Goal: Task Accomplishment & Management: Manage account settings

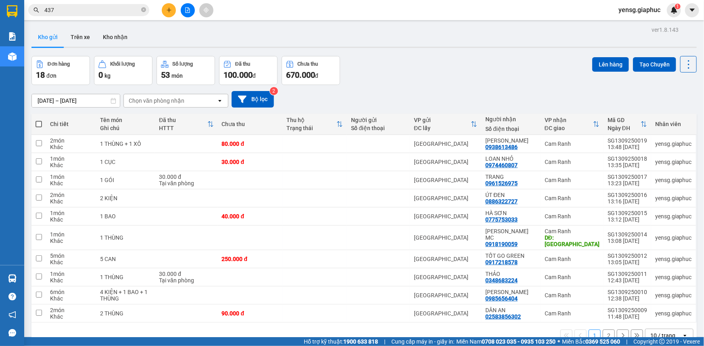
click at [169, 8] on icon "plus" at bounding box center [169, 10] width 6 height 6
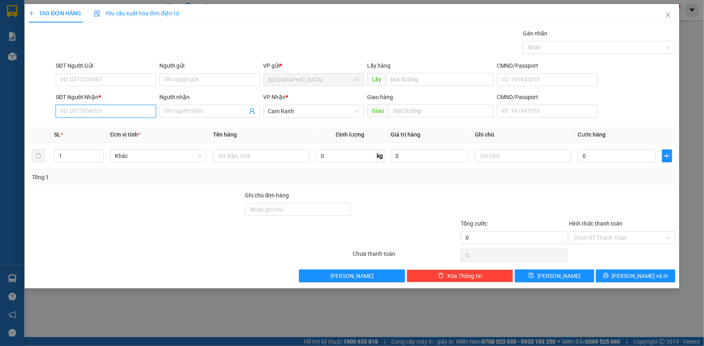
click at [100, 108] on input "SĐT Người Nhận *" at bounding box center [106, 111] width 100 height 13
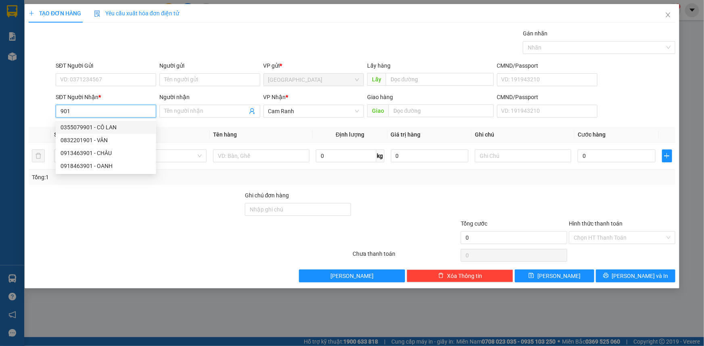
click at [139, 115] on input "901" at bounding box center [106, 111] width 100 height 13
click at [137, 113] on input "9501" at bounding box center [106, 111] width 100 height 13
type input "9501"
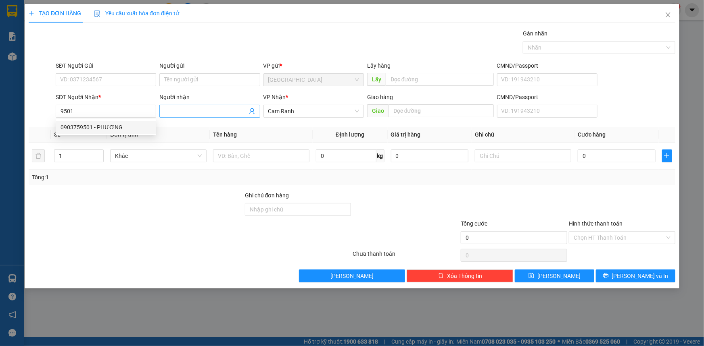
click at [186, 111] on input "Người nhận" at bounding box center [205, 111] width 83 height 9
type input "D"
type input "ĐIỆN CƠ"
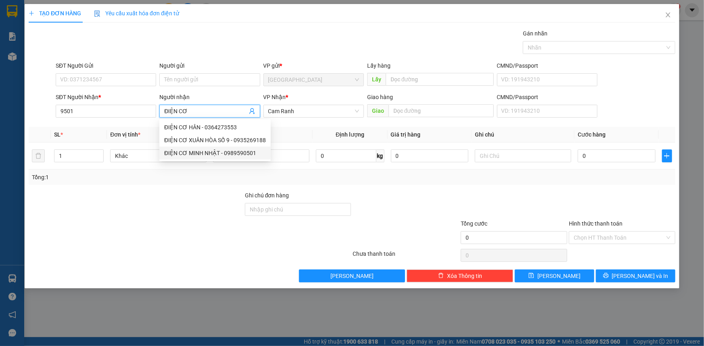
click at [238, 154] on div "ĐIỆN CƠ MINH NHẬT - 0989590501" at bounding box center [215, 153] width 102 height 9
type input "0989590501"
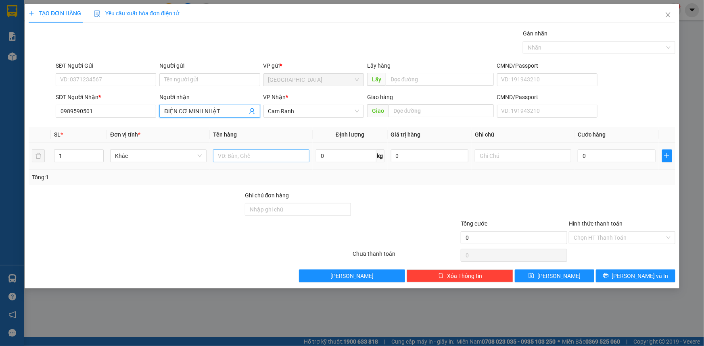
type input "ĐIỆN CƠ MINH NHẬT"
click at [244, 158] on input "text" at bounding box center [261, 156] width 96 height 13
click at [75, 158] on input "1" at bounding box center [78, 156] width 49 height 12
type input "2"
click at [255, 154] on input "text" at bounding box center [261, 156] width 96 height 13
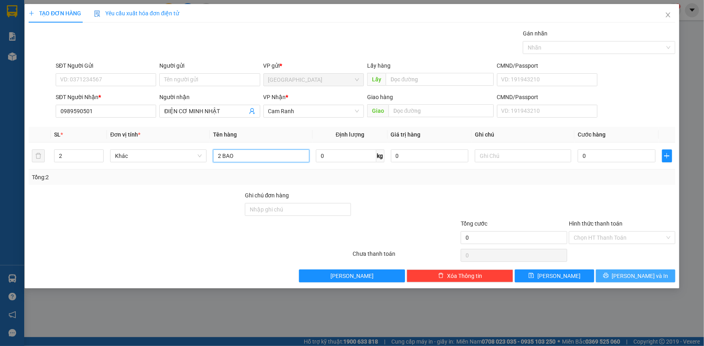
type input "2 BAO"
click at [612, 282] on button "[PERSON_NAME] và In" at bounding box center [635, 276] width 79 height 13
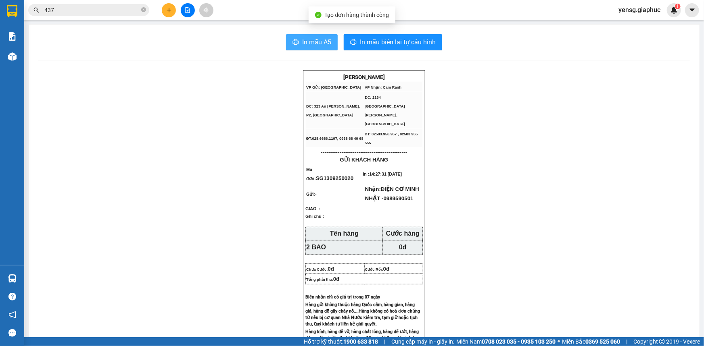
click at [298, 44] on button "In mẫu A5" at bounding box center [312, 42] width 52 height 16
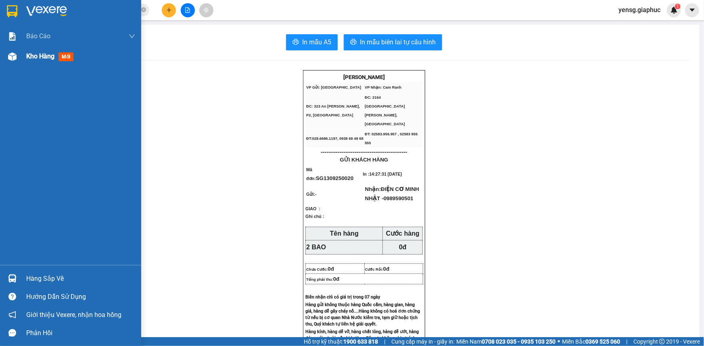
click at [15, 55] on img at bounding box center [12, 56] width 8 height 8
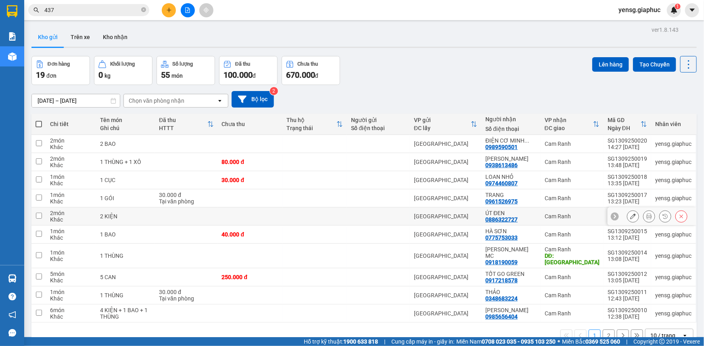
scroll to position [37, 0]
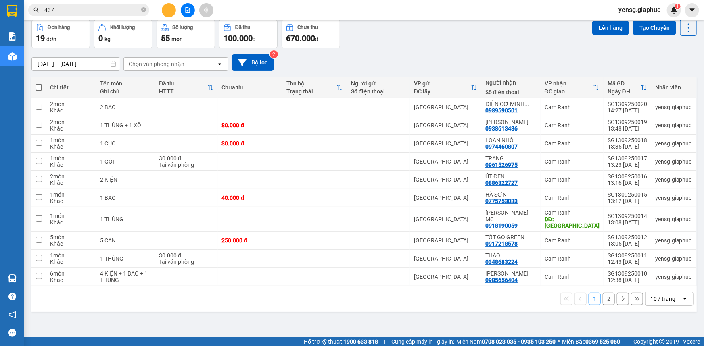
click at [674, 298] on div "10 / trang" at bounding box center [663, 299] width 36 height 13
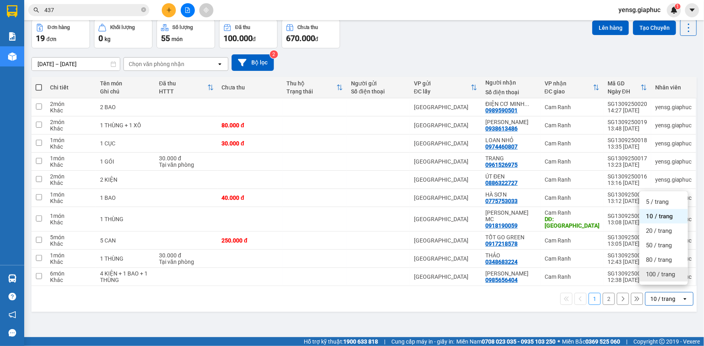
click at [668, 279] on div "100 / trang" at bounding box center [663, 274] width 48 height 15
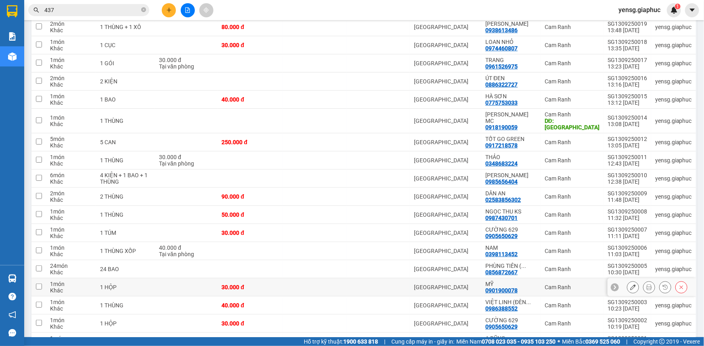
scroll to position [147, 0]
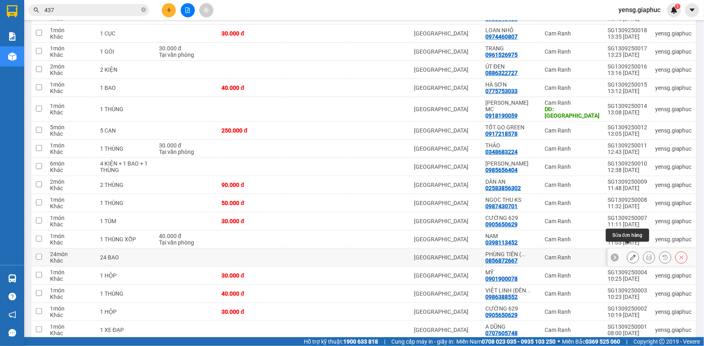
click at [630, 255] on icon at bounding box center [633, 258] width 6 height 6
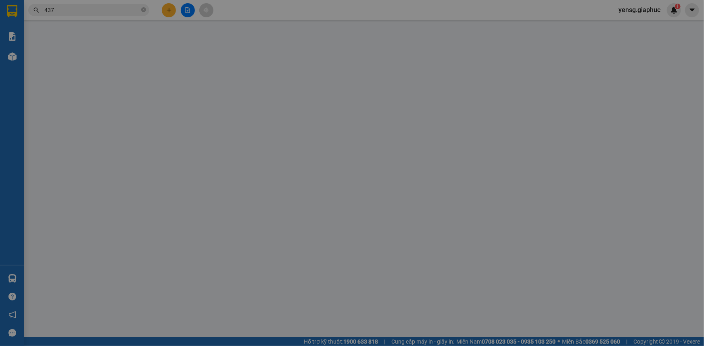
type input "0856872667"
type input "PHÙNG TIÊN ( MINH CƯỜNG)"
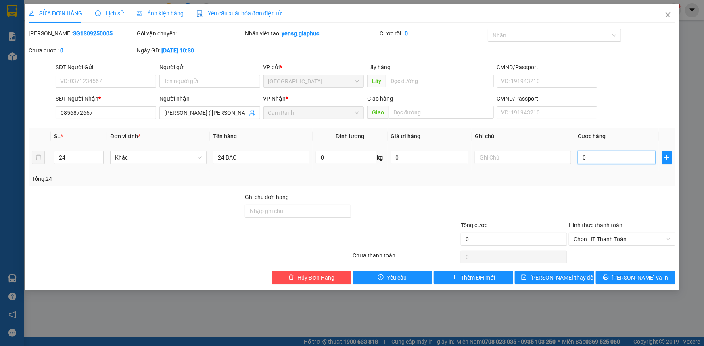
click at [609, 158] on input "0" at bounding box center [617, 157] width 78 height 13
type input "9"
type input "96"
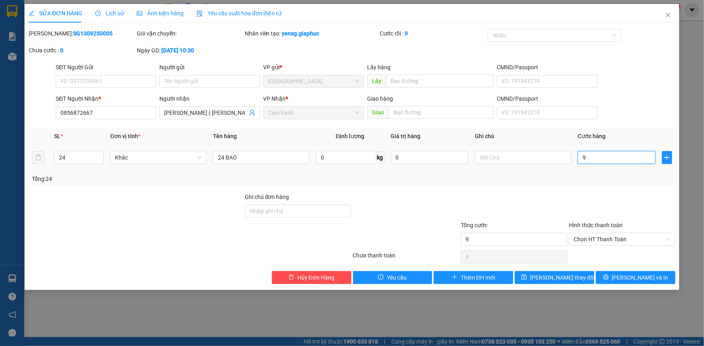
type input "96"
type input "960"
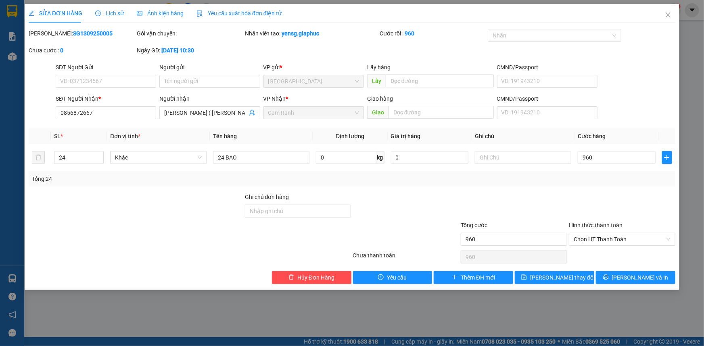
type input "960.000"
click at [585, 196] on div at bounding box center [622, 207] width 108 height 28
click at [560, 279] on span "[PERSON_NAME] thay đổi" at bounding box center [562, 277] width 65 height 9
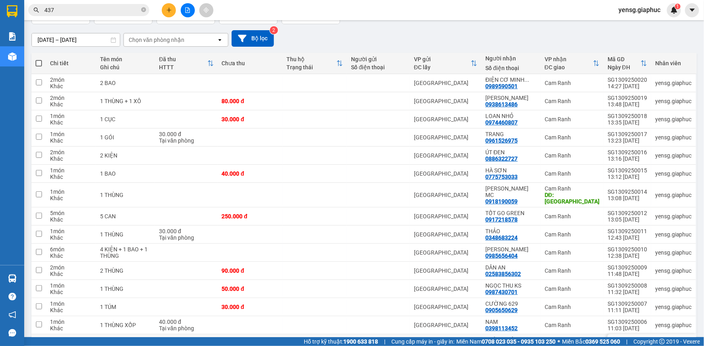
scroll to position [110, 0]
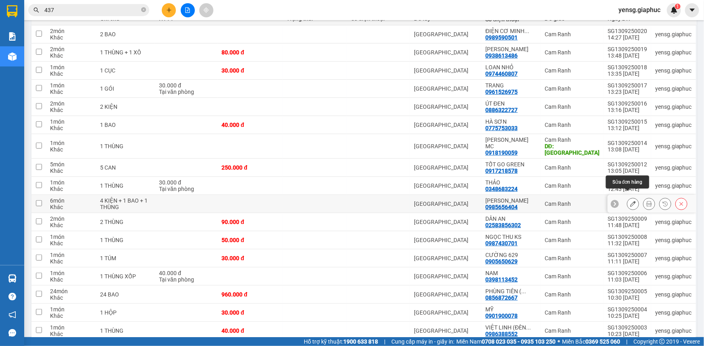
click at [627, 199] on button at bounding box center [632, 204] width 11 height 14
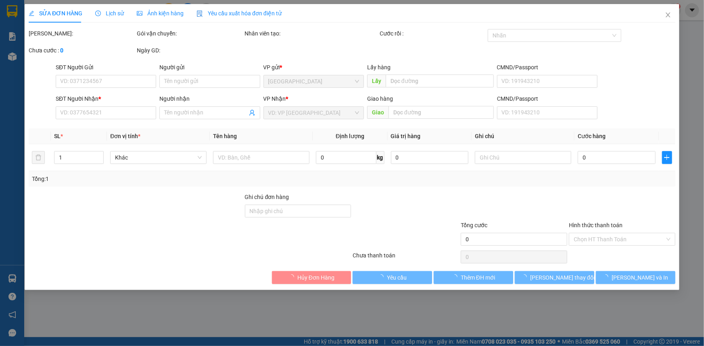
type input "0985656404"
type input "[PERSON_NAME]"
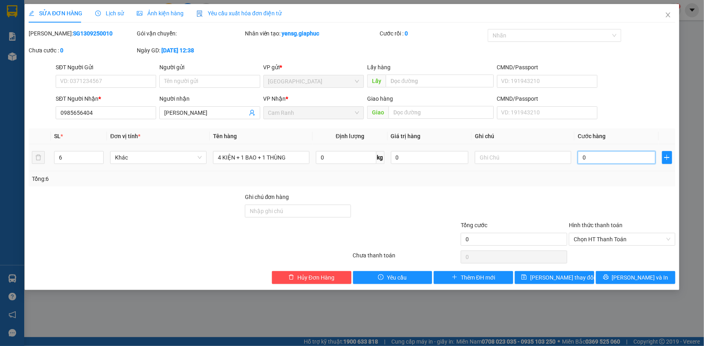
click at [613, 159] on input "0" at bounding box center [617, 157] width 78 height 13
type input "5"
type input "0"
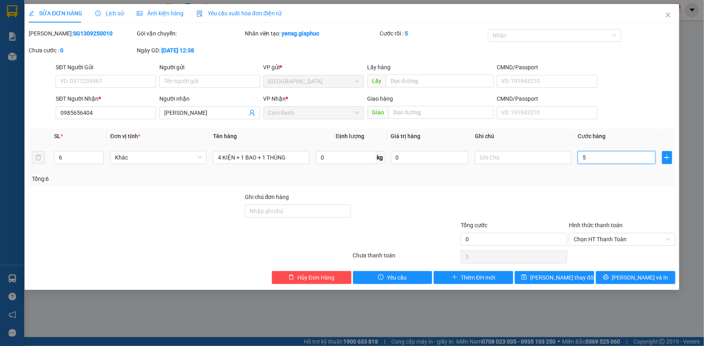
type input "0"
type input "4"
type input "04"
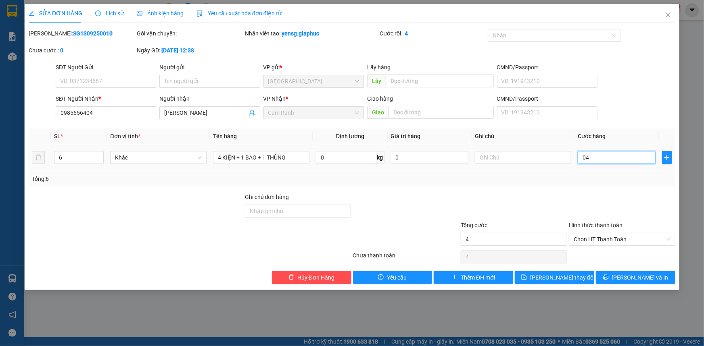
type input "40"
type input "040"
type input "400"
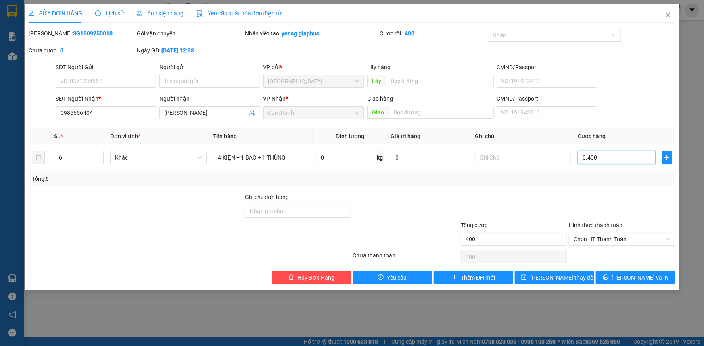
type input "0.400"
type input "400.000"
click at [592, 204] on div at bounding box center [622, 207] width 108 height 28
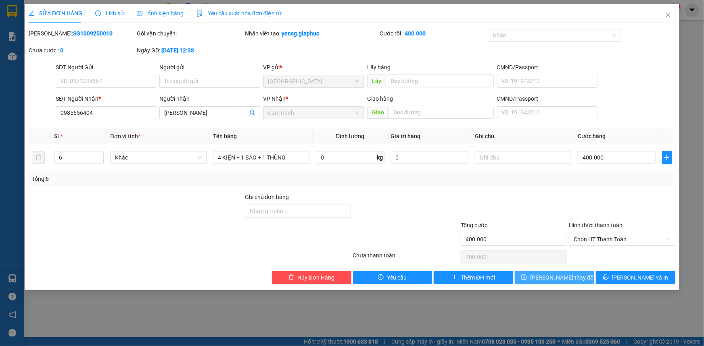
click at [586, 272] on button "[PERSON_NAME] thay đổi" at bounding box center [554, 277] width 79 height 13
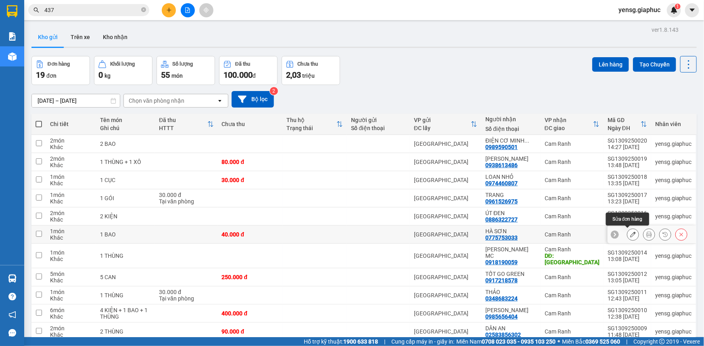
click at [630, 237] on icon at bounding box center [633, 235] width 6 height 6
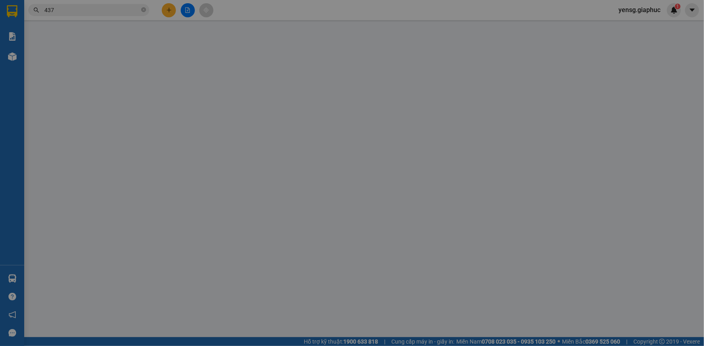
type input "0775753033"
type input "HÀ SƠN"
type input "40.000"
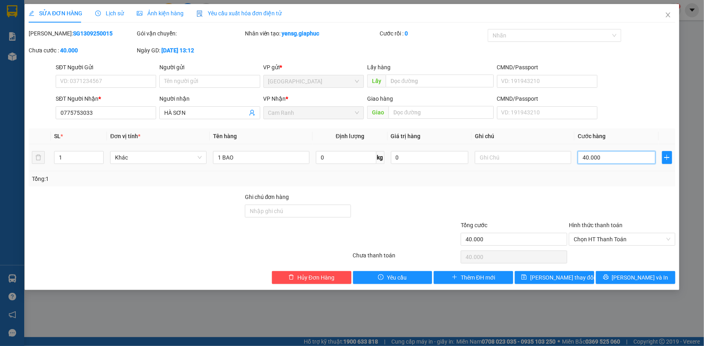
click at [599, 156] on input "40.000" at bounding box center [617, 157] width 78 height 13
type input "5"
type input "50"
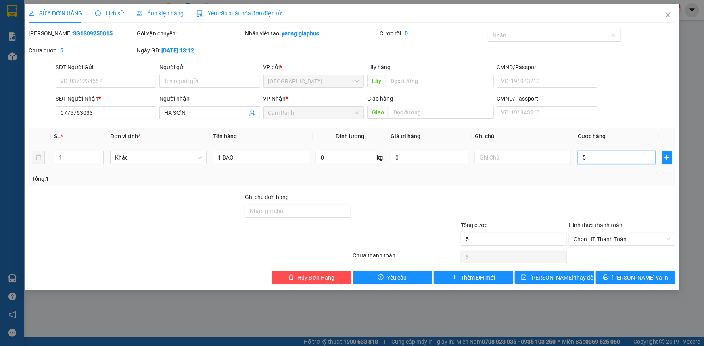
type input "50"
type input "50.000"
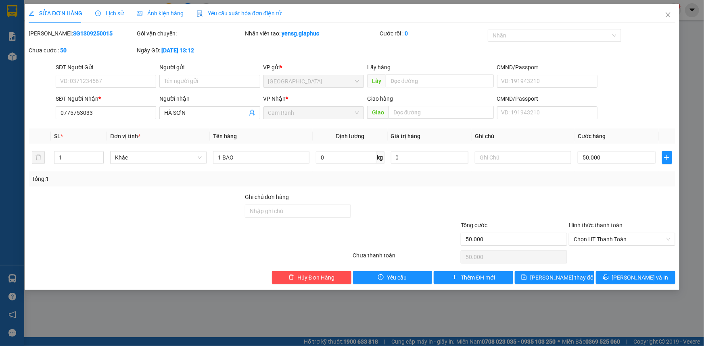
click at [589, 185] on div "Tổng: 1" at bounding box center [352, 178] width 646 height 15
click at [565, 277] on span "[PERSON_NAME] thay đổi" at bounding box center [562, 277] width 65 height 9
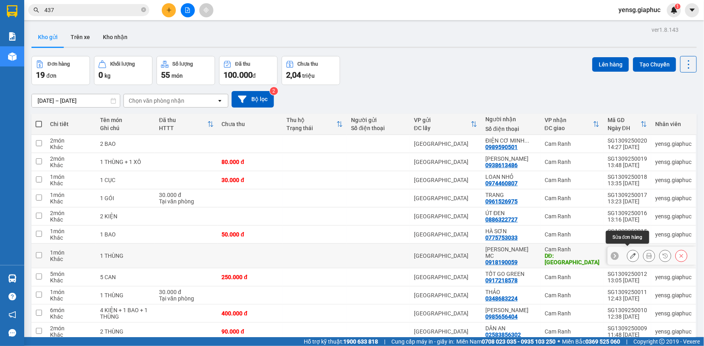
click at [630, 253] on icon at bounding box center [633, 256] width 6 height 6
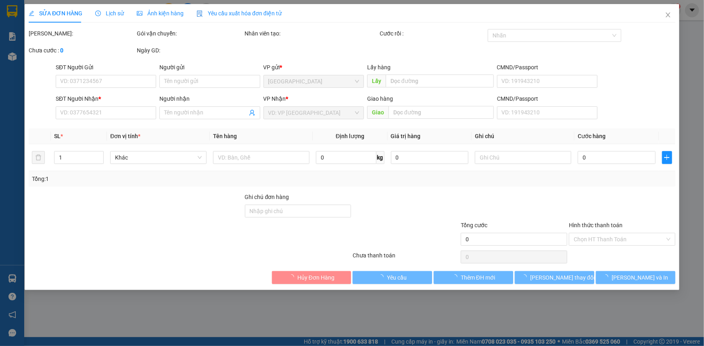
type input "0918190059"
type input "[PERSON_NAME] MC"
type input "MỸ CA"
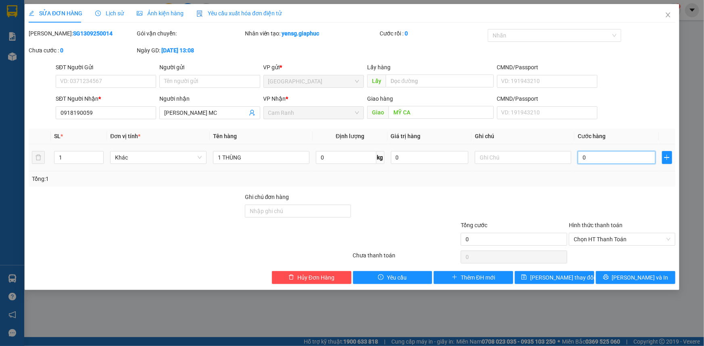
click at [600, 157] on input "0" at bounding box center [617, 157] width 78 height 13
type input "7"
type input "70"
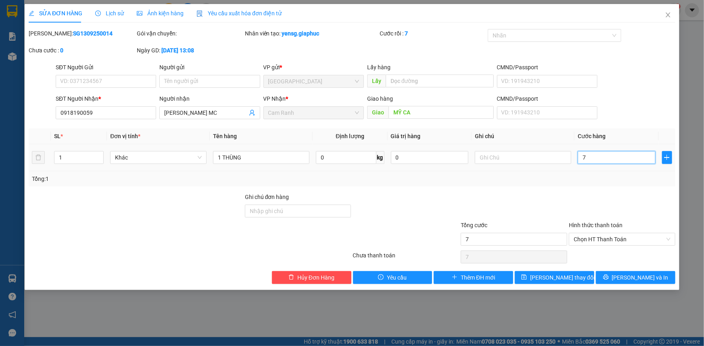
type input "70"
type input "70.000"
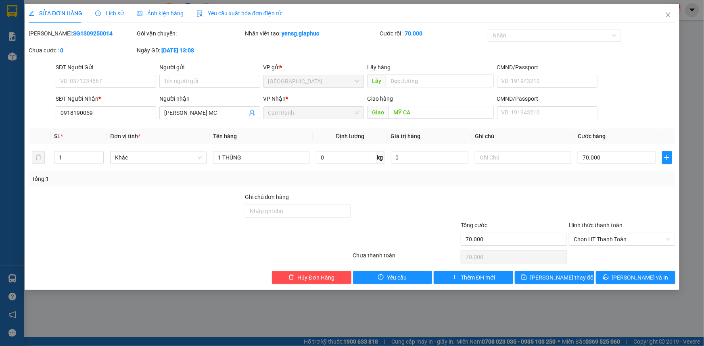
click at [600, 189] on div "Total Paid Fee 0 Total UnPaid Fee 0 Cash Collection Total Fee Mã ĐH: SG13092500…" at bounding box center [352, 156] width 646 height 255
click at [562, 279] on span "[PERSON_NAME] thay đổi" at bounding box center [562, 277] width 65 height 9
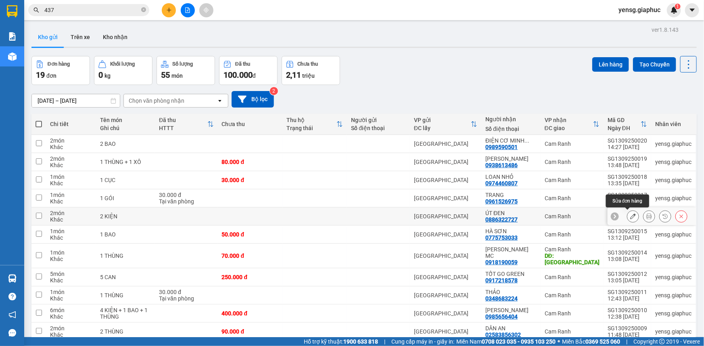
click at [632, 213] on div at bounding box center [633, 217] width 12 height 12
click at [631, 219] on button at bounding box center [632, 217] width 11 height 14
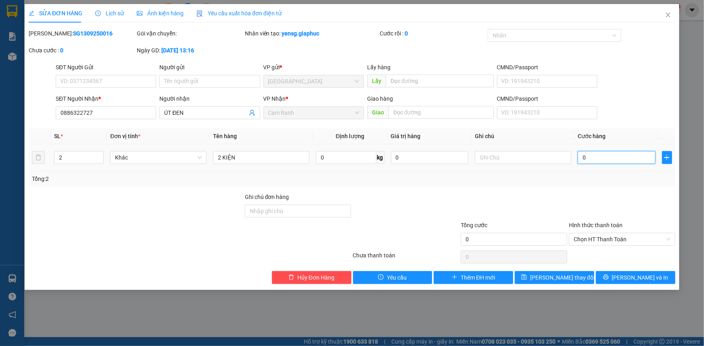
click at [599, 161] on input "0" at bounding box center [617, 157] width 78 height 13
click at [600, 160] on input "0" at bounding box center [617, 157] width 78 height 13
type input "021"
type input "21"
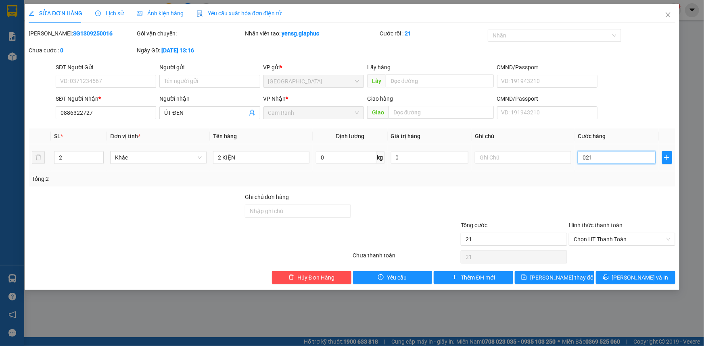
type input "0.212"
type input "212"
type input "02.120"
type input "2.120"
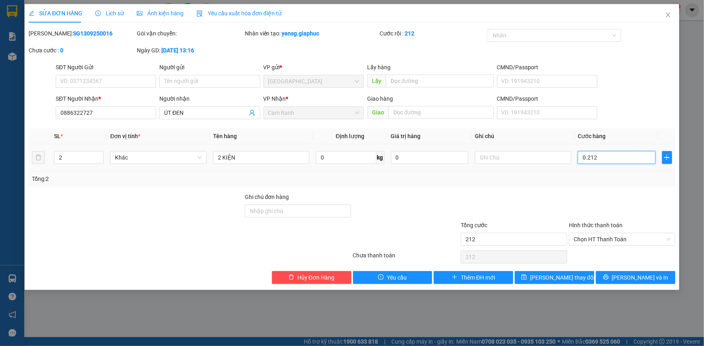
type input "2.120"
type input "0.212"
type input "212"
type input "021"
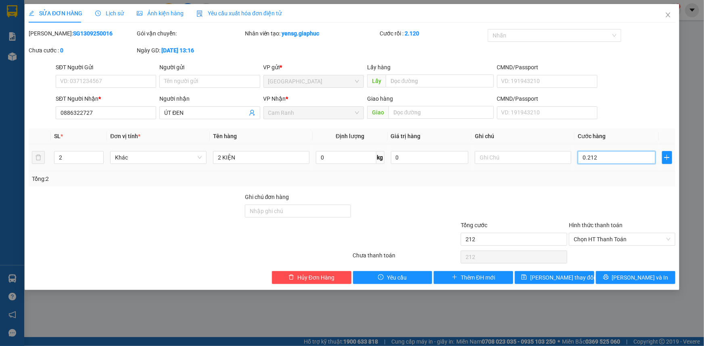
type input "21"
type input "02"
type input "2"
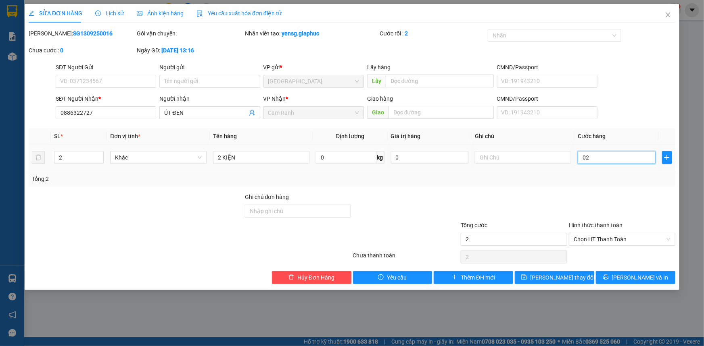
type input "0"
type input "01"
type input "1"
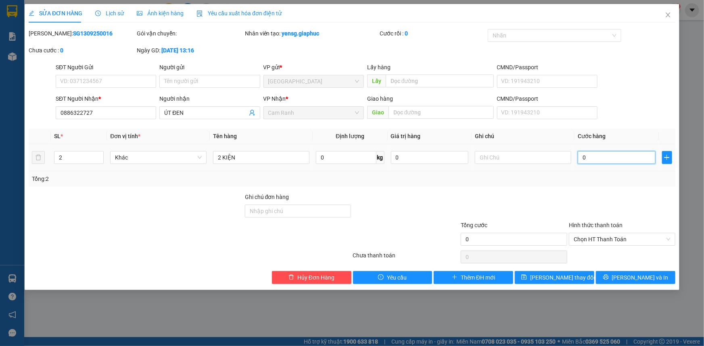
type input "1"
type input "012"
type input "12"
type input "0.120"
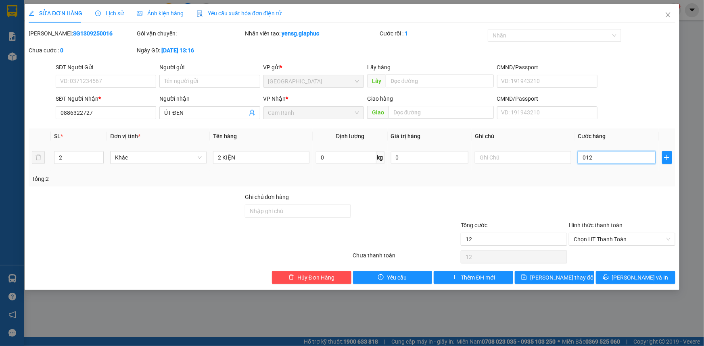
type input "120"
type input "120.000"
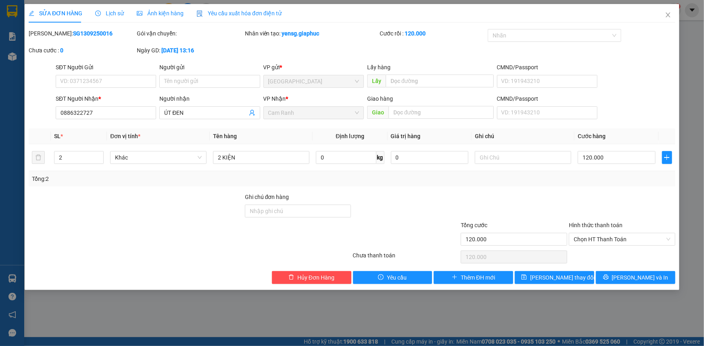
click at [600, 198] on div at bounding box center [622, 207] width 108 height 28
click at [573, 282] on button "[PERSON_NAME] thay đổi" at bounding box center [554, 277] width 79 height 13
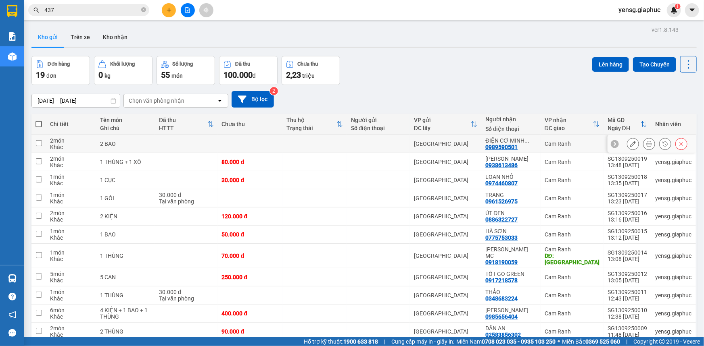
click at [632, 136] on div at bounding box center [651, 144] width 89 height 18
click at [630, 146] on icon at bounding box center [633, 144] width 6 height 6
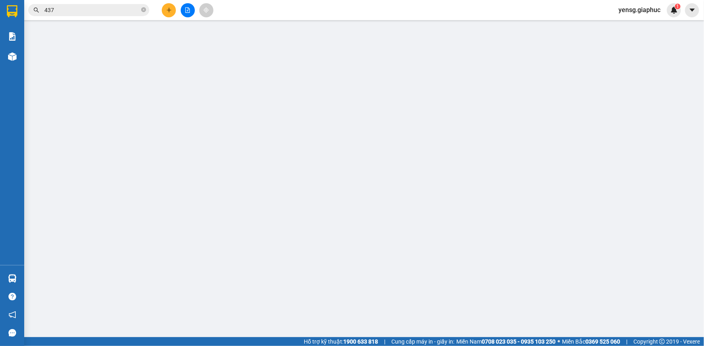
type input "0989590501"
type input "ĐIỆN CƠ MINH NHẬT"
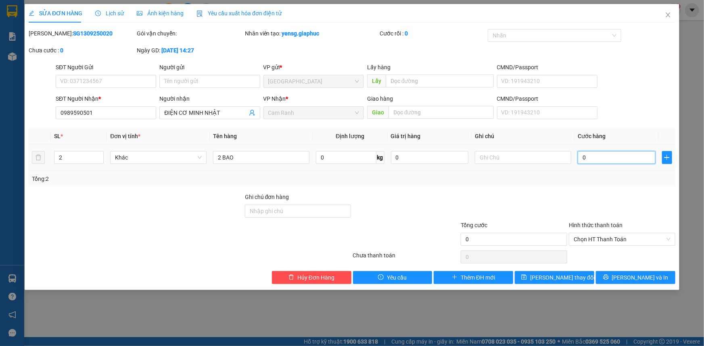
click at [605, 160] on input "0" at bounding box center [617, 157] width 78 height 13
type input "1"
type input "11"
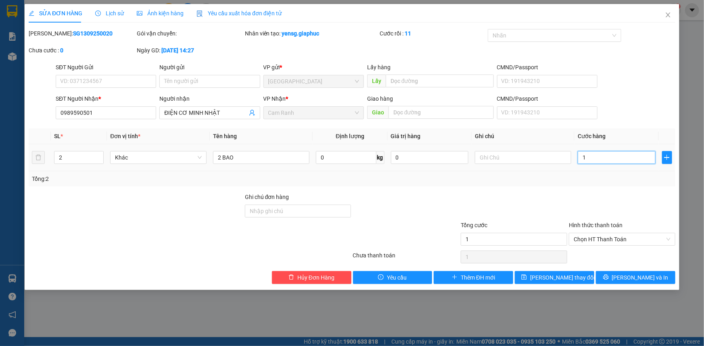
type input "11"
type input "110"
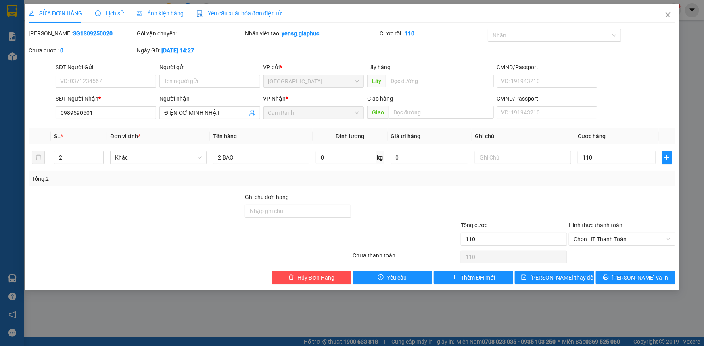
click at [598, 187] on div "Total Paid Fee 0 Total UnPaid Fee 0 Cash Collection Total Fee Mã ĐH: SG13092500…" at bounding box center [352, 156] width 646 height 255
type input "110.000"
click at [565, 275] on span "[PERSON_NAME] thay đổi" at bounding box center [562, 277] width 65 height 9
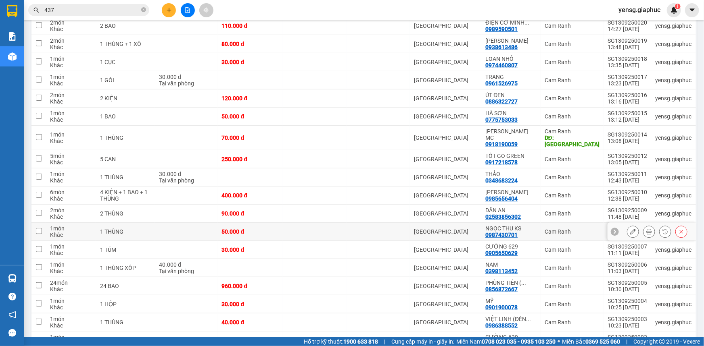
scroll to position [28, 0]
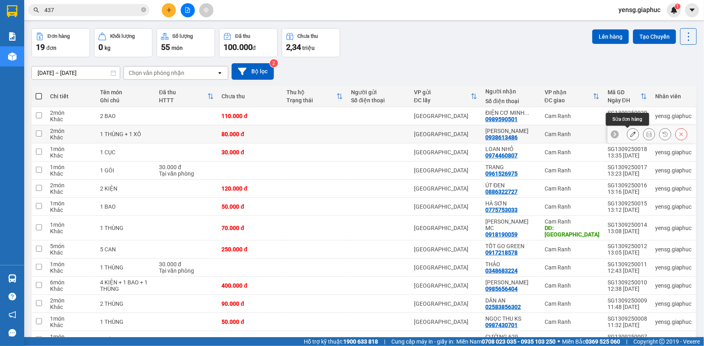
click at [630, 131] on icon at bounding box center [633, 134] width 6 height 6
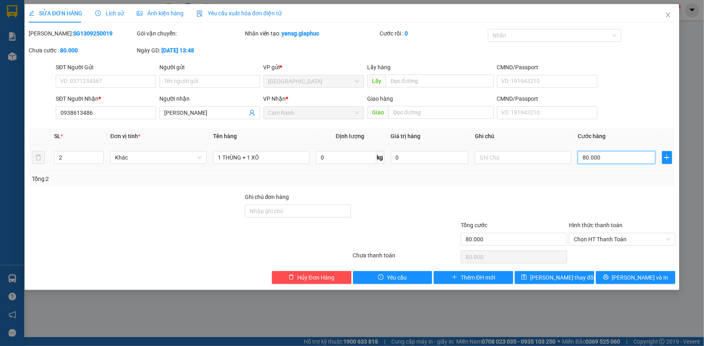
click at [609, 156] on input "80.000" at bounding box center [617, 157] width 78 height 13
type input "9"
type input "90"
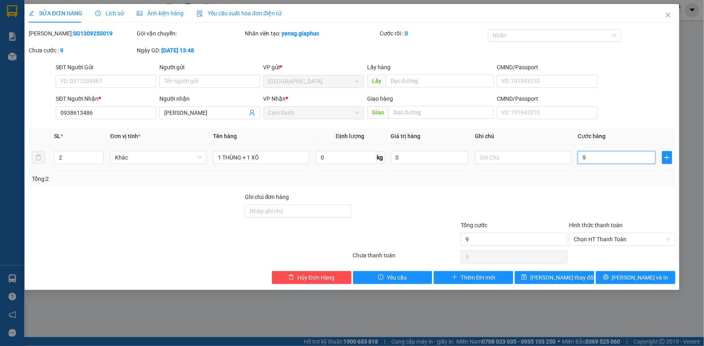
type input "90"
type input "90.000"
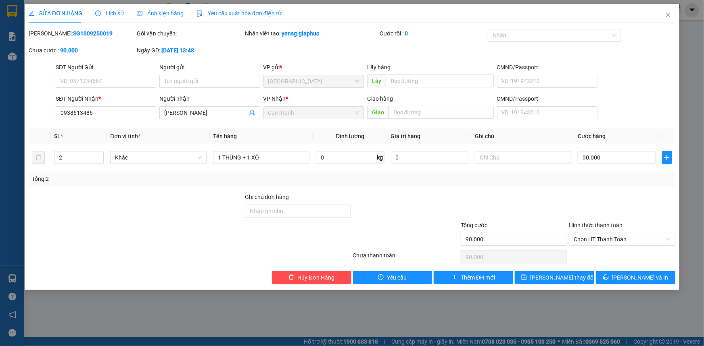
click at [607, 173] on div "Tổng: 2" at bounding box center [352, 178] width 646 height 15
click at [577, 271] on button "[PERSON_NAME] thay đổi" at bounding box center [554, 277] width 79 height 13
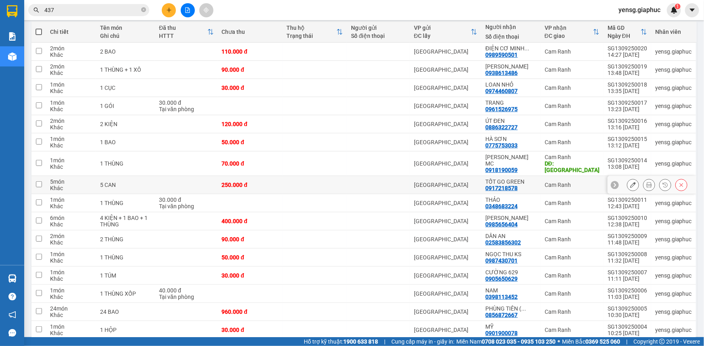
scroll to position [174, 0]
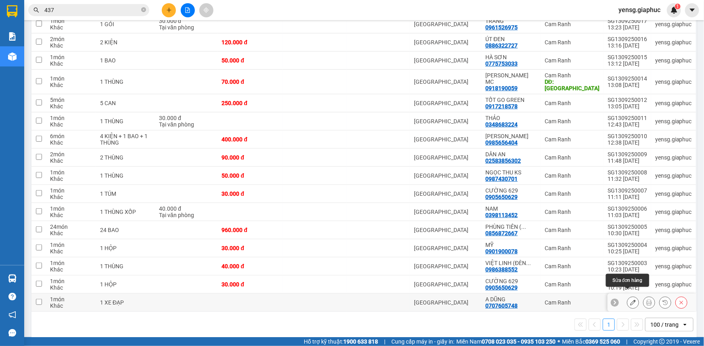
click at [630, 300] on icon at bounding box center [633, 303] width 6 height 6
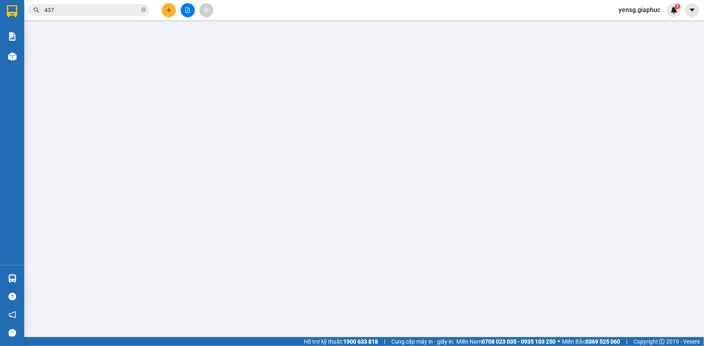
type input "0707605748"
type input "A DŨNG"
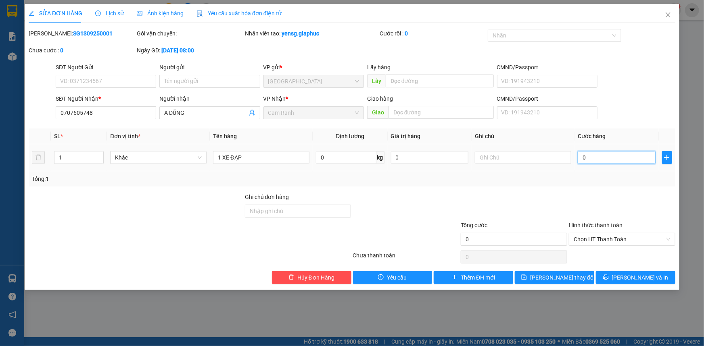
click at [600, 156] on input "0" at bounding box center [617, 157] width 78 height 13
type input "3"
type input "30"
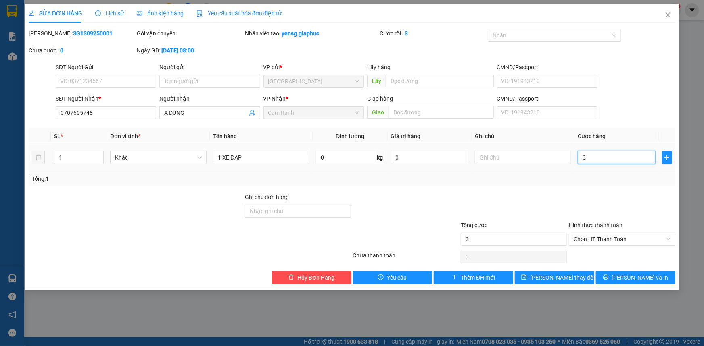
type input "30"
type input "300"
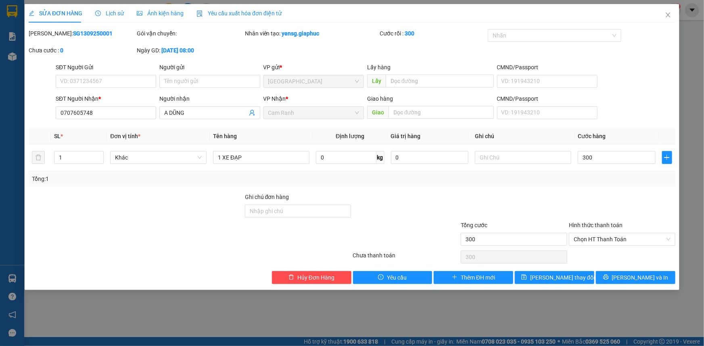
type input "300.000"
click at [595, 184] on div "Tổng: 1" at bounding box center [352, 178] width 646 height 15
click at [567, 275] on span "[PERSON_NAME] thay đổi" at bounding box center [562, 277] width 65 height 9
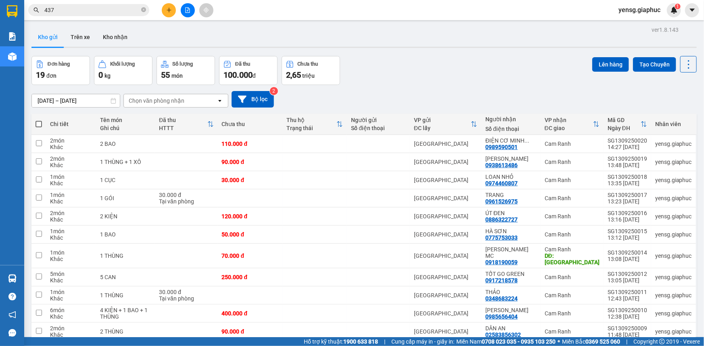
click at [367, 63] on div "Đơn hàng 19 đơn Khối lượng 0 kg Số lượng 55 món Đã thu 100.000 đ Chưa thu 2,65 …" at bounding box center [363, 70] width 665 height 29
click at [165, 8] on button at bounding box center [169, 10] width 14 height 14
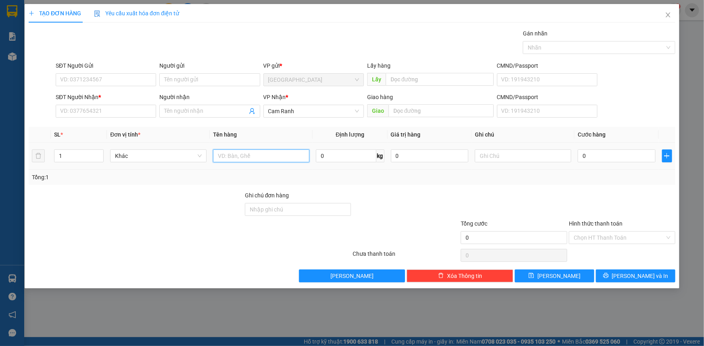
click at [250, 150] on input "text" at bounding box center [261, 156] width 96 height 13
click at [96, 111] on input "SĐT Người Nhận *" at bounding box center [106, 111] width 100 height 13
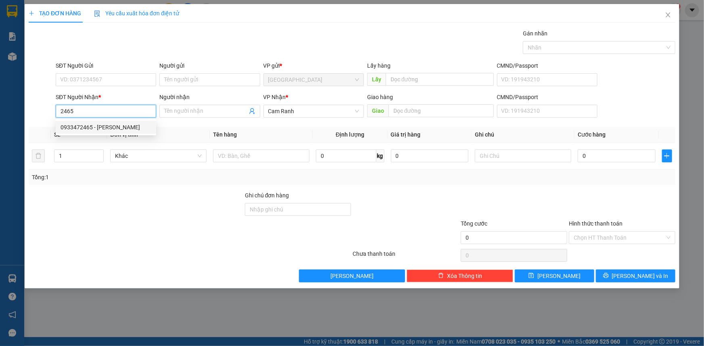
click at [117, 127] on div "0933472465 - NGUYÊN PHÚ" at bounding box center [105, 127] width 91 height 9
type input "0933472465"
type input "NGUYÊN PHÚ"
type input "0933472465"
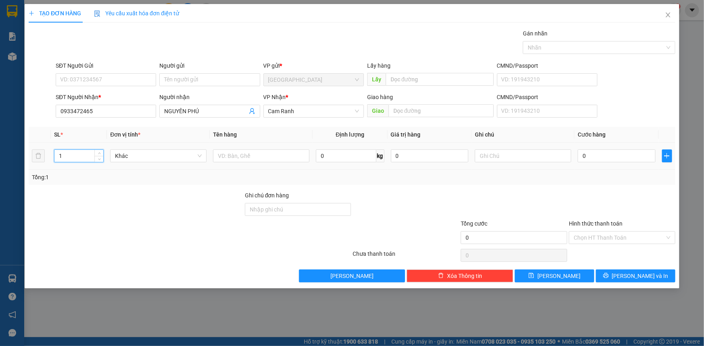
click at [73, 160] on input "1" at bounding box center [78, 156] width 49 height 12
type input "18"
click at [238, 160] on input "text" at bounding box center [261, 156] width 96 height 13
type input "18 THÙNG"
click at [605, 154] on input "0" at bounding box center [617, 156] width 78 height 13
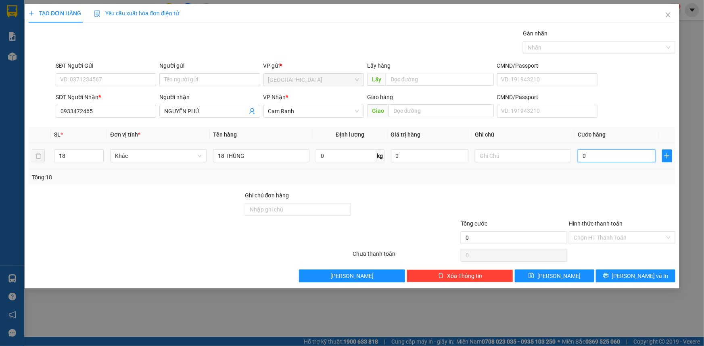
type input "5"
type input "54"
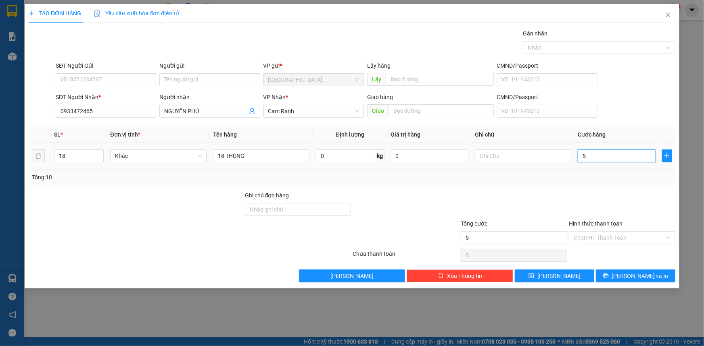
type input "54"
type input "540"
type input "540.000"
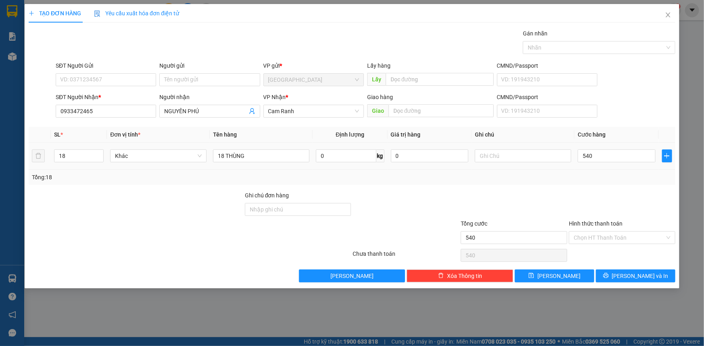
type input "540.000"
click at [600, 182] on div "Tổng: 18" at bounding box center [352, 177] width 646 height 15
click at [620, 238] on input "Hình thức thanh toán" at bounding box center [618, 238] width 91 height 12
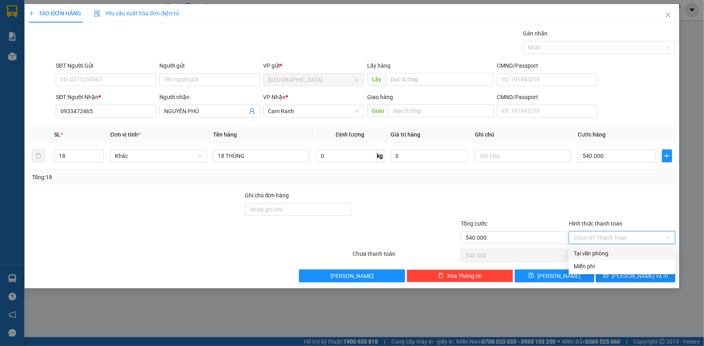
click at [625, 252] on div "Tại văn phòng" at bounding box center [621, 253] width 97 height 9
type input "0"
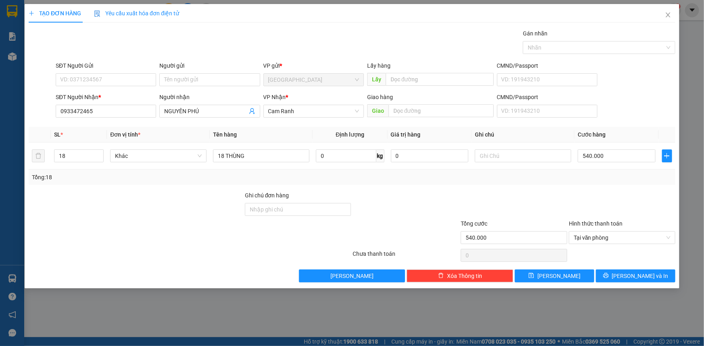
click at [644, 267] on div "Transit Pickup Surcharge Ids Transit Deliver Surcharge Ids Transit Deliver Surc…" at bounding box center [352, 156] width 646 height 254
click at [645, 270] on button "[PERSON_NAME] và In" at bounding box center [635, 276] width 79 height 13
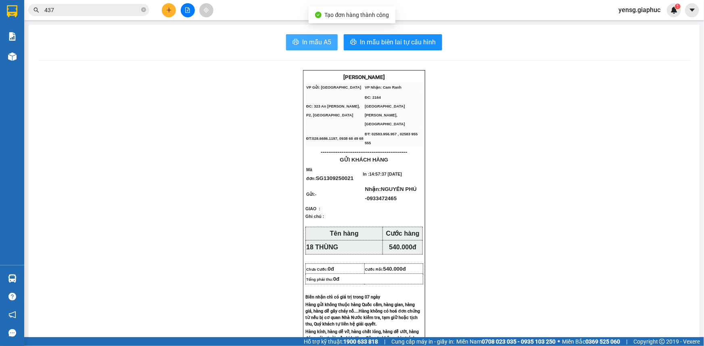
click at [311, 47] on span "In mẫu A5" at bounding box center [316, 42] width 29 height 10
drag, startPoint x: 546, startPoint y: 302, endPoint x: 468, endPoint y: 329, distance: 83.2
drag, startPoint x: 468, startPoint y: 329, endPoint x: 633, endPoint y: 46, distance: 327.9
click at [633, 46] on div "In mẫu A5 In mẫu biên lai tự cấu hình" at bounding box center [363, 42] width 651 height 16
click at [690, 12] on icon "caret-down" at bounding box center [691, 9] width 7 height 7
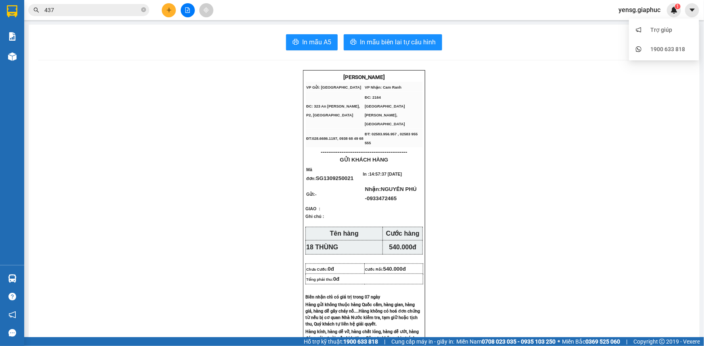
click at [576, 47] on div "In mẫu A5 In mẫu biên lai tự cấu hình" at bounding box center [363, 42] width 651 height 16
click at [646, 12] on span "yensg.giaphuc" at bounding box center [639, 10] width 55 height 10
click at [636, 22] on span "Đăng xuất" at bounding box center [643, 25] width 37 height 9
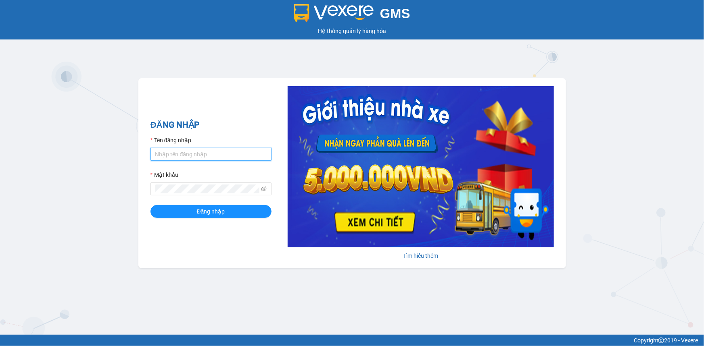
click at [214, 161] on input "Tên đăng nhập" at bounding box center [210, 154] width 121 height 13
click at [175, 156] on input "Tên đăng nhập" at bounding box center [210, 154] width 121 height 13
type input "ngansg.giaphuc"
click at [263, 190] on icon "eye-invisible" at bounding box center [264, 189] width 6 height 6
click at [150, 205] on button "Đăng nhập" at bounding box center [210, 211] width 121 height 13
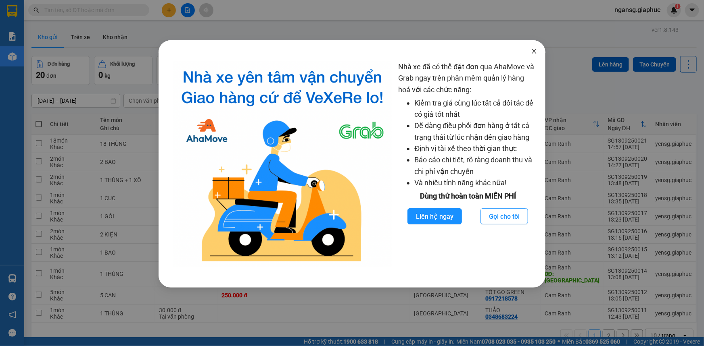
click at [533, 53] on icon "close" at bounding box center [534, 51] width 4 height 5
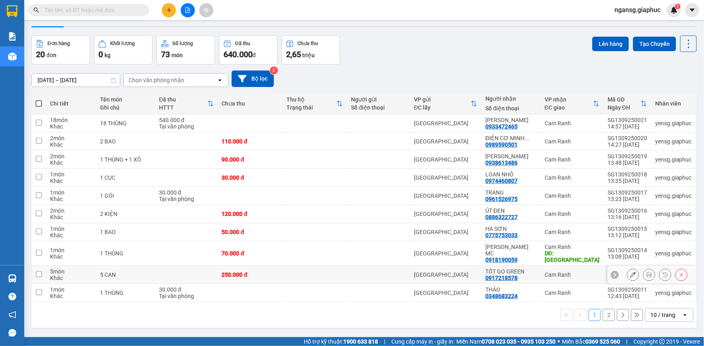
scroll to position [37, 0]
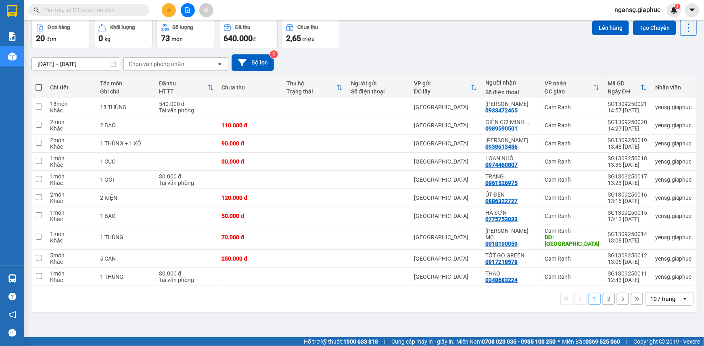
click at [665, 295] on div "10 / trang" at bounding box center [662, 299] width 25 height 8
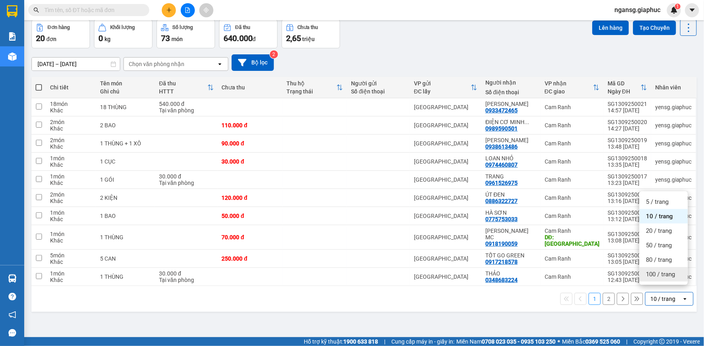
click at [649, 278] on span "100 / trang" at bounding box center [660, 275] width 29 height 8
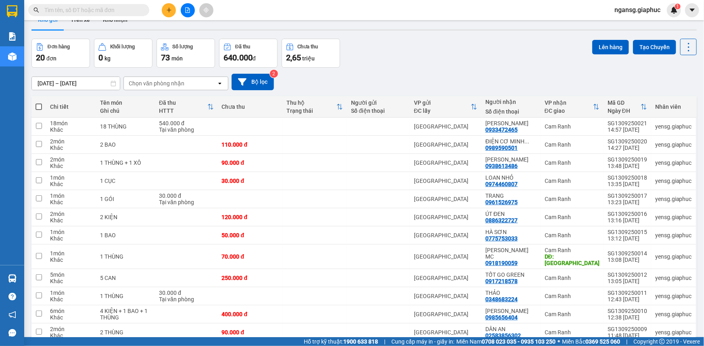
scroll to position [0, 0]
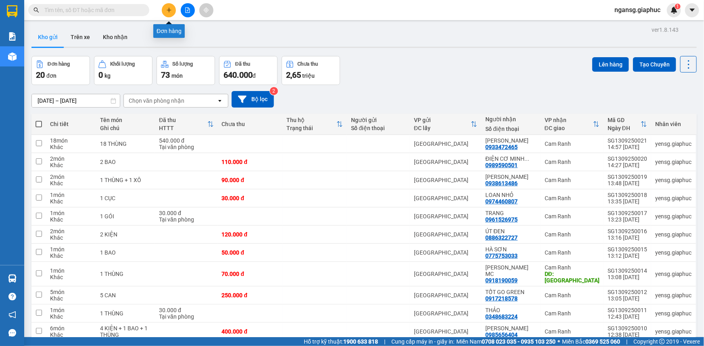
click at [167, 13] on icon "plus" at bounding box center [169, 10] width 6 height 6
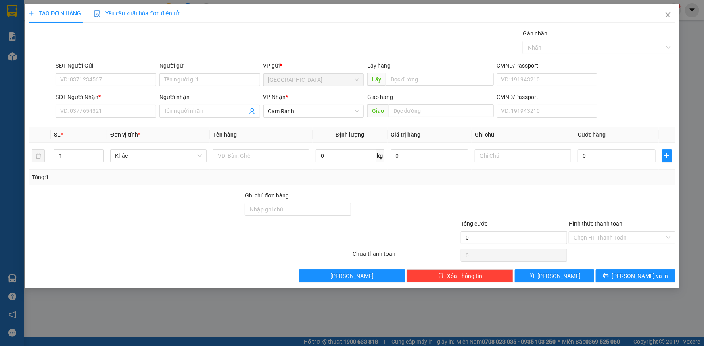
click at [409, 53] on div "Gán nhãn Nhãn" at bounding box center [365, 43] width 623 height 28
click at [168, 6] on div "Yêu cầu xuất hóa đơn điện tử" at bounding box center [136, 13] width 85 height 19
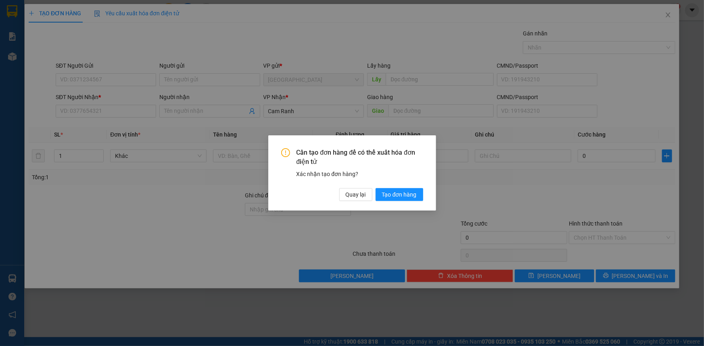
click at [440, 65] on div "Cần tạo đơn hàng để có thể xuất hóa đơn điện tử Xác nhận tạo đơn hàng? Quay lại…" at bounding box center [352, 173] width 704 height 346
click at [348, 195] on span "Quay lại" at bounding box center [356, 194] width 20 height 9
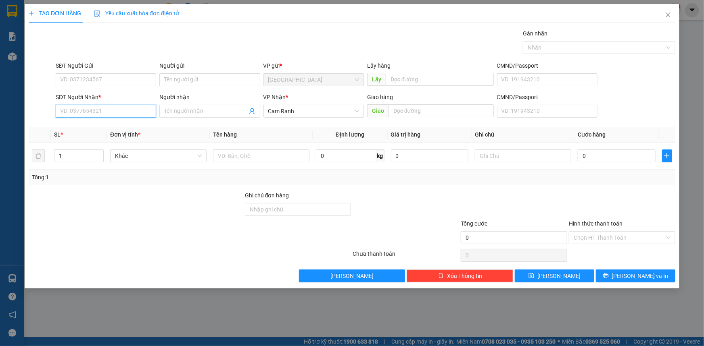
click at [121, 110] on input "SĐT Người Nhận *" at bounding box center [106, 111] width 100 height 13
type input "0782671387"
click at [119, 122] on div "0782671387 - ANH AN" at bounding box center [106, 127] width 100 height 13
type input "ANH AN"
type input "0782671387"
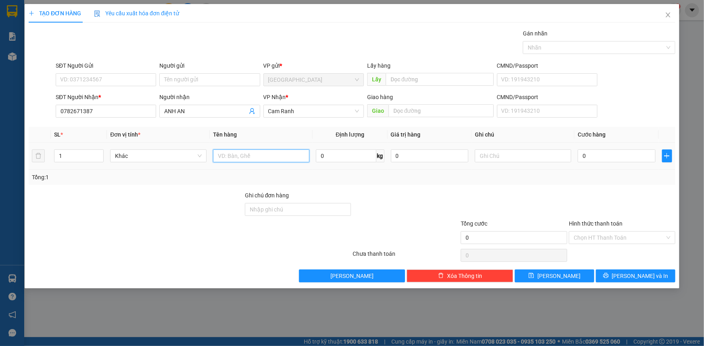
click at [216, 155] on input "text" at bounding box center [261, 156] width 96 height 13
type input "1"
type input "01 CỤC"
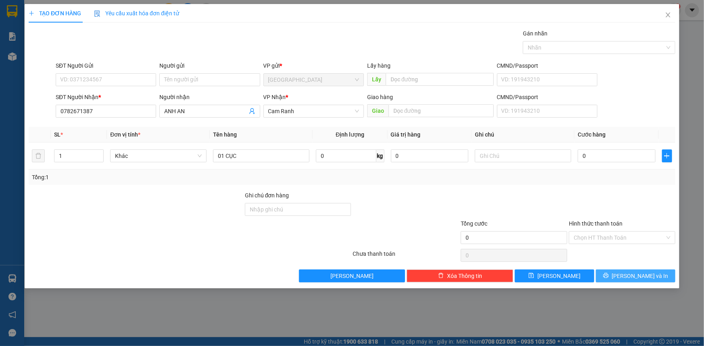
click at [607, 281] on button "[PERSON_NAME] và In" at bounding box center [635, 276] width 79 height 13
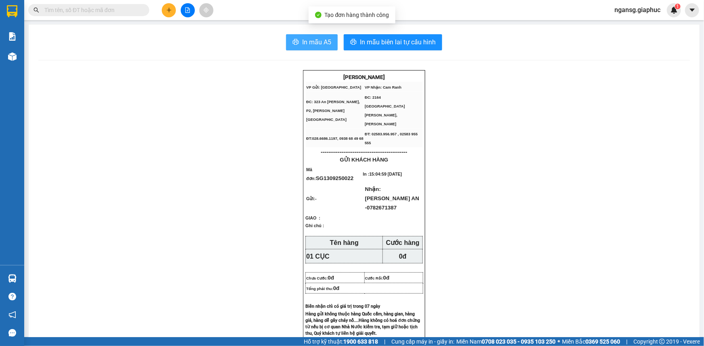
click at [317, 45] on span "In mẫu A5" at bounding box center [316, 42] width 29 height 10
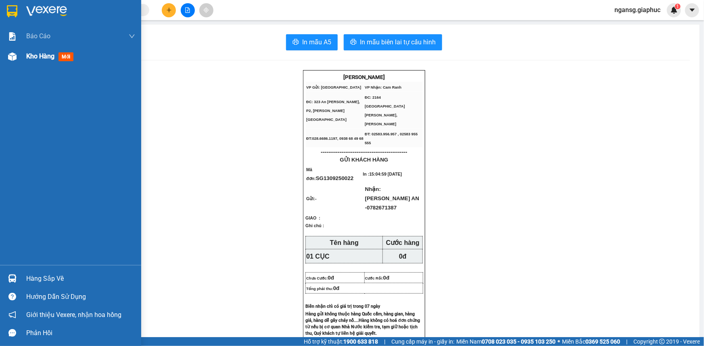
click at [28, 60] on span "Kho hàng" at bounding box center [40, 56] width 28 height 8
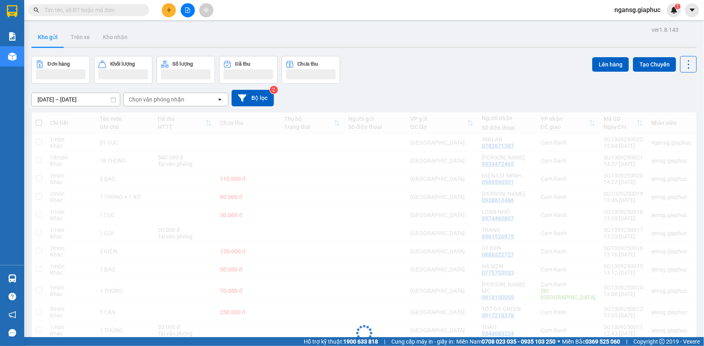
click at [463, 84] on div "[DATE] – [DATE] Press the down arrow key to interact with the calendar and sele…" at bounding box center [363, 98] width 665 height 29
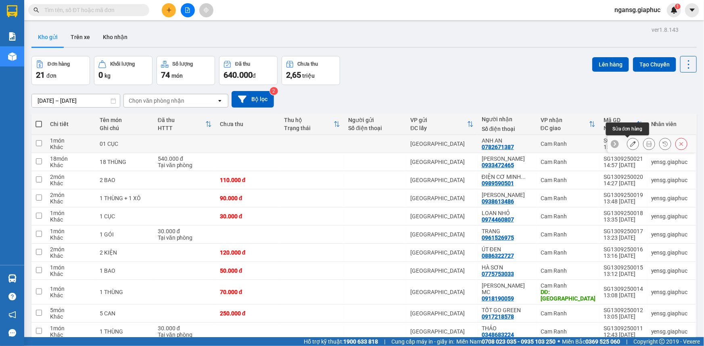
click at [630, 142] on icon at bounding box center [633, 144] width 6 height 6
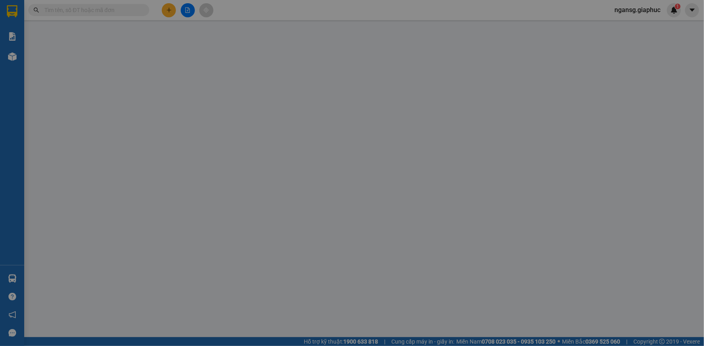
type input "0782671387"
type input "ANH AN"
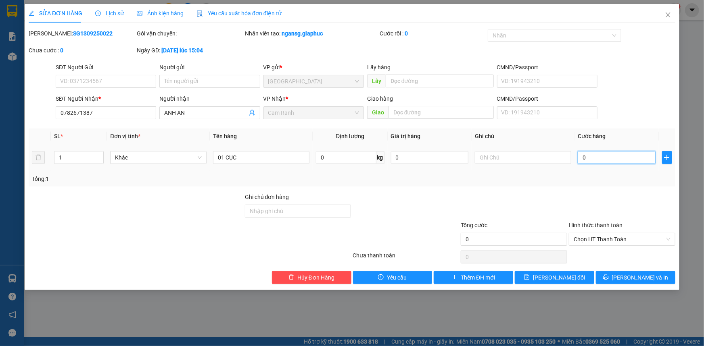
click at [623, 154] on input "0" at bounding box center [617, 157] width 78 height 13
type input "4"
type input "40"
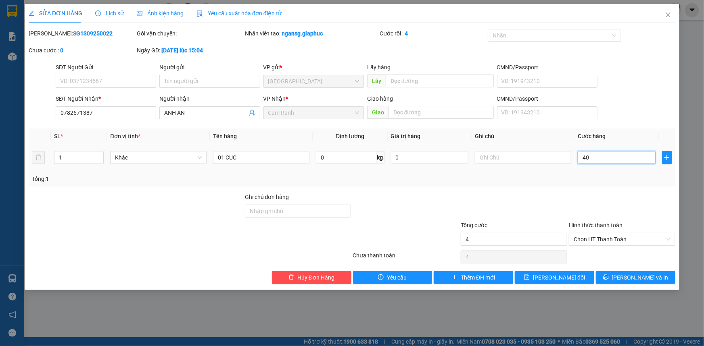
type input "40"
type input "40.000"
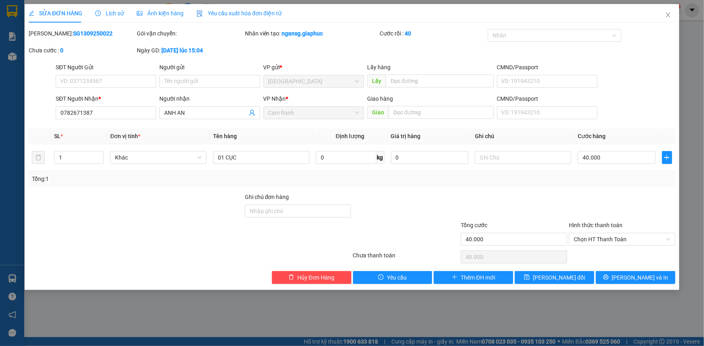
click at [627, 184] on div "Tổng: 1" at bounding box center [352, 178] width 646 height 15
click at [599, 278] on button "[PERSON_NAME] và In" at bounding box center [635, 277] width 79 height 13
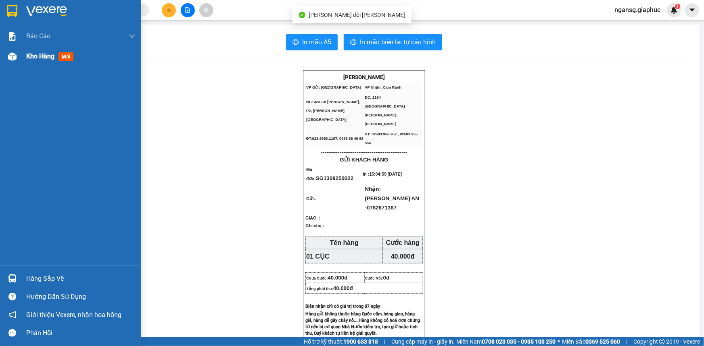
click at [27, 59] on span "Kho hàng" at bounding box center [40, 56] width 28 height 8
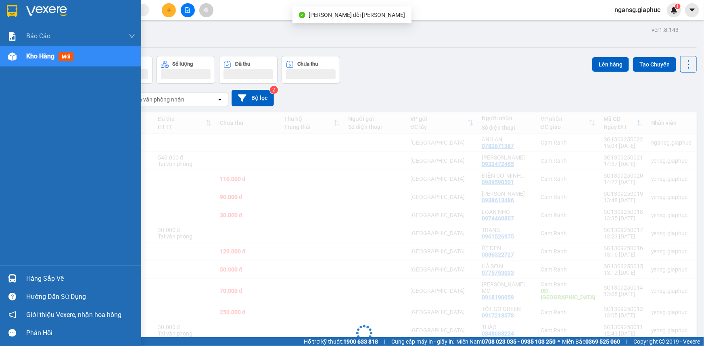
click at [36, 58] on button "Đơn hàng" at bounding box center [60, 70] width 58 height 28
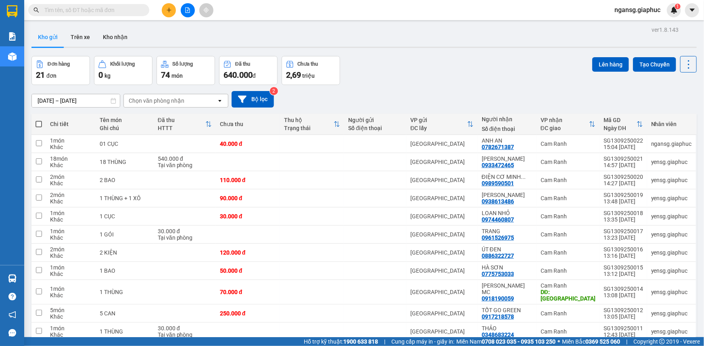
click at [475, 54] on div "ver 1.8.143 Kho gửi Trên xe Kho nhận Đơn hàng 21 đơn Khối lượng 0 kg Số lượng 7…" at bounding box center [363, 297] width 671 height 547
click at [407, 78] on div "Đơn hàng 21 đơn Khối lượng 0 kg Số lượng 74 món Đã thu 640.000 đ Chưa thu 2,69 …" at bounding box center [363, 70] width 665 height 29
click at [441, 93] on div "[DATE] – [DATE] Press the down arrow key to interact with the calendar and sele…" at bounding box center [363, 99] width 665 height 17
click at [447, 49] on div "ver 1.8.143 Kho gửi Trên xe Kho nhận Đơn hàng 21 đơn Khối lượng 0 kg Số lượng 7…" at bounding box center [363, 297] width 671 height 547
click at [440, 83] on div "Đơn hàng 21 đơn Khối lượng 0 kg Số lượng 74 món Đã thu 640.000 đ Chưa thu 2,69 …" at bounding box center [363, 70] width 665 height 29
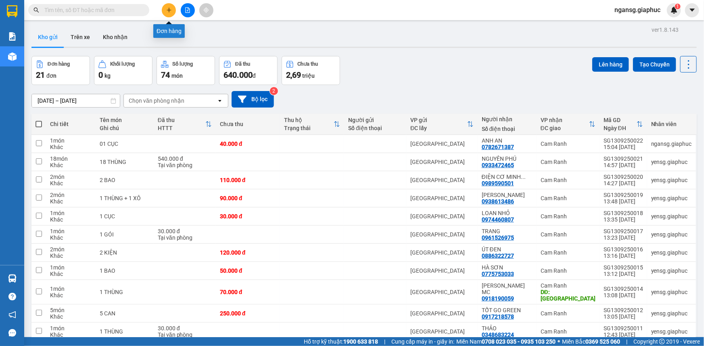
click at [163, 10] on button at bounding box center [169, 10] width 14 height 14
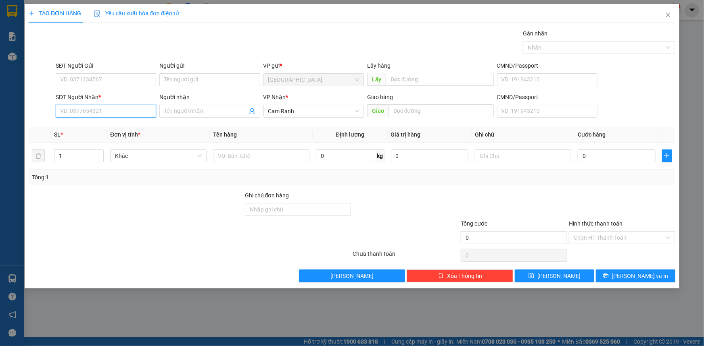
click at [119, 112] on input "SĐT Người Nhận *" at bounding box center [106, 111] width 100 height 13
type input "0943532806"
click at [106, 129] on div "0943532806 - HƯNG" at bounding box center [105, 127] width 91 height 9
type input "HƯNG"
type input "0943532806"
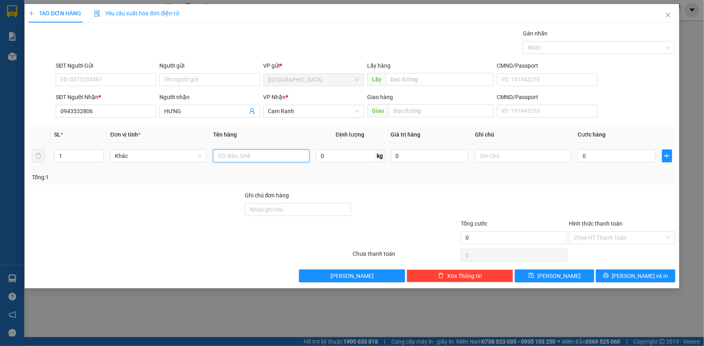
click at [258, 161] on input "text" at bounding box center [261, 156] width 96 height 13
type input "01 GÓI NHỎ"
click at [366, 177] on div "Tổng: 1" at bounding box center [352, 177] width 640 height 9
click at [605, 173] on div "Tổng: 1" at bounding box center [352, 177] width 640 height 9
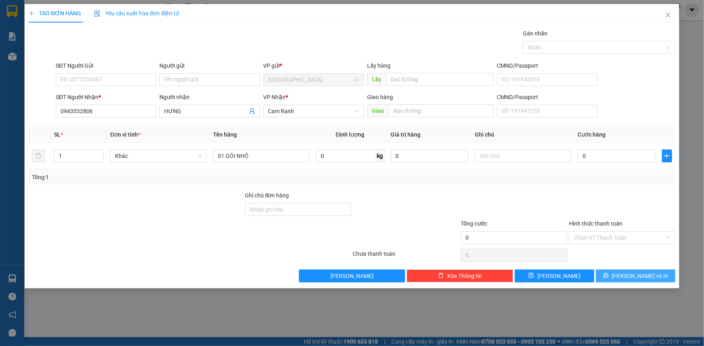
click at [626, 276] on button "[PERSON_NAME] và In" at bounding box center [635, 276] width 79 height 13
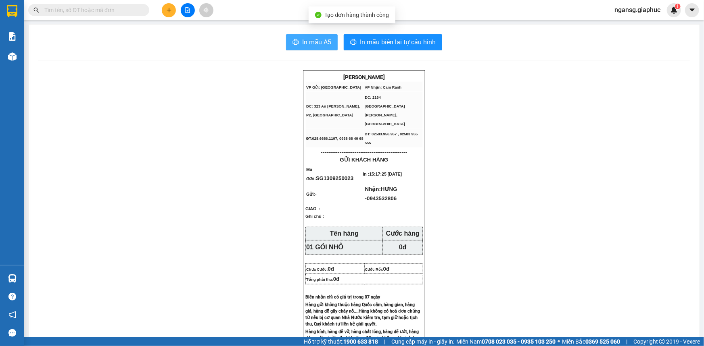
click at [304, 36] on button "In mẫu A5" at bounding box center [312, 42] width 52 height 16
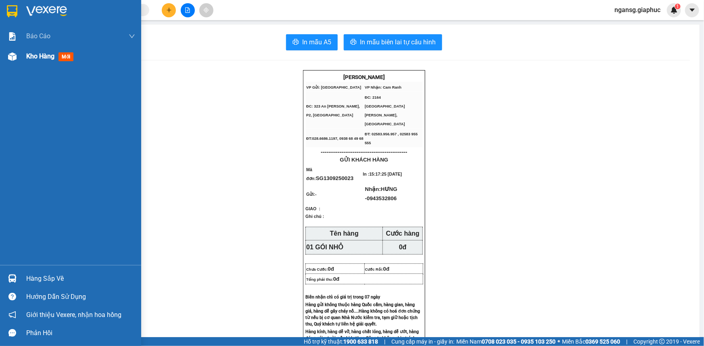
click at [29, 54] on span "Kho hàng" at bounding box center [40, 56] width 28 height 8
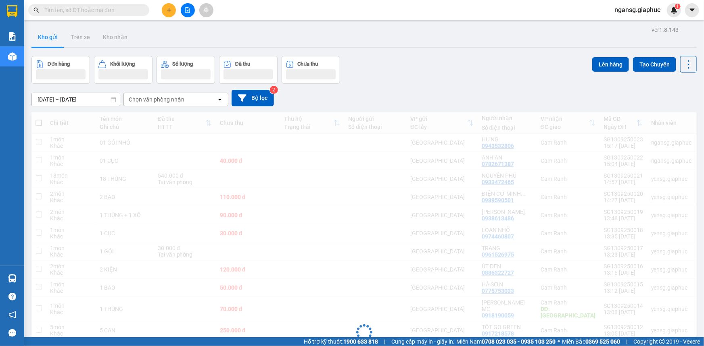
click at [467, 72] on div "Đơn hàng Khối lượng Số lượng Đã thu Chưa thu Lên hàng Tạo Chuyến" at bounding box center [363, 70] width 665 height 28
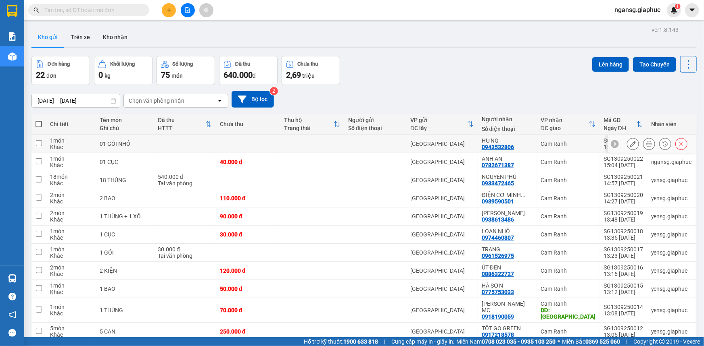
click at [630, 143] on icon at bounding box center [633, 144] width 6 height 6
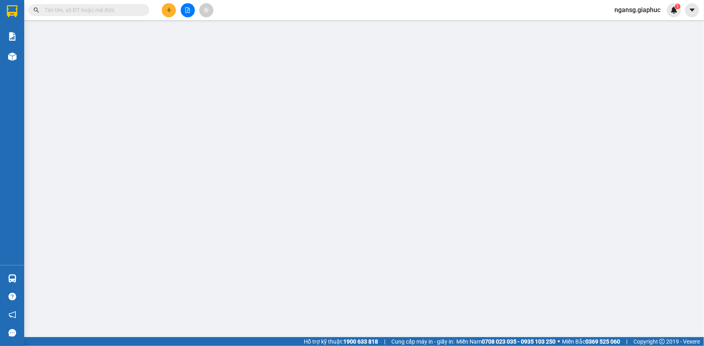
type input "0943532806"
type input "HƯNG"
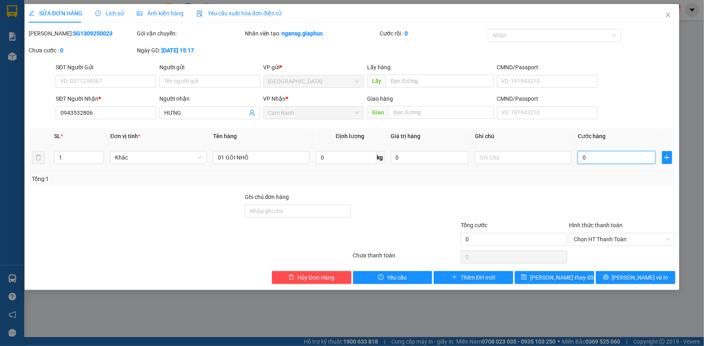
click at [591, 159] on input "0" at bounding box center [617, 157] width 78 height 13
type input "2"
type input "20"
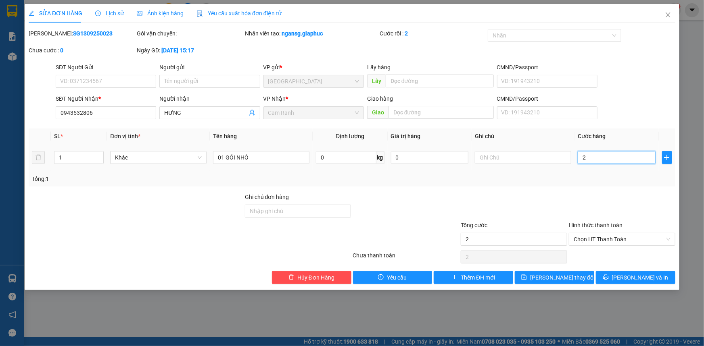
type input "20"
type input "20.000"
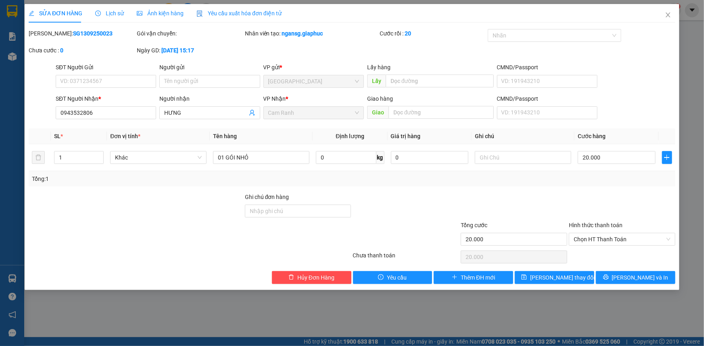
click at [602, 186] on div "Total Paid Fee 0 Total UnPaid Fee 0 Cash Collection Total Fee Mã ĐH: SG13092500…" at bounding box center [352, 156] width 646 height 255
click at [611, 241] on span "Chọn HT Thanh Toán" at bounding box center [621, 240] width 97 height 12
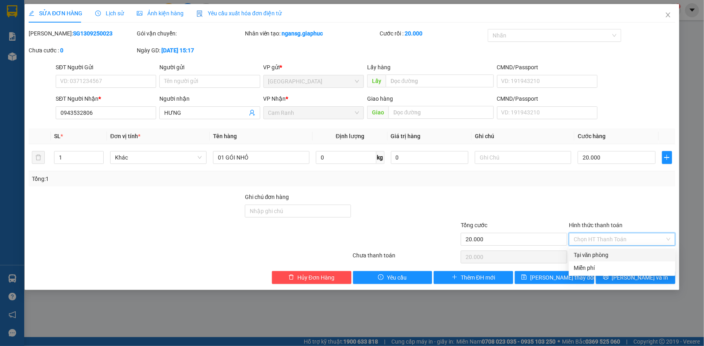
click at [605, 252] on div "Tại văn phòng" at bounding box center [621, 255] width 97 height 9
type input "0"
click at [576, 193] on div at bounding box center [622, 207] width 108 height 28
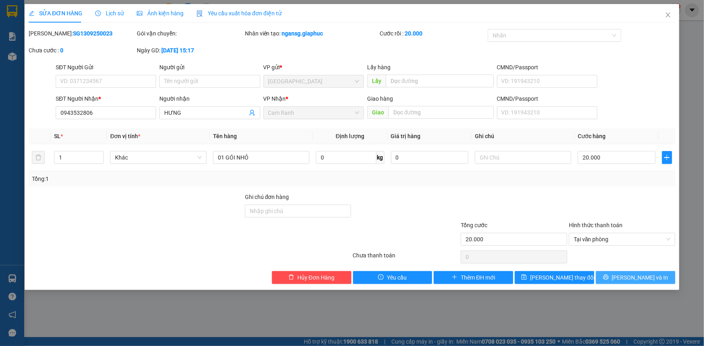
click at [617, 278] on button "[PERSON_NAME] và In" at bounding box center [635, 277] width 79 height 13
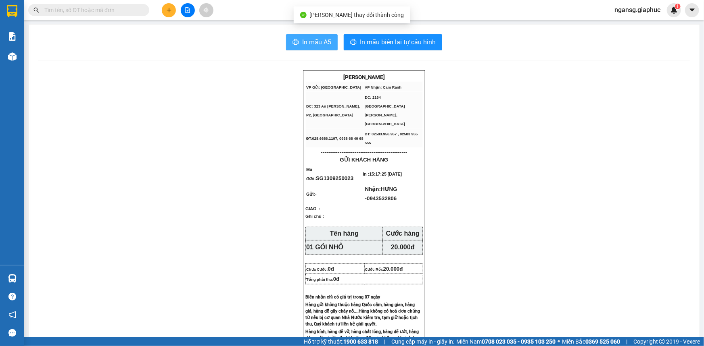
click at [311, 43] on span "In mẫu A5" at bounding box center [316, 42] width 29 height 10
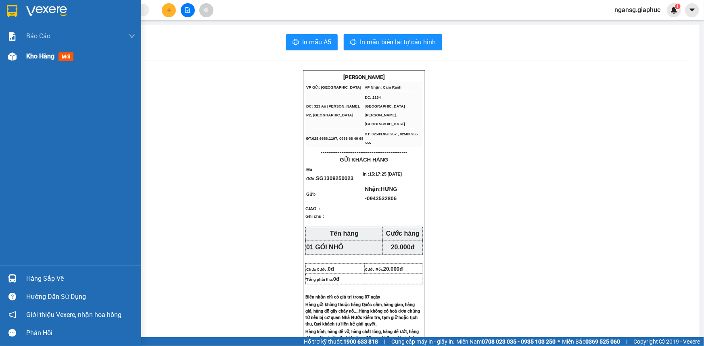
click at [36, 58] on span "Kho hàng" at bounding box center [40, 56] width 28 height 8
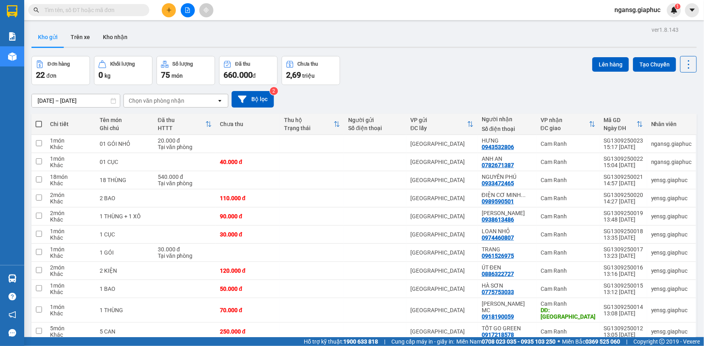
click at [407, 63] on div "Đơn hàng 22 đơn Khối lượng 0 kg Số lượng 75 món Đã thu 660.000 đ Chưa thu 2,69 …" at bounding box center [363, 70] width 665 height 29
drag, startPoint x: 407, startPoint y: 63, endPoint x: 370, endPoint y: 70, distance: 37.7
click at [370, 70] on div "Đơn hàng 22 đơn Khối lượng 0 kg Số lượng 75 món Đã thu 660.000 đ Chưa thu 2,69 …" at bounding box center [363, 70] width 665 height 29
click at [404, 48] on div "Kho gửi Trên xe Kho nhận" at bounding box center [363, 37] width 665 height 21
click at [168, 12] on icon "plus" at bounding box center [169, 10] width 6 height 6
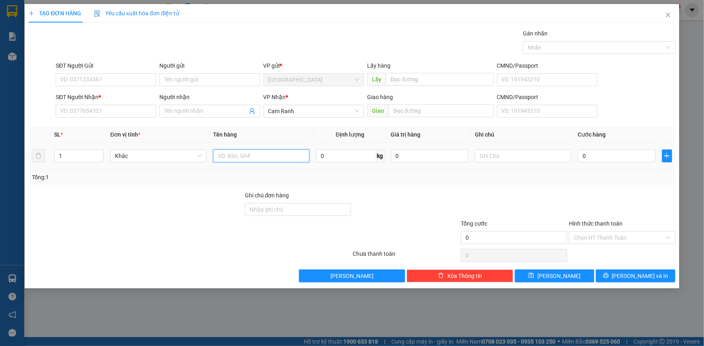
click at [231, 154] on input "text" at bounding box center [261, 156] width 96 height 13
type input "01 CỤC"
click at [72, 113] on input "SĐT Người Nhận *" at bounding box center [106, 111] width 100 height 13
click at [60, 108] on input "SĐT Người Nhận *" at bounding box center [106, 111] width 100 height 13
click at [78, 113] on input "SĐT Người Nhận *" at bounding box center [106, 111] width 100 height 13
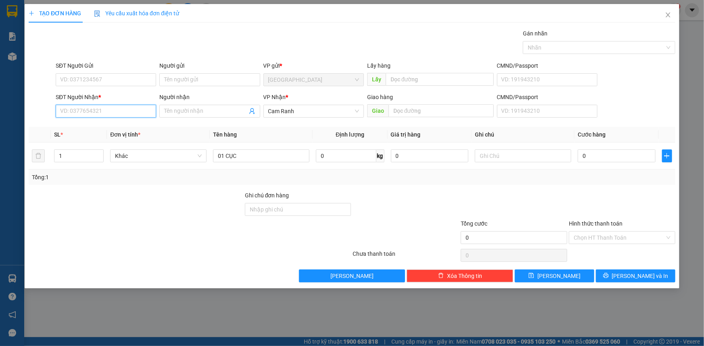
click at [69, 109] on input "SĐT Người Nhận *" at bounding box center [106, 111] width 100 height 13
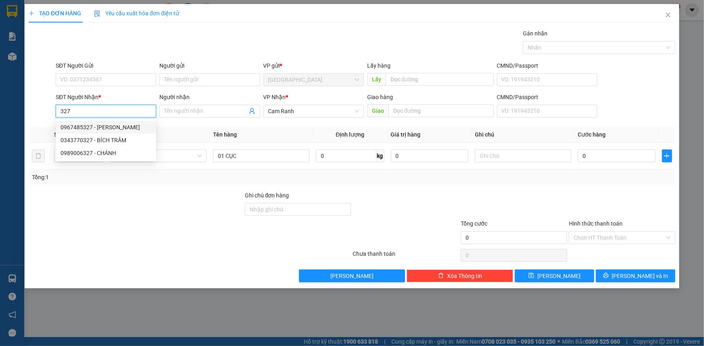
click at [110, 127] on div "0967485327 - MINH VÂN" at bounding box center [105, 127] width 91 height 9
type input "0967485327"
type input "[PERSON_NAME]"
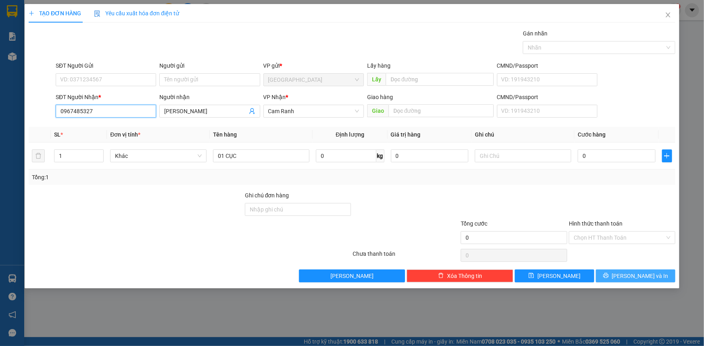
type input "0967485327"
click at [642, 277] on span "[PERSON_NAME] và In" at bounding box center [640, 276] width 56 height 9
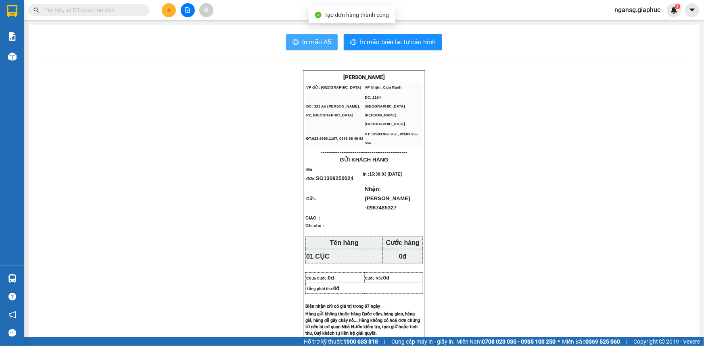
click at [298, 44] on button "In mẫu A5" at bounding box center [312, 42] width 52 height 16
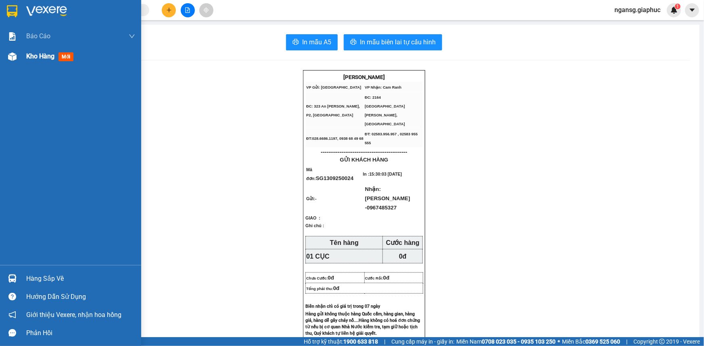
click at [35, 58] on span "Kho hàng" at bounding box center [40, 56] width 28 height 8
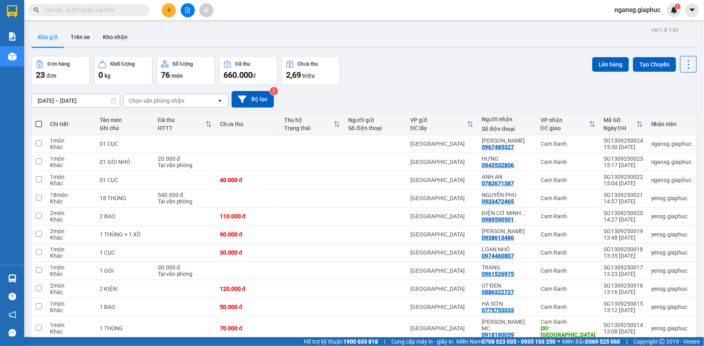
click at [478, 70] on div "Đơn hàng 23 đơn Khối lượng 0 kg Số lượng 76 món Đã thu 660.000 đ Chưa thu 2,69 …" at bounding box center [363, 70] width 665 height 29
click at [630, 142] on icon at bounding box center [633, 144] width 6 height 6
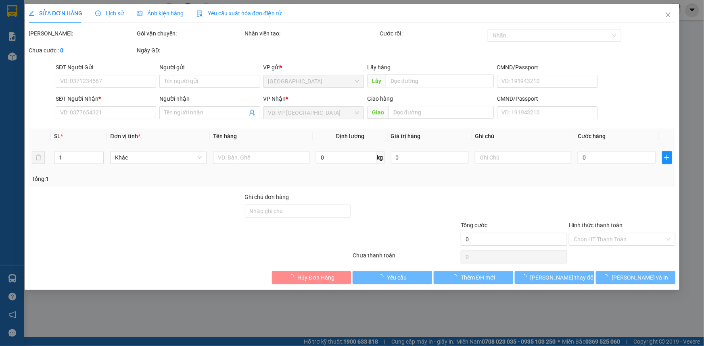
type input "0967485327"
type input "[PERSON_NAME]"
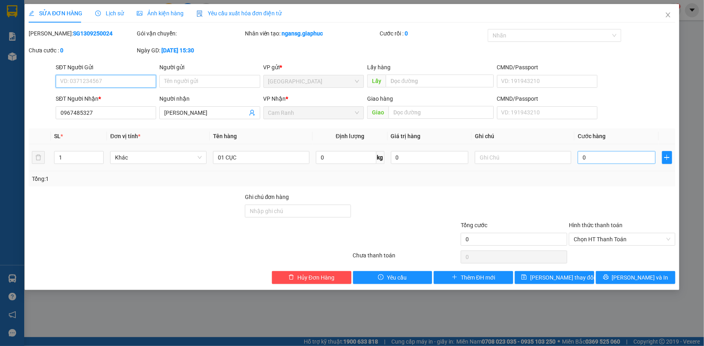
click at [622, 156] on input "0" at bounding box center [617, 157] width 78 height 13
type input "7"
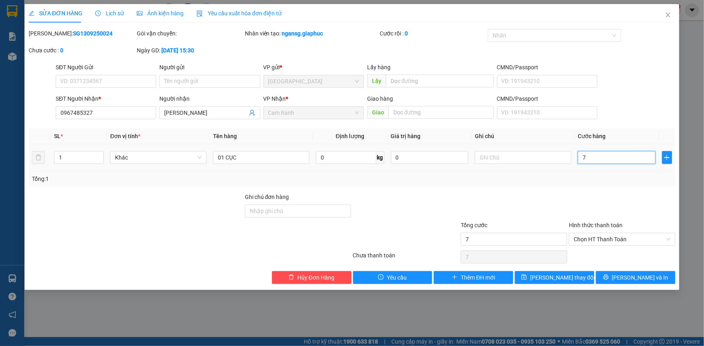
type input "70"
type input "70.000"
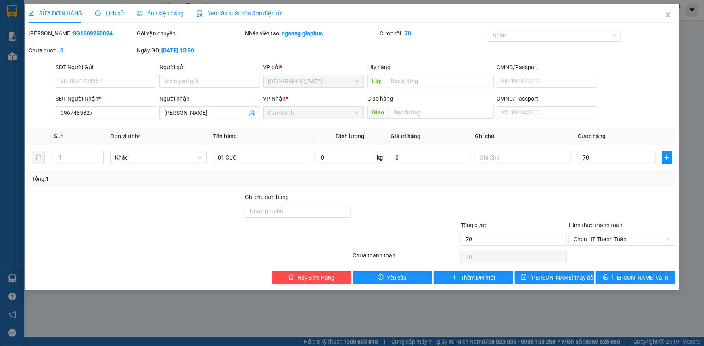
type input "70.000"
click at [601, 194] on div at bounding box center [622, 207] width 108 height 28
click at [570, 277] on span "[PERSON_NAME] thay đổi" at bounding box center [562, 277] width 65 height 9
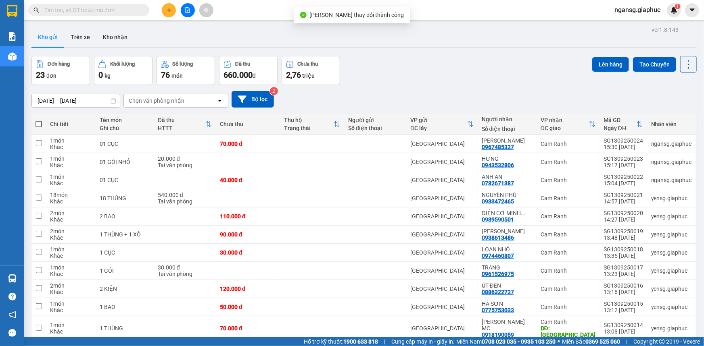
click at [476, 76] on div "Đơn hàng 23 đơn Khối lượng 0 kg Số lượng 76 món Đã thu 660.000 đ Chưa thu 2,76 …" at bounding box center [363, 70] width 665 height 29
click at [166, 11] on icon "plus" at bounding box center [169, 10] width 6 height 6
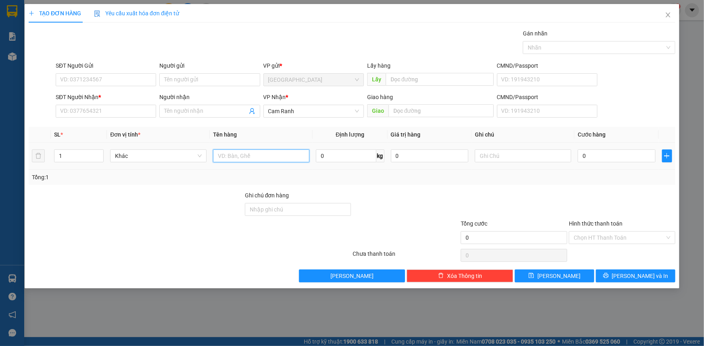
click at [290, 158] on input "text" at bounding box center [261, 156] width 96 height 13
click at [117, 113] on input "SĐT Người Nhận *" at bounding box center [106, 111] width 100 height 13
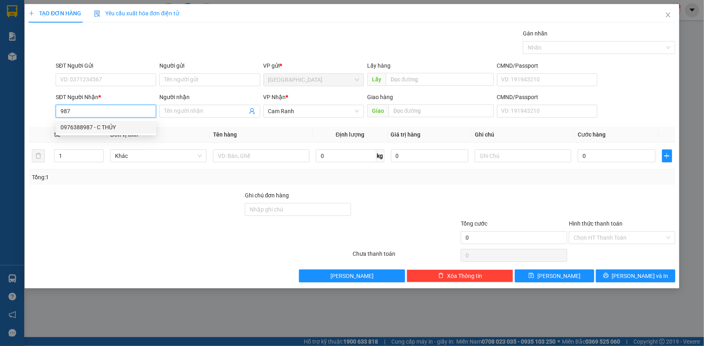
click at [114, 128] on div "0976388987 - C THỦY" at bounding box center [105, 127] width 91 height 9
type input "0976388987"
type input "C THỦY"
type input "0976388987"
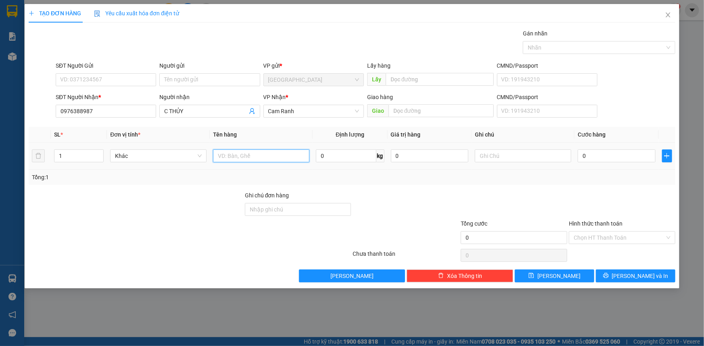
click at [274, 154] on input "text" at bounding box center [261, 156] width 96 height 13
type input "01 THÙNG"
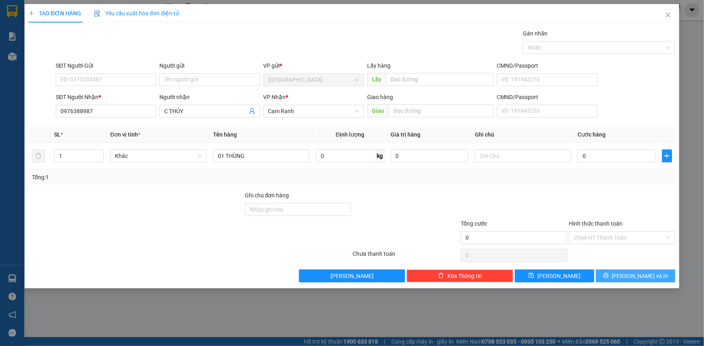
click at [653, 274] on button "[PERSON_NAME] và In" at bounding box center [635, 276] width 79 height 13
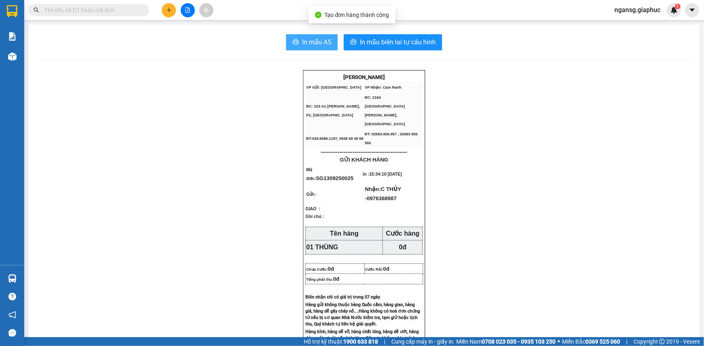
click at [305, 45] on span "In mẫu A5" at bounding box center [316, 42] width 29 height 10
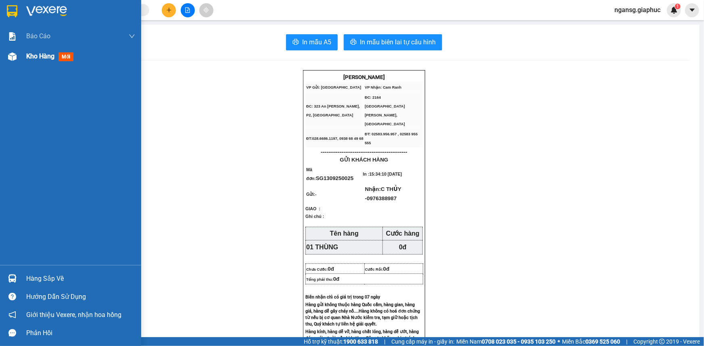
click at [31, 56] on span "Kho hàng" at bounding box center [40, 56] width 28 height 8
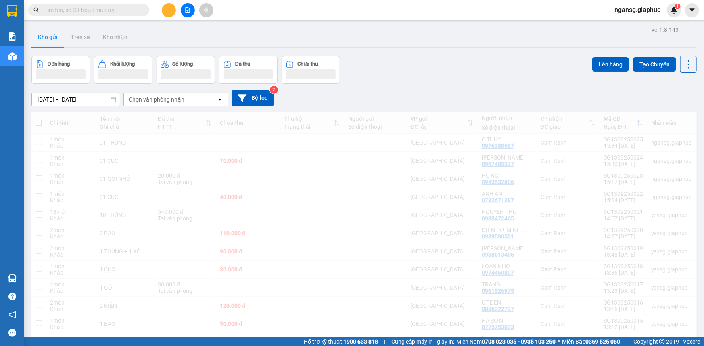
click at [428, 82] on div "Đơn hàng Khối lượng Số lượng Đã thu Chưa thu Lên hàng Tạo Chuyến" at bounding box center [363, 70] width 665 height 28
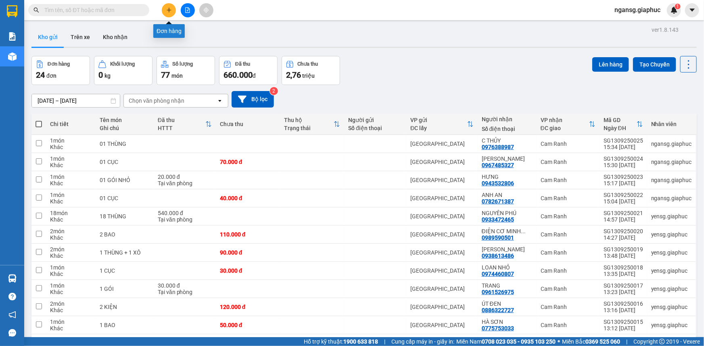
click at [166, 9] on icon "plus" at bounding box center [169, 10] width 6 height 6
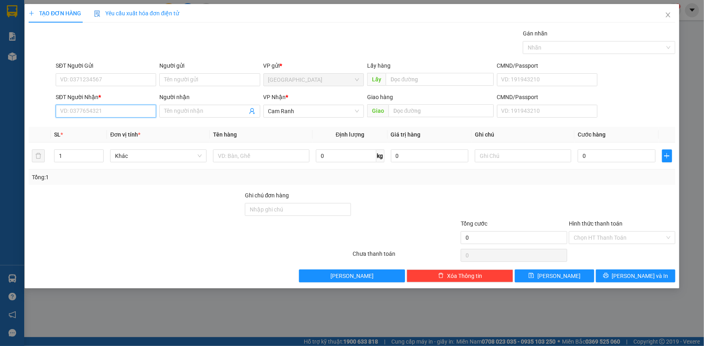
click at [121, 109] on input "SĐT Người Nhận *" at bounding box center [106, 111] width 100 height 13
click at [272, 157] on input "text" at bounding box center [261, 156] width 96 height 13
type input "01 BAO"
click at [126, 107] on input "SĐT Người Nhận *" at bounding box center [106, 111] width 100 height 13
click at [250, 154] on input "01 BAO" at bounding box center [261, 156] width 96 height 13
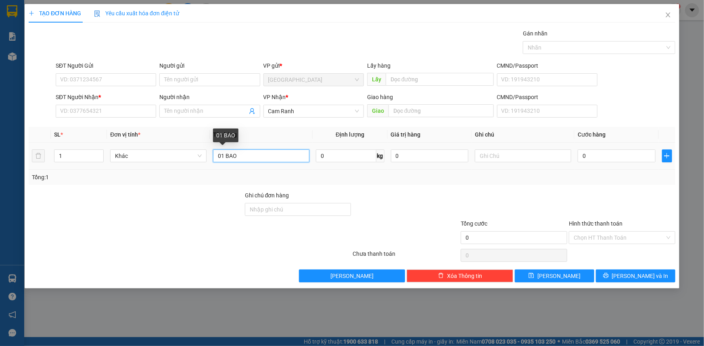
click at [250, 154] on input "01 BAO" at bounding box center [261, 156] width 96 height 13
click at [80, 110] on input "SĐT Người Nhận *" at bounding box center [106, 111] width 100 height 13
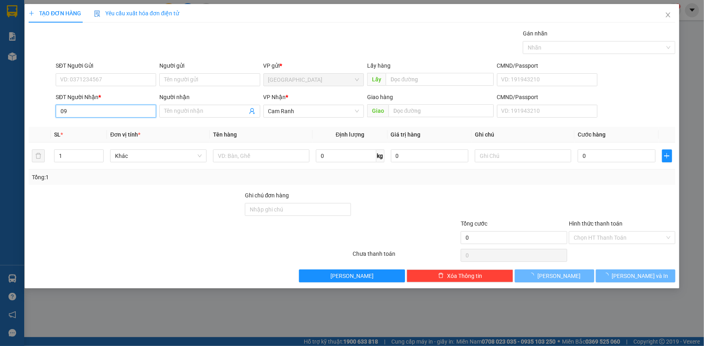
type input "0"
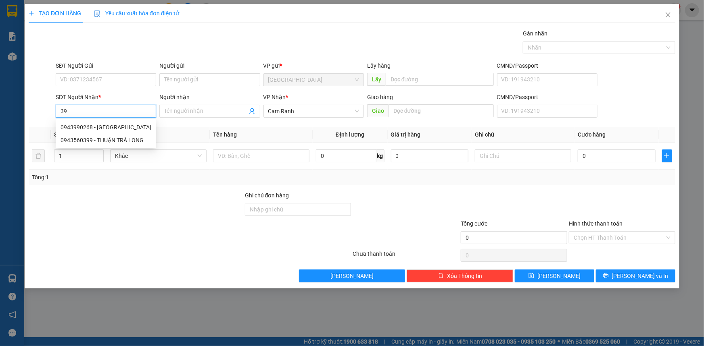
type input "399"
click at [74, 109] on input "399" at bounding box center [106, 111] width 100 height 13
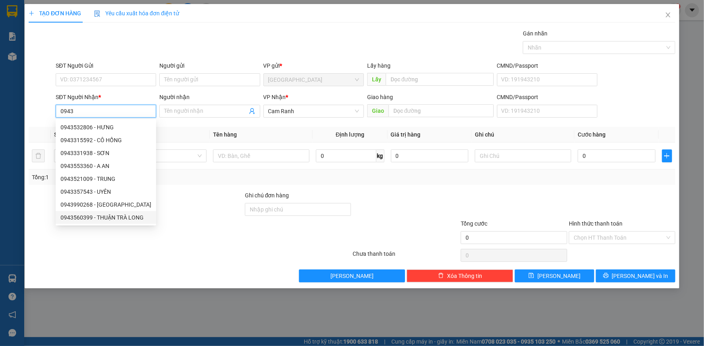
click at [102, 219] on div "0943560399 - THUẬN TRÀ LONG" at bounding box center [105, 217] width 91 height 9
type input "0943560399"
type input "THUẬN TRÀ LONG"
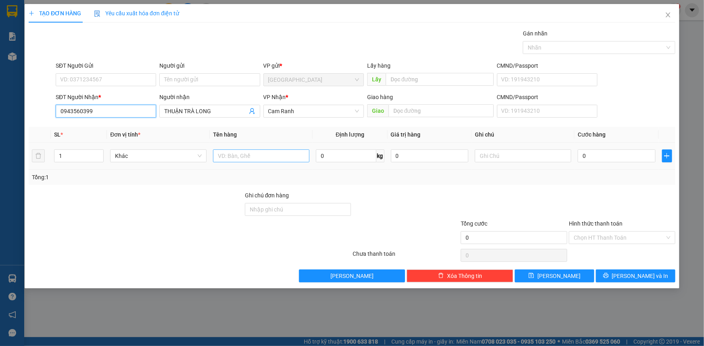
type input "0943560399"
click at [238, 155] on input "text" at bounding box center [261, 156] width 96 height 13
type input "01 THÙNG"
click at [164, 223] on div at bounding box center [136, 233] width 216 height 28
click at [628, 270] on button "[PERSON_NAME] và In" at bounding box center [635, 276] width 79 height 13
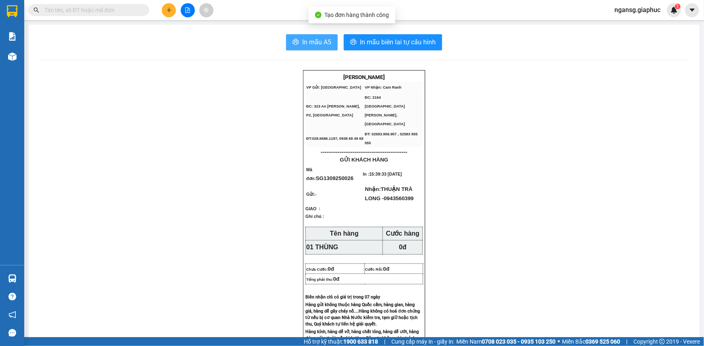
click at [293, 41] on icon "printer" at bounding box center [295, 42] width 6 height 6
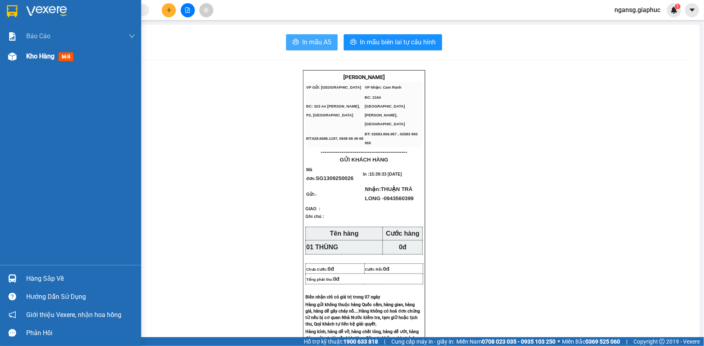
click at [44, 57] on span "Kho hàng" at bounding box center [40, 56] width 28 height 8
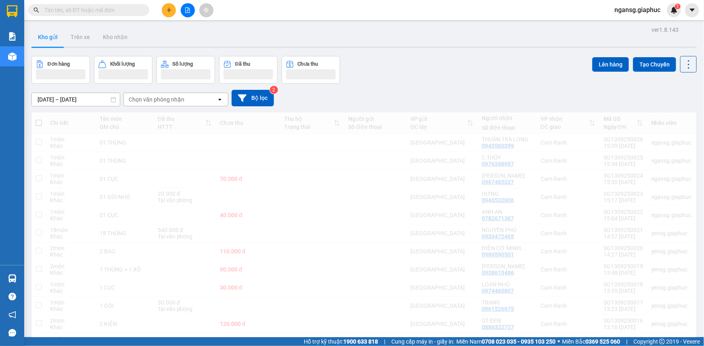
click at [455, 78] on div "Đơn hàng Khối lượng Số lượng Đã thu Chưa thu Lên hàng Tạo Chuyến" at bounding box center [363, 70] width 665 height 28
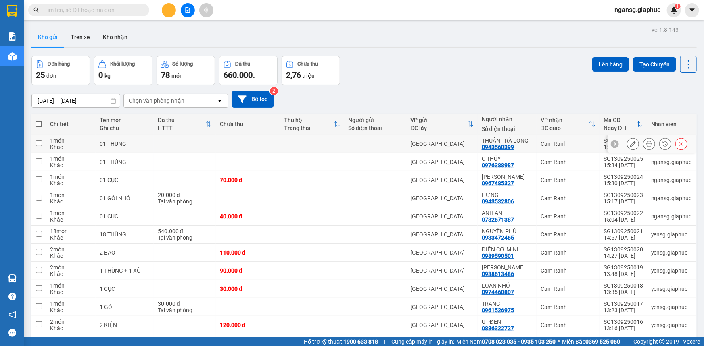
click at [630, 143] on icon at bounding box center [633, 144] width 6 height 6
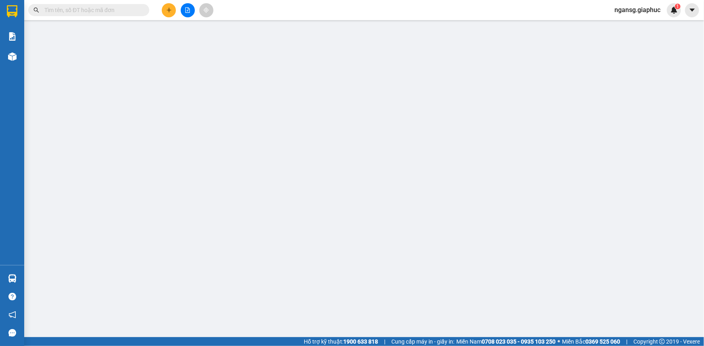
type input "0943560399"
type input "THUẬN TRÀ LONG"
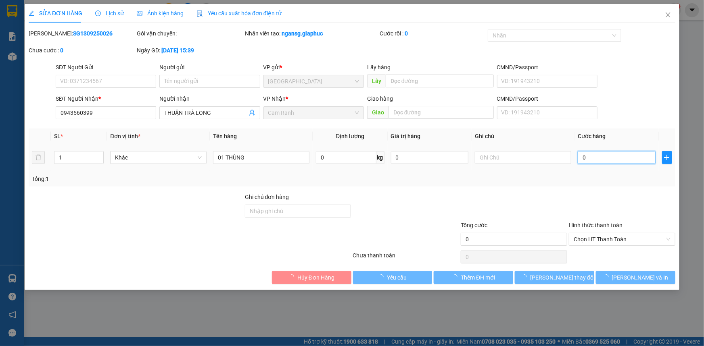
click at [610, 158] on input "0" at bounding box center [617, 157] width 78 height 13
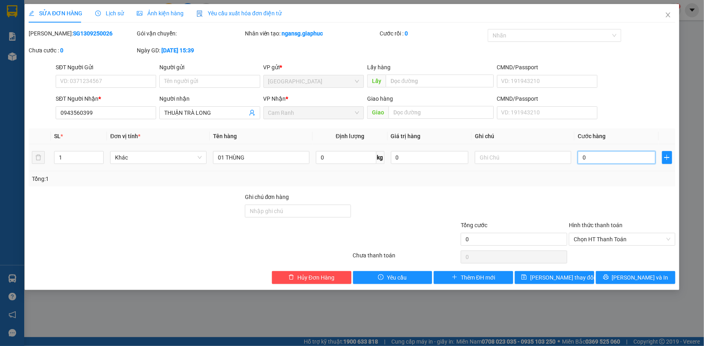
type input "5"
type input "50"
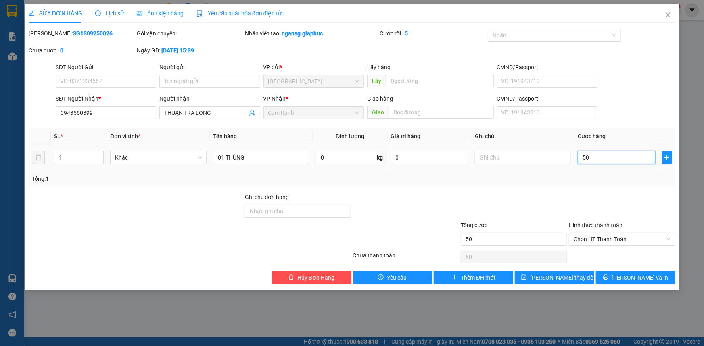
type input "50"
type input "50.000"
click at [586, 186] on div "Total Paid Fee 0 Total UnPaid Fee 0 Cash Collection Total Fee Mã ĐH: SG13092500…" at bounding box center [352, 156] width 646 height 255
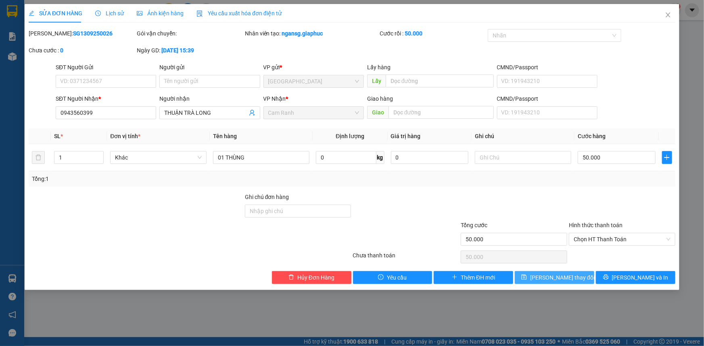
click at [582, 277] on button "[PERSON_NAME] thay đổi" at bounding box center [554, 277] width 79 height 13
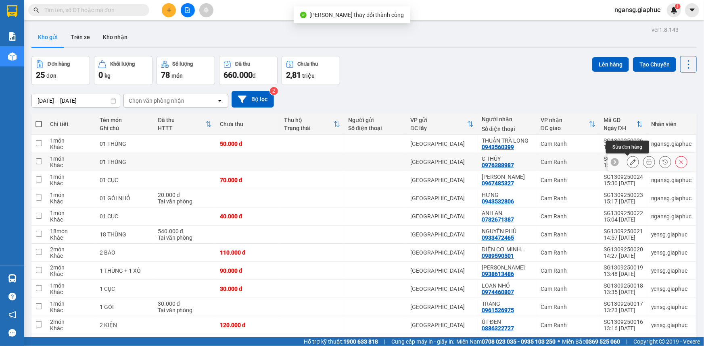
click at [630, 161] on icon at bounding box center [633, 162] width 6 height 6
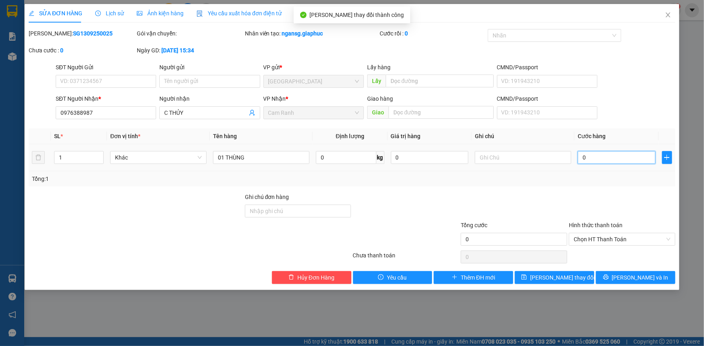
click at [608, 153] on input "0" at bounding box center [617, 157] width 78 height 13
type input "7"
type input "70"
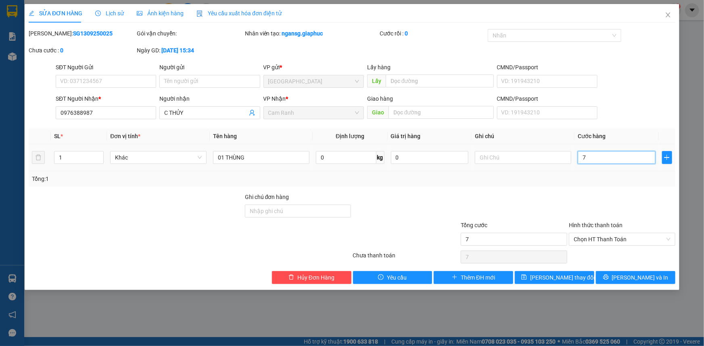
type input "70"
type input "70.000"
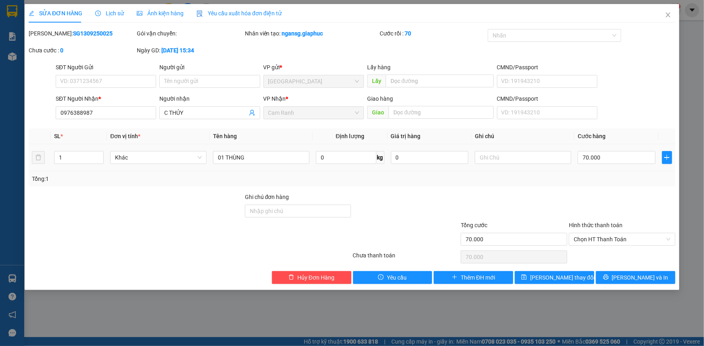
click at [595, 182] on div "Tổng: 1" at bounding box center [352, 179] width 640 height 9
click at [573, 272] on button "[PERSON_NAME] thay đổi" at bounding box center [554, 277] width 79 height 13
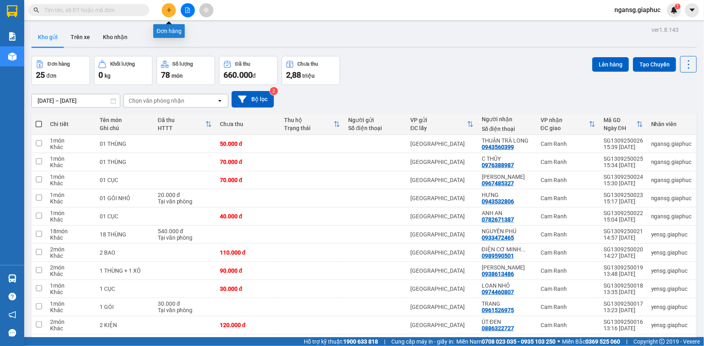
click at [173, 12] on button at bounding box center [169, 10] width 14 height 14
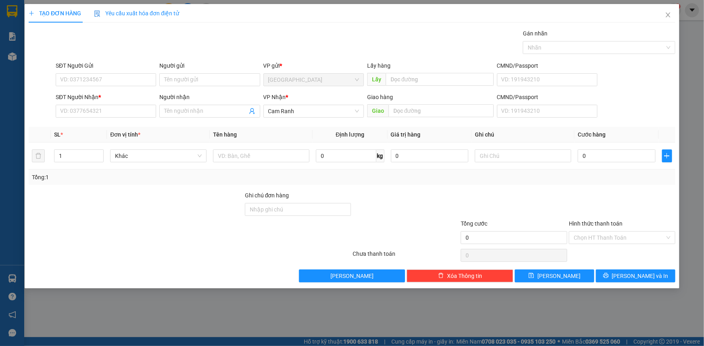
click at [194, 32] on div "Gán nhãn Nhãn" at bounding box center [365, 43] width 623 height 28
click at [230, 155] on input "text" at bounding box center [261, 156] width 96 height 13
type input "01 BAO"
drag, startPoint x: 94, startPoint y: 95, endPoint x: 98, endPoint y: 112, distance: 16.9
click at [96, 96] on div "SĐT Người Nhận *" at bounding box center [106, 97] width 100 height 9
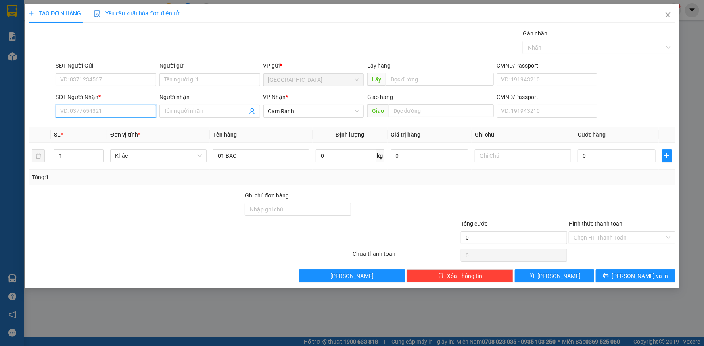
click at [96, 105] on input "SĐT Người Nhận *" at bounding box center [106, 111] width 100 height 13
click at [98, 112] on input "SĐT Người Nhận *" at bounding box center [106, 111] width 100 height 13
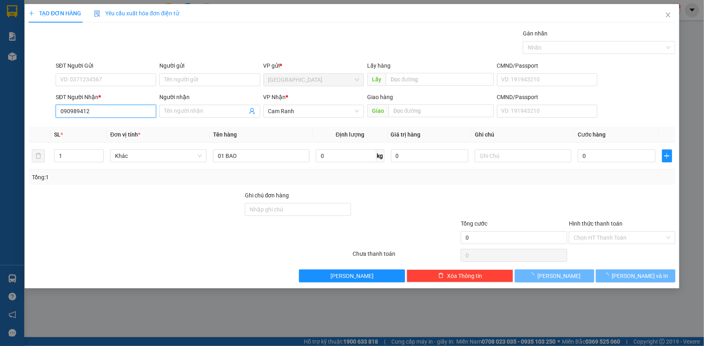
type input "0909894129"
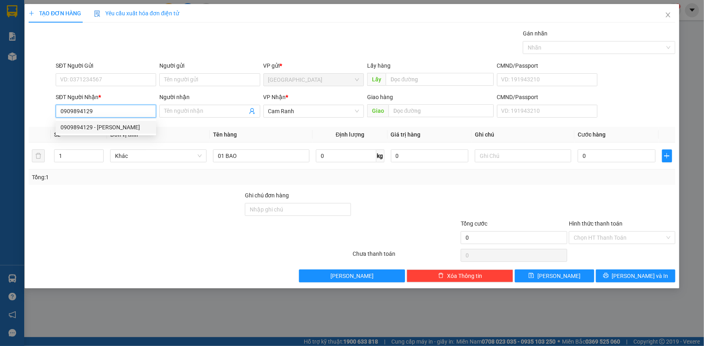
click at [100, 127] on div "0909894129 - MINH TRÍ" at bounding box center [105, 127] width 91 height 9
type input "[PERSON_NAME]"
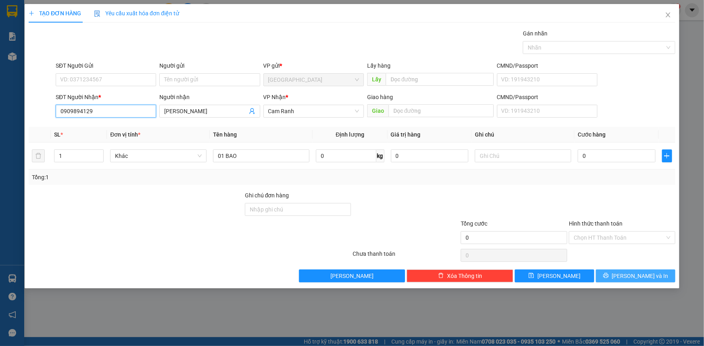
type input "0909894129"
click at [610, 274] on button "[PERSON_NAME] và In" at bounding box center [635, 276] width 79 height 13
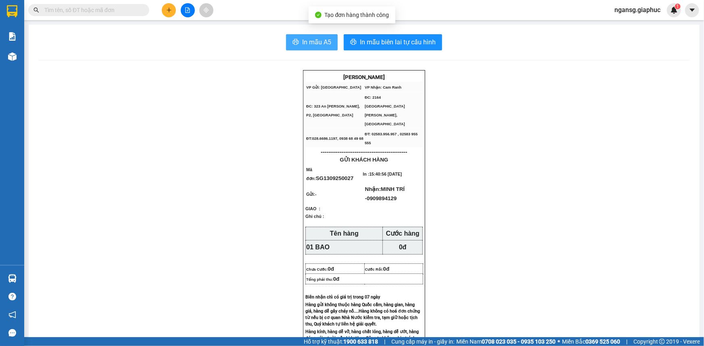
drag, startPoint x: 291, startPoint y: 34, endPoint x: 296, endPoint y: 40, distance: 7.7
click at [296, 40] on button "In mẫu A5" at bounding box center [312, 42] width 52 height 16
click at [315, 44] on span "In mẫu A5" at bounding box center [316, 42] width 29 height 10
click at [296, 35] on button "In mẫu A5" at bounding box center [312, 42] width 52 height 16
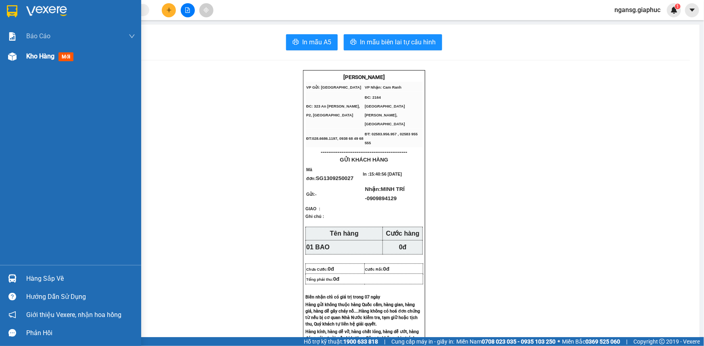
click at [33, 57] on span "Kho hàng" at bounding box center [40, 56] width 28 height 8
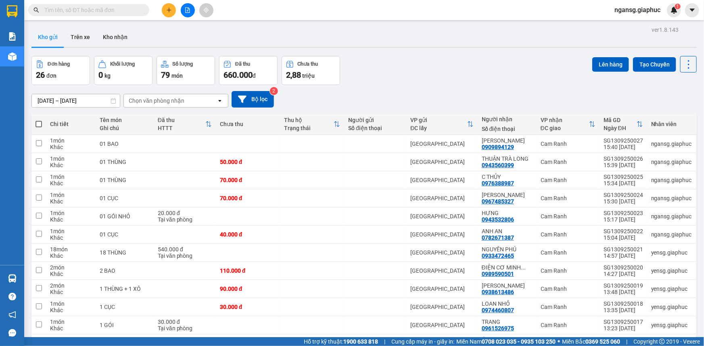
click at [452, 79] on div "Đơn hàng 26 đơn Khối lượng 0 kg Số lượng 79 món Đã thu 660.000 đ Chưa thu 2,88 …" at bounding box center [363, 70] width 665 height 29
click at [630, 181] on icon at bounding box center [633, 180] width 6 height 6
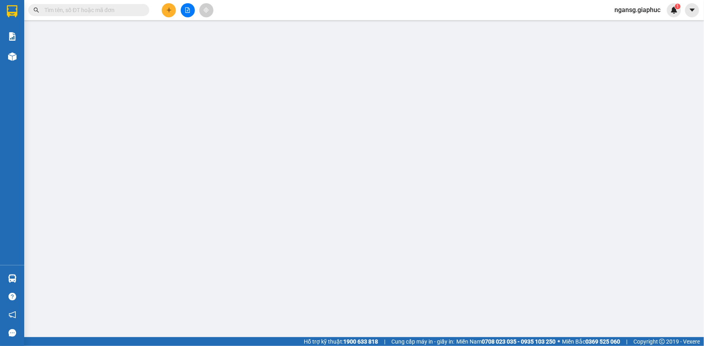
type input "0976388987"
type input "C THỦY"
type input "70.000"
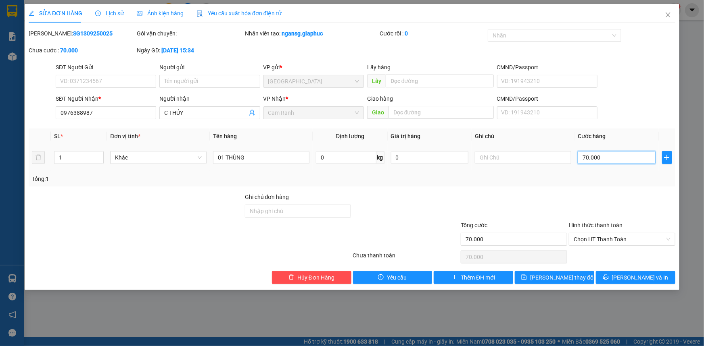
click at [603, 156] on input "70.000" at bounding box center [617, 157] width 78 height 13
type input "1"
type input "10"
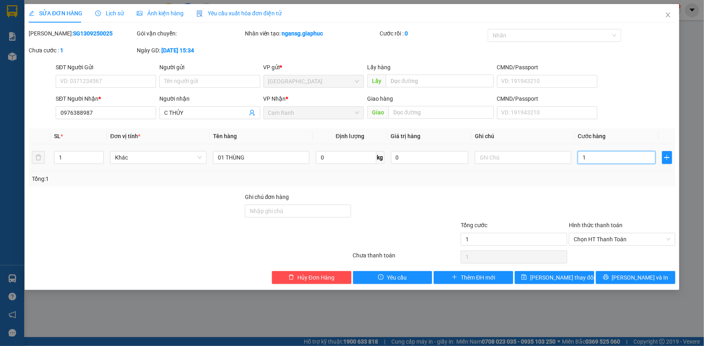
type input "10"
type input "100"
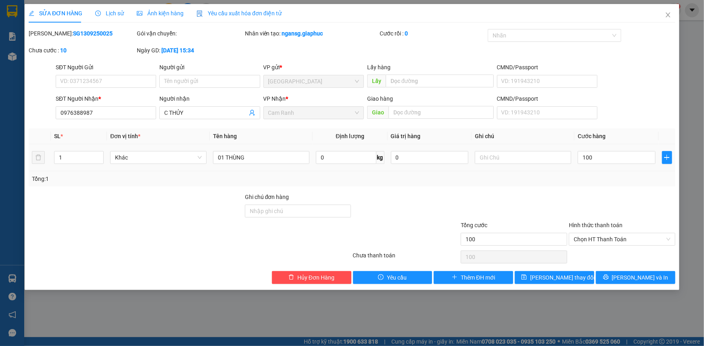
type input "100.000"
click at [605, 173] on div "Tổng: 1" at bounding box center [352, 178] width 646 height 15
click at [585, 273] on button "[PERSON_NAME] thay đổi" at bounding box center [554, 277] width 79 height 13
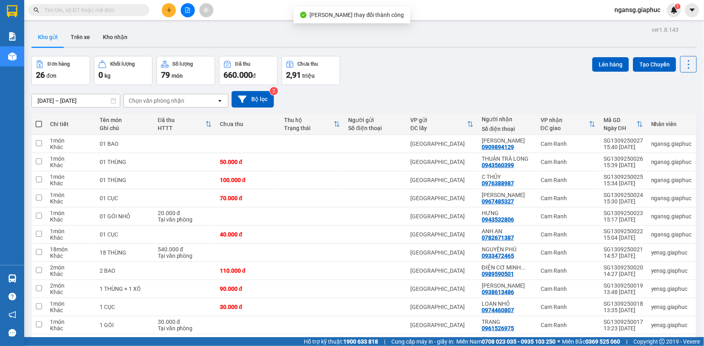
click at [448, 81] on div "Đơn hàng 26 đơn Khối lượng 0 kg Số lượng 79 món Đã thu 660.000 đ Chưa thu 2,91 …" at bounding box center [363, 70] width 665 height 29
click at [630, 144] on icon at bounding box center [633, 144] width 6 height 6
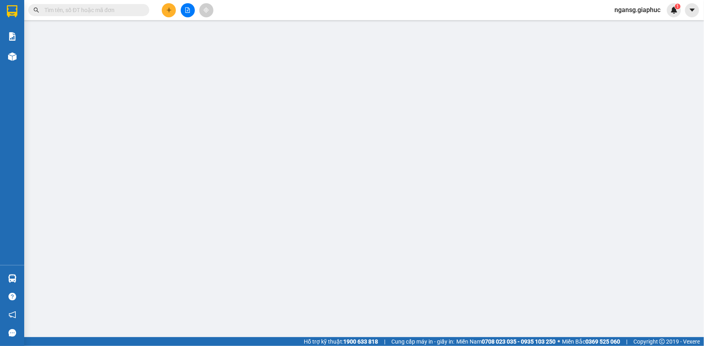
type input "0909894129"
type input "[PERSON_NAME]"
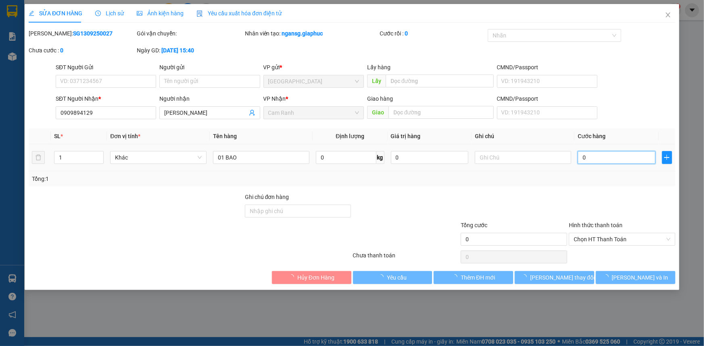
click at [593, 162] on input "0" at bounding box center [617, 157] width 78 height 13
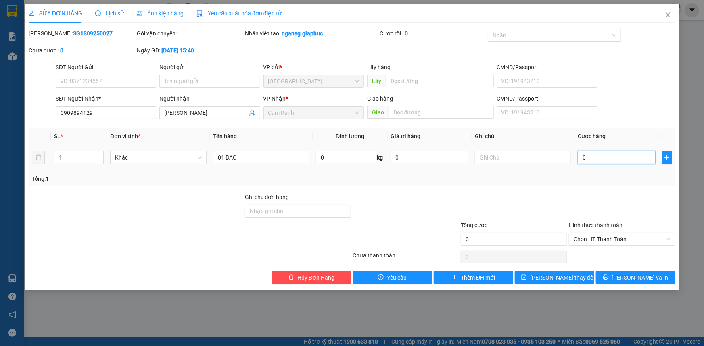
type input "6"
type input "60"
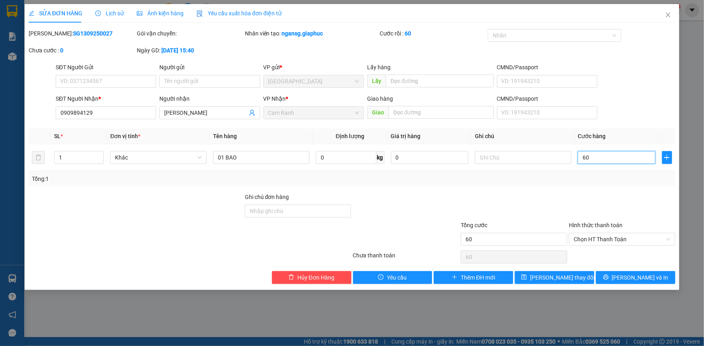
type input "60"
type input "60.000"
click at [580, 197] on div at bounding box center [622, 207] width 108 height 28
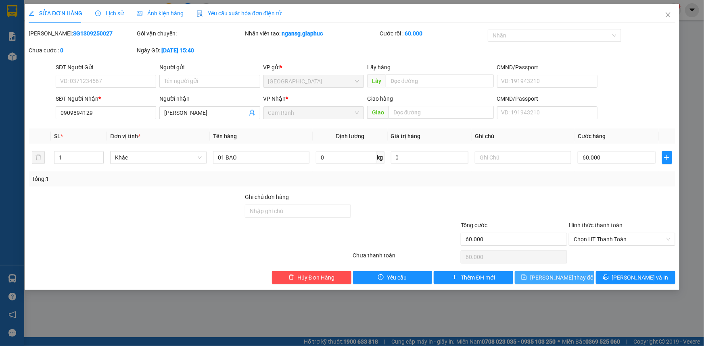
click at [577, 271] on button "[PERSON_NAME] thay đổi" at bounding box center [554, 277] width 79 height 13
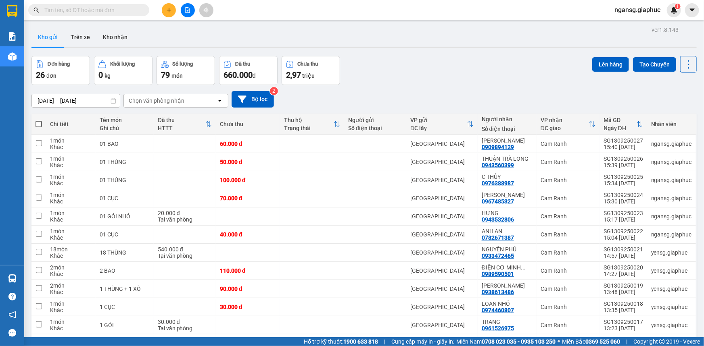
click at [167, 15] on button at bounding box center [169, 10] width 14 height 14
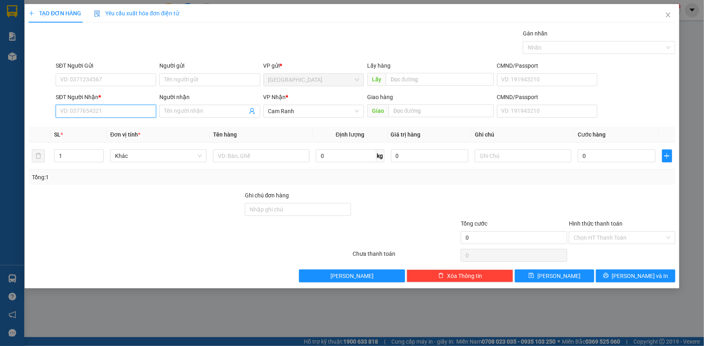
click at [129, 115] on input "SĐT Người Nhận *" at bounding box center [106, 111] width 100 height 13
type input "0905409388"
click at [121, 129] on div "0905409388 - CHÚ QUẢNG" at bounding box center [105, 127] width 91 height 9
type input "CHÚ QUẢNG"
type input "0905409388"
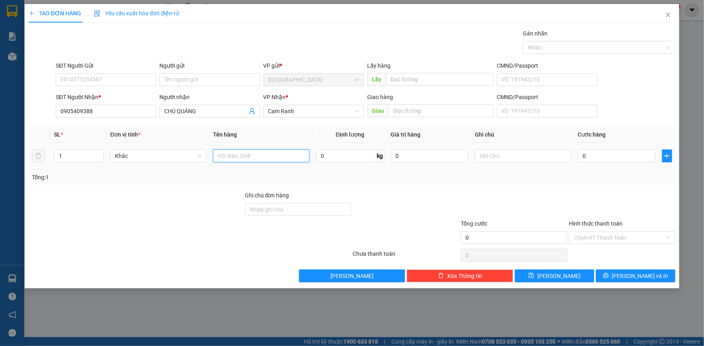
click at [217, 157] on input "text" at bounding box center [261, 156] width 96 height 13
type input "01 HỒ SƠ"
click at [609, 159] on input "0" at bounding box center [617, 156] width 78 height 13
type input "2"
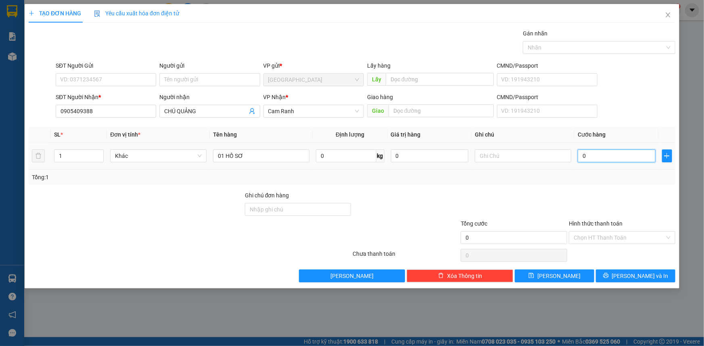
type input "2"
type input "20"
type input "20.000"
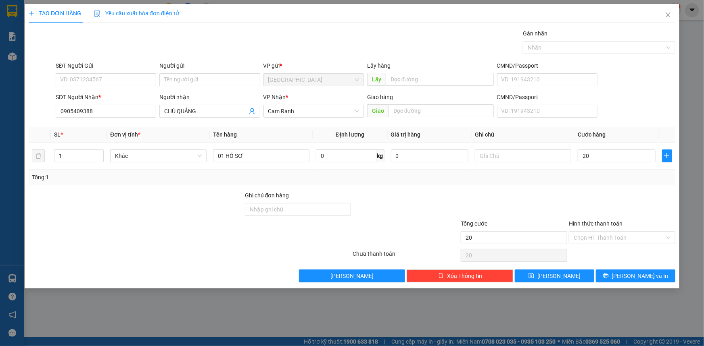
type input "20.000"
click at [605, 181] on div "Tổng: 1" at bounding box center [352, 177] width 640 height 9
click at [587, 239] on input "Hình thức thanh toán" at bounding box center [618, 238] width 91 height 12
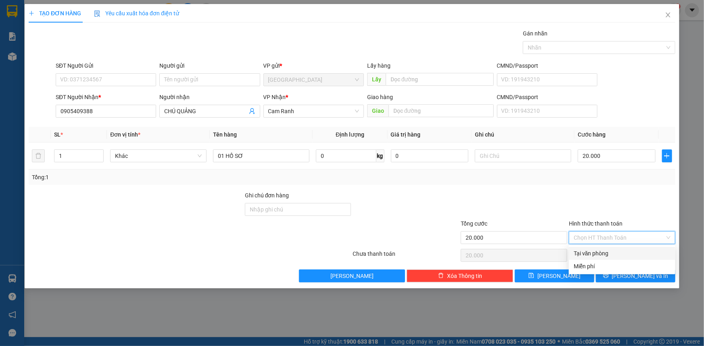
click at [599, 250] on div "Tại văn phòng" at bounding box center [621, 253] width 97 height 9
type input "0"
click at [595, 207] on div at bounding box center [622, 205] width 108 height 28
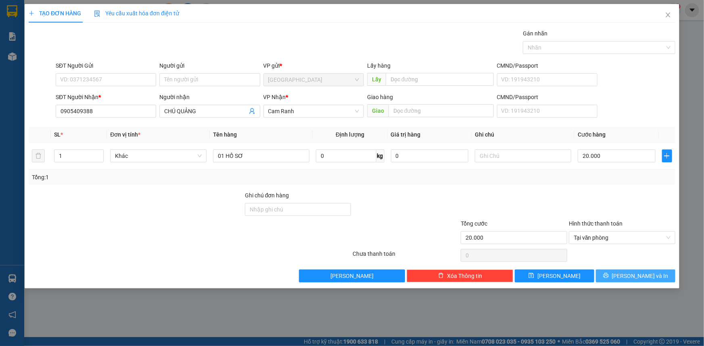
click at [609, 273] on icon "printer" at bounding box center [606, 276] width 6 height 6
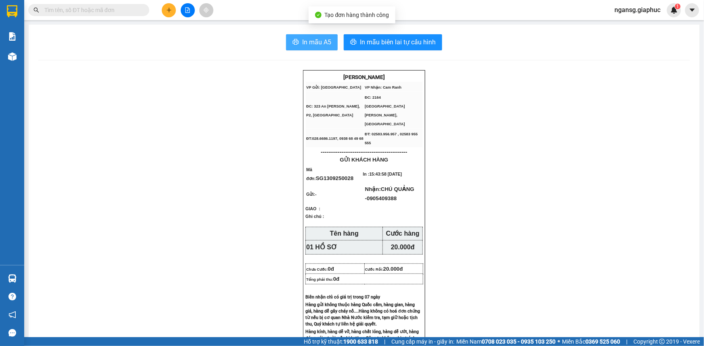
click at [326, 40] on span "In mẫu A5" at bounding box center [316, 42] width 29 height 10
click at [168, 13] on icon "plus" at bounding box center [169, 10] width 6 height 6
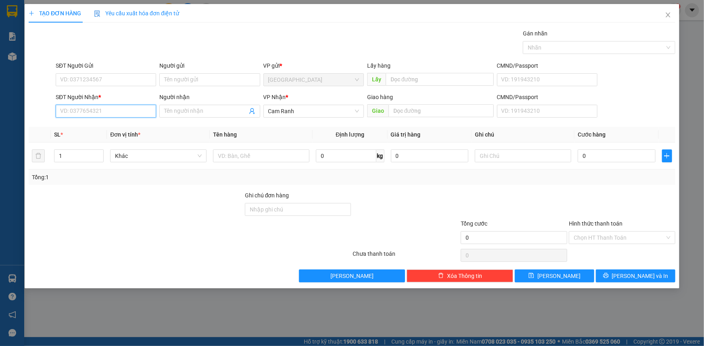
click at [100, 111] on input "SĐT Người Nhận *" at bounding box center [106, 111] width 100 height 13
type input "0375663663"
click at [108, 128] on div "0375663663 - THẮNG" at bounding box center [105, 127] width 91 height 9
type input "THẮNG"
type input "0375663663"
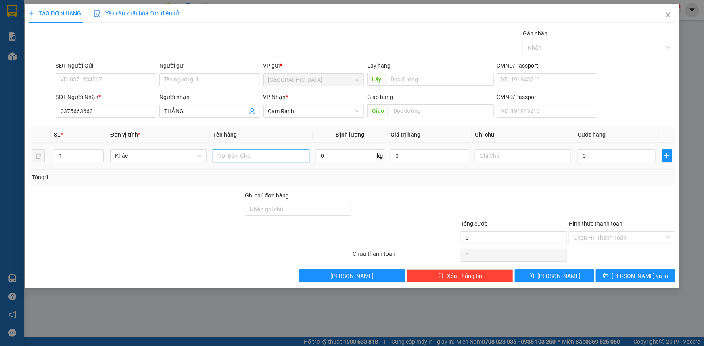
click at [257, 158] on input "text" at bounding box center [261, 156] width 96 height 13
type input "01 THÙNG"
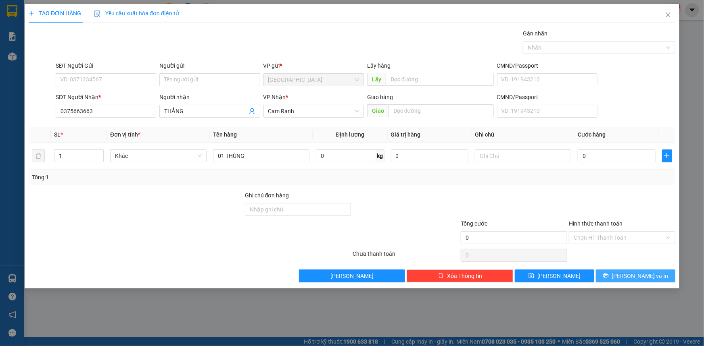
click at [610, 276] on button "[PERSON_NAME] và In" at bounding box center [635, 276] width 79 height 13
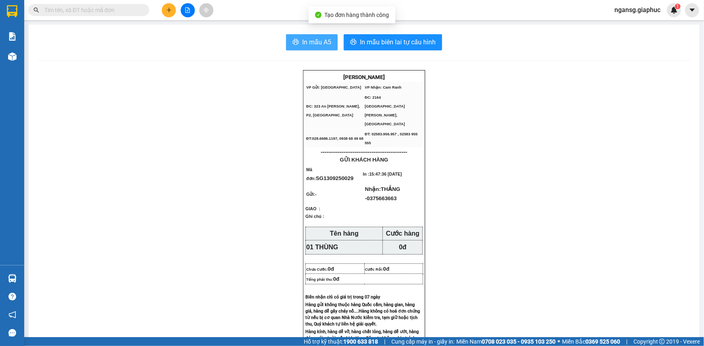
click at [290, 36] on button "In mẫu A5" at bounding box center [312, 42] width 52 height 16
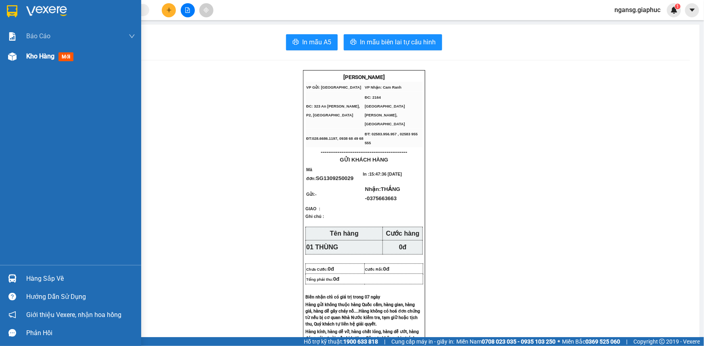
click at [31, 54] on span "Kho hàng" at bounding box center [40, 56] width 28 height 8
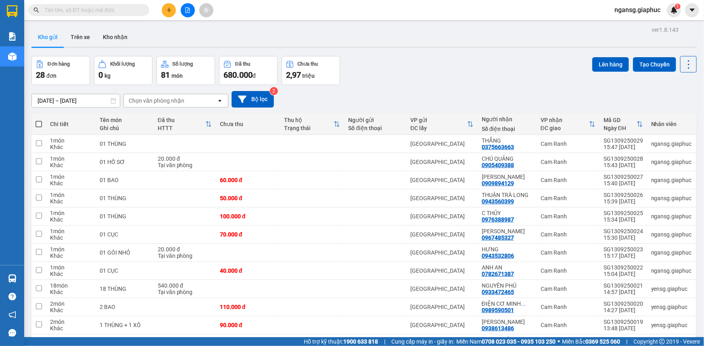
click at [536, 81] on div "Đơn hàng 28 đơn Khối lượng 0 kg Số lượng 81 món Đã thu 680.000 đ Chưa thu 2,97 …" at bounding box center [363, 70] width 665 height 29
click at [627, 142] on button at bounding box center [632, 144] width 11 height 14
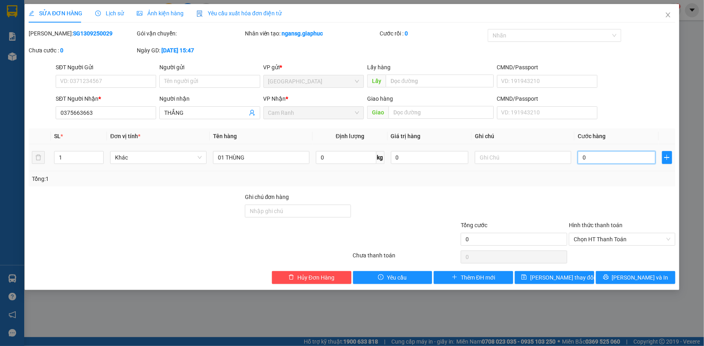
click at [622, 155] on input "0" at bounding box center [617, 157] width 78 height 13
type input "4"
type input "40"
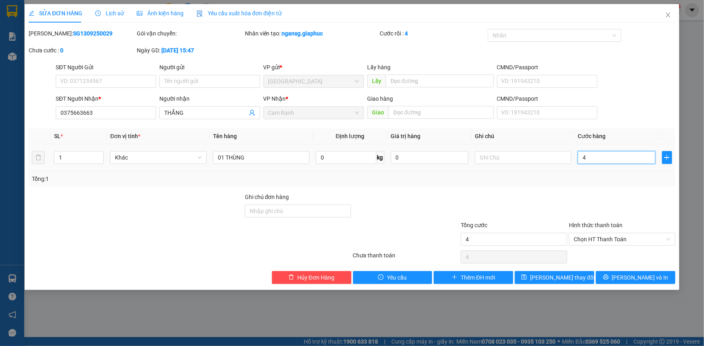
type input "40"
type input "40.000"
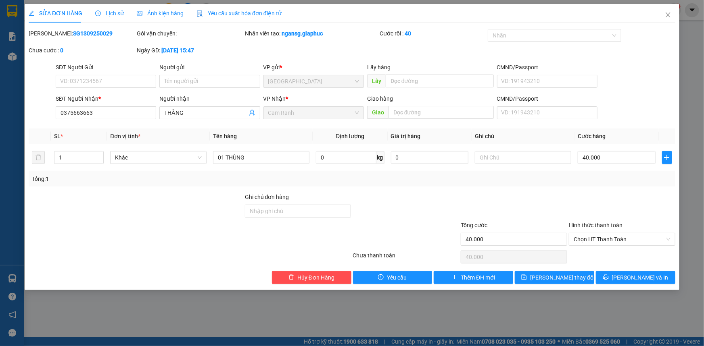
click at [584, 198] on div at bounding box center [622, 207] width 108 height 28
click at [561, 277] on span "[PERSON_NAME] thay đổi" at bounding box center [562, 277] width 65 height 9
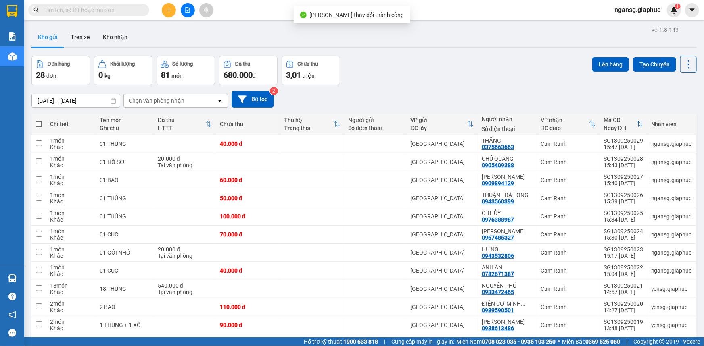
click at [505, 60] on div "Đơn hàng 28 đơn Khối lượng 0 kg Số lượng 81 món Đã thu 680.000 đ Chưa thu 3,01 …" at bounding box center [363, 70] width 665 height 29
click at [381, 86] on div "[DATE] – [DATE] Press the down arrow key to interact with the calendar and sele…" at bounding box center [363, 99] width 665 height 29
click at [367, 94] on div "[DATE] – [DATE] Press the down arrow key to interact with the calendar and sele…" at bounding box center [363, 99] width 665 height 17
click at [404, 74] on div "Đơn hàng 28 đơn Khối lượng 0 kg Số lượng 81 món Đã thu 680.000 đ Chưa thu 3,01 …" at bounding box center [363, 70] width 665 height 29
click at [161, 8] on div at bounding box center [187, 10] width 60 height 14
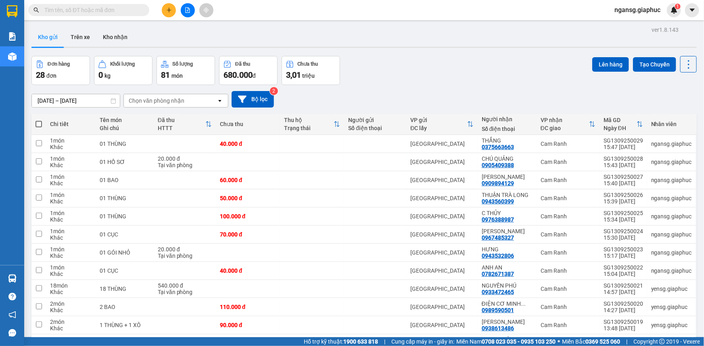
click at [164, 10] on button at bounding box center [169, 10] width 14 height 14
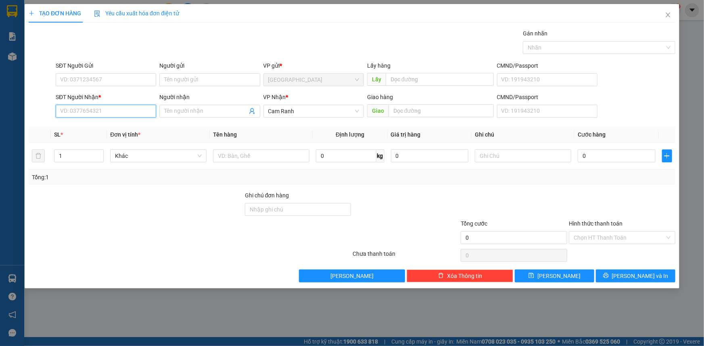
click at [124, 106] on input "SĐT Người Nhận *" at bounding box center [106, 111] width 100 height 13
click at [162, 113] on span at bounding box center [209, 111] width 100 height 13
click at [130, 113] on input "SĐT Người Nhận *" at bounding box center [106, 111] width 100 height 13
click at [177, 109] on input "Người nhận" at bounding box center [205, 111] width 83 height 9
type input "PHU PHAT TAI"
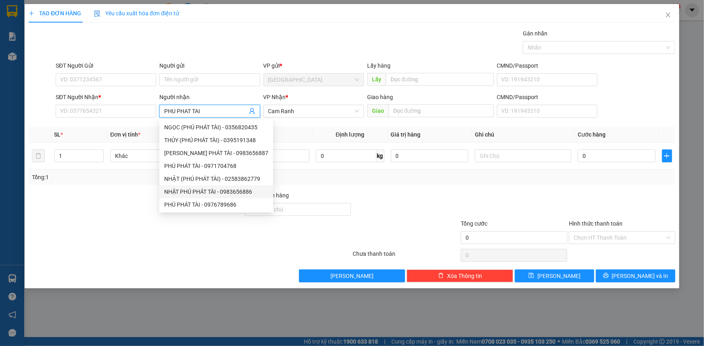
click at [227, 190] on div "NHẬT PHÚ PHÁT TÀI - 0983656886" at bounding box center [216, 192] width 104 height 9
type input "0983656886"
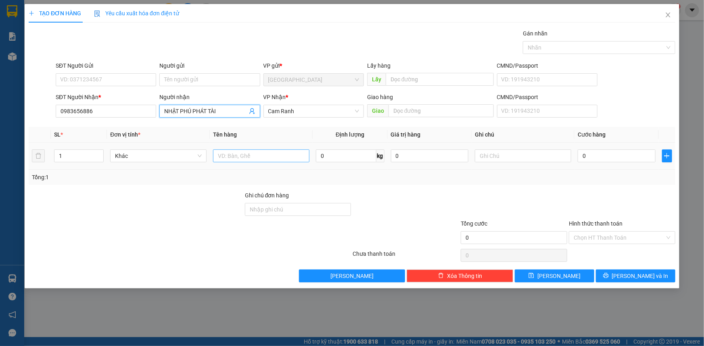
type input "NHẬT PHÚ PHÁT TÀI"
click at [266, 157] on input "text" at bounding box center [261, 156] width 96 height 13
type input "01 GÓI NHỎ"
click at [648, 265] on div "Transit Pickup Surcharge Ids Transit Deliver Surcharge Ids Transit Deliver Surc…" at bounding box center [352, 156] width 646 height 254
click at [647, 270] on button "[PERSON_NAME] và In" at bounding box center [635, 276] width 79 height 13
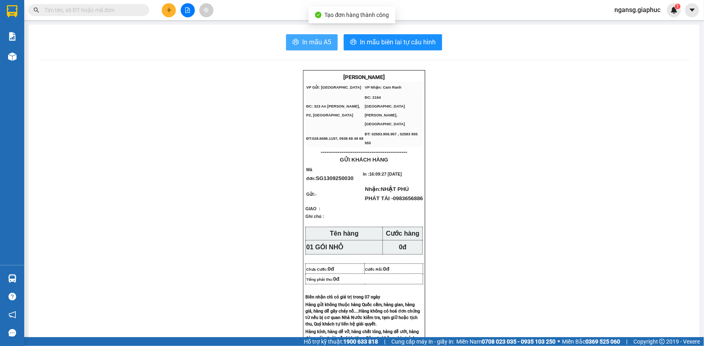
click at [315, 50] on button "In mẫu A5" at bounding box center [312, 42] width 52 height 16
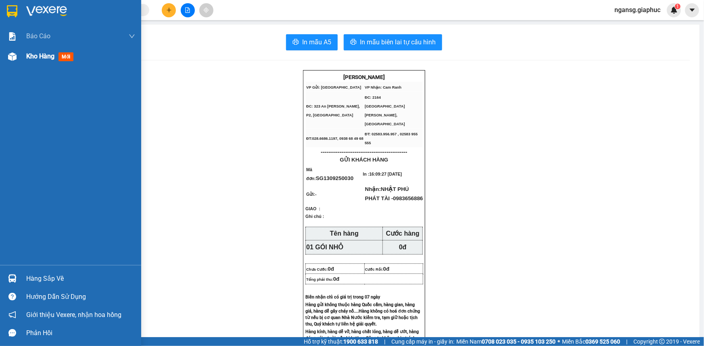
click at [16, 66] on div "Kho hàng mới" at bounding box center [70, 56] width 141 height 20
click at [25, 58] on div "Kho hàng mới" at bounding box center [70, 56] width 141 height 20
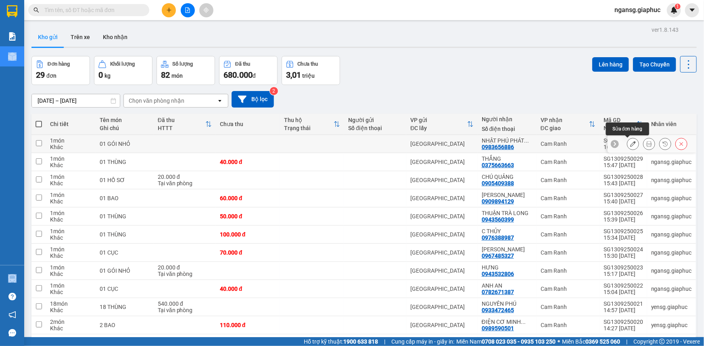
click at [627, 141] on button at bounding box center [632, 144] width 11 height 14
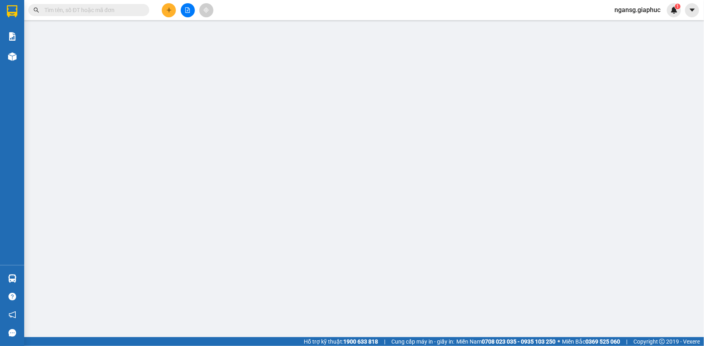
type input "0983656886"
type input "NHẬT PHÚ PHÁT TÀI"
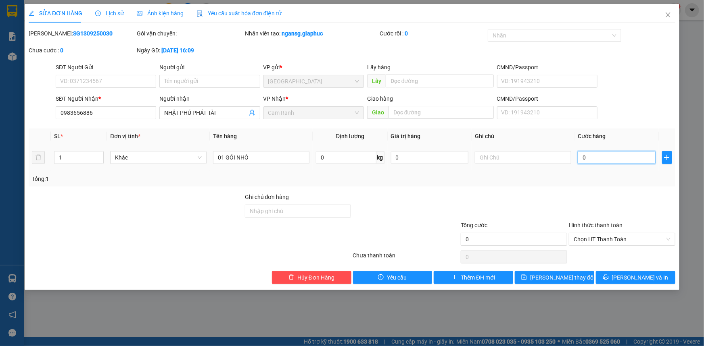
click at [596, 162] on input "0" at bounding box center [617, 157] width 78 height 13
type input "2"
type input "20"
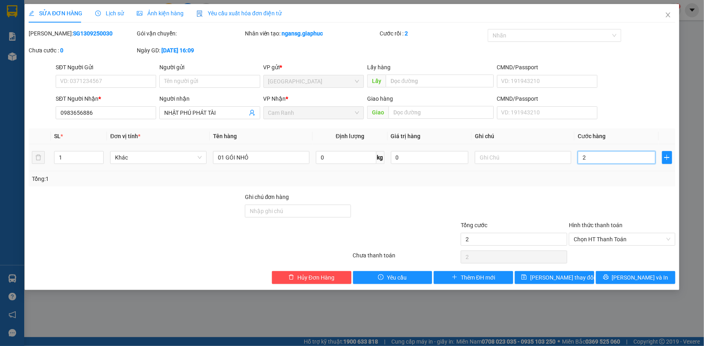
type input "20"
type input "20.000"
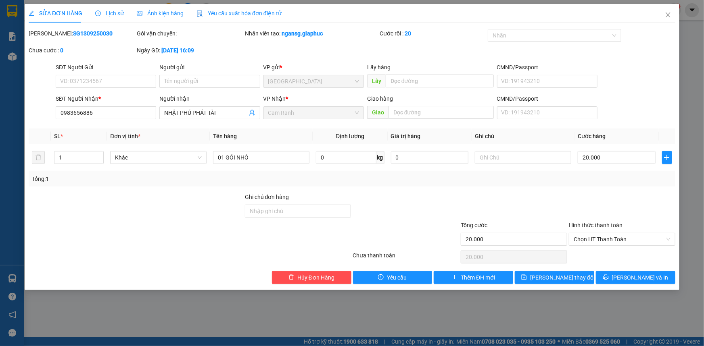
click at [592, 225] on label "Hình thức thanh toán" at bounding box center [596, 225] width 54 height 6
click at [592, 234] on input "Hình thức thanh toán" at bounding box center [618, 240] width 91 height 12
click at [530, 202] on div at bounding box center [514, 207] width 108 height 28
click at [561, 277] on span "[PERSON_NAME] thay đổi" at bounding box center [562, 277] width 65 height 9
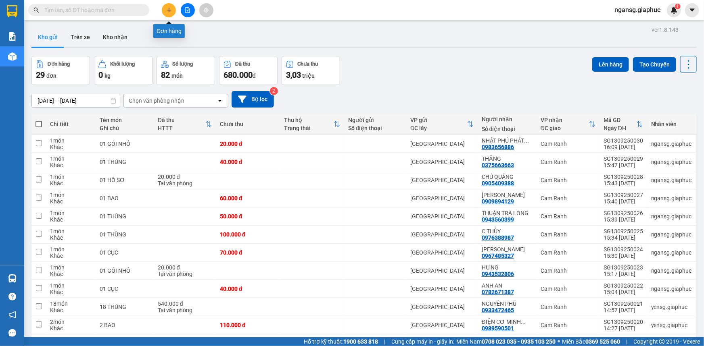
click at [173, 11] on button at bounding box center [169, 10] width 14 height 14
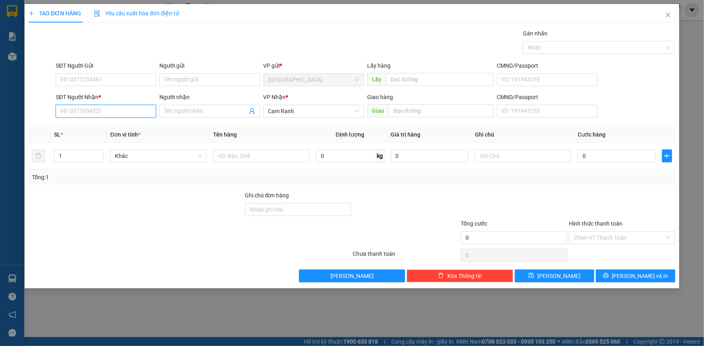
click at [80, 115] on input "SĐT Người Nhận *" at bounding box center [106, 111] width 100 height 13
click at [100, 126] on div "0935914717 - DÌ ANH KS" at bounding box center [105, 127] width 91 height 9
type input "0935914717"
type input "DÌ ANH KS"
type input "0935914717"
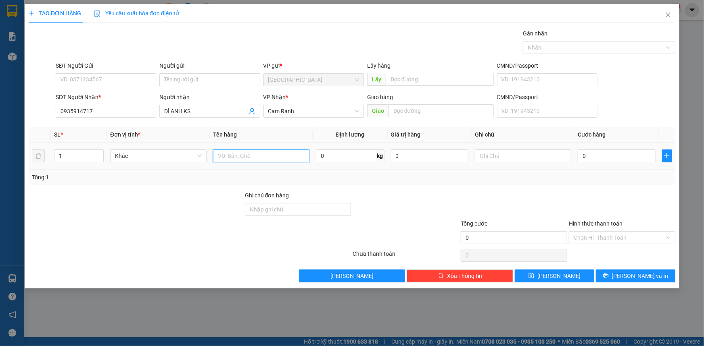
click at [269, 161] on input "text" at bounding box center [261, 156] width 96 height 13
type input "01 CUỘN"
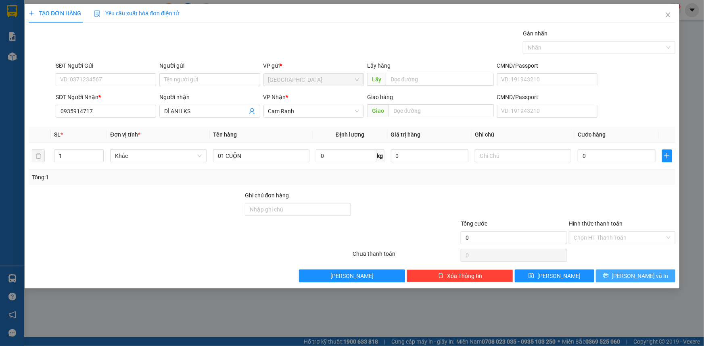
click at [628, 271] on button "[PERSON_NAME] và In" at bounding box center [635, 276] width 79 height 13
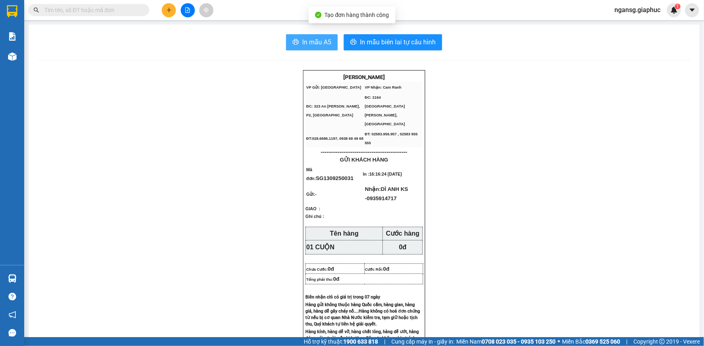
click at [307, 46] on span "In mẫu A5" at bounding box center [316, 42] width 29 height 10
click at [170, 9] on icon "plus" at bounding box center [169, 10] width 6 height 6
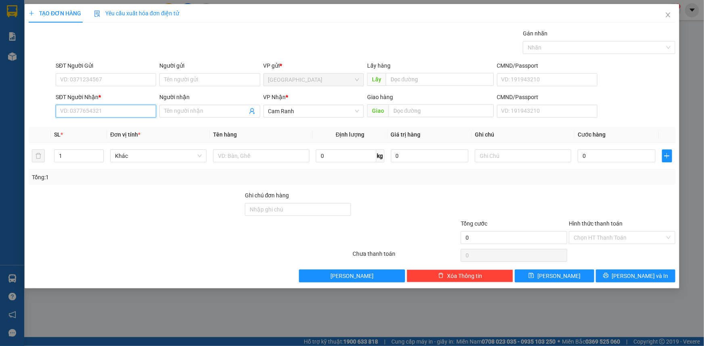
click at [121, 113] on input "SĐT Người Nhận *" at bounding box center [106, 111] width 100 height 13
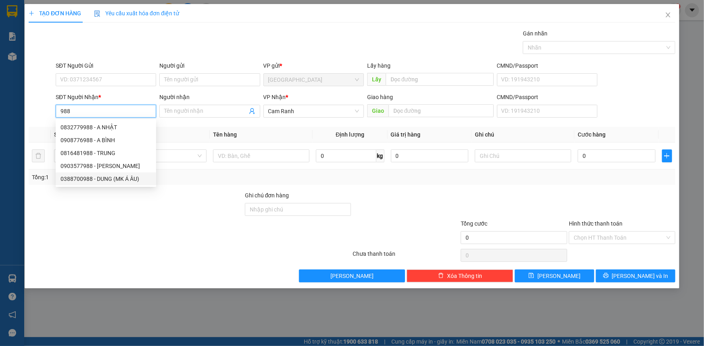
click at [113, 175] on div "0388700988 - DUNG (MK Á ÂU)" at bounding box center [105, 179] width 91 height 9
type input "0388700988"
type input "DUNG (MK Á ÂU)"
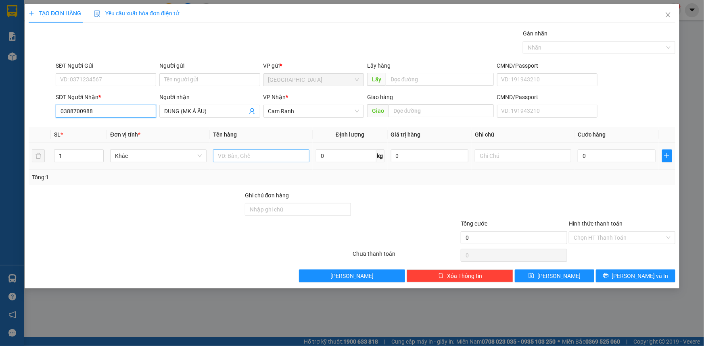
type input "0388700988"
click at [266, 154] on input "text" at bounding box center [261, 156] width 96 height 13
type input "01 HỘP"
click at [652, 273] on button "[PERSON_NAME] và In" at bounding box center [635, 276] width 79 height 13
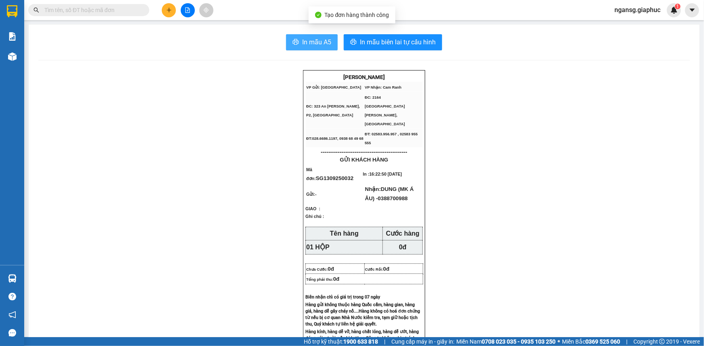
click at [308, 46] on span "In mẫu A5" at bounding box center [316, 42] width 29 height 10
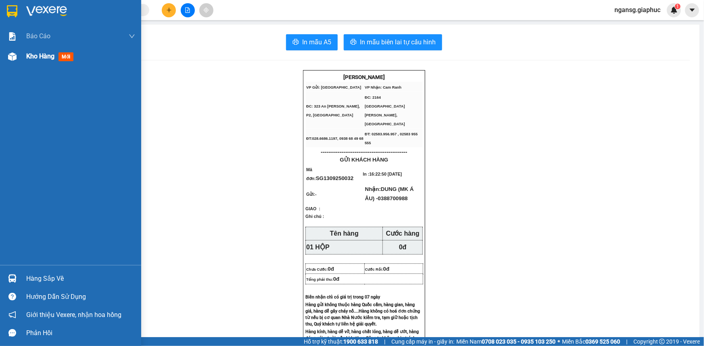
click at [37, 56] on span "Kho hàng" at bounding box center [40, 56] width 28 height 8
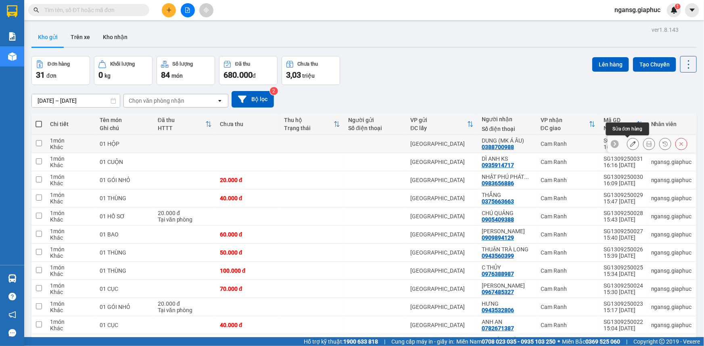
click at [627, 143] on button at bounding box center [632, 144] width 11 height 14
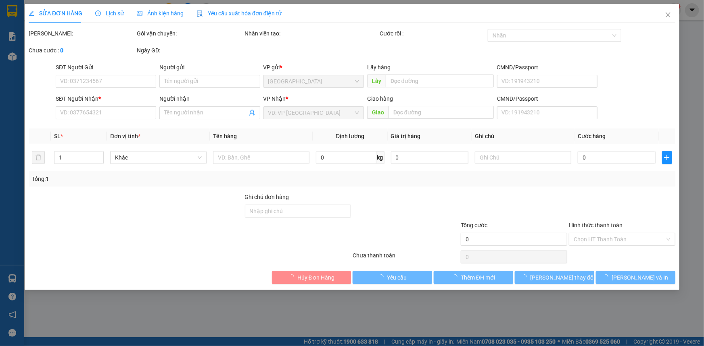
type input "0388700988"
type input "DUNG (MK Á ÂU)"
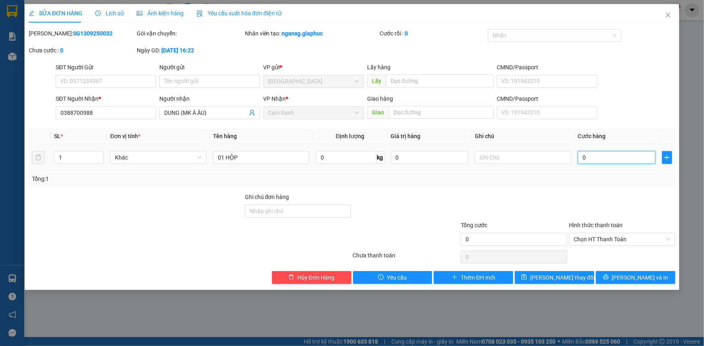
click at [593, 161] on input "0" at bounding box center [617, 157] width 78 height 13
type input "2"
type input "20"
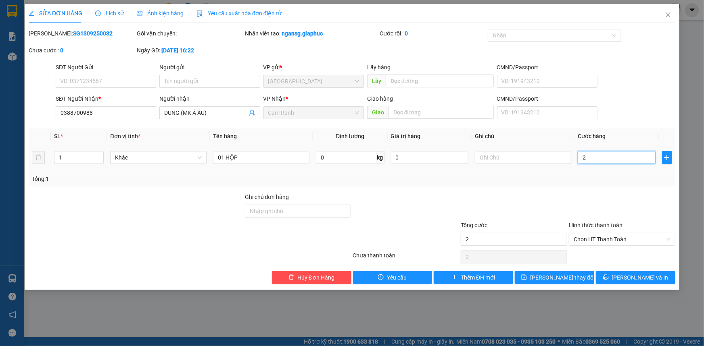
type input "20"
type input "20.000"
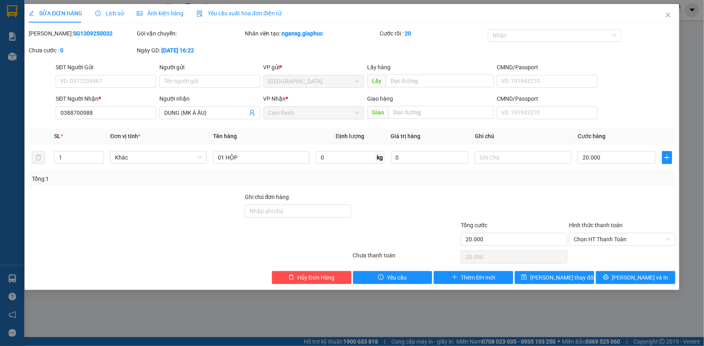
click at [587, 190] on div "Total Paid Fee 0 Total UnPaid Fee 0 Cash Collection Total Fee Mã ĐH: SG13092500…" at bounding box center [352, 156] width 646 height 255
click at [561, 266] on div "Total Paid Fee 0 Total UnPaid Fee 0 Cash Collection Total Fee Mã ĐH: SG13092500…" at bounding box center [352, 156] width 646 height 255
click at [561, 271] on button "[PERSON_NAME] thay đổi" at bounding box center [554, 277] width 79 height 13
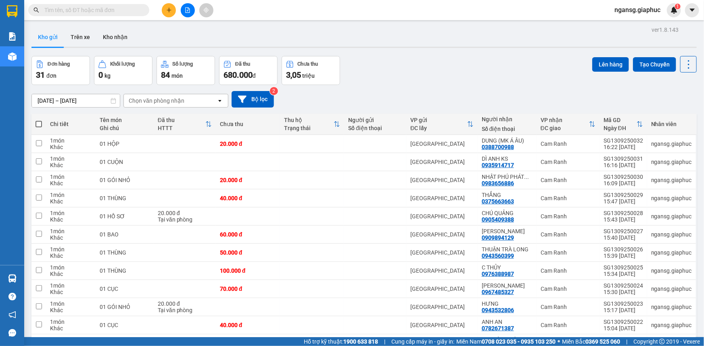
click at [405, 67] on div "Đơn hàng 31 đơn Khối lượng 0 kg Số lượng 84 món Đã thu 680.000 đ Chưa thu 3,05 …" at bounding box center [363, 70] width 665 height 29
click at [164, 16] on div at bounding box center [187, 10] width 60 height 14
click at [167, 6] on button at bounding box center [169, 10] width 14 height 14
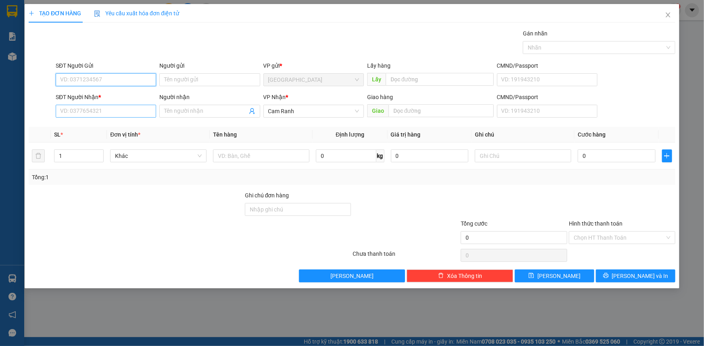
click at [131, 107] on input "SĐT Người Nhận *" at bounding box center [106, 111] width 100 height 13
type input "0933084365"
click at [125, 128] on div "0933084365 - HƯỜNG" at bounding box center [105, 127] width 91 height 9
type input "HƯỜNG"
type input "0933084365"
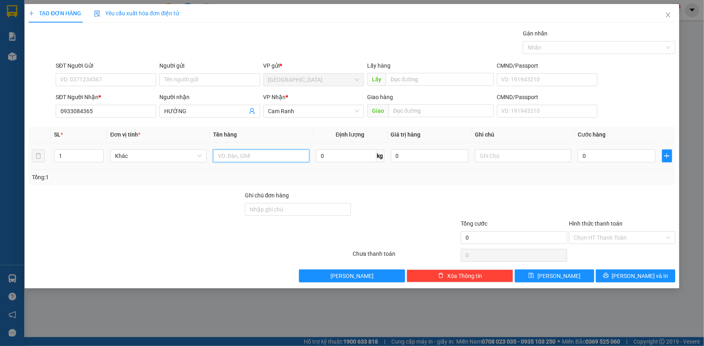
click at [233, 158] on input "text" at bounding box center [261, 156] width 96 height 13
type input "01 THÙNG"
click at [205, 197] on div at bounding box center [136, 205] width 216 height 28
click at [580, 221] on label "Hình thức thanh toán" at bounding box center [596, 224] width 54 height 6
click at [580, 232] on input "Hình thức thanh toán" at bounding box center [618, 238] width 91 height 12
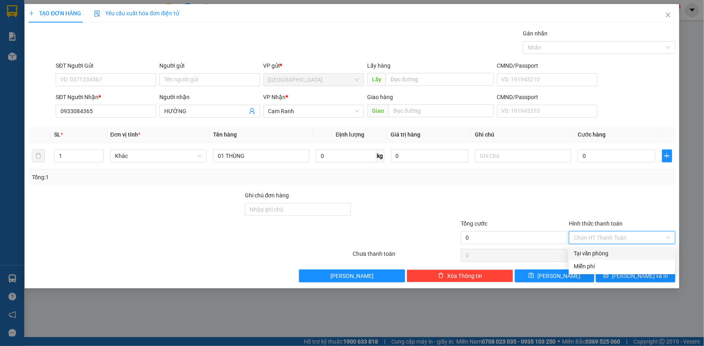
click at [554, 203] on div at bounding box center [514, 205] width 108 height 28
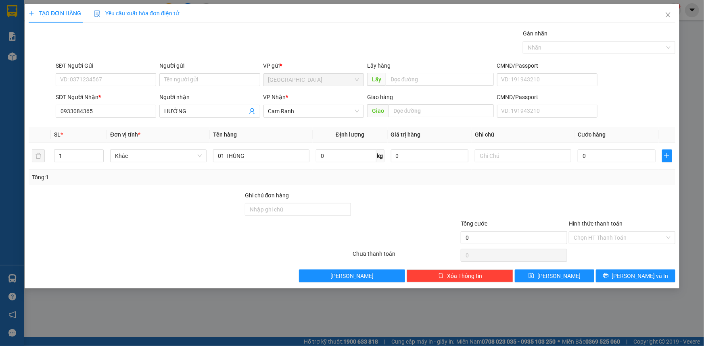
click at [540, 198] on div at bounding box center [514, 205] width 108 height 28
click at [513, 177] on div "Tổng: 1" at bounding box center [352, 177] width 640 height 9
click at [654, 279] on button "[PERSON_NAME] và In" at bounding box center [635, 276] width 79 height 13
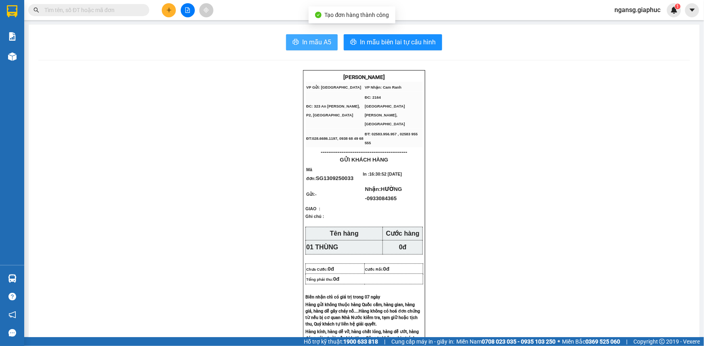
click at [307, 38] on span "In mẫu A5" at bounding box center [316, 42] width 29 height 10
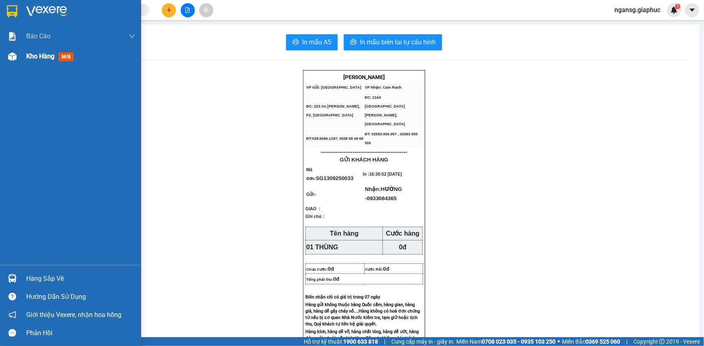
click at [33, 57] on span "Kho hàng" at bounding box center [40, 56] width 28 height 8
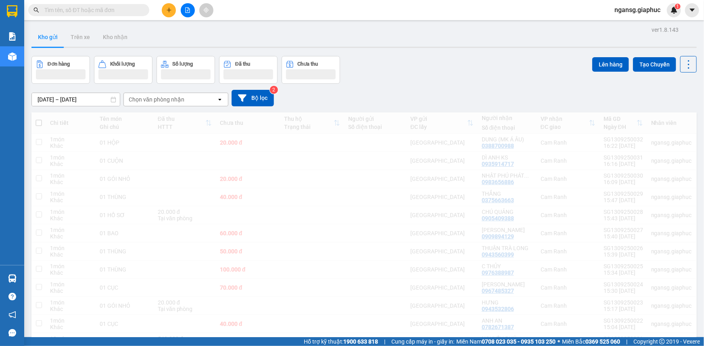
click at [456, 65] on div "Đơn hàng Khối lượng Số lượng Đã thu Chưa thu Lên hàng Tạo Chuyến" at bounding box center [363, 70] width 665 height 28
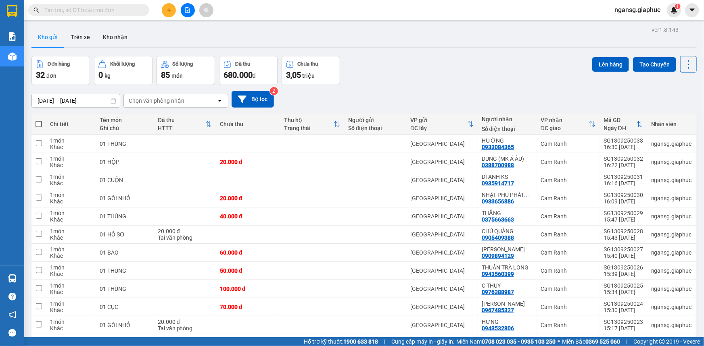
click at [170, 2] on div "Kết quả tìm kiếm ( 0 ) Bộ lọc No Data ngansg.giaphuc 1" at bounding box center [352, 10] width 704 height 20
click at [171, 9] on icon "plus" at bounding box center [169, 10] width 6 height 6
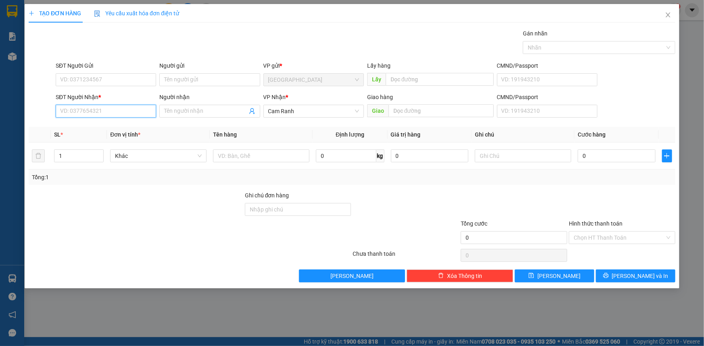
click at [120, 109] on input "SĐT Người Nhận *" at bounding box center [106, 111] width 100 height 13
click at [165, 215] on div at bounding box center [136, 205] width 216 height 28
click at [69, 113] on input "SĐT Người Nhận *" at bounding box center [106, 111] width 100 height 13
click at [83, 158] on input "1" at bounding box center [78, 156] width 49 height 12
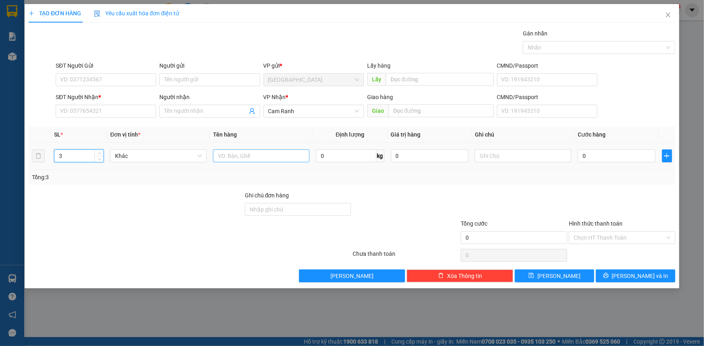
type input "3"
click at [226, 159] on input "text" at bounding box center [261, 156] width 96 height 13
type input "03 THÙNG"
click at [113, 108] on input "SĐT Người Nhận *" at bounding box center [106, 111] width 100 height 13
click at [128, 106] on input "SĐT Người Nhận *" at bounding box center [106, 111] width 100 height 13
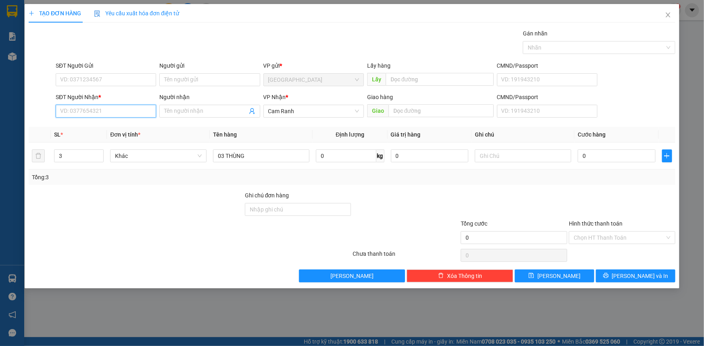
click at [101, 114] on input "SĐT Người Nhận *" at bounding box center [106, 111] width 100 height 13
click at [140, 108] on input "SĐT Người Nhận *" at bounding box center [106, 111] width 100 height 13
click at [130, 115] on input "SĐT Người Nhận *" at bounding box center [106, 111] width 100 height 13
click at [129, 115] on input "SĐT Người Nhận *" at bounding box center [106, 111] width 100 height 13
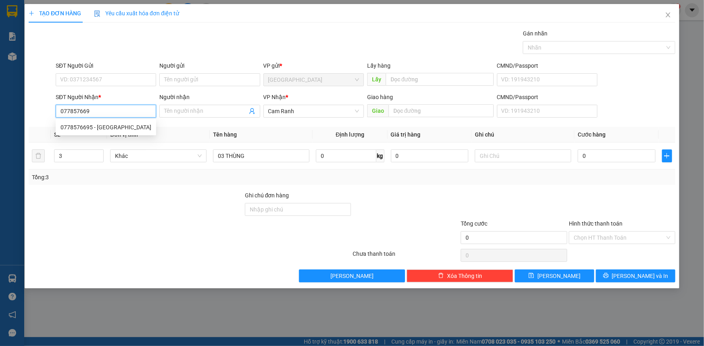
type input "0778576695"
click at [126, 131] on div "0778576695 - BA NINH" at bounding box center [105, 127] width 91 height 9
type input "BA NINH"
type input "0778576695"
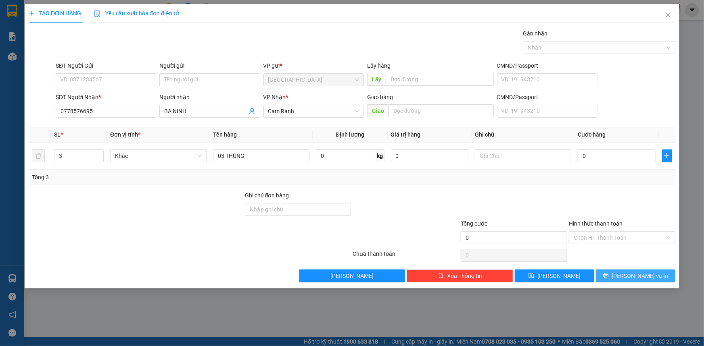
click at [649, 274] on span "[PERSON_NAME] và In" at bounding box center [640, 276] width 56 height 9
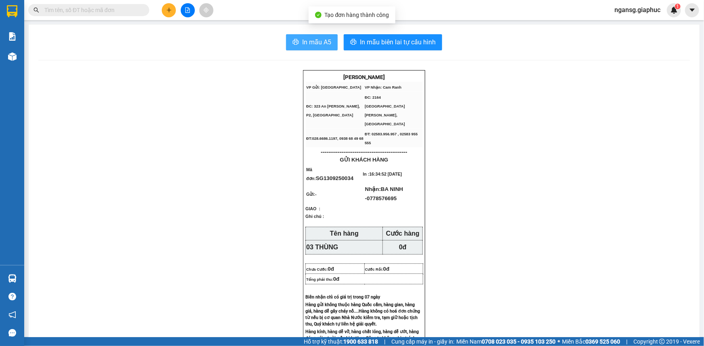
click at [289, 38] on button "In mẫu A5" at bounding box center [312, 42] width 52 height 16
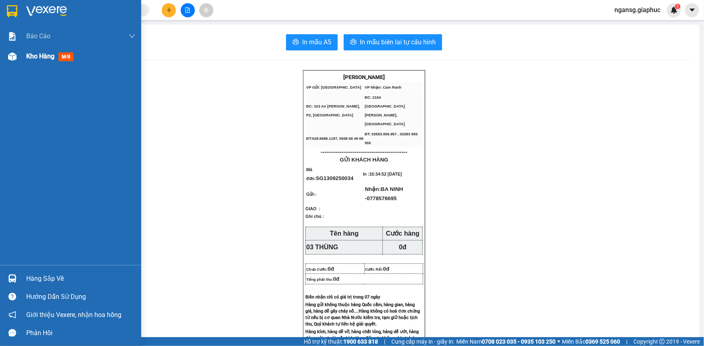
click at [33, 56] on span "Kho hàng" at bounding box center [40, 56] width 28 height 8
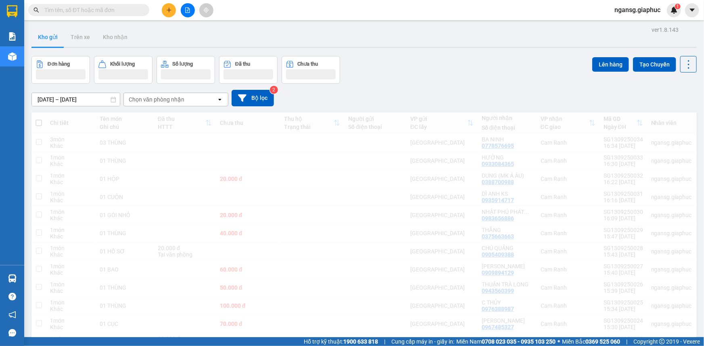
click at [472, 71] on div "Đơn hàng Khối lượng Số lượng Đã thu Chưa thu Lên hàng Tạo Chuyến" at bounding box center [363, 70] width 665 height 28
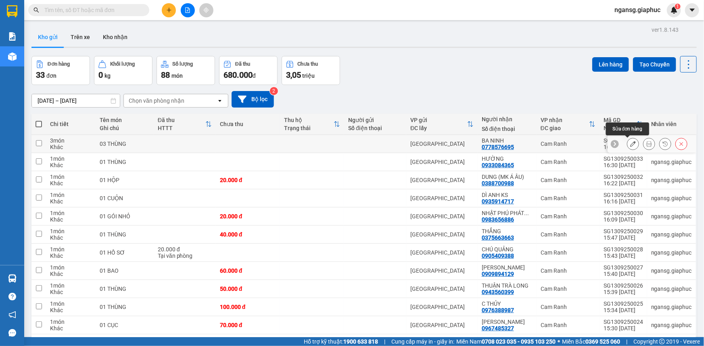
click at [630, 144] on icon at bounding box center [633, 144] width 6 height 6
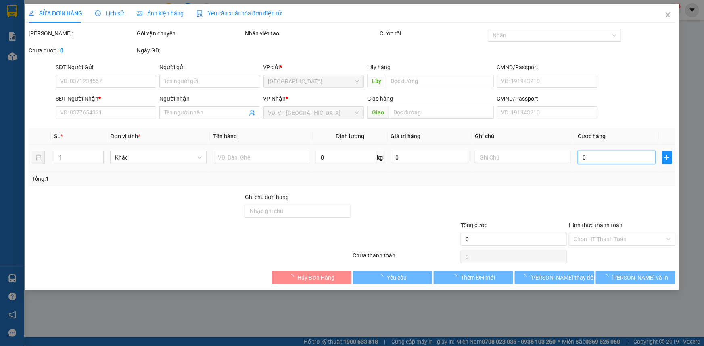
click at [617, 162] on input "0" at bounding box center [617, 157] width 78 height 13
type input "0778576695"
type input "BA NINH"
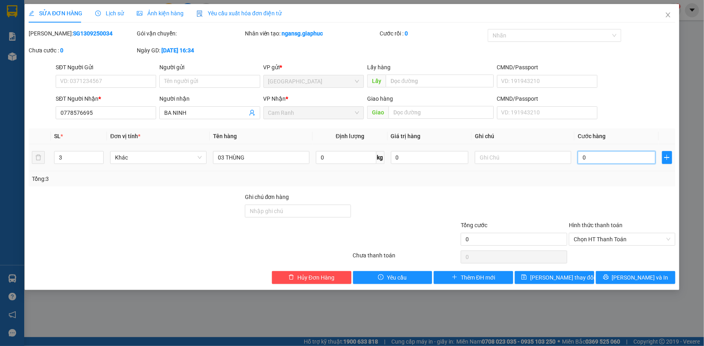
click at [639, 158] on input "0" at bounding box center [617, 157] width 78 height 13
type input "1"
type input "12"
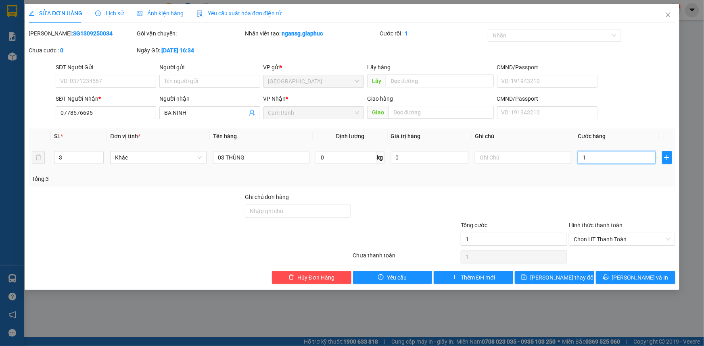
type input "12"
type input "120"
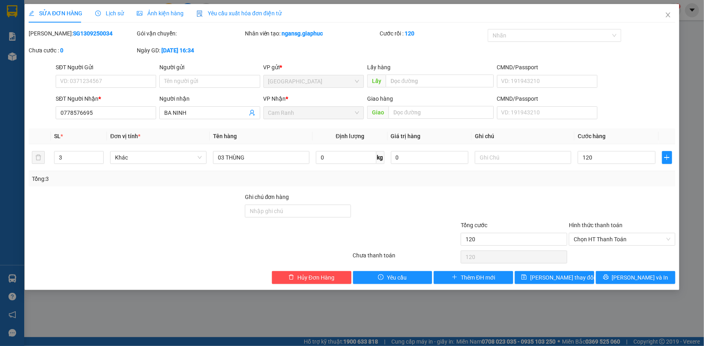
type input "120.000"
click at [604, 193] on div at bounding box center [622, 207] width 108 height 28
click at [534, 274] on button "[PERSON_NAME] thay đổi" at bounding box center [554, 277] width 79 height 13
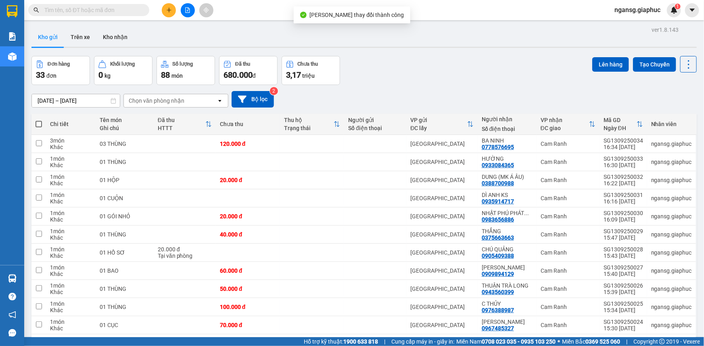
click at [448, 59] on div "Đơn hàng 33 đơn Khối lượng 0 kg Số lượng 88 món Đã thu 680.000 đ Chưa thu 3,17 …" at bounding box center [363, 70] width 665 height 29
click at [169, 11] on icon "plus" at bounding box center [169, 10] width 6 height 6
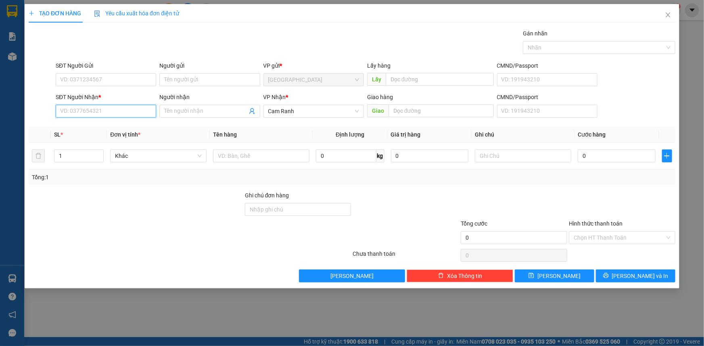
click at [126, 115] on input "SĐT Người Nhận *" at bounding box center [106, 111] width 100 height 13
click at [113, 123] on div "0865088811 - BẢO VY" at bounding box center [105, 127] width 91 height 9
type input "0865088811"
type input "BẢO VY"
type input "0865088811"
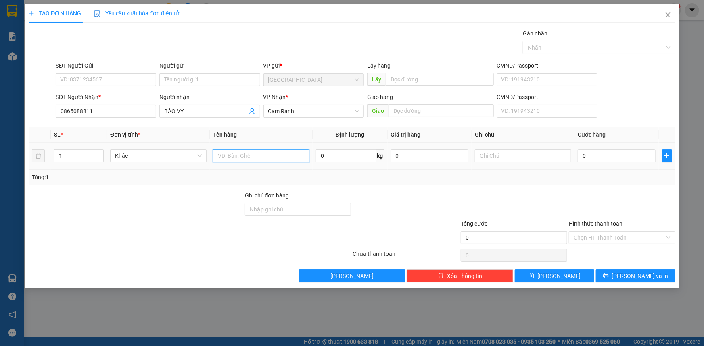
click at [240, 156] on input "text" at bounding box center [261, 156] width 96 height 13
type input "01 KIỆN"
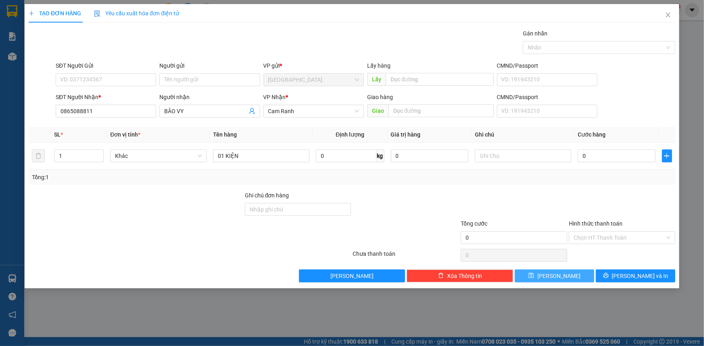
drag, startPoint x: 199, startPoint y: 213, endPoint x: 559, endPoint y: 270, distance: 364.2
click at [198, 214] on div at bounding box center [136, 205] width 216 height 28
click at [609, 277] on button "[PERSON_NAME] và In" at bounding box center [635, 276] width 79 height 13
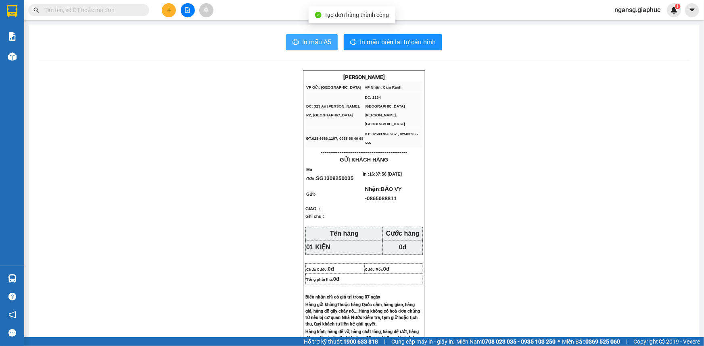
click at [319, 45] on span "In mẫu A5" at bounding box center [316, 42] width 29 height 10
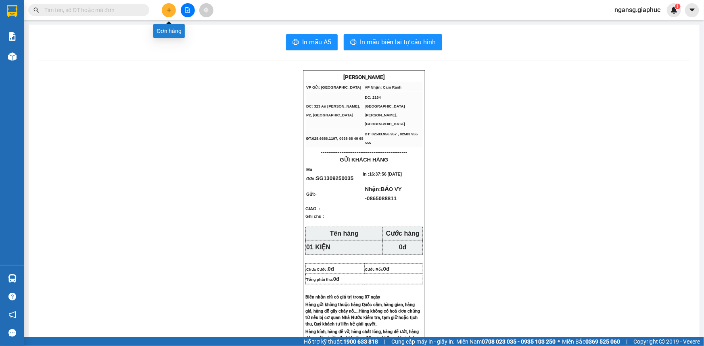
click at [167, 7] on icon "plus" at bounding box center [169, 10] width 6 height 6
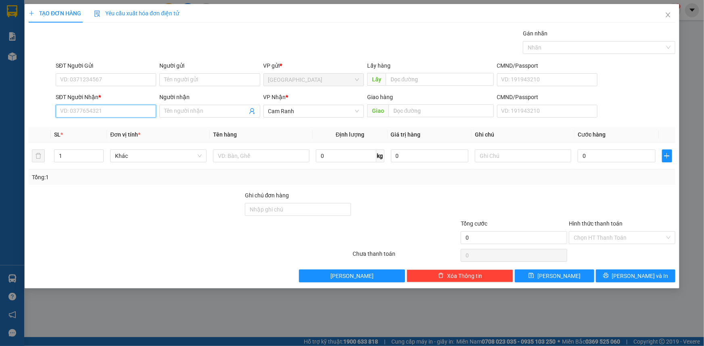
click at [125, 106] on input "SĐT Người Nhận *" at bounding box center [106, 111] width 100 height 13
click at [119, 113] on input "SĐT Người Nhận *" at bounding box center [106, 111] width 100 height 13
click at [113, 131] on div "0778576695 - [GEOGRAPHIC_DATA]" at bounding box center [105, 127] width 91 height 9
type input "0778576695"
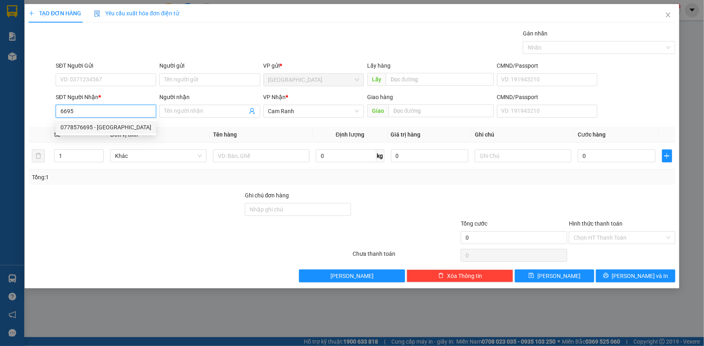
type input "BA NINH"
type input "0778576695"
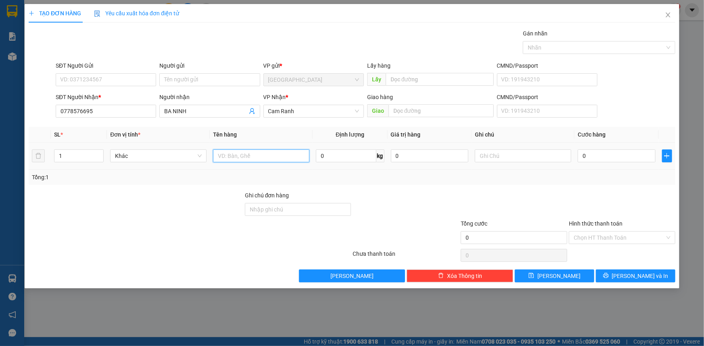
click at [236, 155] on input "text" at bounding box center [261, 156] width 96 height 13
type input "01 THÙNG"
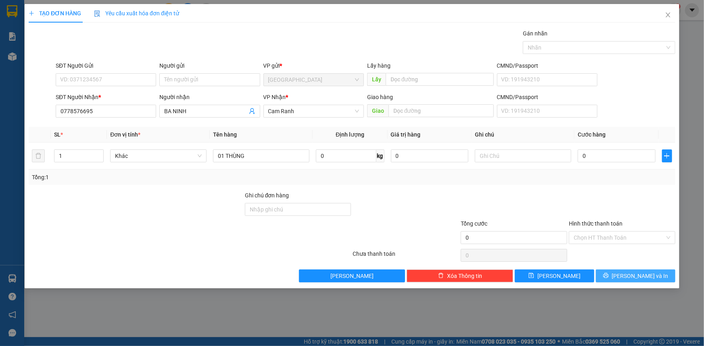
click at [597, 272] on button "[PERSON_NAME] và In" at bounding box center [635, 276] width 79 height 13
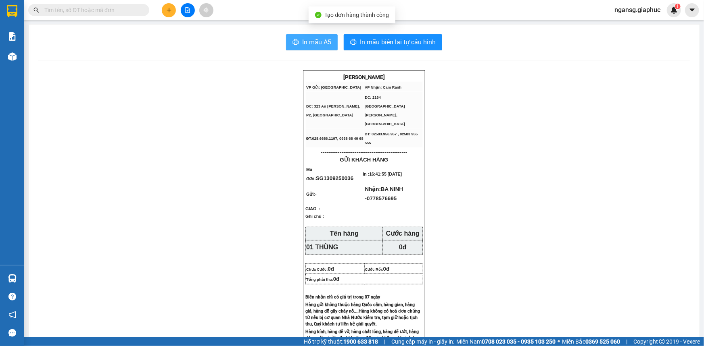
click at [323, 42] on span "In mẫu A5" at bounding box center [316, 42] width 29 height 10
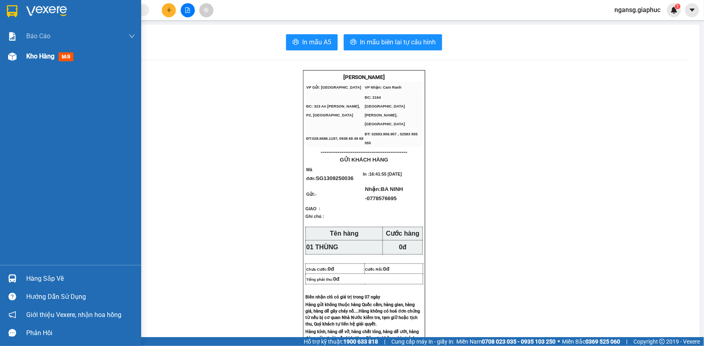
click at [33, 53] on span "Kho hàng" at bounding box center [40, 56] width 28 height 8
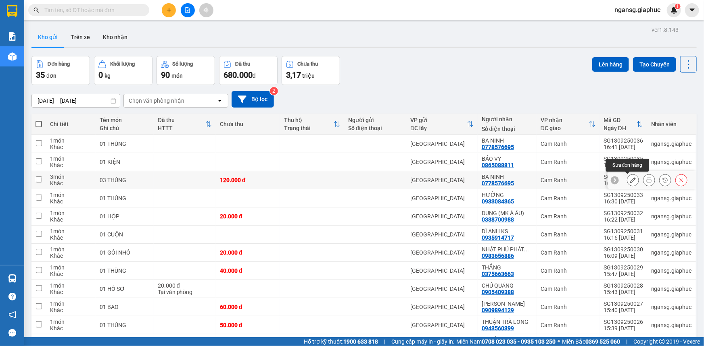
click at [630, 181] on icon at bounding box center [633, 180] width 6 height 6
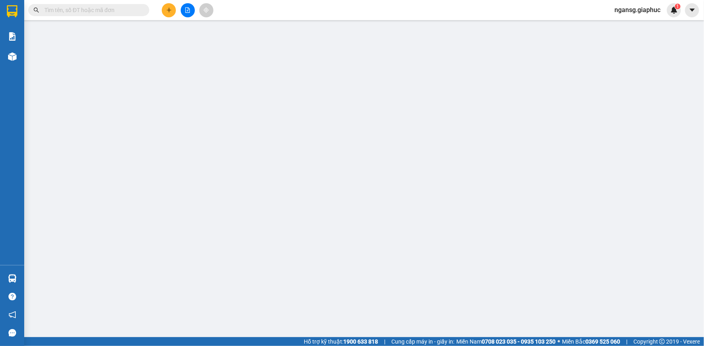
type input "0778576695"
type input "BA NINH"
type input "120.000"
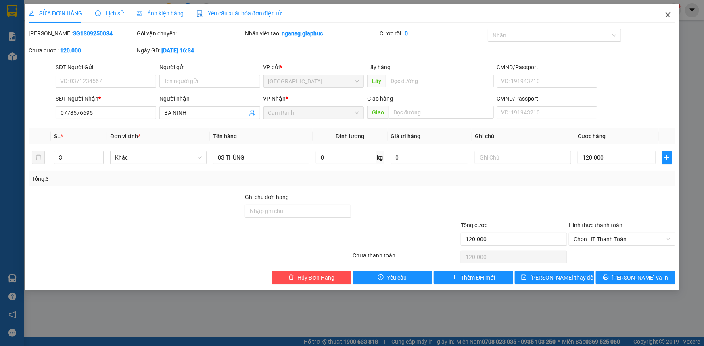
click at [667, 12] on icon "close" at bounding box center [668, 15] width 6 height 6
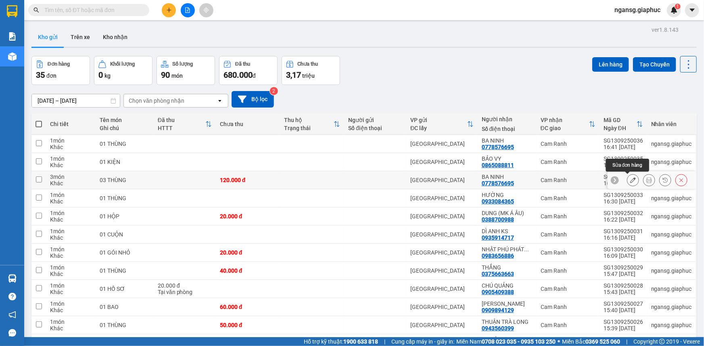
click at [627, 179] on button at bounding box center [632, 180] width 11 height 14
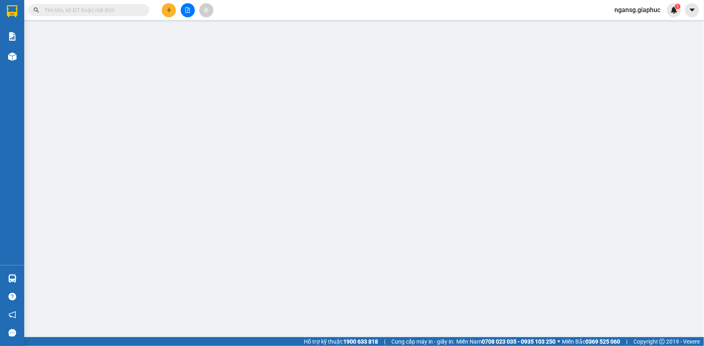
type input "0778576695"
type input "BA NINH"
type input "120.000"
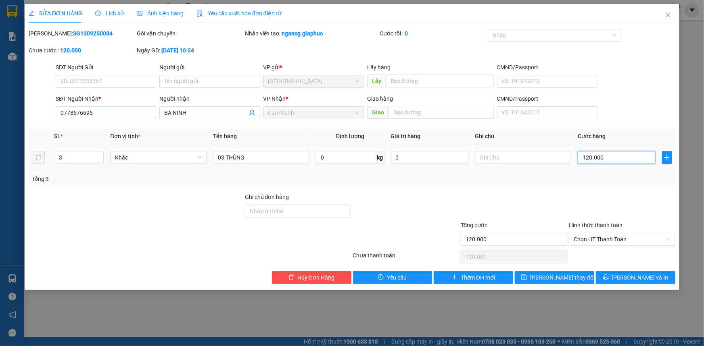
click at [596, 157] on input "120.000" at bounding box center [617, 157] width 78 height 13
type input "0"
click at [560, 200] on div at bounding box center [514, 207] width 108 height 28
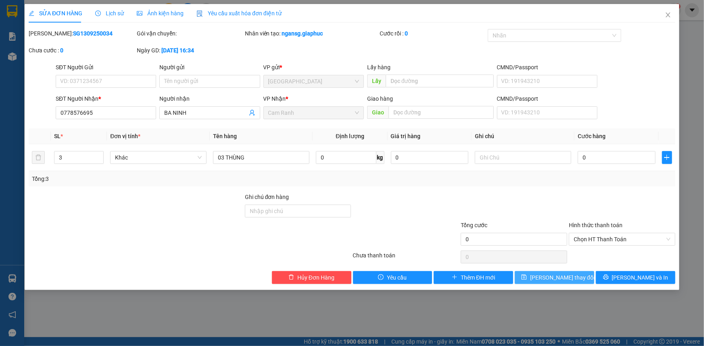
click at [546, 281] on span "[PERSON_NAME] thay đổi" at bounding box center [562, 277] width 65 height 9
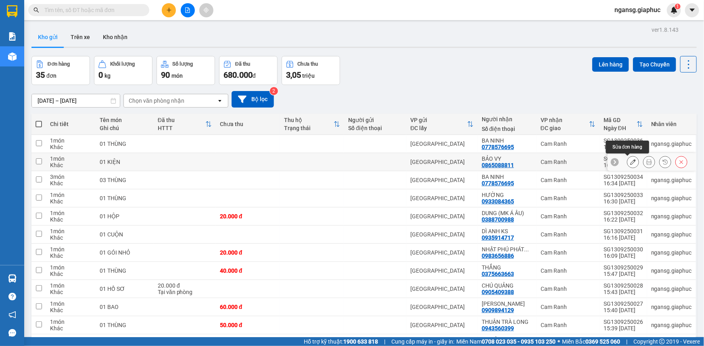
click at [630, 159] on icon at bounding box center [633, 162] width 6 height 6
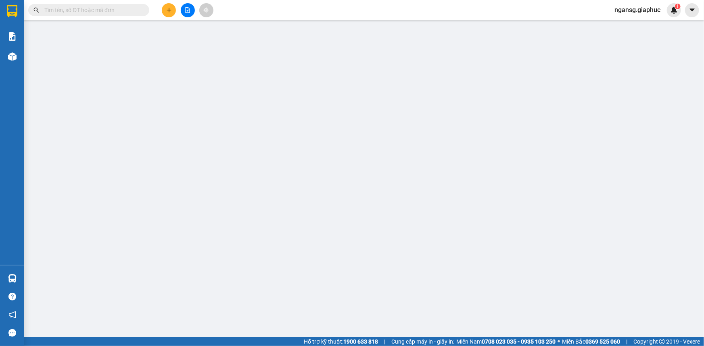
type input "0865088811"
type input "BẢO VY"
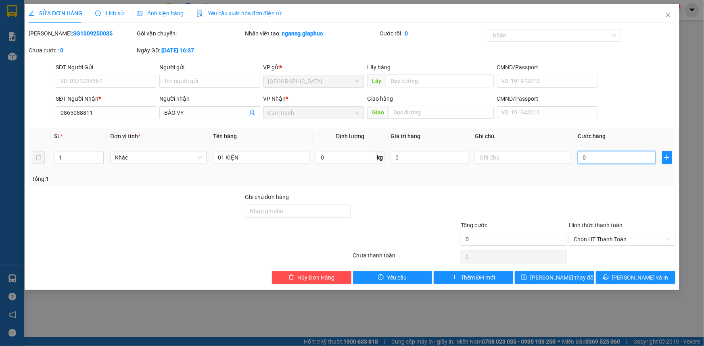
click at [631, 161] on input "0" at bounding box center [617, 157] width 78 height 13
type input "5"
type input "50"
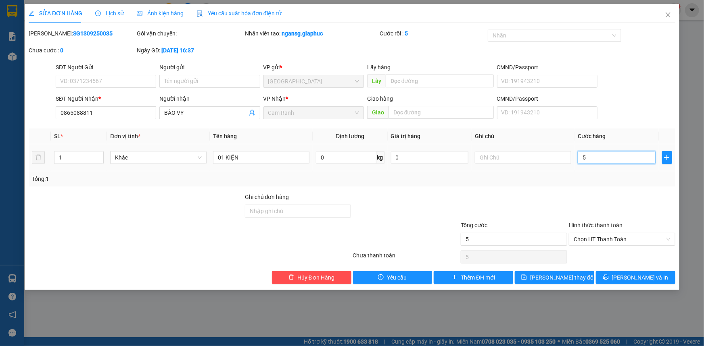
type input "50"
type input "50.000"
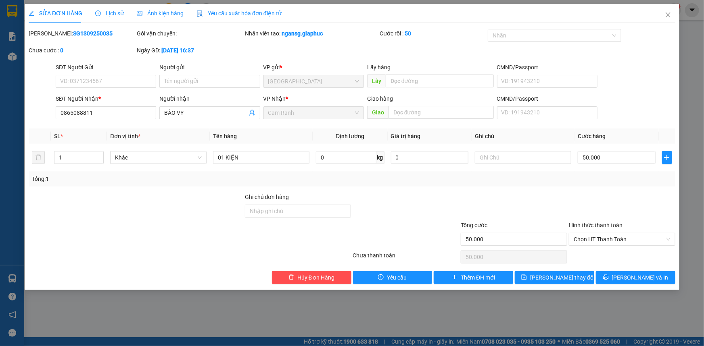
click at [589, 183] on div "Tổng: 1" at bounding box center [352, 178] width 646 height 15
click at [552, 279] on span "[PERSON_NAME] thay đổi" at bounding box center [562, 277] width 65 height 9
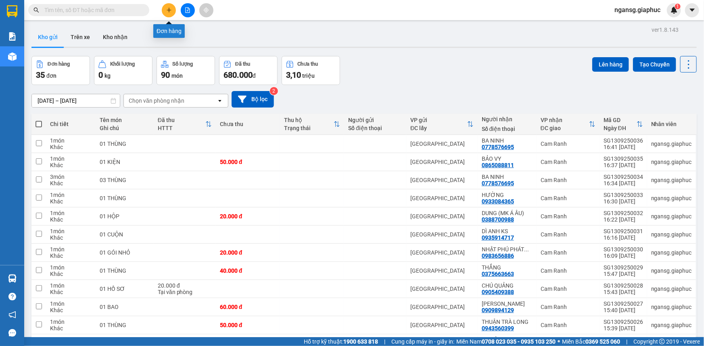
click at [167, 13] on icon "plus" at bounding box center [169, 10] width 6 height 6
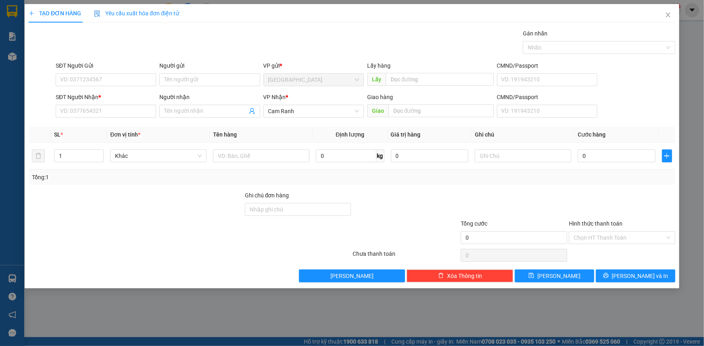
click at [421, 91] on form "SĐT Người Gửi VD: 0371234567 Người gửi Tên người gửi VP gửi * Sài Gòn Lấy hàng …" at bounding box center [352, 91] width 646 height 60
click at [149, 110] on input "SĐT Người Nhận *" at bounding box center [106, 111] width 100 height 13
click at [96, 112] on input "SĐT Người Nhận *" at bounding box center [106, 111] width 100 height 13
type input "0947385701"
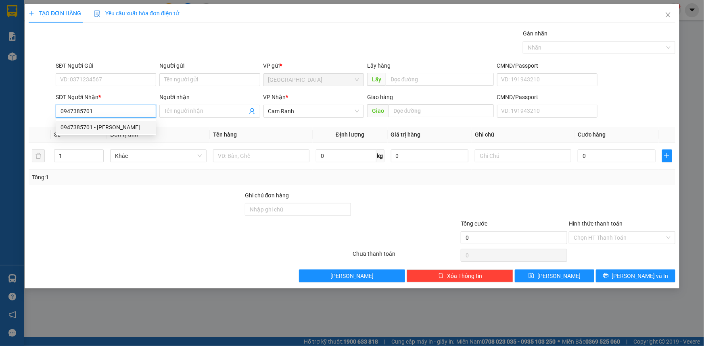
click at [125, 126] on div "0947385701 - VẠN PHONG" at bounding box center [105, 127] width 91 height 9
type input "VẠN PHONG"
type input "0947385701"
click at [71, 157] on input "1" at bounding box center [78, 156] width 49 height 12
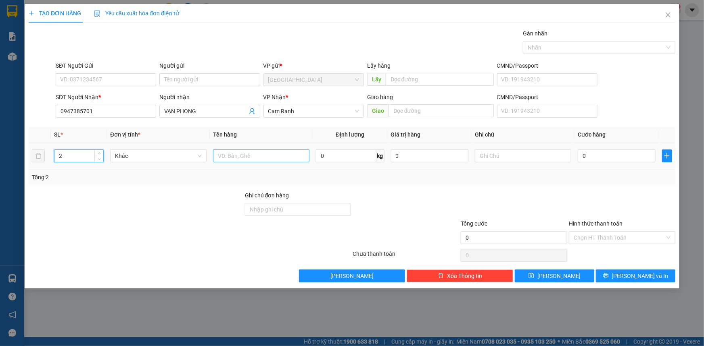
type input "2"
click at [237, 156] on input "text" at bounding box center [261, 156] width 96 height 13
type input "01 THÙNG 01 MIẾNG"
drag, startPoint x: 429, startPoint y: 199, endPoint x: 585, endPoint y: 248, distance: 163.4
click at [429, 199] on div at bounding box center [406, 205] width 108 height 28
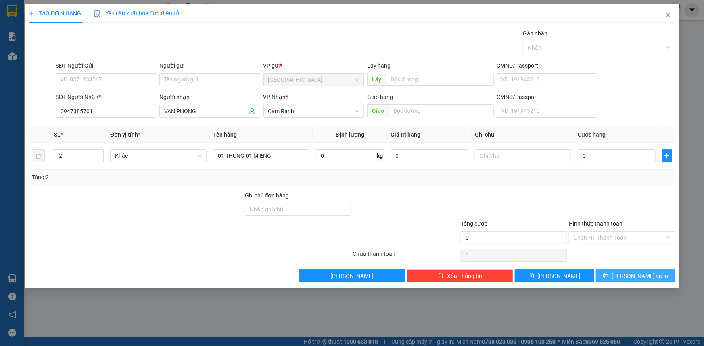
click at [647, 279] on span "[PERSON_NAME] và In" at bounding box center [640, 276] width 56 height 9
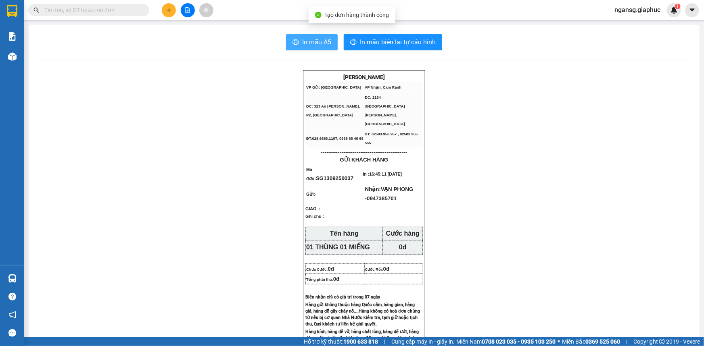
click at [314, 36] on button "In mẫu A5" at bounding box center [312, 42] width 52 height 16
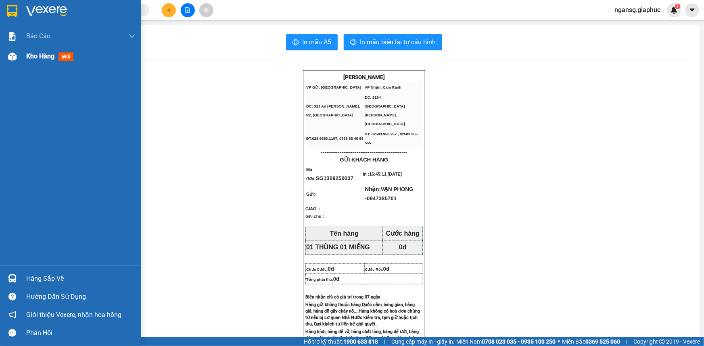
click at [30, 56] on span "Kho hàng" at bounding box center [40, 56] width 28 height 8
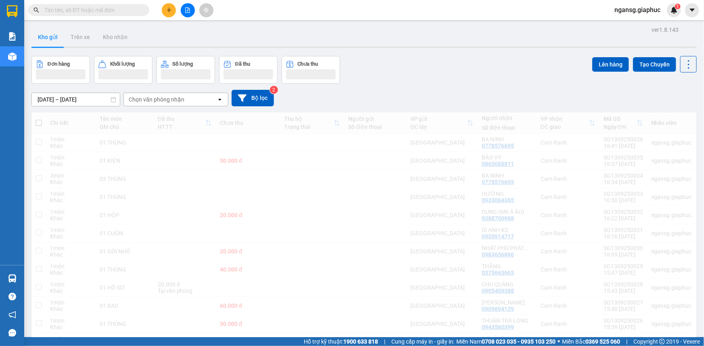
click at [438, 47] on div at bounding box center [363, 47] width 665 height 1
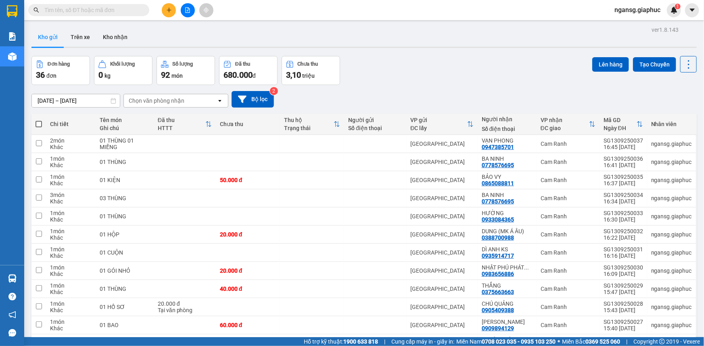
click at [164, 8] on button at bounding box center [169, 10] width 14 height 14
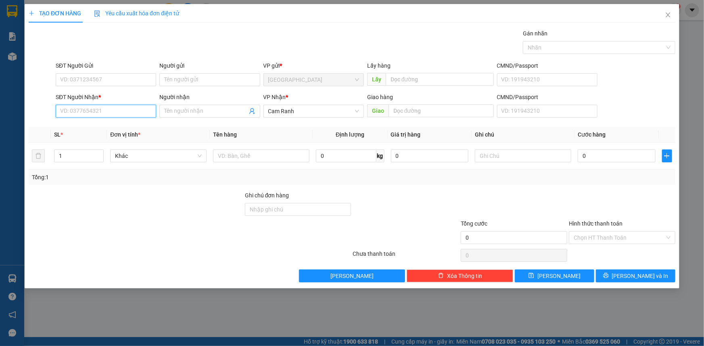
click at [104, 112] on input "SĐT Người Nhận *" at bounding box center [106, 111] width 100 height 13
click at [66, 107] on input "SĐT Người Nhận *" at bounding box center [106, 111] width 100 height 13
click at [96, 111] on input "SĐT Người Nhận *" at bounding box center [106, 111] width 100 height 13
click at [114, 113] on input "SĐT Người Nhận *" at bounding box center [106, 111] width 100 height 13
click at [77, 157] on input "1" at bounding box center [78, 156] width 49 height 12
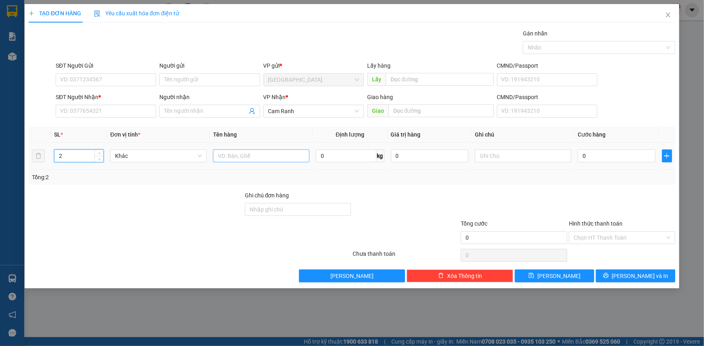
type input "2"
click at [217, 154] on input "text" at bounding box center [261, 156] width 96 height 13
type input "01 THÙNG 01 TÚI BANH"
click at [115, 113] on input "SĐT Người Nhận *" at bounding box center [106, 111] width 100 height 13
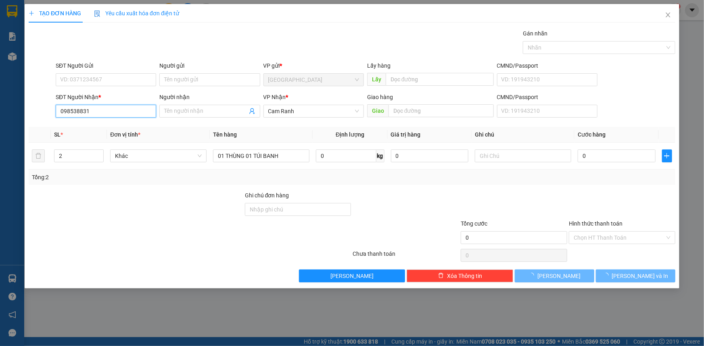
type input "0985388312"
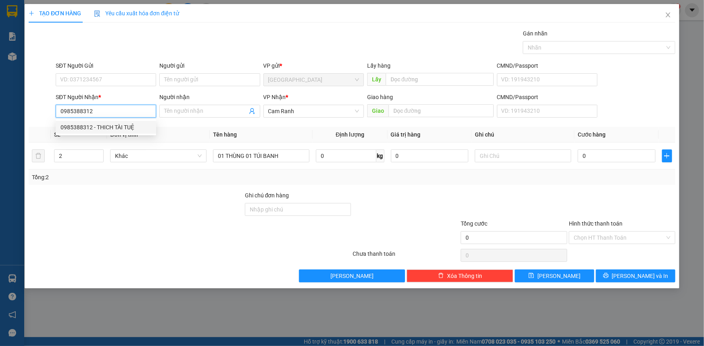
click at [104, 128] on div "0985388312 - THICH TÀI TUỆ" at bounding box center [105, 127] width 91 height 9
type input "THICH TÀI TUỆ"
type input "0985388312"
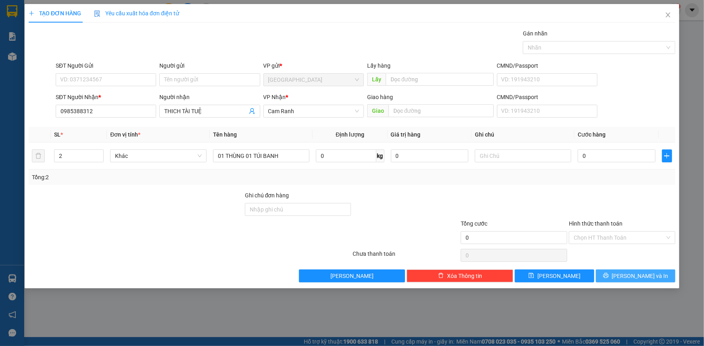
drag, startPoint x: 168, startPoint y: 225, endPoint x: 644, endPoint y: 274, distance: 478.8
click at [191, 231] on div at bounding box center [136, 233] width 216 height 28
click at [570, 170] on div "Tổng: 2" at bounding box center [352, 177] width 646 height 15
click at [619, 180] on div "Tổng: 2" at bounding box center [352, 177] width 640 height 9
click at [568, 196] on div at bounding box center [622, 205] width 108 height 28
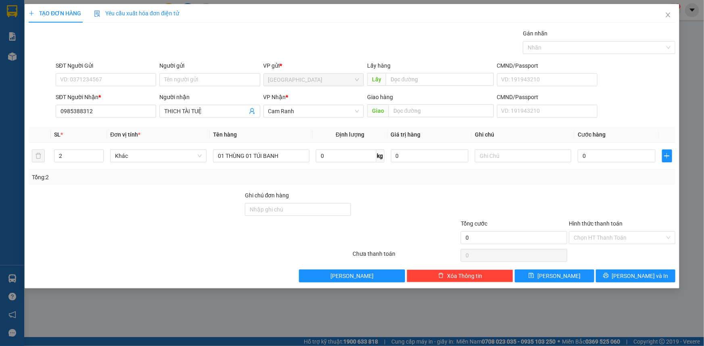
click at [539, 194] on div at bounding box center [514, 205] width 108 height 28
click at [522, 195] on div at bounding box center [514, 205] width 108 height 28
click at [563, 191] on div at bounding box center [514, 205] width 108 height 28
click at [599, 153] on input "0" at bounding box center [617, 156] width 78 height 13
type input "7"
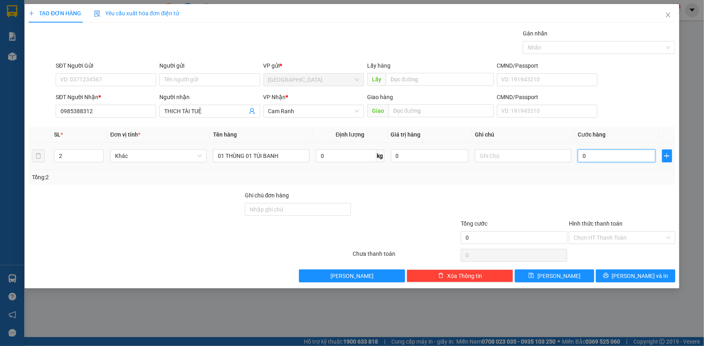
type input "7"
type input "70"
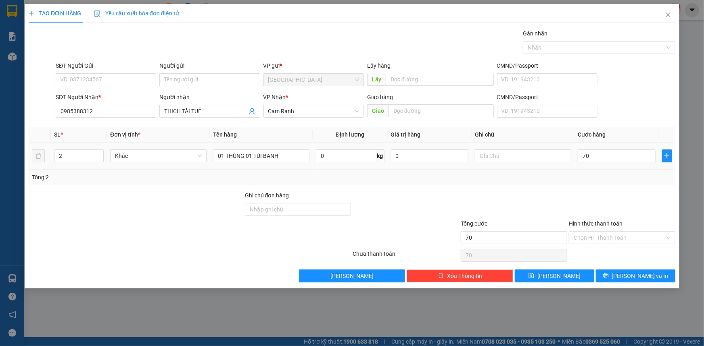
type input "70.000"
click at [595, 177] on div "Tổng: 2" at bounding box center [352, 177] width 640 height 9
click at [583, 201] on div at bounding box center [622, 205] width 108 height 28
click at [557, 183] on div "Tổng: 2" at bounding box center [352, 177] width 646 height 15
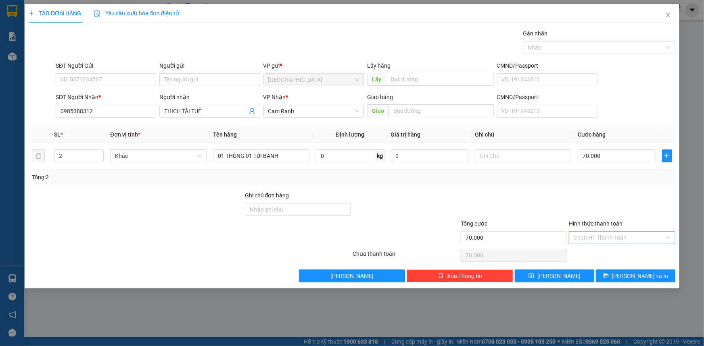
click at [601, 234] on input "Hình thức thanh toán" at bounding box center [618, 238] width 91 height 12
click at [594, 252] on div "Tại văn phòng" at bounding box center [621, 253] width 97 height 9
type input "0"
click at [574, 200] on div at bounding box center [622, 205] width 108 height 28
click at [609, 274] on icon "printer" at bounding box center [606, 276] width 6 height 6
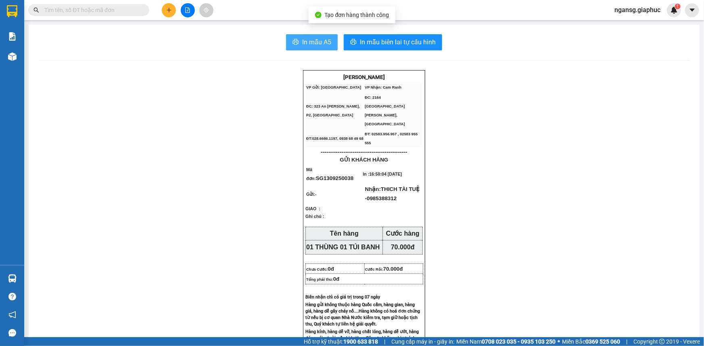
click at [302, 42] on span "In mẫu A5" at bounding box center [316, 42] width 29 height 10
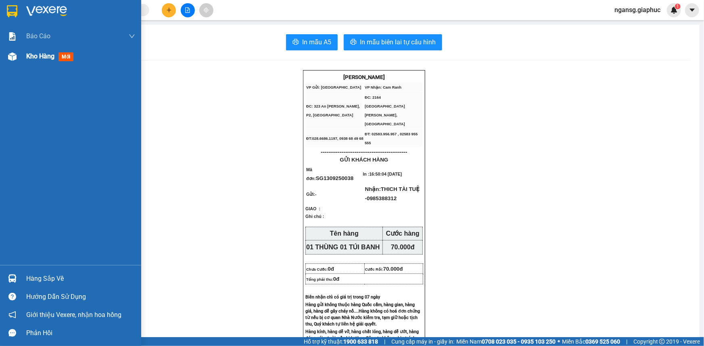
click at [38, 59] on span "Kho hàng" at bounding box center [40, 56] width 28 height 8
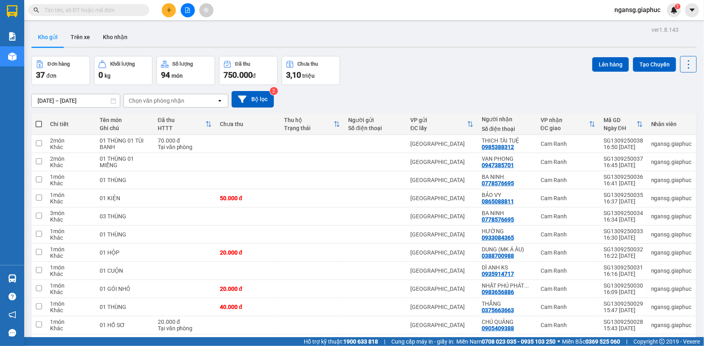
click at [450, 92] on div "[DATE] – [DATE] Press the down arrow key to interact with the calendar and sele…" at bounding box center [363, 99] width 665 height 17
click at [417, 69] on div "Đơn hàng 37 đơn Khối lượng 0 kg Số lượng 94 món Đã thu 750.000 đ Chưa thu 3,10 …" at bounding box center [363, 70] width 665 height 29
click at [372, 82] on div "Đơn hàng 37 đơn Khối lượng 0 kg Số lượng 94 món Đã thu 750.000 đ Chưa thu 3,10 …" at bounding box center [363, 70] width 665 height 29
click at [170, 8] on icon "plus" at bounding box center [169, 10] width 6 height 6
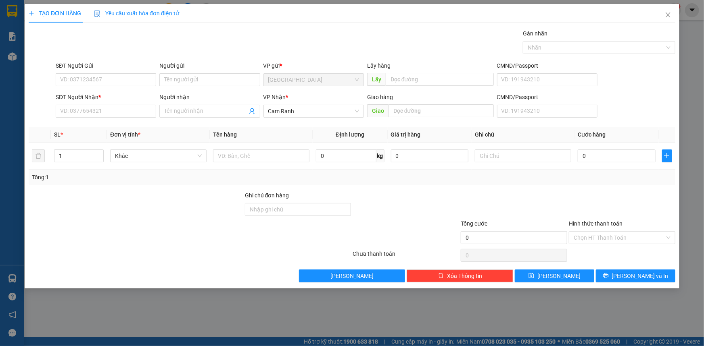
click at [176, 37] on div "Gán nhãn Nhãn" at bounding box center [365, 43] width 623 height 28
click at [183, 35] on div "Gán nhãn Nhãn" at bounding box center [365, 43] width 623 height 28
click at [171, 39] on div "Gán nhãn Nhãn" at bounding box center [365, 43] width 623 height 28
click at [196, 36] on div "Gán nhãn Nhãn" at bounding box center [365, 43] width 623 height 28
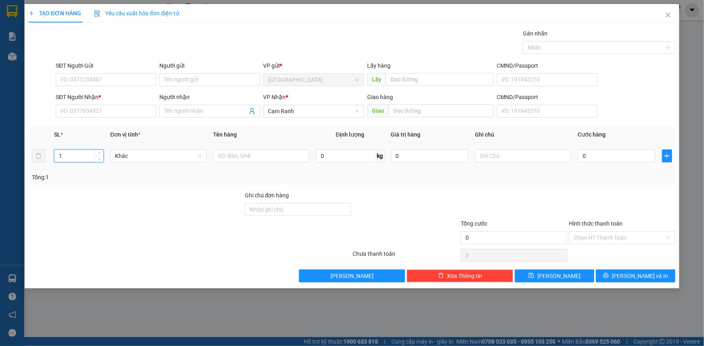
click at [76, 158] on input "1" at bounding box center [78, 156] width 49 height 12
type input "5"
click at [237, 157] on input "text" at bounding box center [261, 156] width 96 height 13
click at [266, 161] on input "03 KIỆN" at bounding box center [261, 156] width 96 height 13
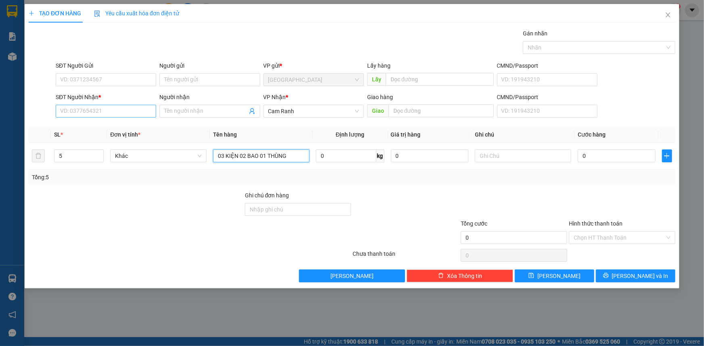
type input "03 KIỆN 02 BAO 01 THÙNG"
click at [119, 110] on input "SĐT Người Nhận *" at bounding box center [106, 111] width 100 height 13
click at [83, 104] on div "SĐT Người Nhận *" at bounding box center [106, 99] width 100 height 12
click at [81, 156] on input "5" at bounding box center [78, 156] width 49 height 12
type input "6"
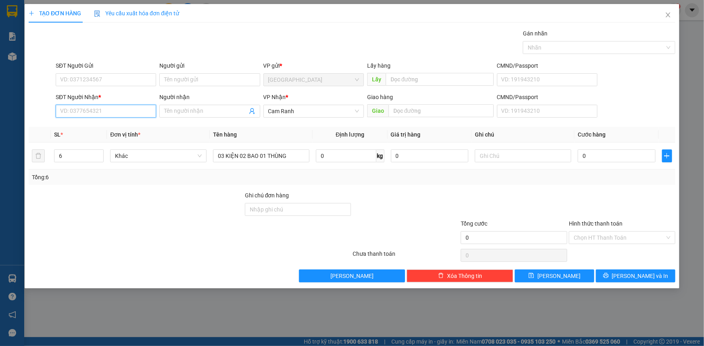
click at [75, 112] on input "SĐT Người Nhận *" at bounding box center [106, 111] width 100 height 13
click at [113, 125] on div "0906848117 - DUY HANA" at bounding box center [105, 127] width 91 height 9
type input "0906848117"
type input "[PERSON_NAME]"
type input "0906848117"
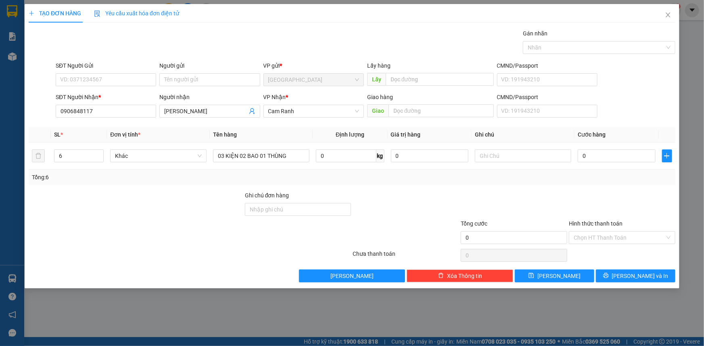
click at [569, 199] on div at bounding box center [622, 205] width 108 height 28
click at [653, 279] on button "Lưu và In" at bounding box center [635, 276] width 79 height 13
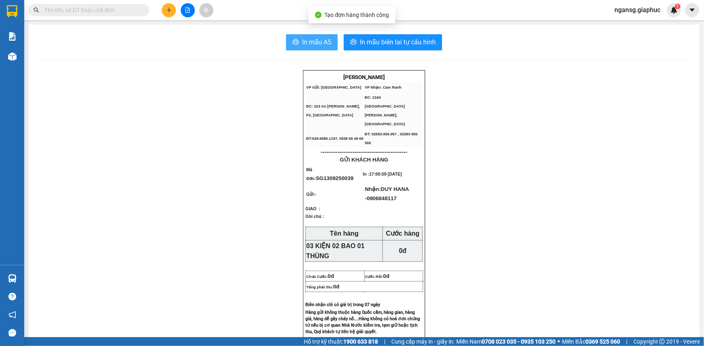
click at [318, 44] on span "In mẫu A5" at bounding box center [316, 42] width 29 height 10
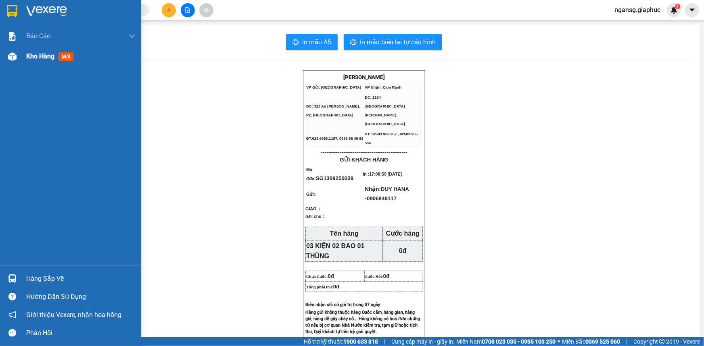
click at [20, 54] on div "Kho hàng mới" at bounding box center [70, 56] width 141 height 20
click at [44, 54] on span "Kho hàng" at bounding box center [40, 56] width 28 height 8
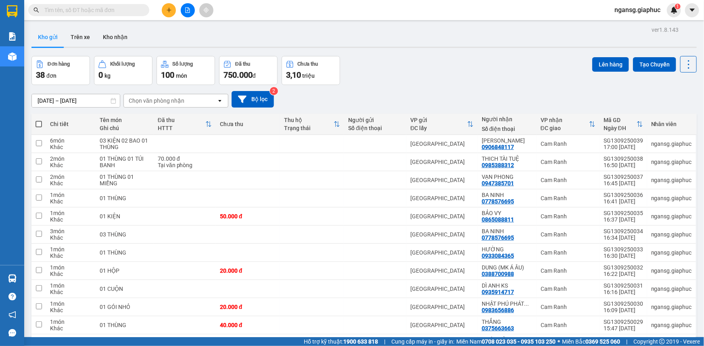
click at [425, 92] on div "[DATE] – [DATE] Press the down arrow key to interact with the calendar and sele…" at bounding box center [363, 99] width 665 height 17
click at [627, 143] on div at bounding box center [633, 144] width 12 height 12
click at [619, 146] on div at bounding box center [651, 144] width 89 height 18
click at [630, 146] on icon at bounding box center [633, 144] width 6 height 6
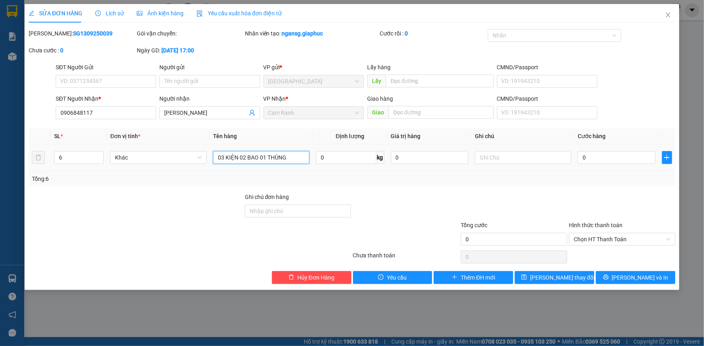
click at [292, 160] on input "03 KIỆN 02 BAO 01 THÙNG" at bounding box center [261, 157] width 96 height 13
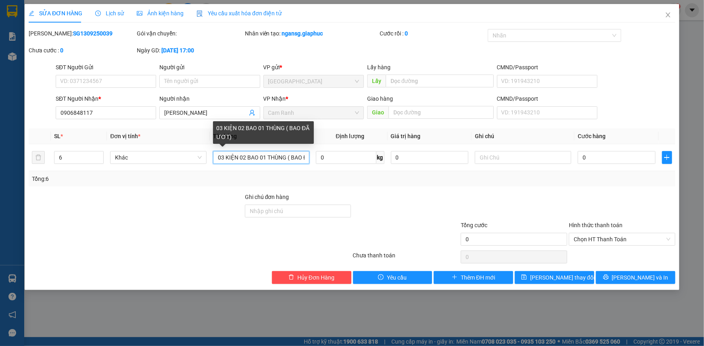
type input "03 KIỆN 02 BAO 01 THÙNG ( BAO ĐÃ ƯƠT)"
drag, startPoint x: 386, startPoint y: 185, endPoint x: 417, endPoint y: 215, distance: 42.8
click at [386, 186] on div "Tổng: 6" at bounding box center [352, 178] width 646 height 15
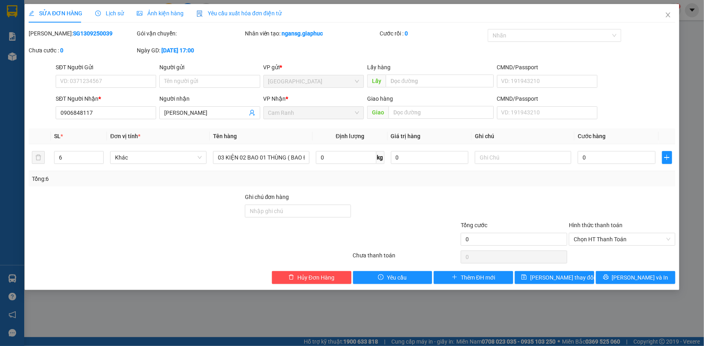
click at [574, 284] on div "SỬA ĐƠN HÀNG Lịch sử Ảnh kiện hàng Yêu cầu xuất hóa đơn điện tử Total Paid Fee …" at bounding box center [352, 147] width 655 height 286
click at [570, 275] on span "Lưu thay đổi" at bounding box center [562, 277] width 65 height 9
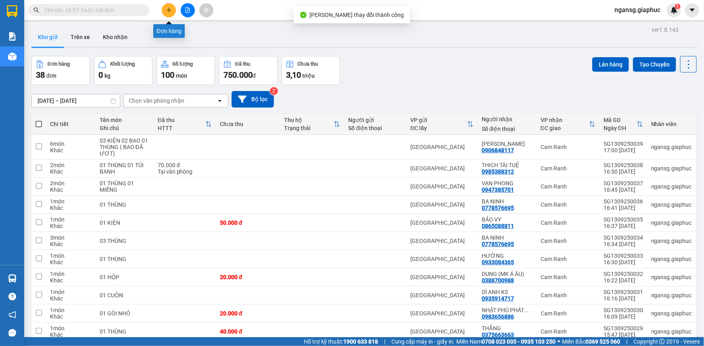
click at [166, 7] on icon "plus" at bounding box center [169, 10] width 6 height 6
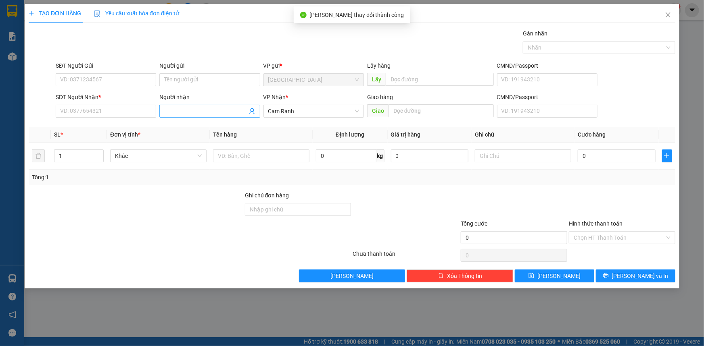
click at [165, 110] on input "Người nhận" at bounding box center [205, 111] width 83 height 9
click at [118, 113] on input "SĐT Người Nhận *" at bounding box center [106, 111] width 100 height 13
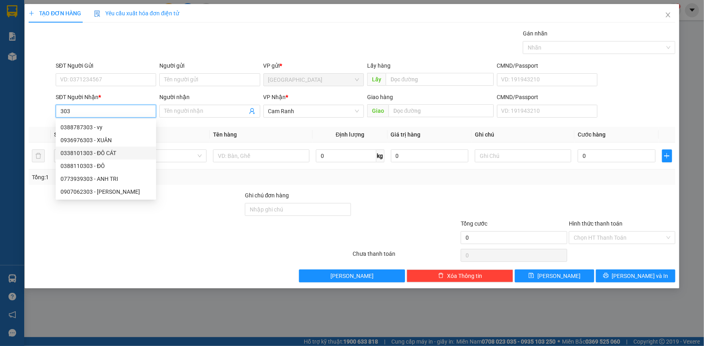
click at [113, 151] on div "0338101303 - ĐÔ CÁT" at bounding box center [105, 153] width 91 height 9
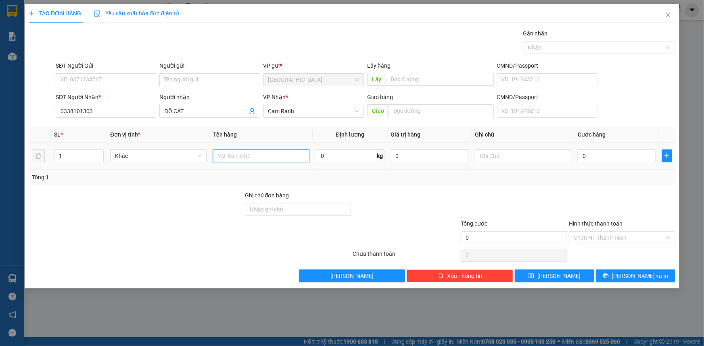
click at [257, 161] on input "text" at bounding box center [261, 156] width 96 height 13
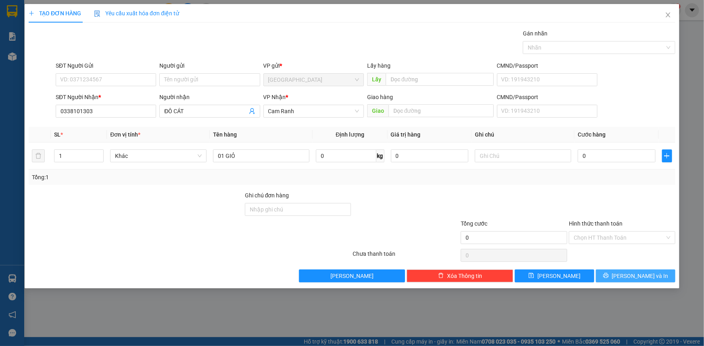
click at [614, 280] on button "Lưu và In" at bounding box center [635, 276] width 79 height 13
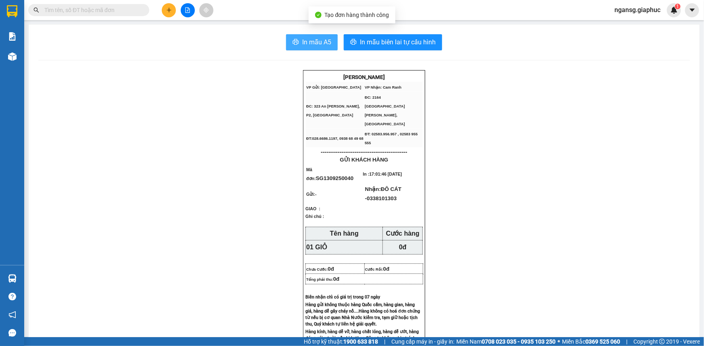
click at [315, 44] on span "In mẫu A5" at bounding box center [316, 42] width 29 height 10
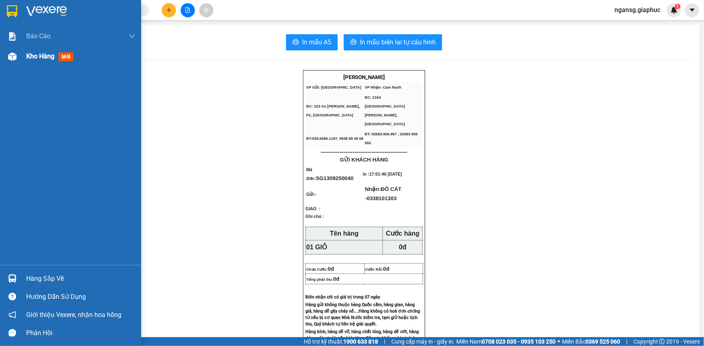
click at [32, 54] on span "Kho hàng" at bounding box center [40, 56] width 28 height 8
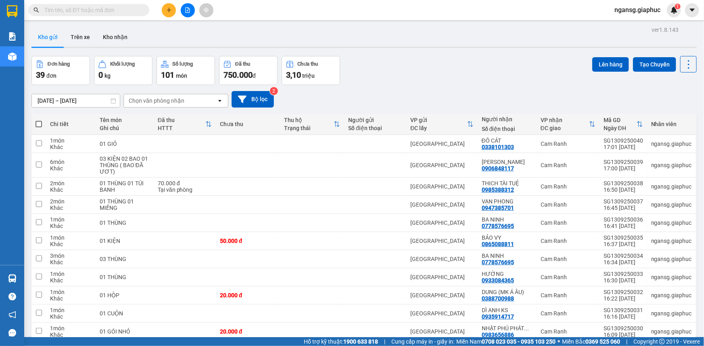
click at [510, 94] on div "[DATE] – [DATE] Press the down arrow key to interact with the calendar and sele…" at bounding box center [363, 99] width 665 height 17
click at [630, 143] on icon at bounding box center [633, 144] width 6 height 6
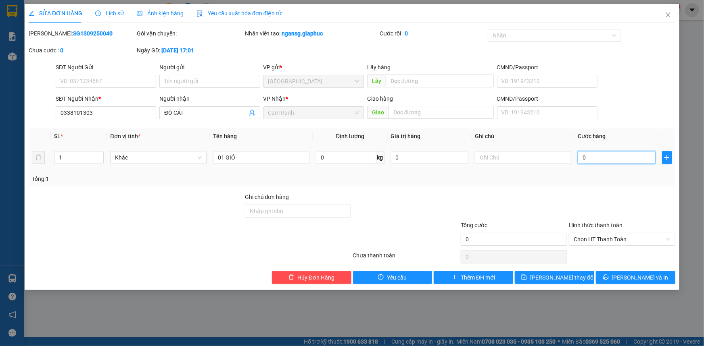
click at [607, 161] on input "0" at bounding box center [617, 157] width 78 height 13
click at [597, 190] on div "Total Paid Fee 0 Total UnPaid Fee 0 Cash Collection Total Fee Mã ĐH: SG13092500…" at bounding box center [352, 156] width 646 height 255
click at [569, 279] on span "Lưu thay đổi" at bounding box center [562, 277] width 65 height 9
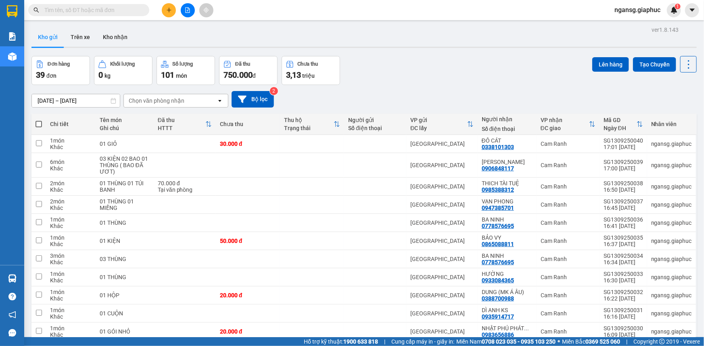
click at [516, 71] on div "Đơn hàng 39 đơn Khối lượng 0 kg Số lượng 101 món Đã thu 750.000 đ Chưa thu 3,13…" at bounding box center [363, 70] width 665 height 29
click at [456, 48] on div at bounding box center [363, 47] width 665 height 1
click at [465, 59] on div "Đơn hàng 39 đơn Khối lượng 0 kg Số lượng 101 món Đã thu 750.000 đ Chưa thu 3,13…" at bounding box center [363, 70] width 665 height 29
click at [434, 80] on div "Đơn hàng 39 đơn Khối lượng 0 kg Số lượng 101 món Đã thu 750.000 đ Chưa thu 3,13…" at bounding box center [363, 70] width 665 height 29
click at [425, 74] on div "Đơn hàng 39 đơn Khối lượng 0 kg Số lượng 101 món Đã thu 750.000 đ Chưa thu 3,13…" at bounding box center [363, 70] width 665 height 29
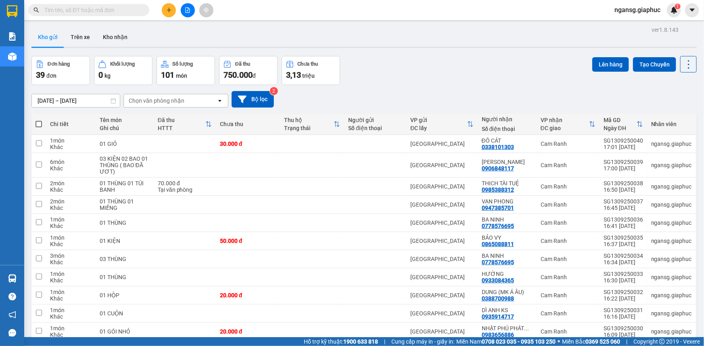
click at [413, 75] on div "Đơn hàng 39 đơn Khối lượng 0 kg Số lượng 101 món Đã thu 750.000 đ Chưa thu 3,13…" at bounding box center [363, 70] width 665 height 29
click at [410, 87] on div "[DATE] – [DATE] Press the down arrow key to interact with the calendar and sele…" at bounding box center [363, 99] width 665 height 29
click at [391, 87] on div "[DATE] – [DATE] Press the down arrow key to interact with the calendar and sele…" at bounding box center [363, 99] width 665 height 29
click at [444, 66] on div "Đơn hàng 39 đơn Khối lượng 0 kg Số lượng 101 món Đã thu 750.000 đ Chưa thu 3,13…" at bounding box center [363, 70] width 665 height 29
click at [423, 44] on div "Kho gửi Trên xe Kho nhận" at bounding box center [363, 37] width 665 height 21
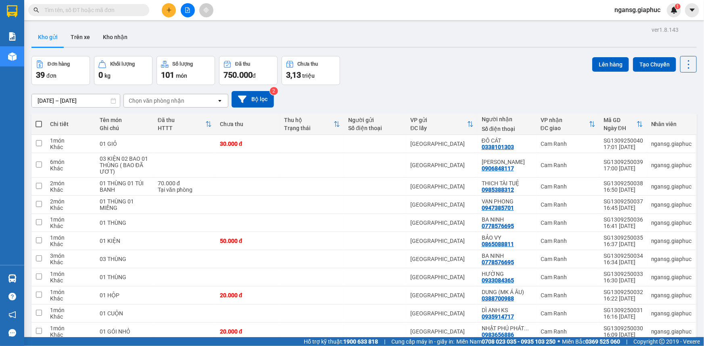
click at [432, 58] on div "Đơn hàng 39 đơn Khối lượng 0 kg Số lượng 101 món Đã thu 750.000 đ Chưa thu 3,13…" at bounding box center [363, 70] width 665 height 29
click at [630, 145] on icon at bounding box center [633, 144] width 6 height 6
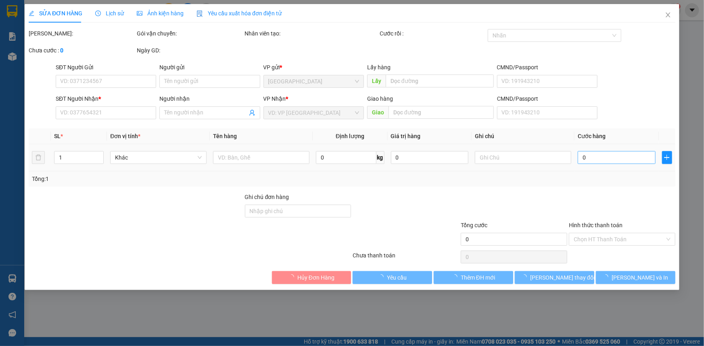
type input "0338101303"
type input "ĐÔ CÁT"
type input "30.000"
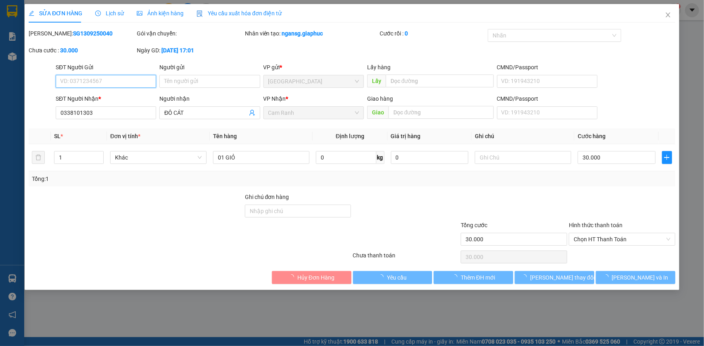
click at [616, 154] on input "30.000" at bounding box center [617, 157] width 78 height 13
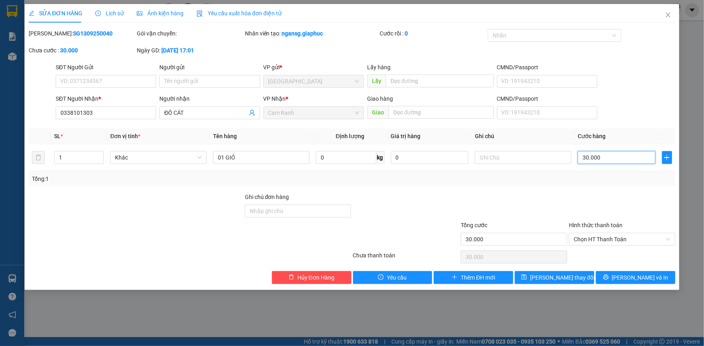
click at [616, 154] on input "30.000" at bounding box center [617, 157] width 78 height 13
type input "4"
drag, startPoint x: 608, startPoint y: 176, endPoint x: 608, endPoint y: 181, distance: 5.2
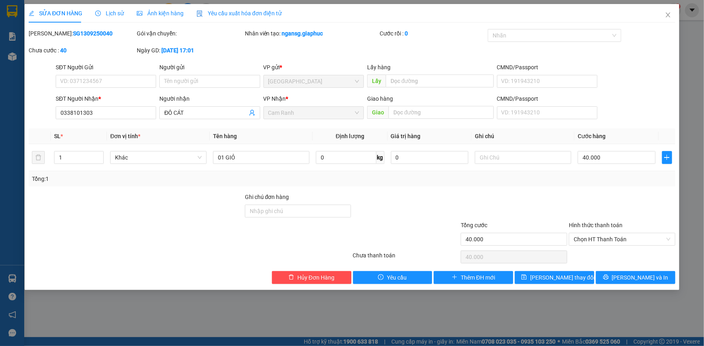
click at [608, 176] on div "Tổng: 1" at bounding box center [352, 179] width 640 height 9
click at [557, 280] on span "Lưu thay đổi" at bounding box center [562, 277] width 65 height 9
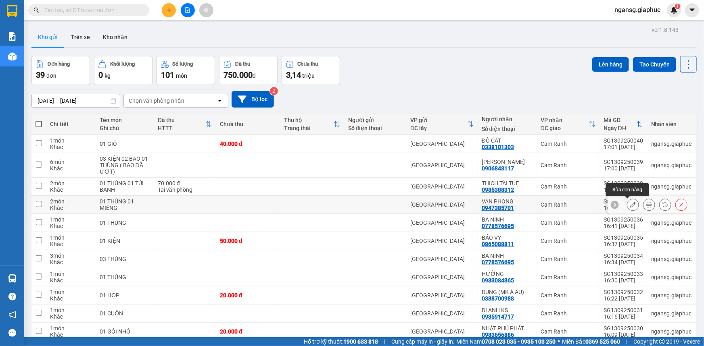
click at [627, 198] on button at bounding box center [632, 205] width 11 height 14
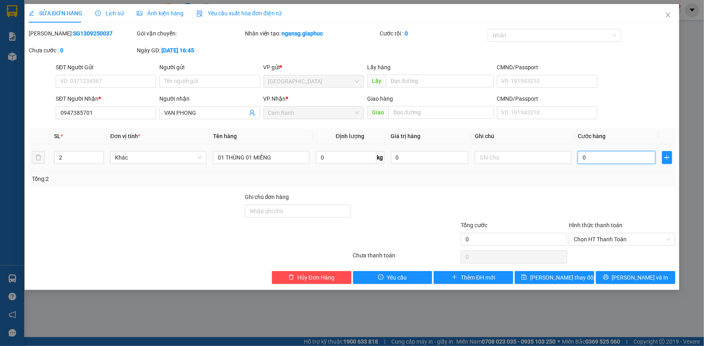
click at [621, 158] on input "0" at bounding box center [617, 157] width 78 height 13
click at [609, 181] on div "Tổng: 2" at bounding box center [352, 179] width 640 height 9
click at [554, 271] on button "Lưu thay đổi" at bounding box center [554, 277] width 79 height 13
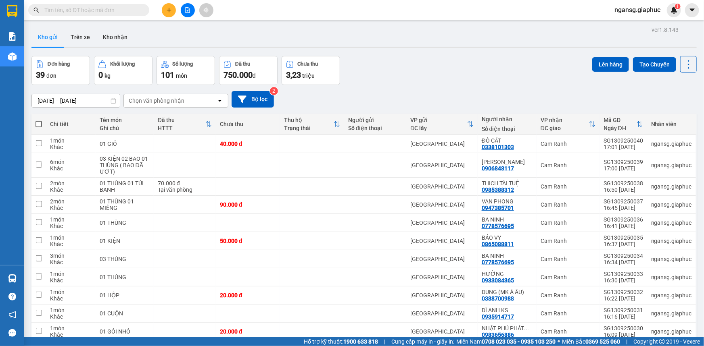
click at [444, 79] on div "Đơn hàng 39 đơn Khối lượng 0 kg Số lượng 101 món Đã thu 750.000 đ Chưa thu 3,23…" at bounding box center [363, 70] width 665 height 29
click at [426, 77] on div "Đơn hàng 39 đơn Khối lượng 0 kg Số lượng 101 món Đã thu 750.000 đ Chưa thu 3,23…" at bounding box center [363, 70] width 665 height 29
click at [428, 76] on div "Đơn hàng 39 đơn Khối lượng 0 kg Số lượng 101 món Đã thu 750.000 đ Chưa thu 3,23…" at bounding box center [363, 70] width 665 height 29
click at [174, 13] on button at bounding box center [169, 10] width 14 height 14
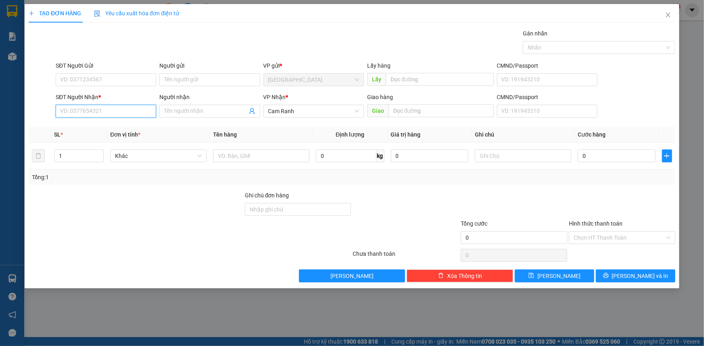
click at [114, 108] on input "SĐT Người Nhận *" at bounding box center [106, 111] width 100 height 13
click at [117, 109] on input "SĐT Người Nhận *" at bounding box center [106, 111] width 100 height 13
click at [119, 115] on input "SĐT Người Nhận *" at bounding box center [106, 111] width 100 height 13
click at [118, 113] on input "SĐT Người Nhận *" at bounding box center [106, 111] width 100 height 13
click at [90, 106] on input "SĐT Người Nhận *" at bounding box center [106, 111] width 100 height 13
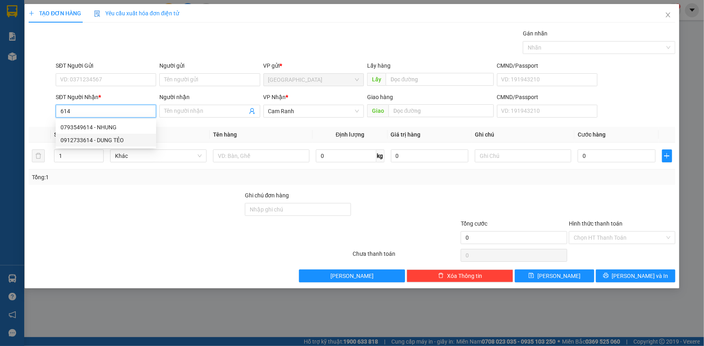
click at [88, 140] on div "0912733614 - DUNG TẺO" at bounding box center [105, 140] width 91 height 9
type input "0912733614"
type input "DUNG TẺO"
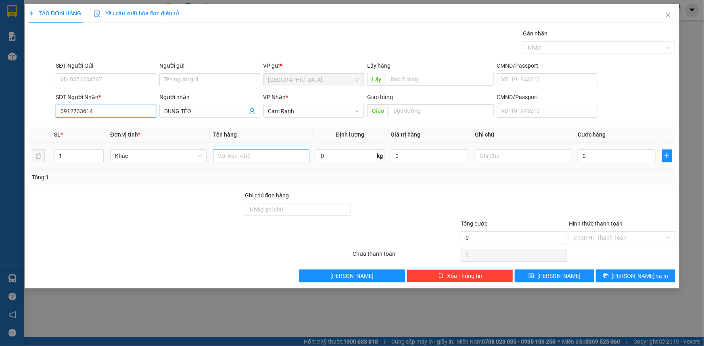
type input "0912733614"
click at [244, 152] on input "text" at bounding box center [261, 156] width 96 height 13
type input "01 CỤC"
click at [225, 185] on div "Transit Pickup Surcharge Ids Transit Deliver Surcharge Ids Transit Deliver Surc…" at bounding box center [352, 156] width 646 height 254
click at [602, 271] on button "Lưu và In" at bounding box center [635, 276] width 79 height 13
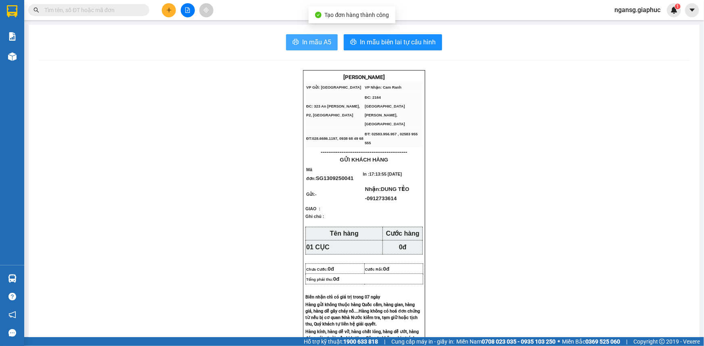
click at [316, 43] on span "In mẫu A5" at bounding box center [316, 42] width 29 height 10
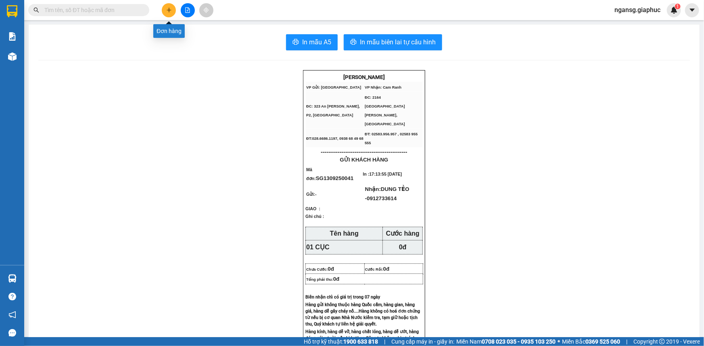
click at [166, 12] on icon "plus" at bounding box center [169, 10] width 6 height 6
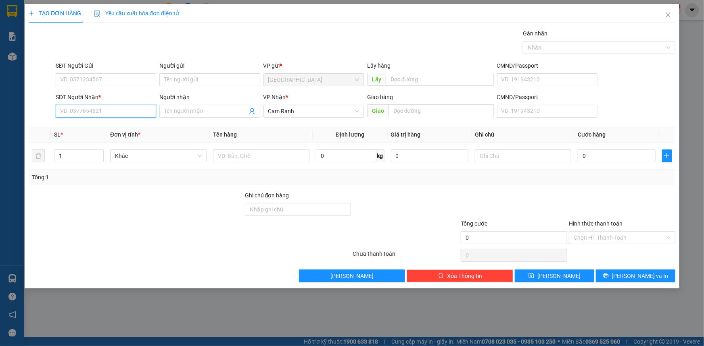
click at [110, 115] on input "SĐT Người Nhận *" at bounding box center [106, 111] width 100 height 13
type input "0977110085"
click at [111, 129] on div "0977110085 - C H PHI LONG" at bounding box center [105, 127] width 91 height 9
type input "C H PHI LONG"
type input "0977110085"
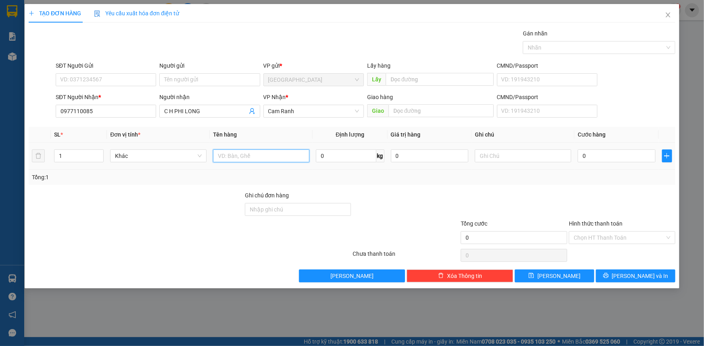
click at [245, 157] on input "text" at bounding box center [261, 156] width 96 height 13
type input "01 BAO"
click at [161, 198] on div at bounding box center [136, 205] width 216 height 28
click at [101, 114] on input "0977110085" at bounding box center [106, 111] width 100 height 13
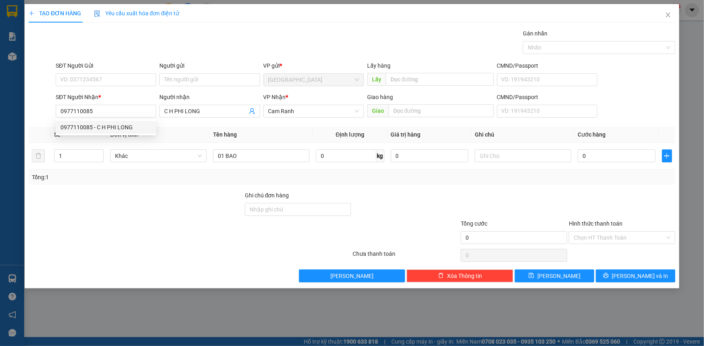
click at [104, 174] on div "Tổng: 1" at bounding box center [152, 177] width 240 height 9
drag, startPoint x: 203, startPoint y: 111, endPoint x: 144, endPoint y: 113, distance: 59.7
click at [144, 113] on div "SĐT Người Nhận * 0977110085 Người nhận C H PHI LONG C H PHI LONG VP Nhận * Cam …" at bounding box center [365, 107] width 623 height 28
click at [144, 113] on input "0977110085" at bounding box center [106, 111] width 100 height 13
click at [201, 113] on input "Người nhận" at bounding box center [205, 111] width 83 height 9
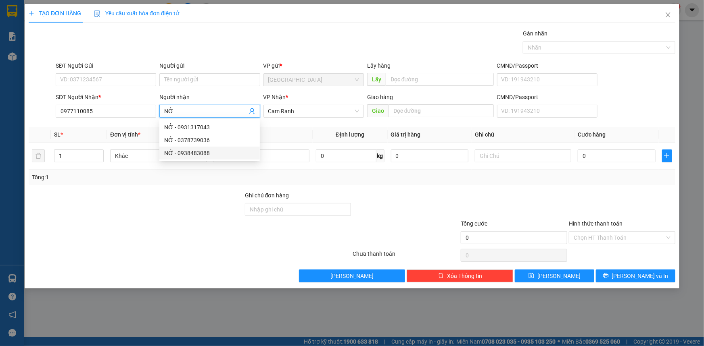
type input "NỞ"
click at [162, 213] on div at bounding box center [136, 205] width 216 height 28
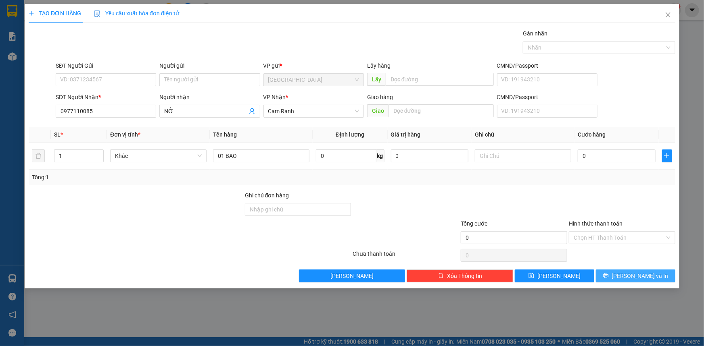
click at [633, 278] on span "Lưu và In" at bounding box center [640, 276] width 56 height 9
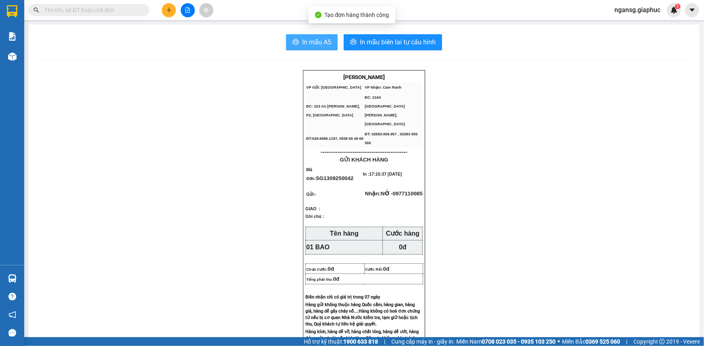
click at [327, 42] on span "In mẫu A5" at bounding box center [316, 42] width 29 height 10
click at [168, 13] on button at bounding box center [169, 10] width 14 height 14
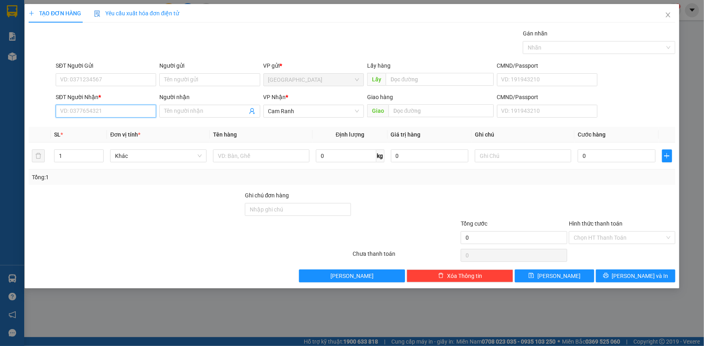
click at [133, 112] on input "SĐT Người Nhận *" at bounding box center [106, 111] width 100 height 13
type input "0912733614"
click at [109, 129] on div "0912733614 - DUNG TẺO" at bounding box center [105, 127] width 91 height 9
type input "DUNG TẺO"
type input "0912733614"
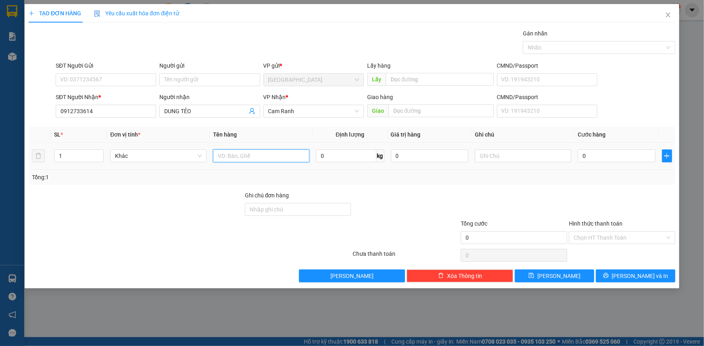
click at [246, 161] on input "text" at bounding box center [261, 156] width 96 height 13
type input "01 CỤC"
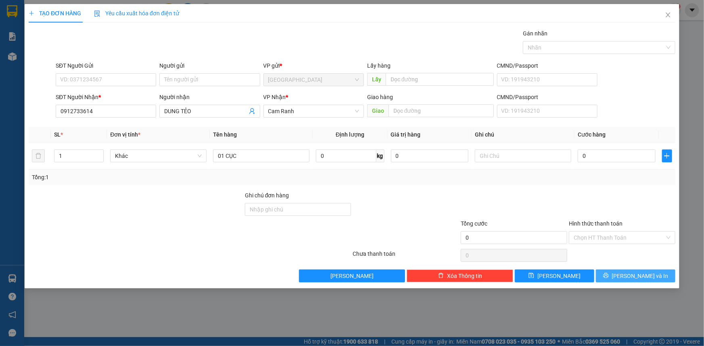
click at [613, 279] on button "Lưu và In" at bounding box center [635, 276] width 79 height 13
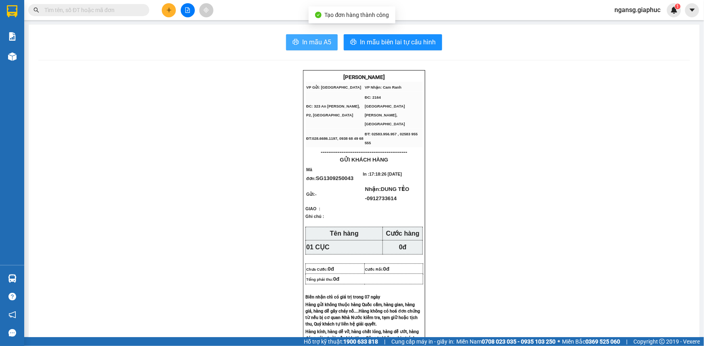
click at [300, 35] on button "In mẫu A5" at bounding box center [312, 42] width 52 height 16
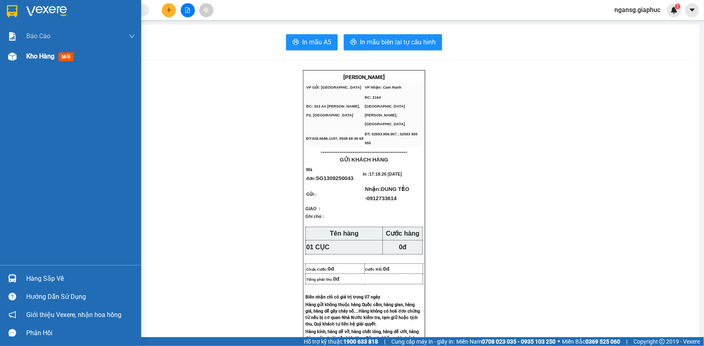
click at [31, 58] on span "Kho hàng" at bounding box center [40, 56] width 28 height 8
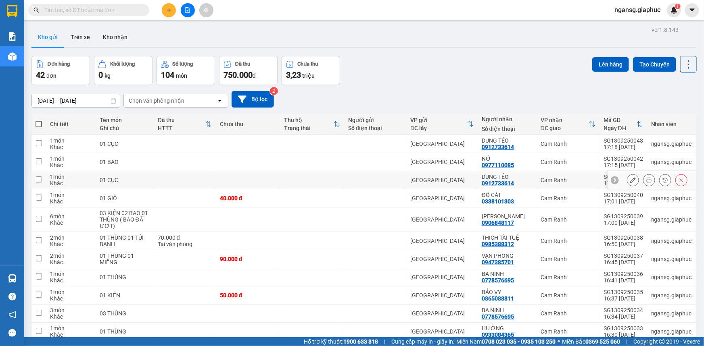
click at [630, 179] on icon at bounding box center [633, 180] width 6 height 6
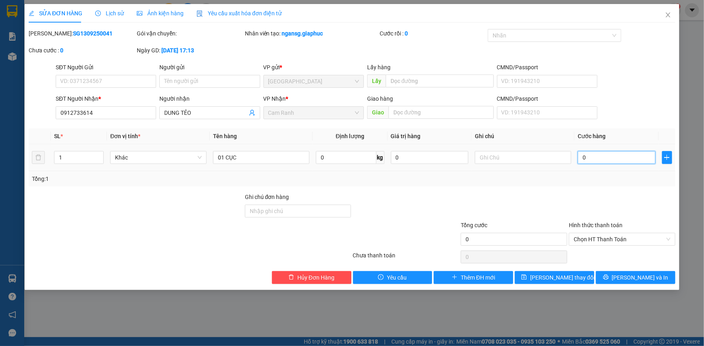
click at [615, 163] on input "0" at bounding box center [617, 157] width 78 height 13
click at [601, 191] on div "Total Paid Fee 0 Total UnPaid Fee 0 Cash Collection Total Fee Mã ĐH: SG13092500…" at bounding box center [352, 156] width 646 height 255
click at [565, 274] on span "Lưu thay đổi" at bounding box center [562, 277] width 65 height 9
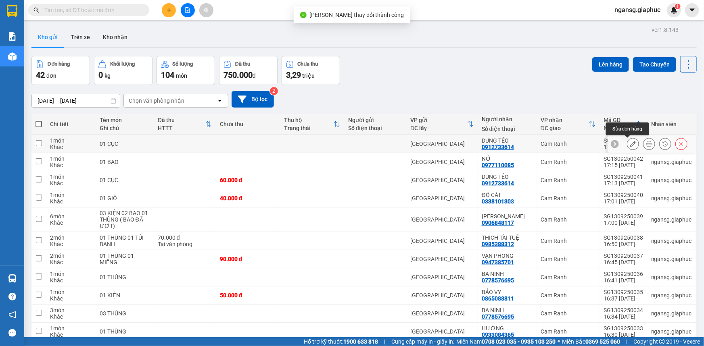
click at [630, 144] on icon at bounding box center [633, 144] width 6 height 6
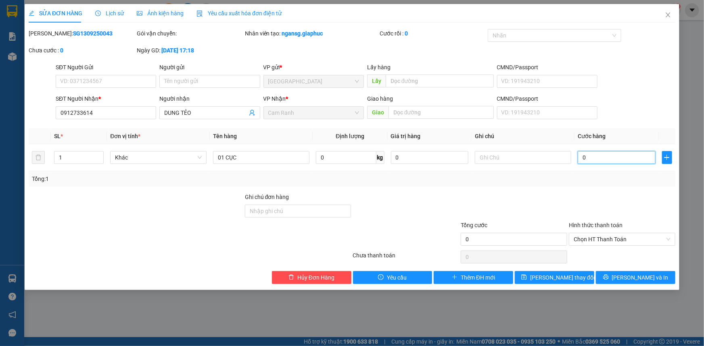
click at [626, 157] on input "0" at bounding box center [617, 157] width 78 height 13
click at [605, 183] on div "Tổng: 1" at bounding box center [352, 178] width 646 height 15
click at [551, 274] on span "Lưu thay đổi" at bounding box center [562, 277] width 65 height 9
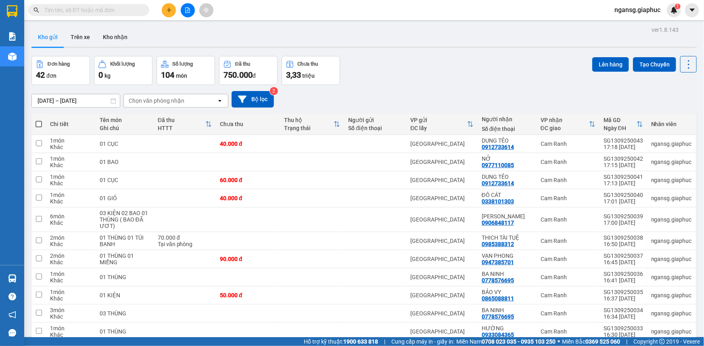
click at [406, 91] on div "[DATE] – [DATE] Press the down arrow key to interact with the calendar and sele…" at bounding box center [363, 99] width 665 height 17
click at [360, 91] on div "[DATE] – [DATE] Press the down arrow key to interact with the calendar and sele…" at bounding box center [363, 99] width 665 height 17
click at [393, 69] on div "Đơn hàng 42 đơn Khối lượng 0 kg Số lượng 104 món Đã thu 750.000 đ Chưa thu 3,33…" at bounding box center [363, 70] width 665 height 29
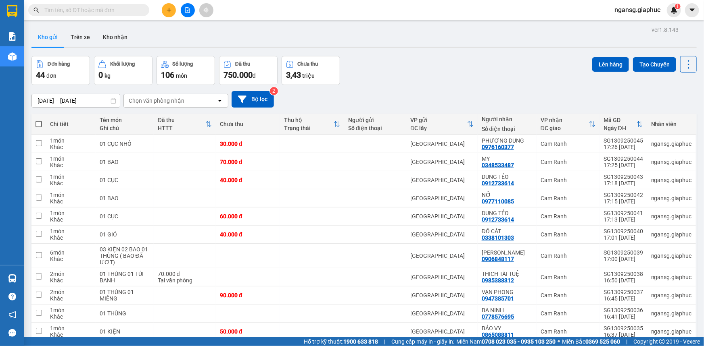
click at [414, 81] on div "Đơn hàng 44 đơn Khối lượng 0 kg Số lượng 106 món Đã thu 750.000 đ Chưa thu 3,43…" at bounding box center [363, 70] width 665 height 29
click at [379, 95] on div "[DATE] – [DATE] Press the down arrow key to interact with the calendar and sele…" at bounding box center [363, 99] width 665 height 17
click at [166, 15] on button at bounding box center [169, 10] width 14 height 14
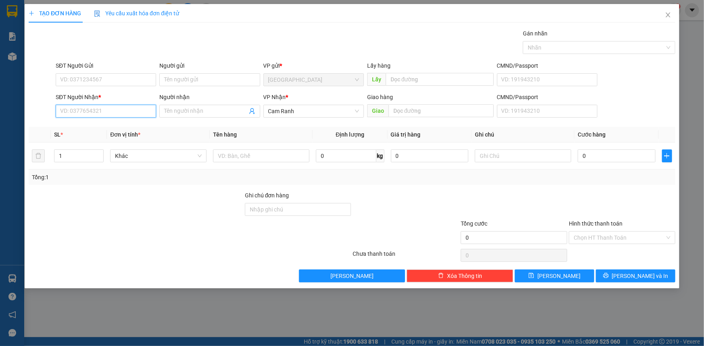
click at [129, 109] on input "SĐT Người Nhận *" at bounding box center [106, 111] width 100 height 13
click at [103, 126] on div "0935978978 - HIỆP THÀNH" at bounding box center [105, 127] width 91 height 9
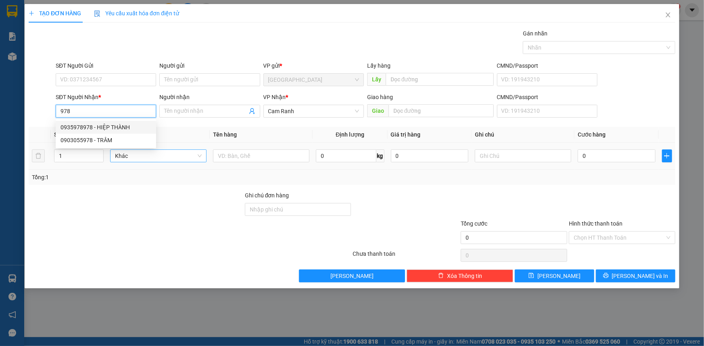
type input "0935978978"
type input "HIỆP THÀNH"
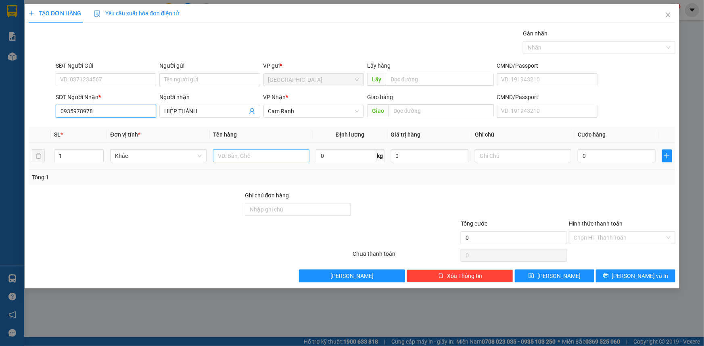
type input "0935978978"
click at [230, 161] on input "text" at bounding box center [261, 156] width 96 height 13
type input "01 HỘP"
click at [617, 279] on button "[PERSON_NAME] và In" at bounding box center [635, 276] width 79 height 13
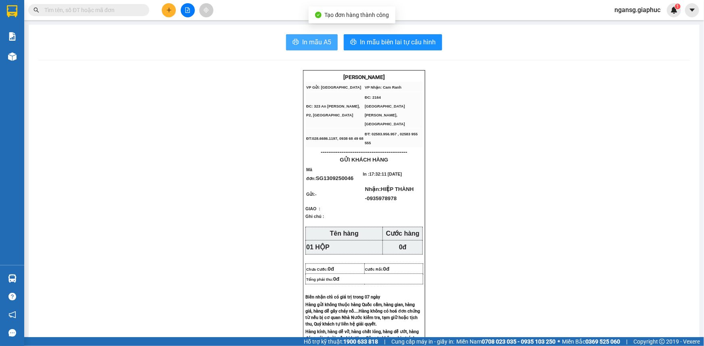
click at [296, 40] on icon "printer" at bounding box center [295, 42] width 6 height 6
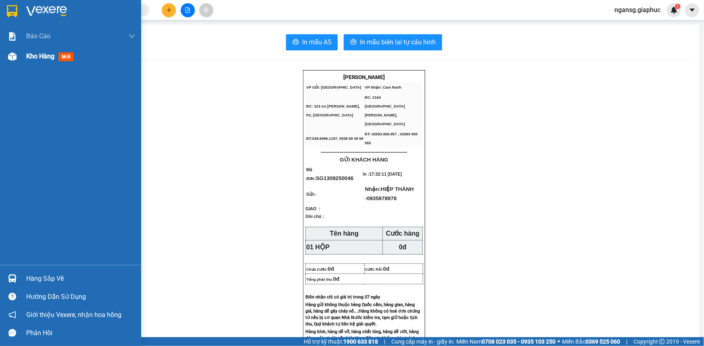
click at [28, 57] on span "Kho hàng" at bounding box center [40, 56] width 28 height 8
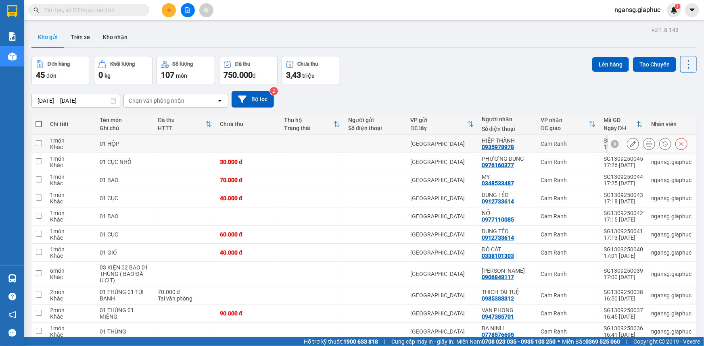
click at [627, 144] on button at bounding box center [632, 144] width 11 height 14
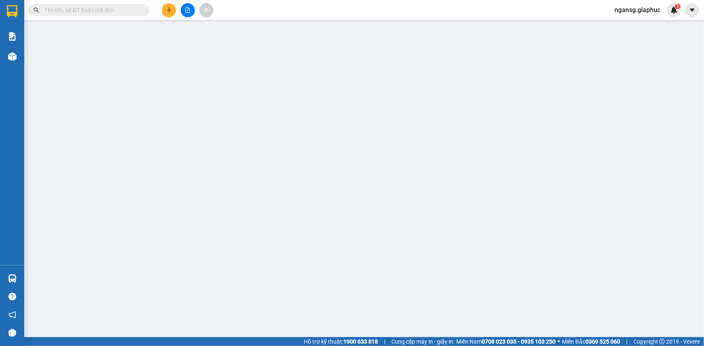
type input "0935978978"
type input "HIỆP THÀNH"
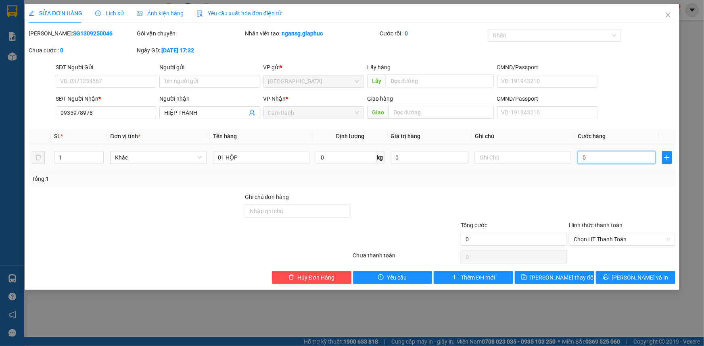
click at [632, 156] on input "0" at bounding box center [617, 157] width 78 height 13
type input "3"
type input "30"
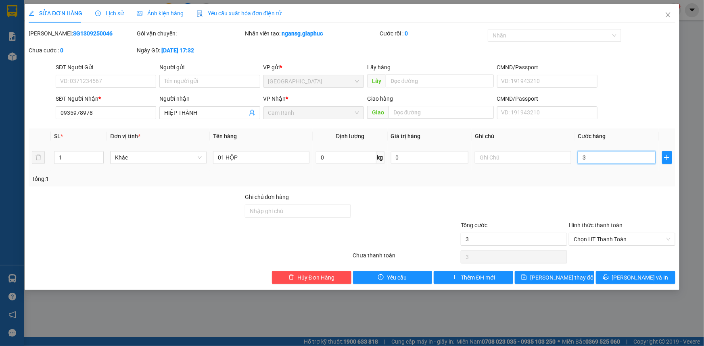
type input "30"
type input "30.000"
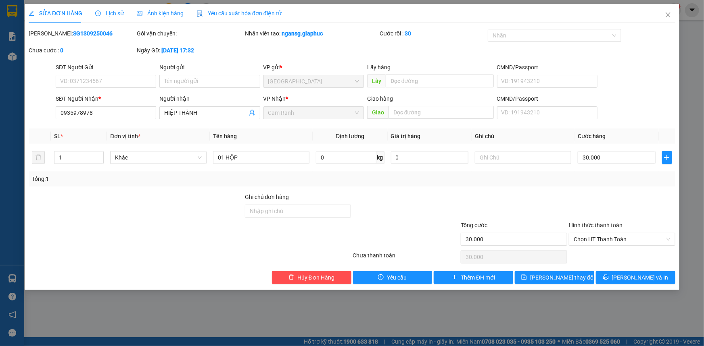
click at [562, 211] on div at bounding box center [514, 207] width 108 height 28
click at [563, 276] on span "Lưu thay đổi" at bounding box center [562, 277] width 65 height 9
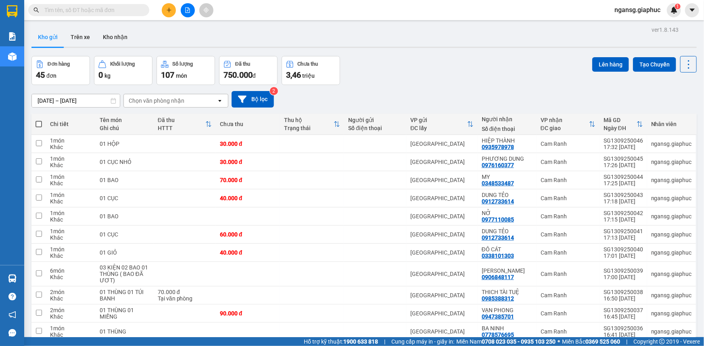
click at [418, 65] on div "Đơn hàng 45 đơn Khối lượng 0 kg Số lượng 107 món Đã thu 750.000 đ Chưa thu 3,46…" at bounding box center [363, 70] width 665 height 29
click at [167, 10] on icon "plus" at bounding box center [169, 10] width 6 height 6
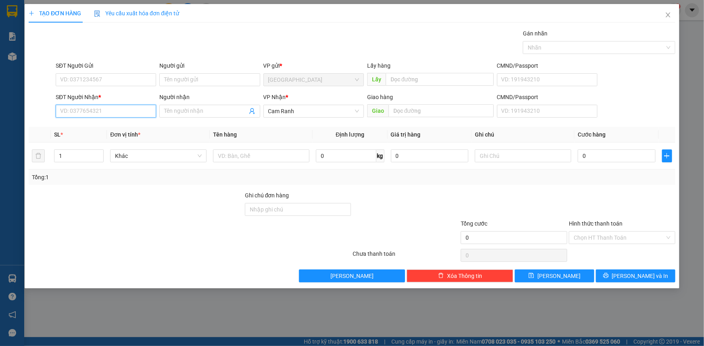
click at [111, 107] on input "SĐT Người Nhận *" at bounding box center [106, 111] width 100 height 13
click at [225, 156] on input "text" at bounding box center [261, 156] width 96 height 13
type input "01 BAO"
click at [134, 106] on input "SĐT Người Nhận *" at bounding box center [106, 111] width 100 height 13
click at [91, 125] on div "0961911503 - QUYỀN" at bounding box center [105, 127] width 91 height 9
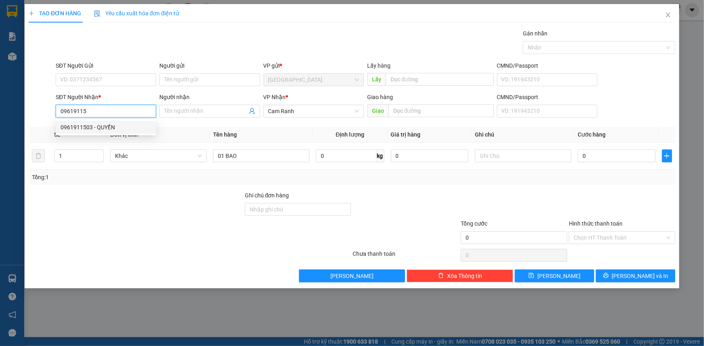
type input "0961911503"
type input "QUYỀN"
type input "0961911503"
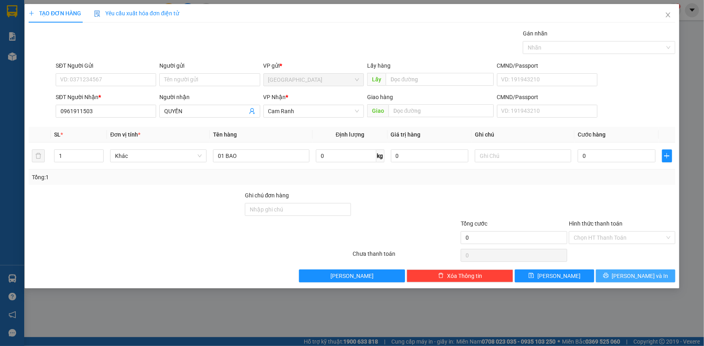
click at [644, 281] on button "Lưu và In" at bounding box center [635, 276] width 79 height 13
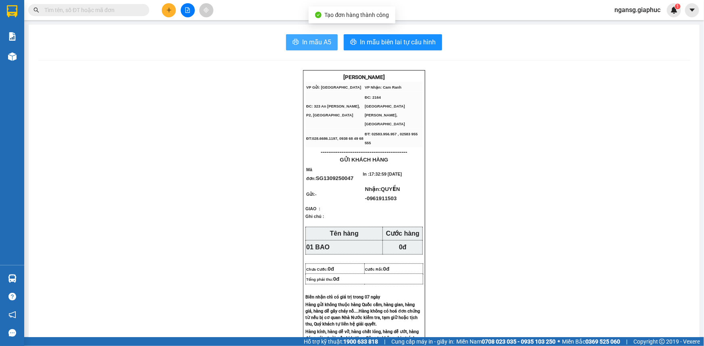
click at [298, 43] on button "In mẫu A5" at bounding box center [312, 42] width 52 height 16
click at [315, 43] on span "In mẫu A5" at bounding box center [316, 42] width 29 height 10
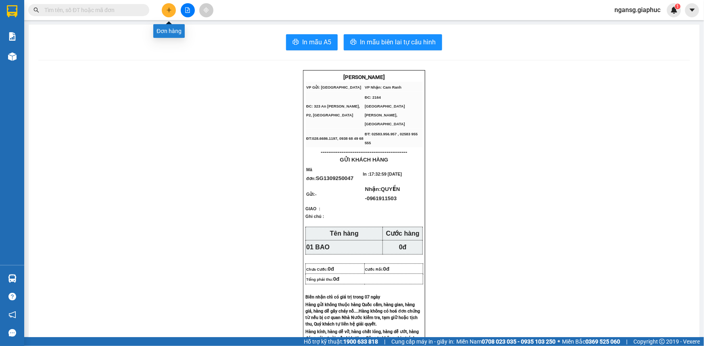
click at [168, 15] on button at bounding box center [169, 10] width 14 height 14
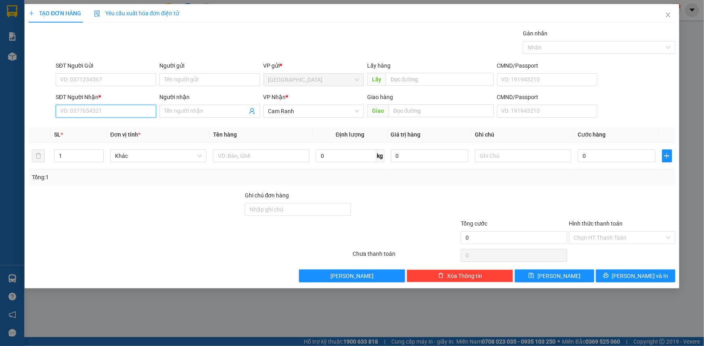
click at [97, 105] on input "SĐT Người Nhận *" at bounding box center [106, 111] width 100 height 13
click at [104, 128] on div "0935222143 - TÁM ( BÁN VẢI )" at bounding box center [105, 127] width 91 height 9
type input "0935222143"
type input "TÁM ( BÁN VẢI )"
type input "0935222143"
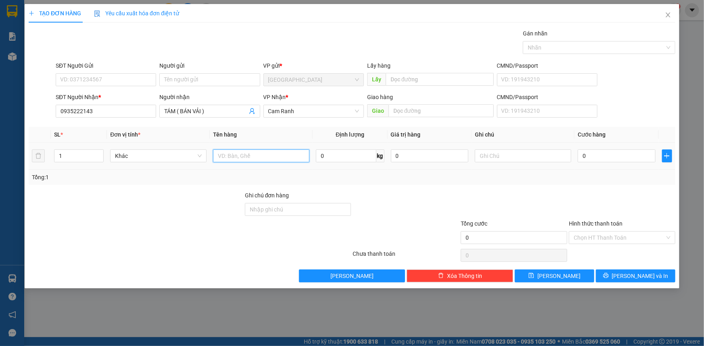
click at [223, 161] on input "text" at bounding box center [261, 156] width 96 height 13
type input "01 CỤC"
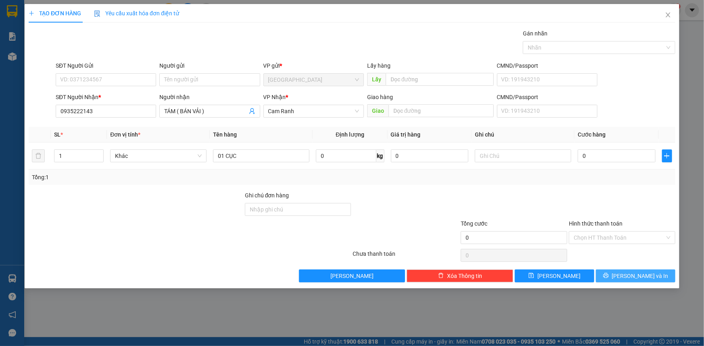
click at [646, 277] on span "Lưu và In" at bounding box center [640, 276] width 56 height 9
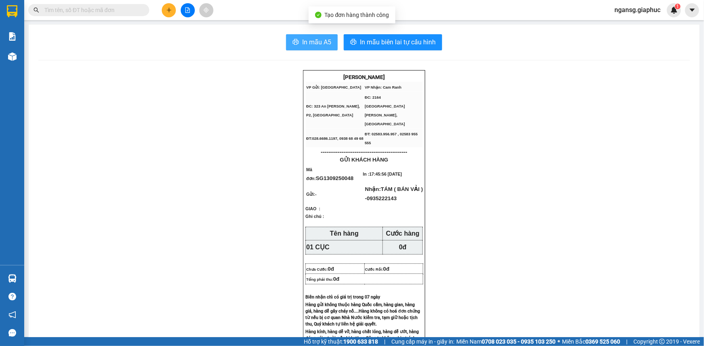
click at [327, 38] on span "In mẫu A5" at bounding box center [316, 42] width 29 height 10
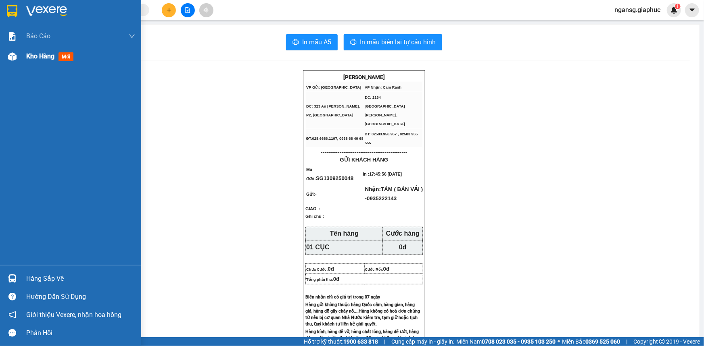
click at [31, 56] on span "Kho hàng" at bounding box center [40, 56] width 28 height 8
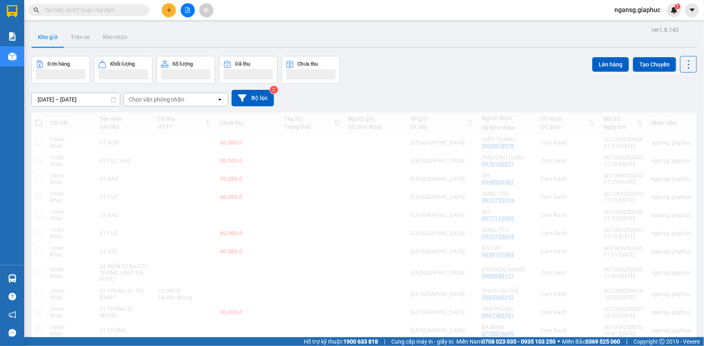
click at [525, 60] on div "Đơn hàng Khối lượng Số lượng Đã thu Chưa thu Lên hàng Tạo Chuyến" at bounding box center [363, 70] width 665 height 28
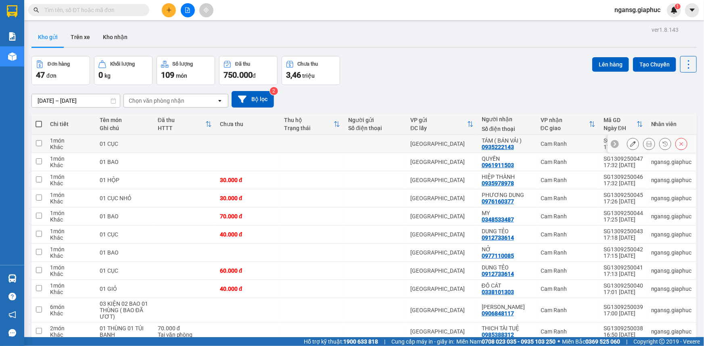
click at [630, 142] on icon at bounding box center [633, 144] width 6 height 6
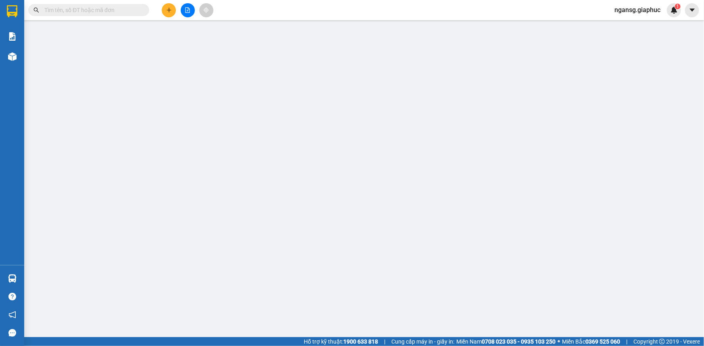
type input "0935222143"
type input "TÁM ( BÁN VẢI )"
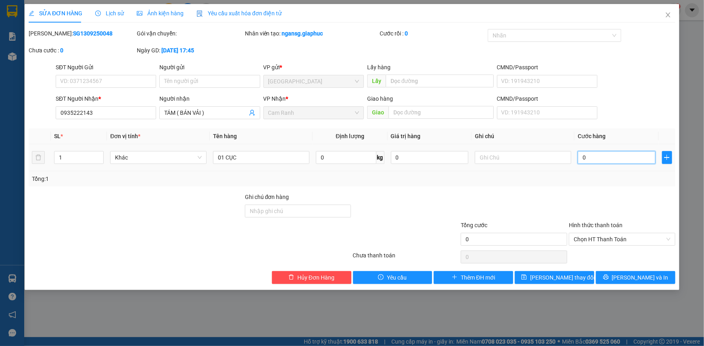
click at [592, 161] on input "0" at bounding box center [617, 157] width 78 height 13
type input "3"
type input "30"
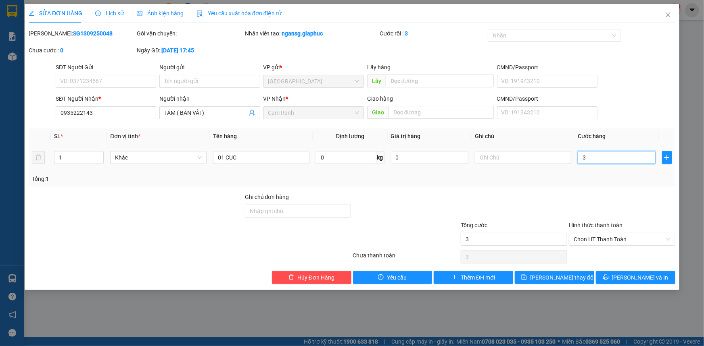
type input "30"
type input "30.000"
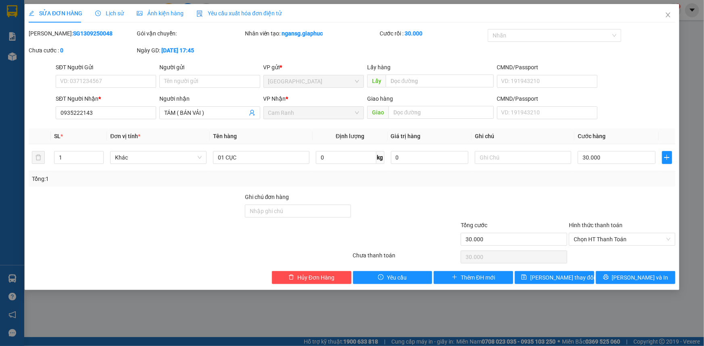
click at [588, 187] on div "Total Paid Fee 0 Total UnPaid Fee 0 Cash Collection Total Fee Mã ĐH: SG13092500…" at bounding box center [352, 156] width 646 height 255
click at [571, 276] on span "Lưu thay đổi" at bounding box center [562, 277] width 65 height 9
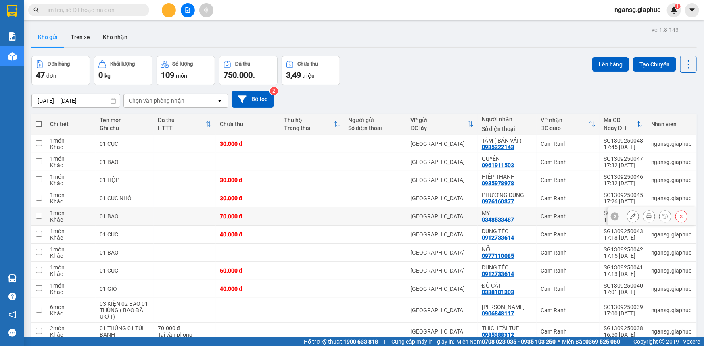
click at [632, 212] on div at bounding box center [633, 217] width 12 height 12
click at [627, 218] on button at bounding box center [632, 217] width 11 height 14
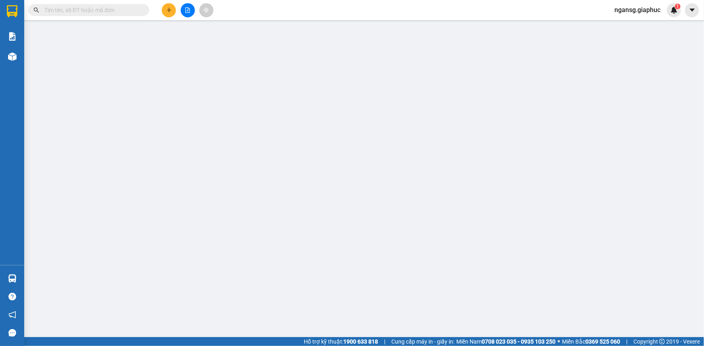
type input "0348533487"
type input "MY"
type input "70.000"
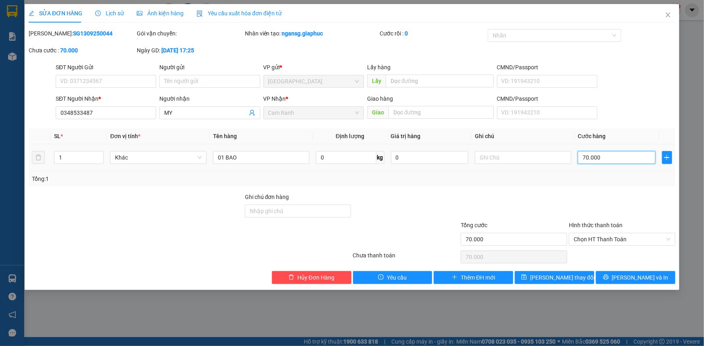
click at [597, 160] on input "70.000" at bounding box center [617, 157] width 78 height 13
type input "8"
type input "80"
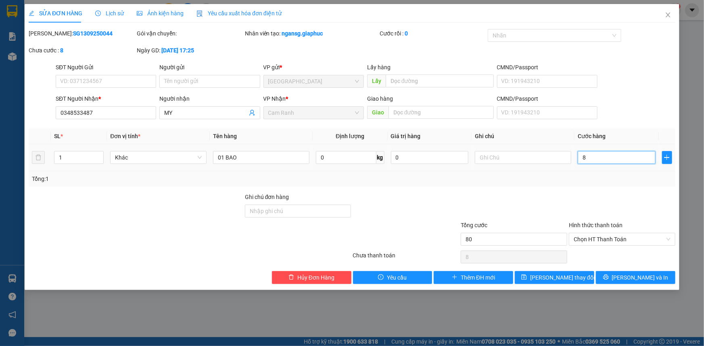
type input "80"
type input "80.000"
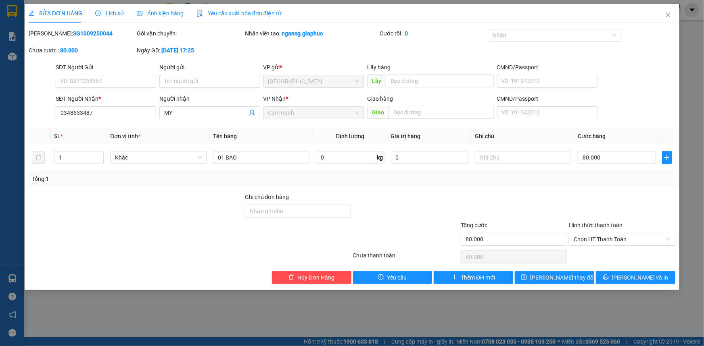
click at [593, 184] on div "Tổng: 1" at bounding box center [352, 178] width 646 height 15
click at [571, 271] on button "Lưu thay đổi" at bounding box center [554, 277] width 79 height 13
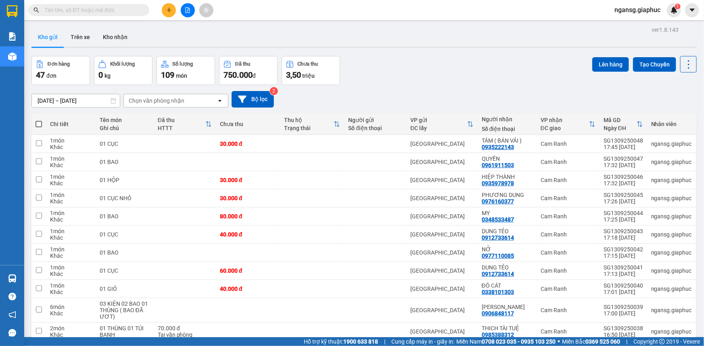
click at [169, 8] on icon "plus" at bounding box center [169, 10] width 6 height 6
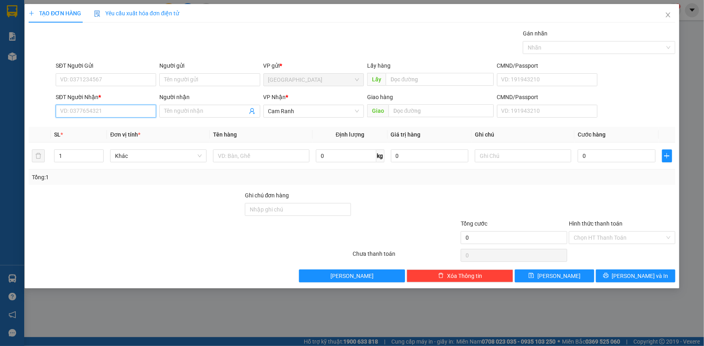
click at [134, 108] on input "SĐT Người Nhận *" at bounding box center [106, 111] width 100 height 13
click at [125, 142] on div "0912454677 - NGỌC VẠN PHONG" at bounding box center [105, 140] width 91 height 9
type input "0912454677"
type input "NGỌC VẠN PHONG"
type input "0912454677"
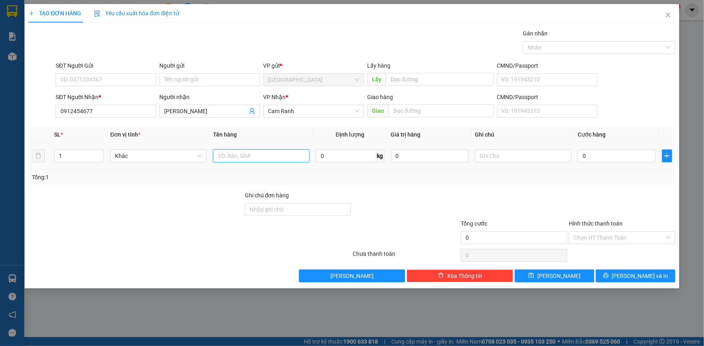
click at [246, 150] on input "text" at bounding box center [261, 156] width 96 height 13
type input "01 TÚM"
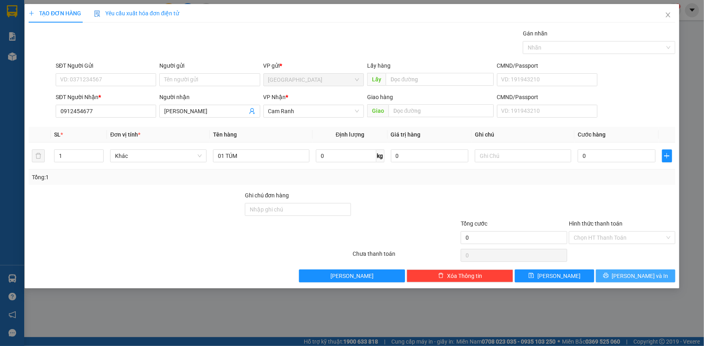
click at [612, 277] on button "Lưu và In" at bounding box center [635, 276] width 79 height 13
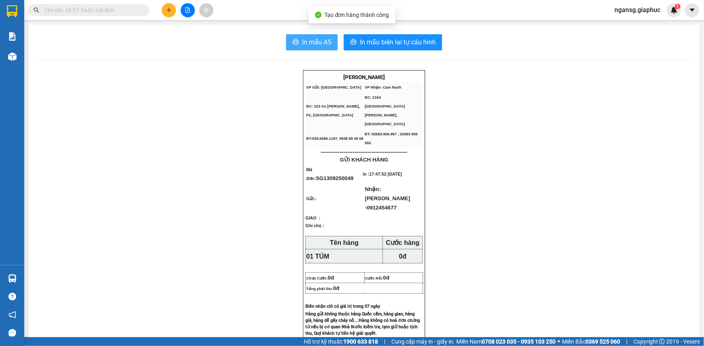
click at [324, 40] on span "In mẫu A5" at bounding box center [316, 42] width 29 height 10
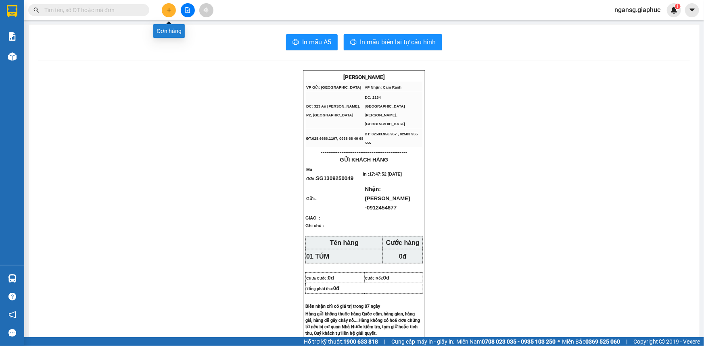
click at [171, 11] on icon "plus" at bounding box center [169, 10] width 6 height 6
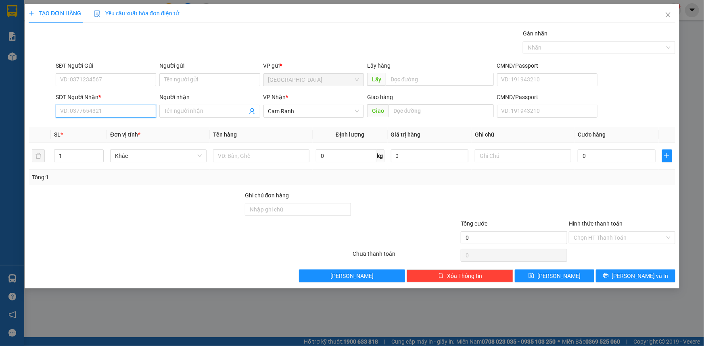
click at [102, 107] on input "SĐT Người Nhận *" at bounding box center [106, 111] width 100 height 13
type input "0988887357"
click at [102, 127] on div "0988887357 - PHƯƠNG" at bounding box center [105, 127] width 91 height 9
type input "PHƯƠNG"
type input "0988887357"
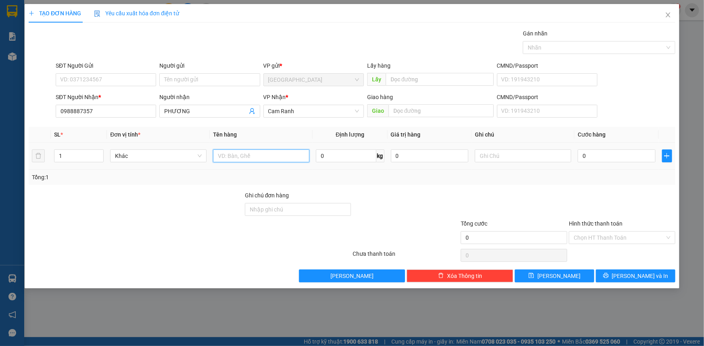
click at [263, 159] on input "text" at bounding box center [261, 156] width 96 height 13
type input "01 GÓI"
click at [632, 153] on input "0" at bounding box center [617, 156] width 78 height 13
type input "4"
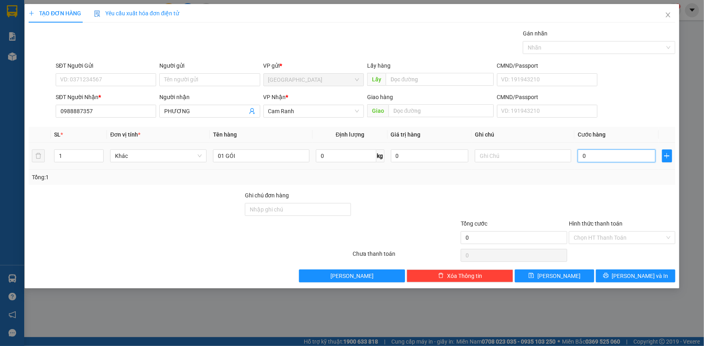
type input "4"
type input "40"
type input "40.000"
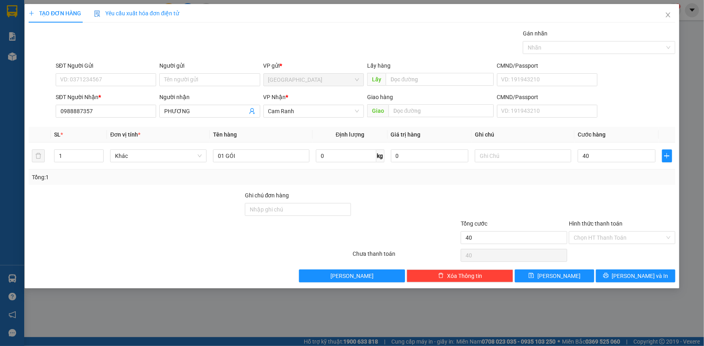
type input "40.000"
click at [597, 213] on div at bounding box center [622, 205] width 108 height 28
click at [601, 237] on input "Hình thức thanh toán" at bounding box center [618, 238] width 91 height 12
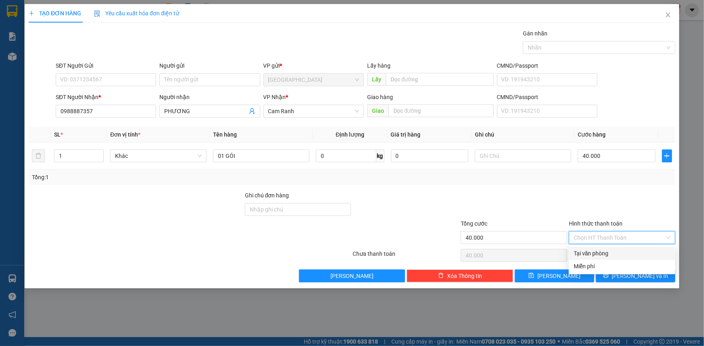
click at [585, 202] on div at bounding box center [622, 205] width 108 height 28
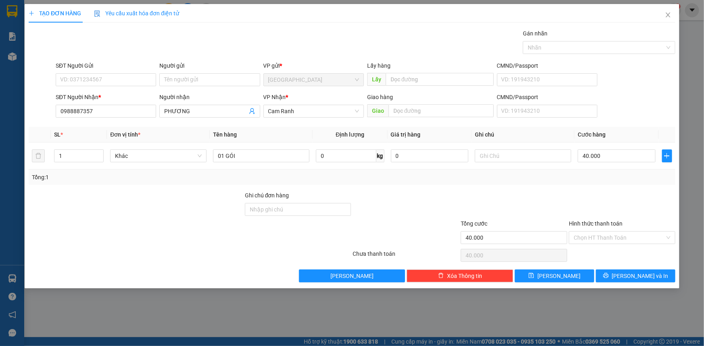
click at [567, 205] on div at bounding box center [514, 205] width 108 height 28
click at [557, 194] on div at bounding box center [514, 205] width 108 height 28
click at [618, 242] on input "Hình thức thanh toán" at bounding box center [618, 238] width 91 height 12
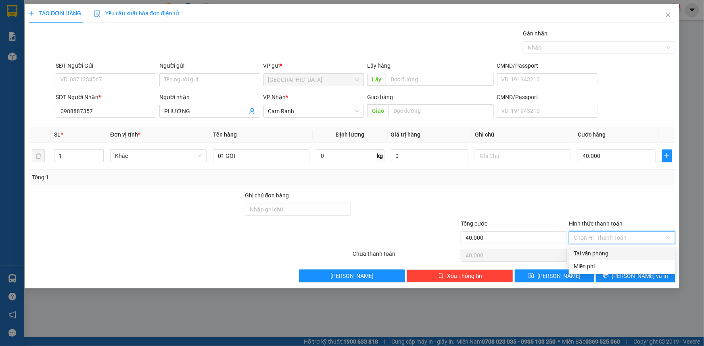
click at [607, 250] on div "Tại văn phòng" at bounding box center [621, 253] width 97 height 9
type input "0"
click at [589, 207] on div at bounding box center [622, 205] width 108 height 28
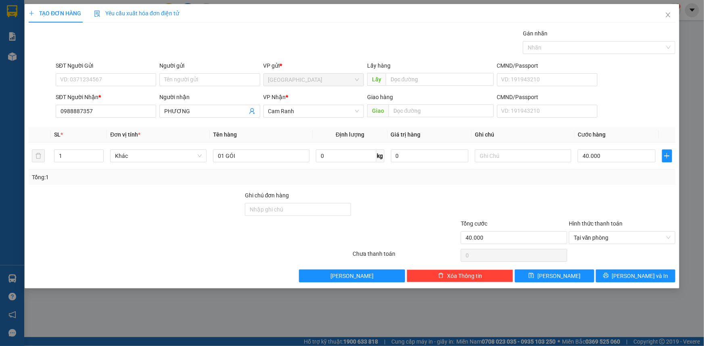
click at [569, 190] on div "Transit Pickup Surcharge Ids Transit Deliver Surcharge Ids Transit Deliver Surc…" at bounding box center [352, 156] width 646 height 254
click at [644, 266] on div "Transit Pickup Surcharge Ids Transit Deliver Surcharge Ids Transit Deliver Surc…" at bounding box center [352, 156] width 646 height 254
click at [644, 270] on button "Lưu và In" at bounding box center [635, 276] width 79 height 13
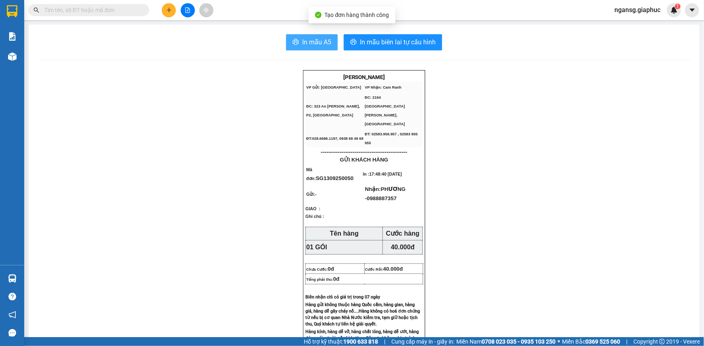
click at [294, 43] on icon "printer" at bounding box center [296, 42] width 6 height 6
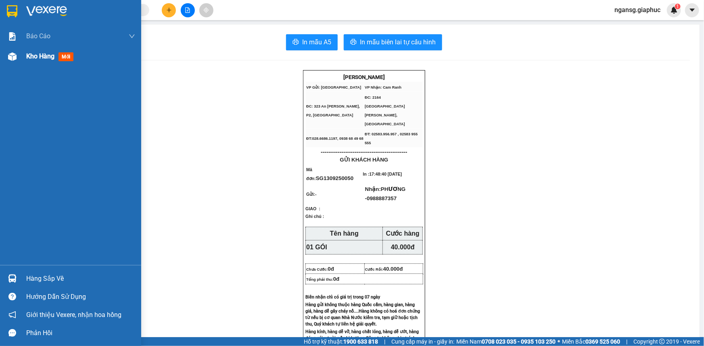
click at [23, 55] on div "Kho hàng mới" at bounding box center [70, 56] width 141 height 20
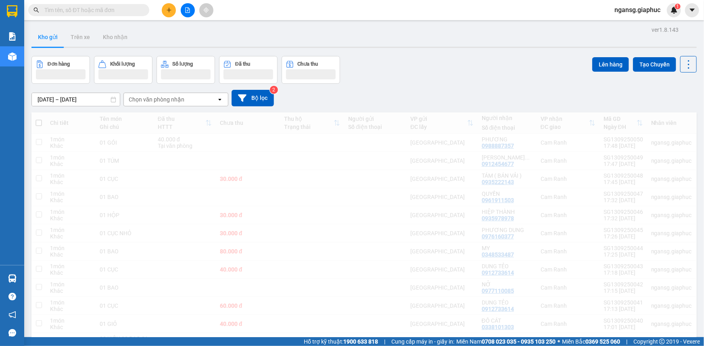
click at [455, 72] on div "Đơn hàng Khối lượng Số lượng Đã thu Chưa thu Lên hàng Tạo Chuyến" at bounding box center [363, 70] width 665 height 28
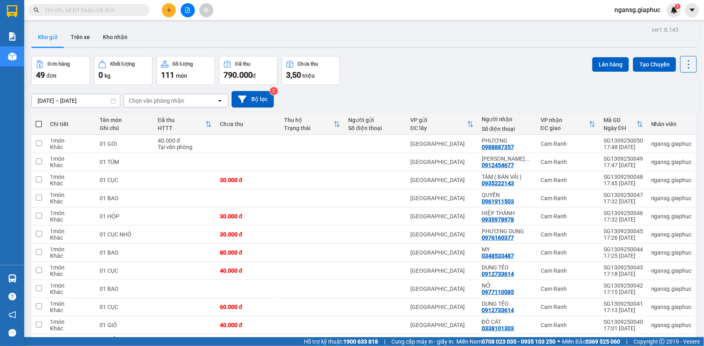
click at [439, 74] on div "Đơn hàng 49 đơn Khối lượng 0 kg Số lượng 111 món Đã thu 790.000 đ Chưa thu 3,50…" at bounding box center [363, 70] width 665 height 29
click at [430, 86] on div "[DATE] – [DATE] Press the down arrow key to interact with the calendar and sele…" at bounding box center [363, 99] width 665 height 29
click at [630, 163] on icon at bounding box center [633, 162] width 6 height 6
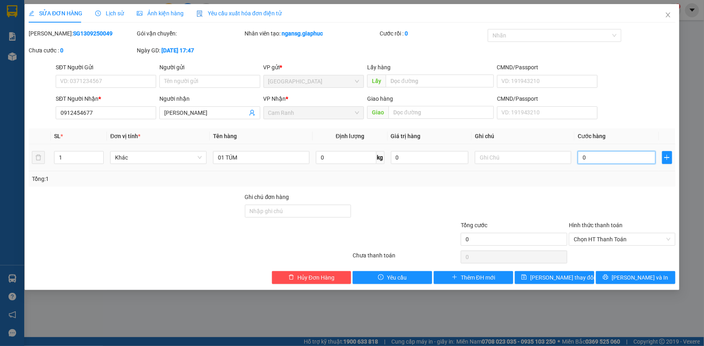
click at [613, 158] on input "0" at bounding box center [617, 157] width 78 height 13
type input "3"
type input "30"
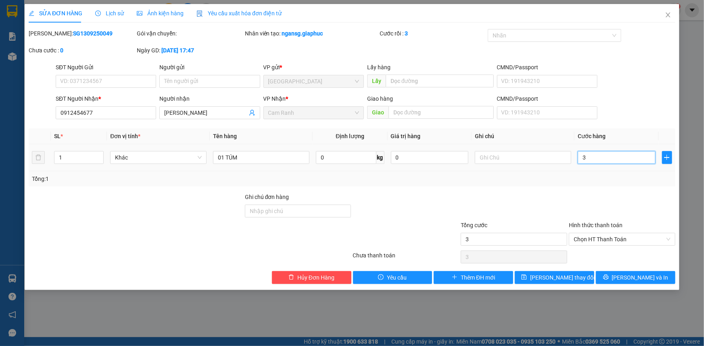
type input "30"
type input "30.000"
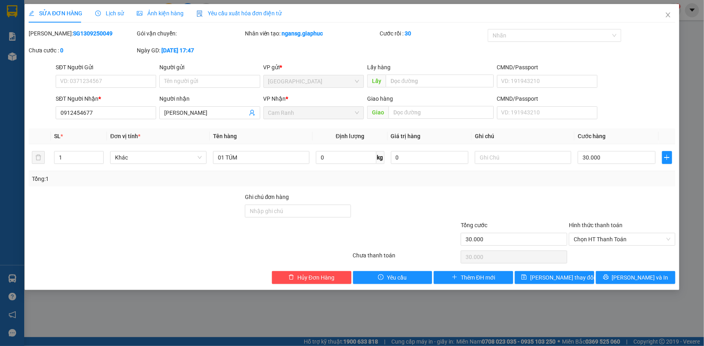
click at [605, 189] on div "Total Paid Fee 0 Total UnPaid Fee 0 Cash Collection Total Fee Mã ĐH: SG13092500…" at bounding box center [352, 156] width 646 height 255
click at [555, 274] on span "Lưu thay đổi" at bounding box center [562, 277] width 65 height 9
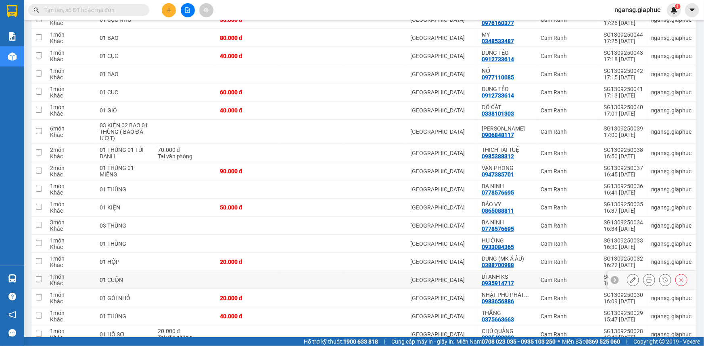
scroll to position [220, 0]
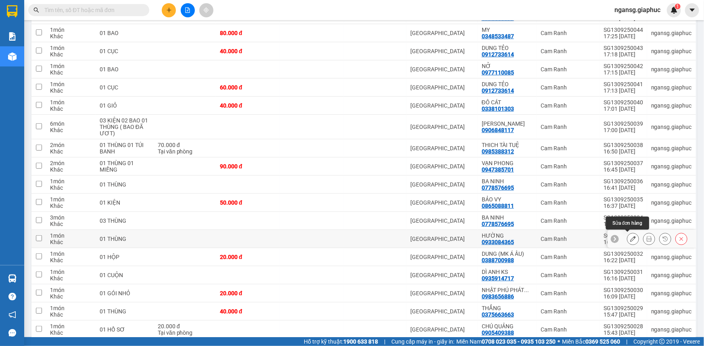
click at [630, 237] on icon at bounding box center [633, 239] width 6 height 6
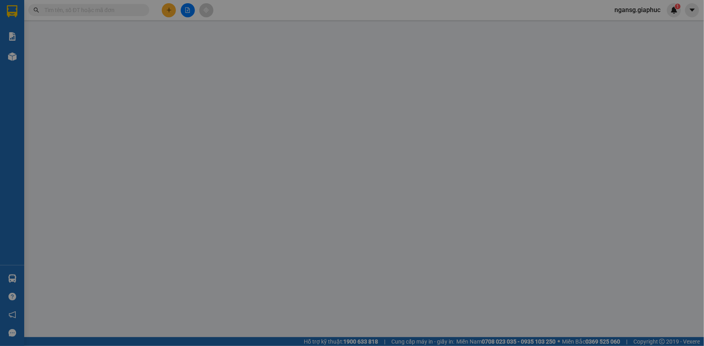
type input "0933084365"
type input "HƯỜNG"
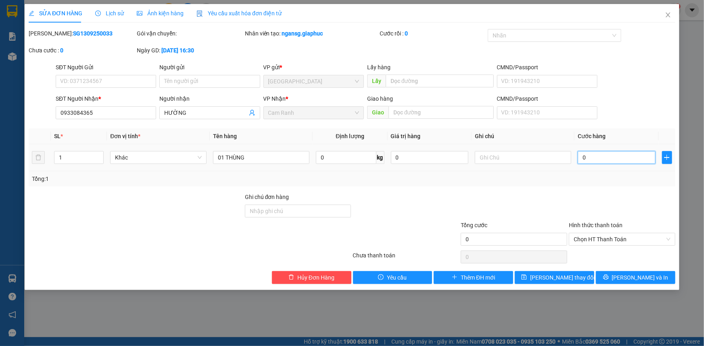
click at [605, 157] on input "0" at bounding box center [617, 157] width 78 height 13
type input "8"
type input "80"
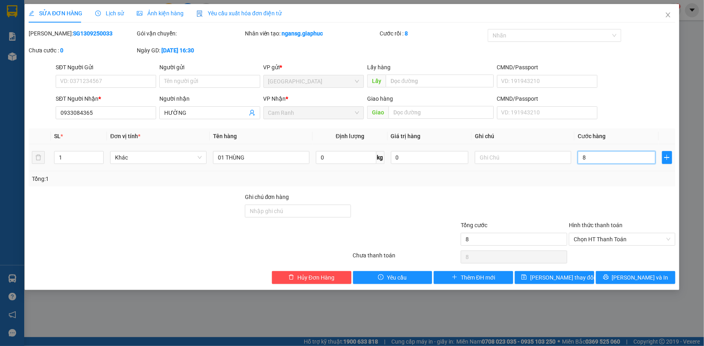
type input "80"
type input "80.000"
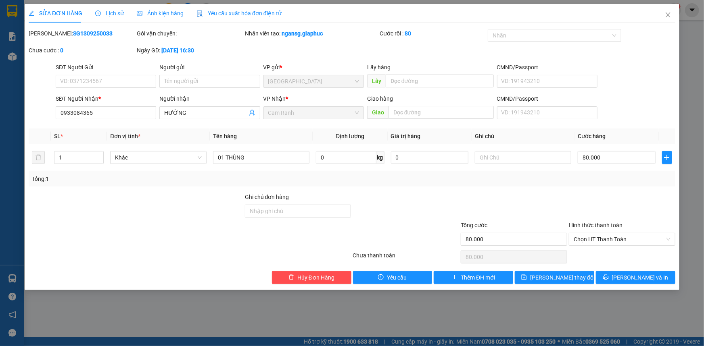
click at [601, 181] on div "Tổng: 1" at bounding box center [352, 179] width 640 height 9
click at [574, 273] on button "Lưu thay đổi" at bounding box center [554, 277] width 79 height 13
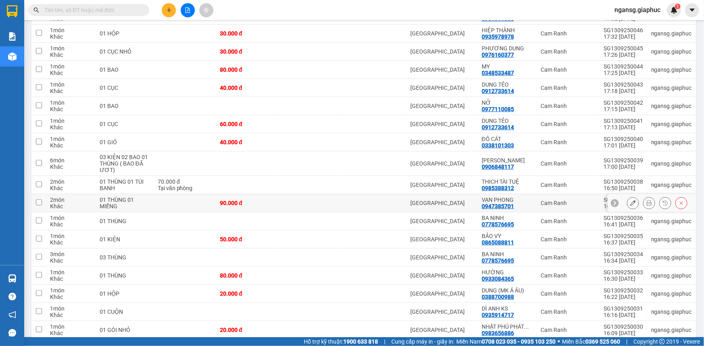
scroll to position [220, 0]
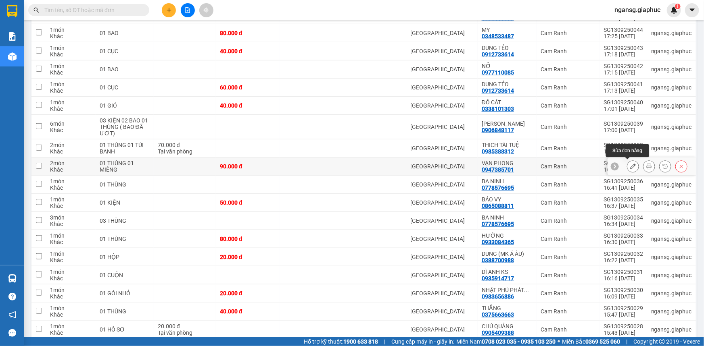
click at [630, 166] on icon at bounding box center [633, 167] width 6 height 6
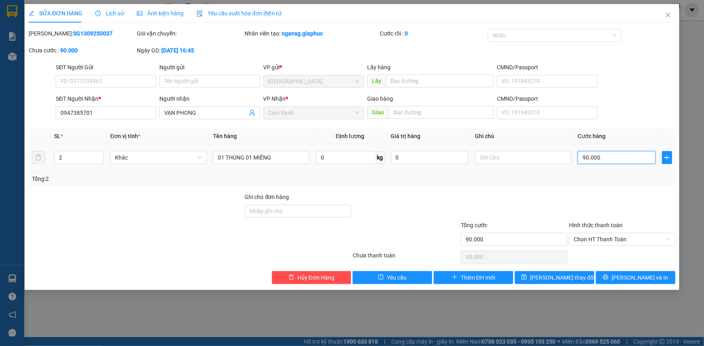
click at [609, 157] on input "90.000" at bounding box center [617, 157] width 78 height 13
type input "8"
type input "80"
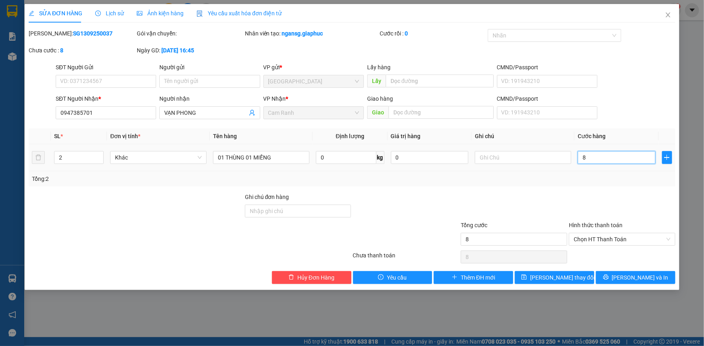
type input "80"
type input "80.000"
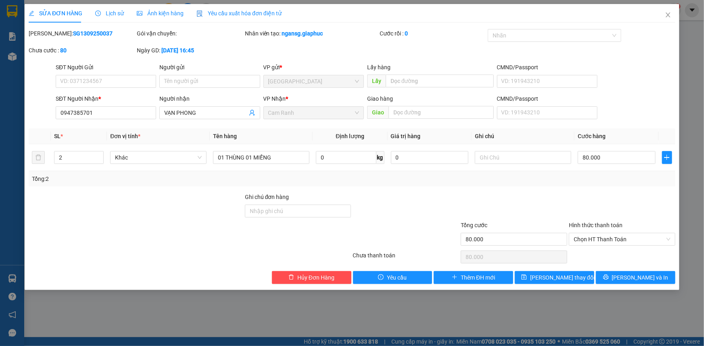
click at [597, 187] on div "Total Paid Fee 0 Total UnPaid Fee 90.000 Cash Collection Total Fee Mã ĐH: SG130…" at bounding box center [352, 156] width 646 height 255
click at [558, 273] on span "Lưu thay đổi" at bounding box center [562, 277] width 65 height 9
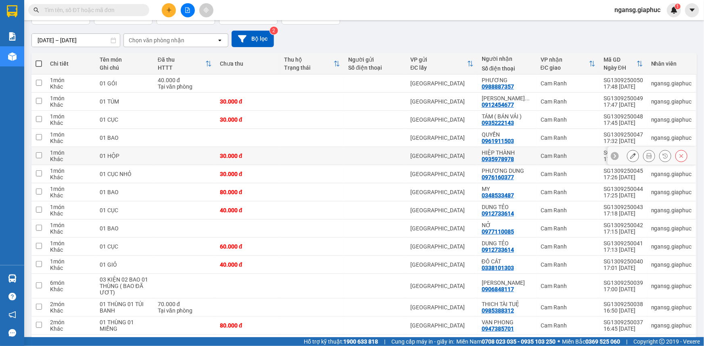
scroll to position [73, 0]
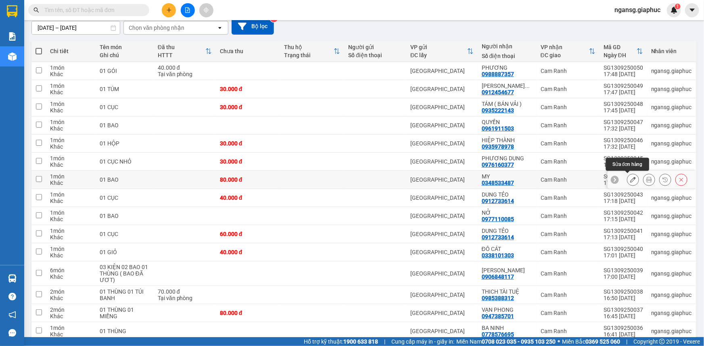
click at [627, 179] on button at bounding box center [632, 180] width 11 height 14
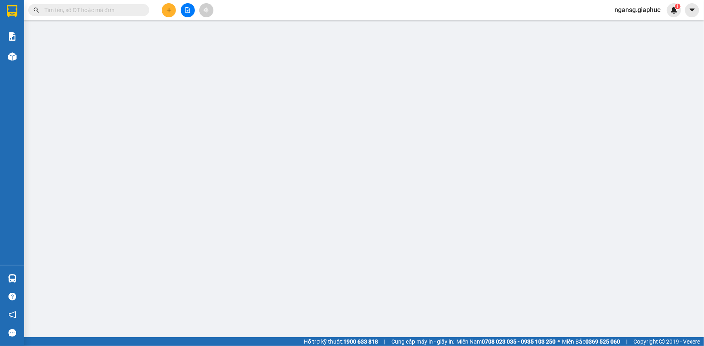
type input "0348533487"
type input "MY"
type input "80.000"
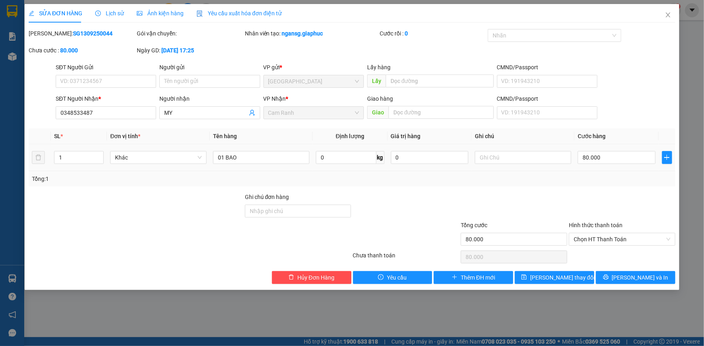
click at [600, 170] on td "80.000" at bounding box center [616, 157] width 84 height 27
click at [594, 162] on input "80.000" at bounding box center [617, 157] width 78 height 13
type input "9"
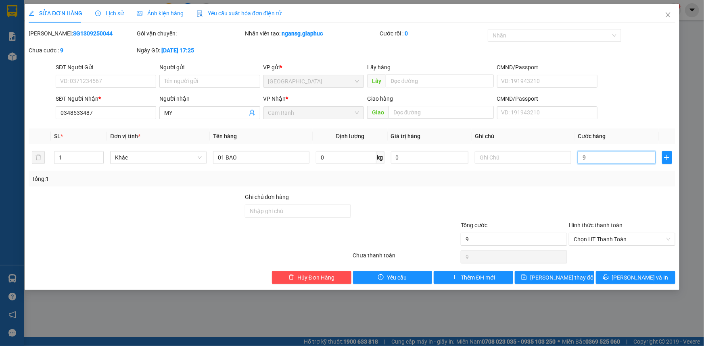
type input "90"
type input "90.000"
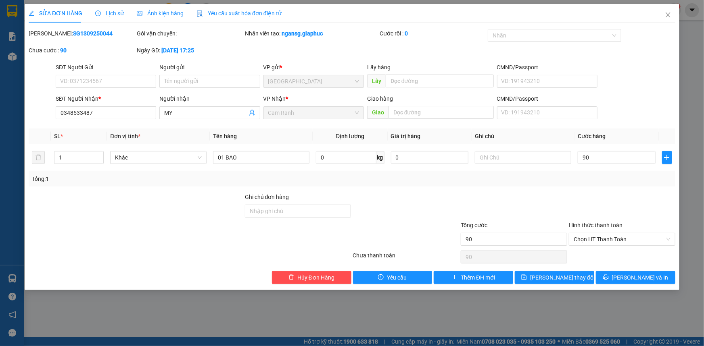
type input "90.000"
click at [577, 193] on div at bounding box center [622, 207] width 108 height 28
click at [568, 284] on div "SỬA ĐƠN HÀNG Lịch sử Ảnh kiện hàng Yêu cầu xuất hóa đơn điện tử Total Paid Fee …" at bounding box center [352, 147] width 655 height 286
click at [566, 282] on button "Lưu thay đổi" at bounding box center [554, 277] width 79 height 13
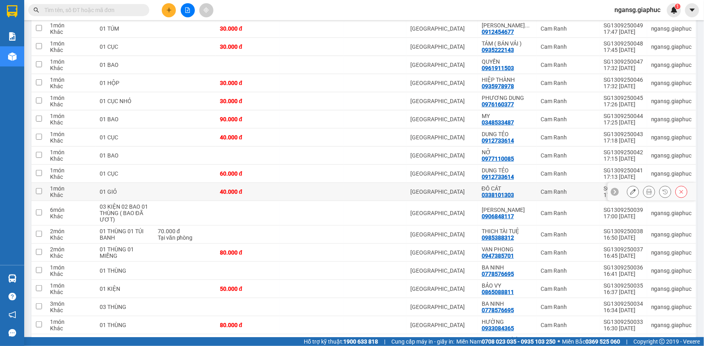
scroll to position [146, 0]
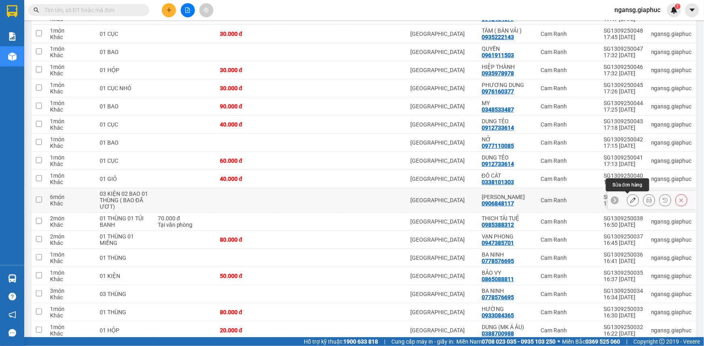
click at [630, 198] on icon at bounding box center [633, 201] width 6 height 6
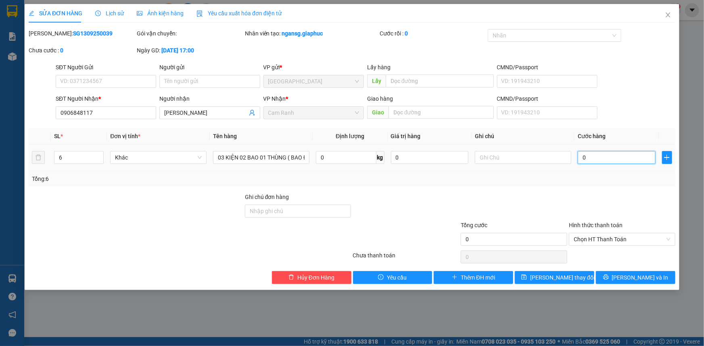
click at [592, 158] on input "0" at bounding box center [617, 157] width 78 height 13
click at [588, 163] on input "0" at bounding box center [617, 157] width 78 height 13
type input "0"
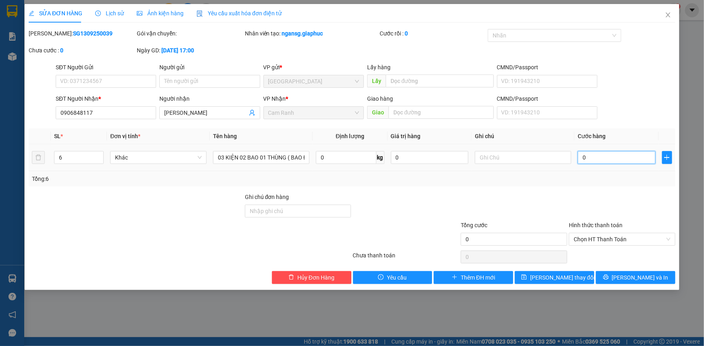
click at [596, 152] on input "0" at bounding box center [617, 157] width 78 height 13
click at [596, 158] on input "0" at bounding box center [617, 157] width 78 height 13
click at [588, 161] on input "0" at bounding box center [617, 157] width 78 height 13
click at [589, 161] on input "0" at bounding box center [617, 157] width 78 height 13
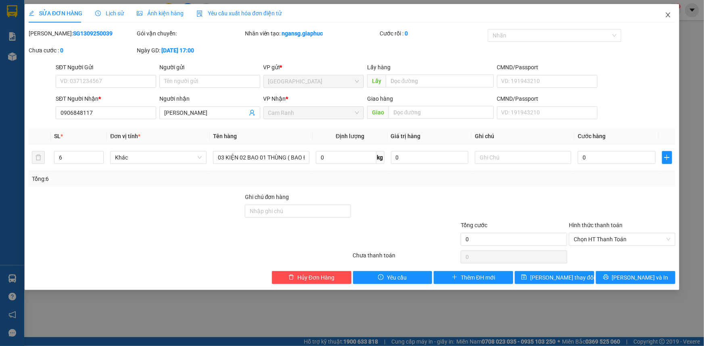
click at [669, 13] on icon "close" at bounding box center [668, 15] width 6 height 6
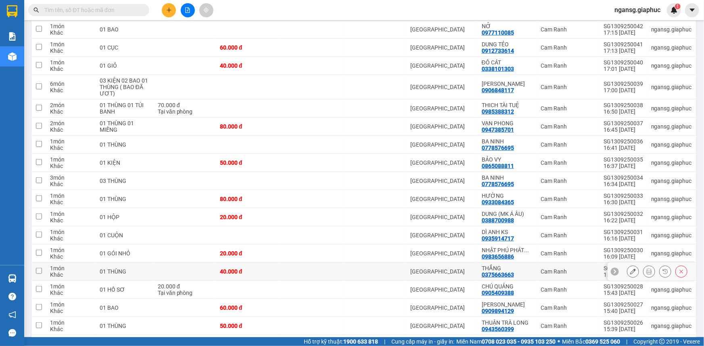
scroll to position [257, 0]
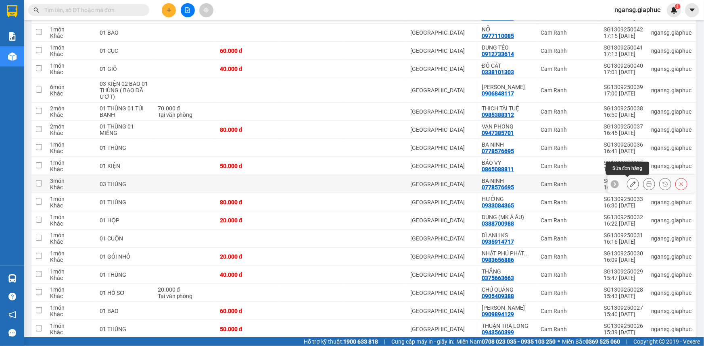
click at [630, 183] on icon at bounding box center [633, 184] width 6 height 6
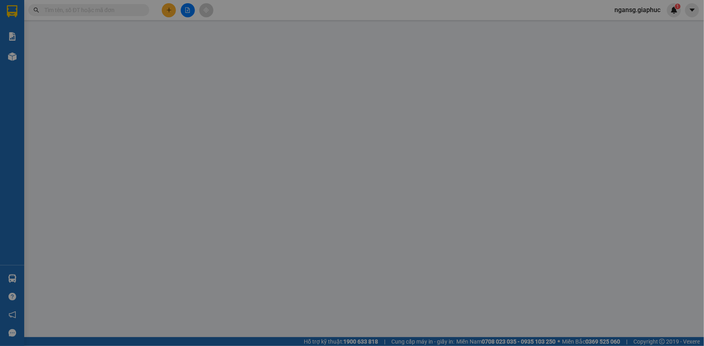
type input "0778576695"
type input "BA NINH"
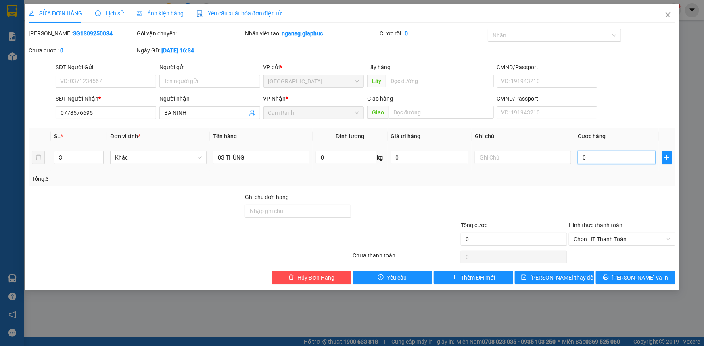
click at [604, 160] on input "0" at bounding box center [617, 157] width 78 height 13
type input "1"
type input "14"
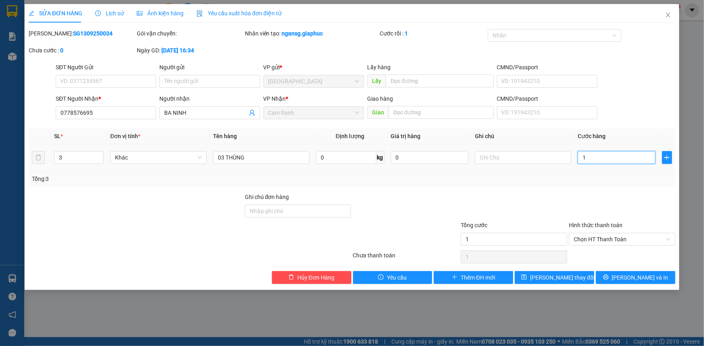
type input "14"
type input "140"
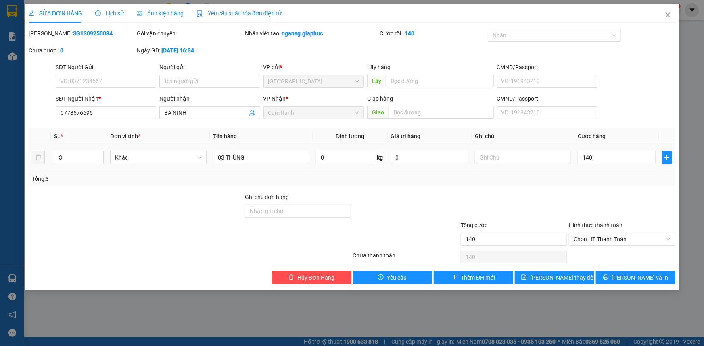
type input "140.000"
click at [592, 188] on div "Total Paid Fee 0 Total UnPaid Fee 0 Cash Collection Total Fee Mã ĐH: SG13092500…" at bounding box center [352, 156] width 646 height 255
click at [549, 282] on span "Lưu thay đổi" at bounding box center [562, 277] width 65 height 9
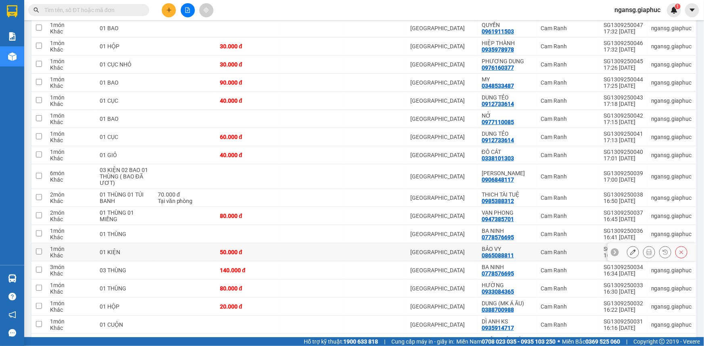
scroll to position [183, 0]
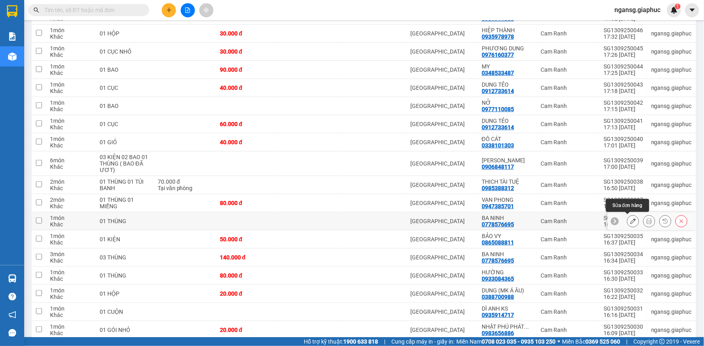
click at [630, 221] on icon at bounding box center [633, 222] width 6 height 6
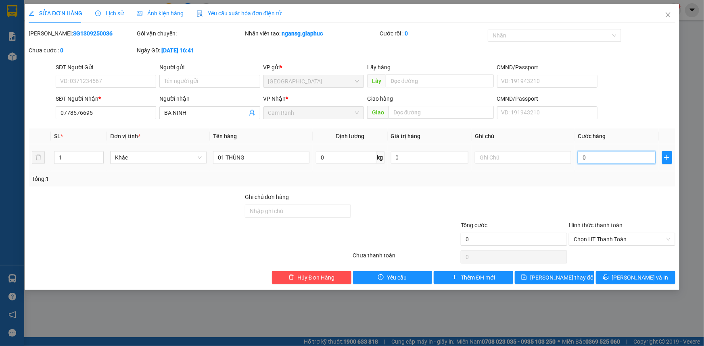
click at [596, 158] on input "0" at bounding box center [617, 157] width 78 height 13
type input "4"
type input "40"
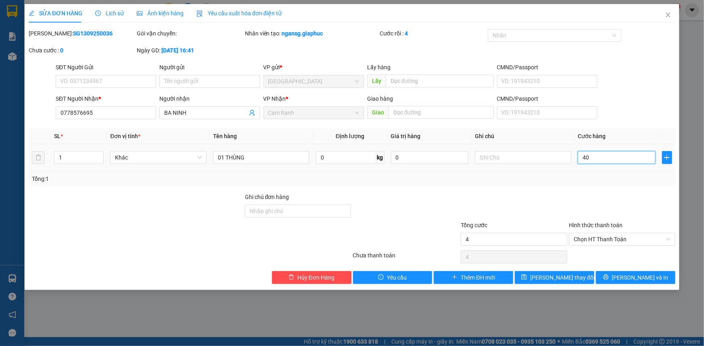
type input "40"
type input "40.000"
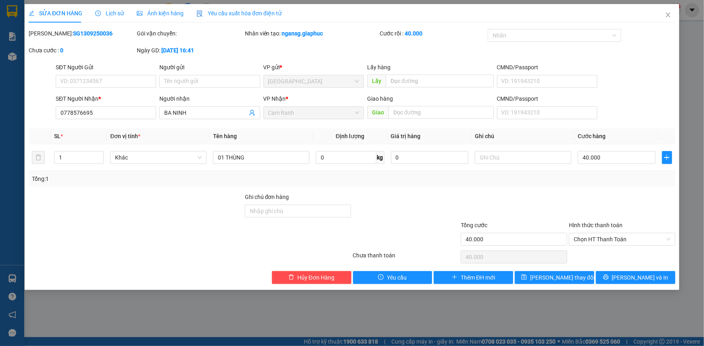
click at [551, 224] on div "Tổng cước" at bounding box center [514, 227] width 106 height 12
click at [546, 281] on span "Lưu thay đổi" at bounding box center [562, 277] width 65 height 9
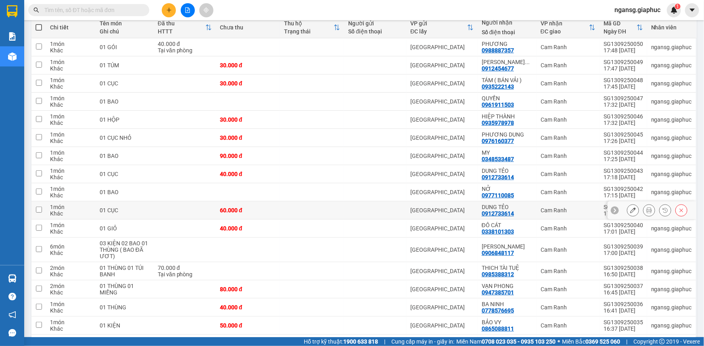
scroll to position [110, 0]
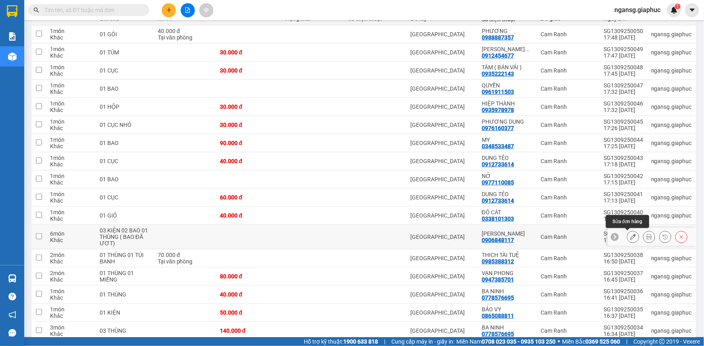
click at [630, 237] on icon at bounding box center [633, 237] width 6 height 6
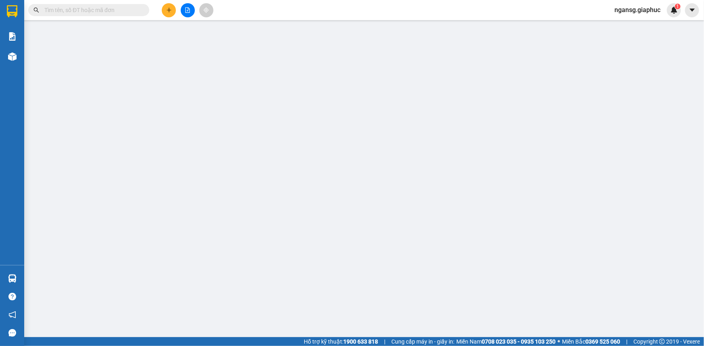
type input "0906848117"
type input "[PERSON_NAME]"
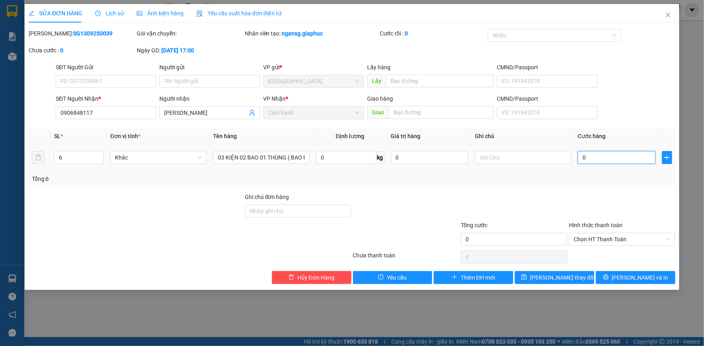
click at [607, 158] on input "0" at bounding box center [617, 157] width 78 height 13
type input "3"
type input "35"
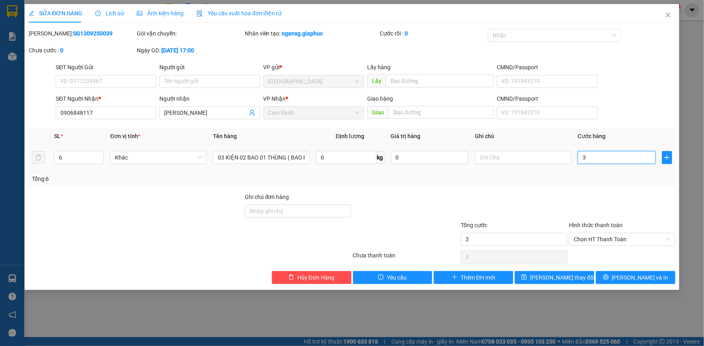
type input "35"
type input "350"
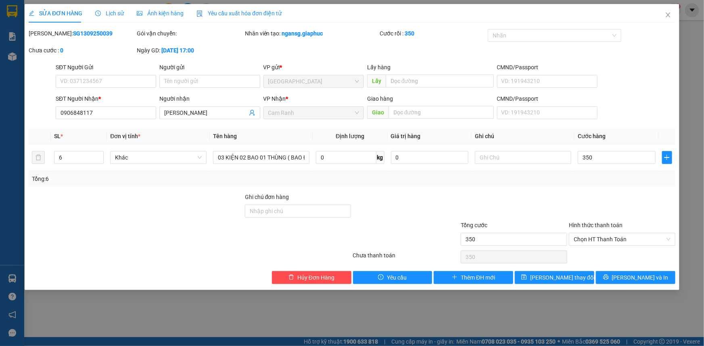
type input "350.000"
click at [592, 186] on div "Tổng: 6" at bounding box center [352, 178] width 646 height 15
click at [562, 273] on span "Lưu thay đổi" at bounding box center [562, 277] width 65 height 9
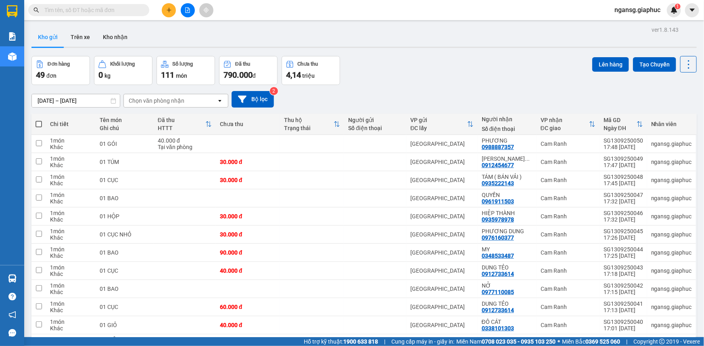
click at [448, 92] on div "[DATE] – [DATE] Press the down arrow key to interact with the calendar and sele…" at bounding box center [363, 99] width 665 height 17
click at [387, 73] on div "Đơn hàng 49 đơn Khối lượng 0 kg Số lượng 111 món Đã thu 790.000 đ Chưa thu 4,14…" at bounding box center [363, 70] width 665 height 29
click at [439, 60] on div "Đơn hàng 49 đơn Khối lượng 0 kg Số lượng 111 món Đã thu 790.000 đ Chưa thu 4,14…" at bounding box center [363, 70] width 665 height 29
click at [398, 37] on div "Kho gửi Trên xe Kho nhận" at bounding box center [363, 37] width 665 height 21
click at [174, 14] on button at bounding box center [169, 10] width 14 height 14
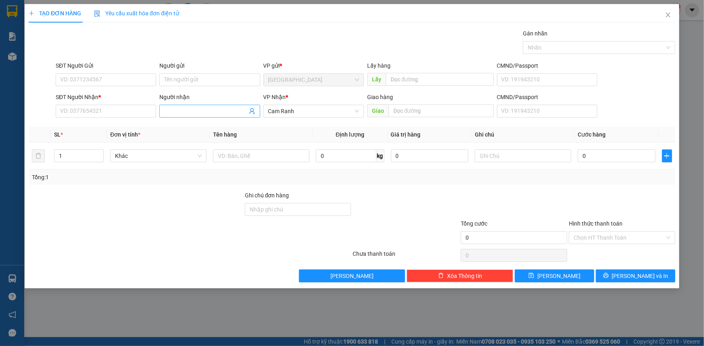
click at [225, 111] on input "Người nhận" at bounding box center [205, 111] width 83 height 9
type input "BE HUY"
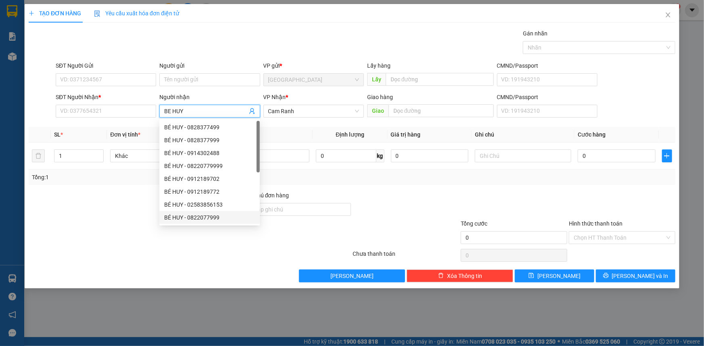
click at [179, 214] on div "BÉ HUY - 0822077999" at bounding box center [209, 217] width 91 height 9
type input "0822077999"
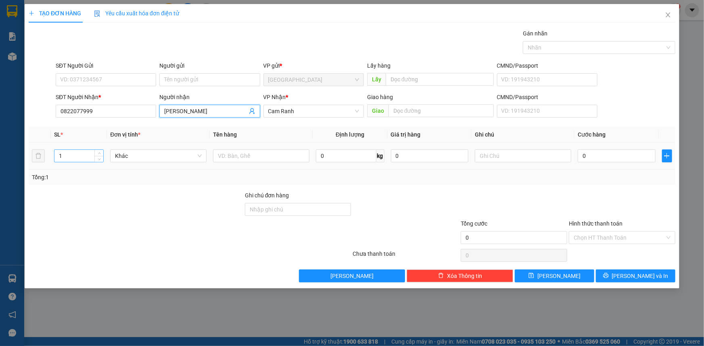
type input "[PERSON_NAME]"
click at [85, 153] on input "1" at bounding box center [78, 156] width 49 height 12
type input "2"
click at [259, 156] on input "text" at bounding box center [261, 156] width 96 height 13
type input "02 THÙNG"
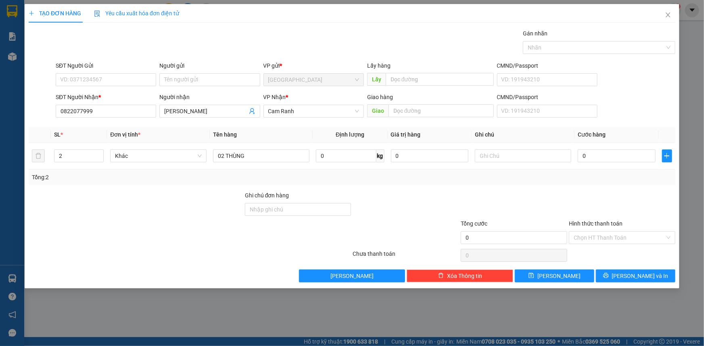
click at [170, 192] on div at bounding box center [136, 205] width 216 height 28
click at [71, 150] on div "2" at bounding box center [79, 156] width 50 height 13
click at [74, 161] on input "2" at bounding box center [78, 156] width 49 height 12
type input "1"
click at [223, 156] on input "02 THÙNG" at bounding box center [261, 156] width 96 height 13
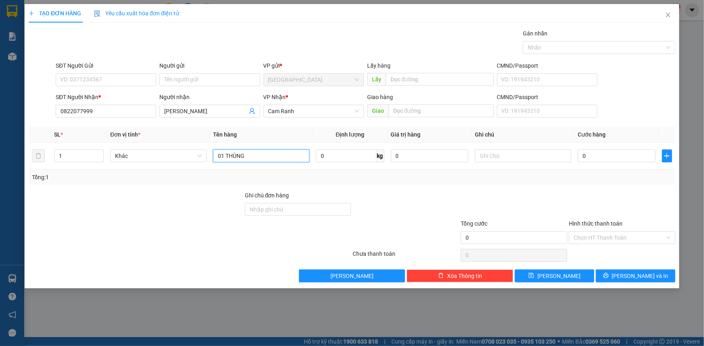
type input "01 THÙNG"
click at [437, 199] on div at bounding box center [406, 205] width 108 height 28
drag, startPoint x: 637, startPoint y: 270, endPoint x: 637, endPoint y: 274, distance: 4.4
click at [637, 274] on button "Lưu và In" at bounding box center [635, 276] width 79 height 13
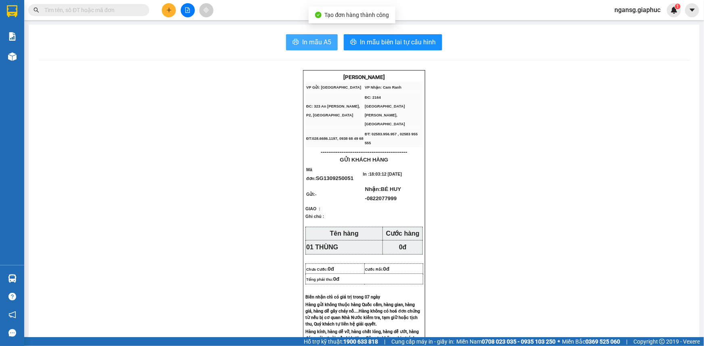
click at [295, 46] on span "printer" at bounding box center [295, 43] width 6 height 8
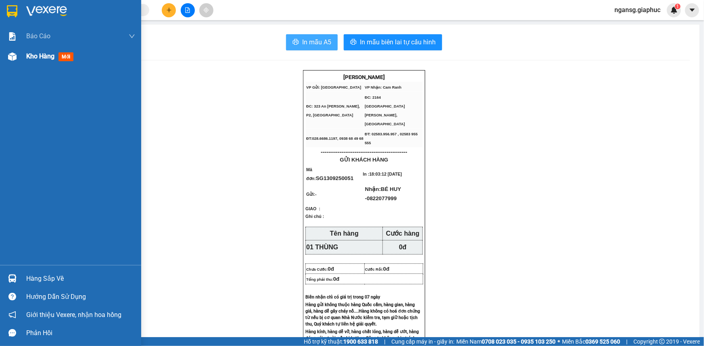
click at [34, 57] on span "Kho hàng" at bounding box center [40, 56] width 28 height 8
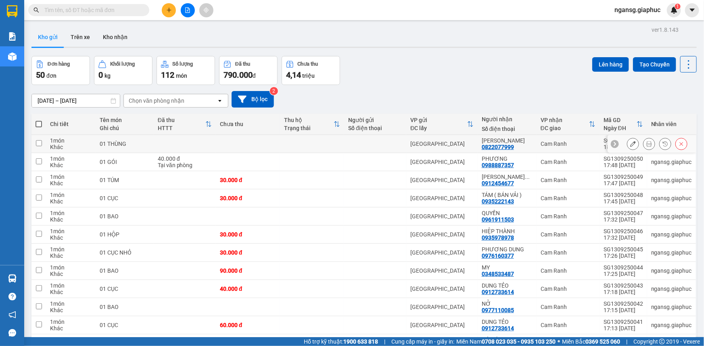
click at [630, 145] on icon at bounding box center [633, 144] width 6 height 6
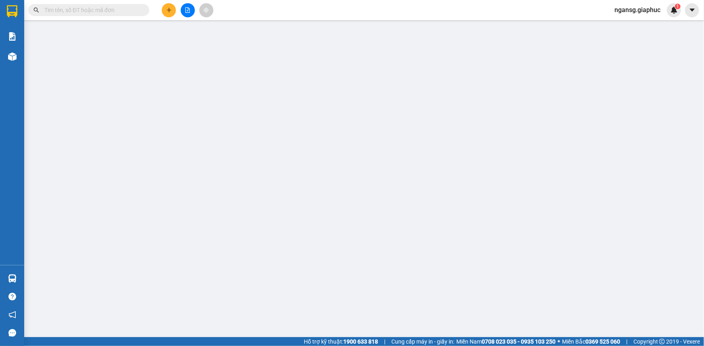
type input "0822077999"
type input "[PERSON_NAME]"
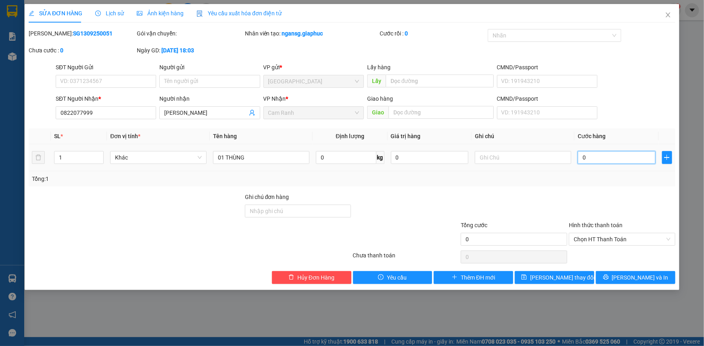
click at [609, 156] on input "0" at bounding box center [617, 157] width 78 height 13
type input "7"
type input "70"
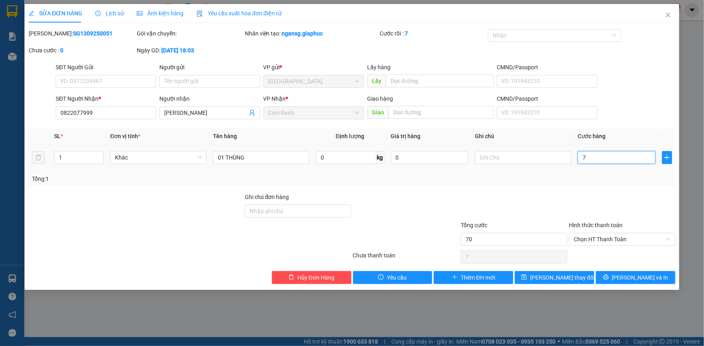
type input "70"
type input "70.000"
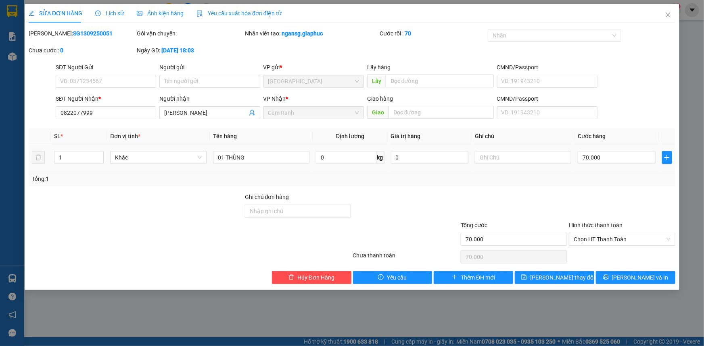
click at [590, 216] on div at bounding box center [622, 207] width 108 height 28
click at [570, 275] on span "Lưu thay đổi" at bounding box center [562, 277] width 65 height 9
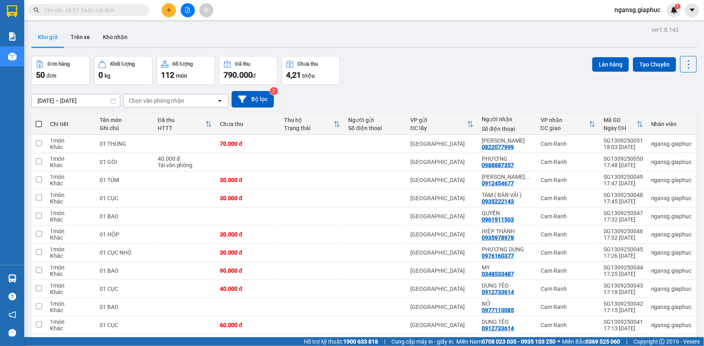
click at [421, 87] on div "[DATE] – [DATE] Press the down arrow key to interact with the calendar and sele…" at bounding box center [363, 99] width 665 height 29
click at [405, 39] on div "Kho gửi Trên xe Kho nhận" at bounding box center [363, 37] width 665 height 21
click at [173, 8] on button at bounding box center [169, 10] width 14 height 14
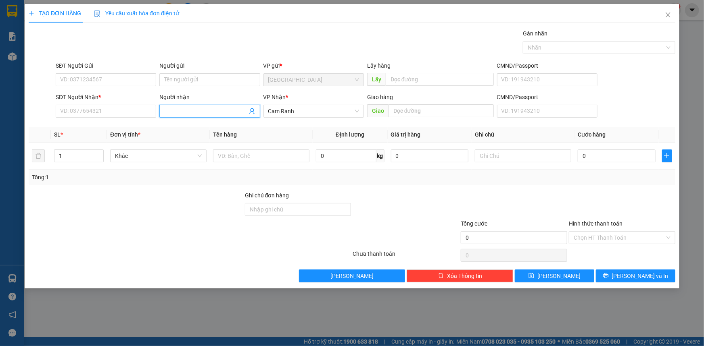
click at [184, 109] on input "Người nhận" at bounding box center [205, 111] width 83 height 9
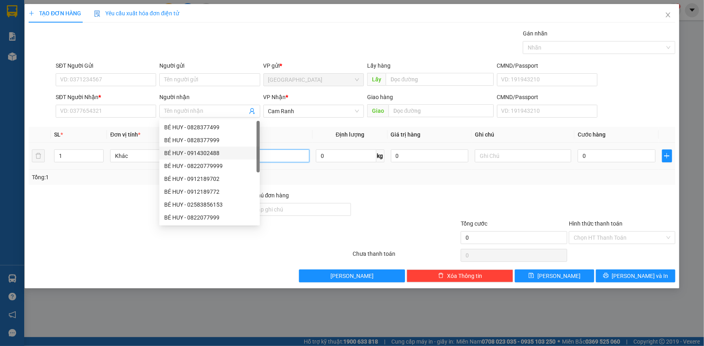
click at [291, 156] on input "text" at bounding box center [261, 156] width 96 height 13
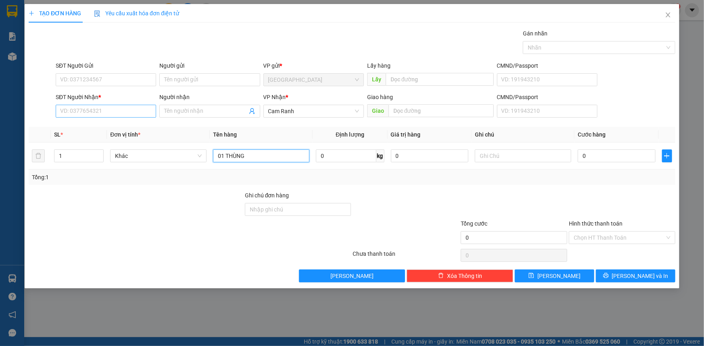
type input "01 THÙNG"
click at [109, 107] on input "SĐT Người Nhận *" at bounding box center [106, 111] width 100 height 13
click at [105, 111] on input "SĐT Người Nhận *" at bounding box center [106, 111] width 100 height 13
type input "0356254399"
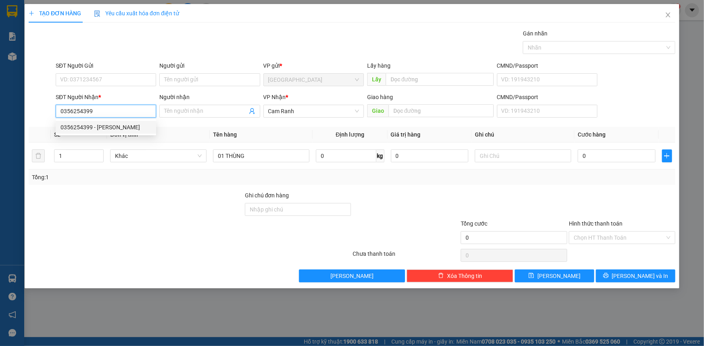
click at [119, 127] on div "0356254399 - [PERSON_NAME]" at bounding box center [105, 127] width 91 height 9
type input "[PERSON_NAME]"
type input "0356254399"
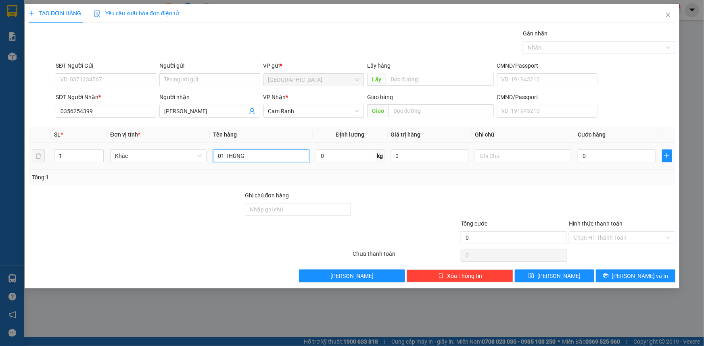
click at [274, 161] on input "01 THÙNG" at bounding box center [261, 156] width 96 height 13
type input "01 THÙNG HÀNG K KIỂM"
click at [476, 201] on div at bounding box center [514, 205] width 108 height 28
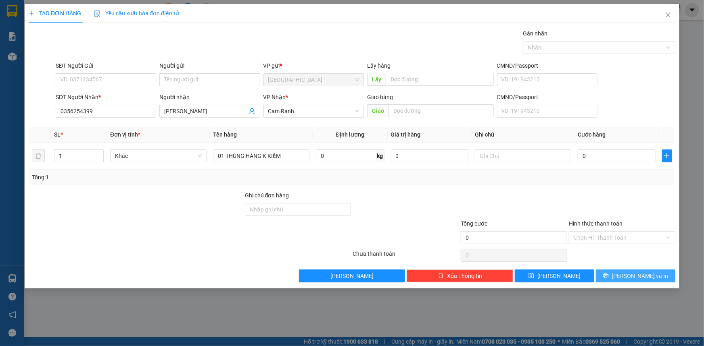
click at [606, 272] on button "[PERSON_NAME] và In" at bounding box center [635, 276] width 79 height 13
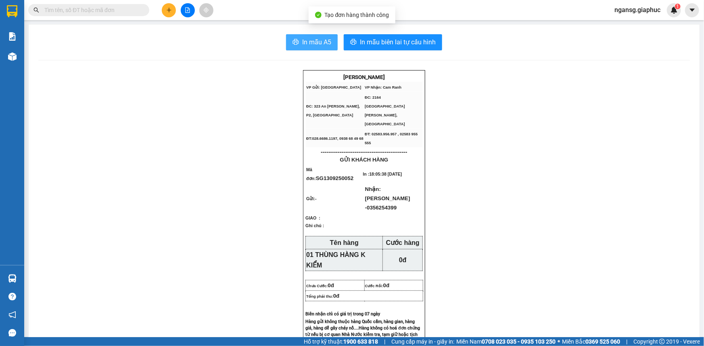
click at [320, 42] on span "In mẫu A5" at bounding box center [316, 42] width 29 height 10
click at [286, 40] on button "In mẫu A5" at bounding box center [312, 42] width 52 height 16
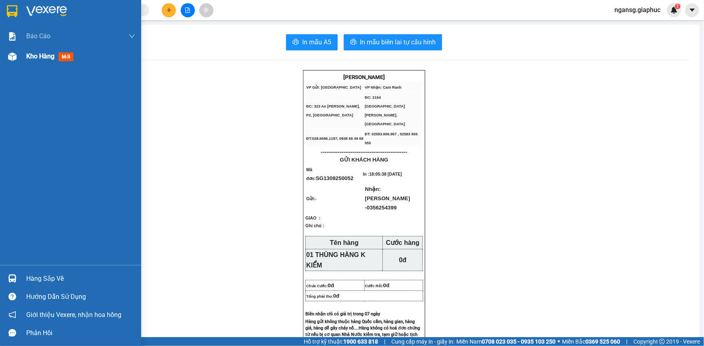
click at [36, 52] on span "Kho hàng" at bounding box center [40, 56] width 28 height 8
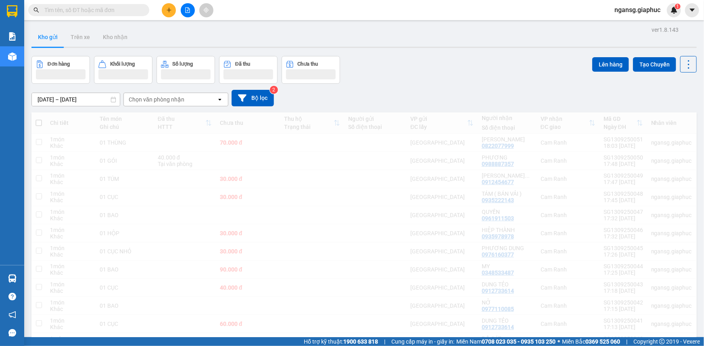
click at [481, 58] on div "Đơn hàng Khối lượng Số lượng Đã thu Chưa thu Lên hàng Tạo Chuyến" at bounding box center [363, 70] width 665 height 28
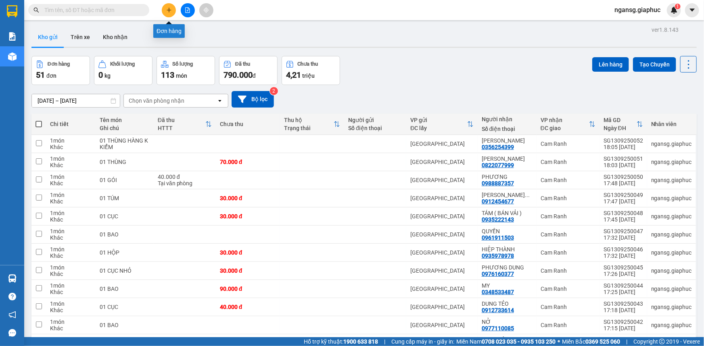
click at [168, 13] on button at bounding box center [169, 10] width 14 height 14
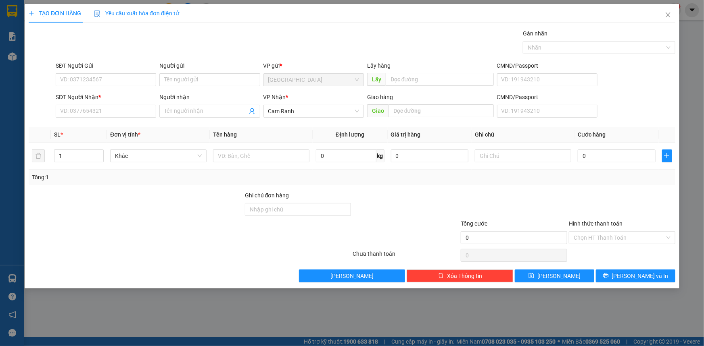
click at [167, 13] on span "Yêu cầu xuất hóa đơn điện tử" at bounding box center [136, 13] width 85 height 6
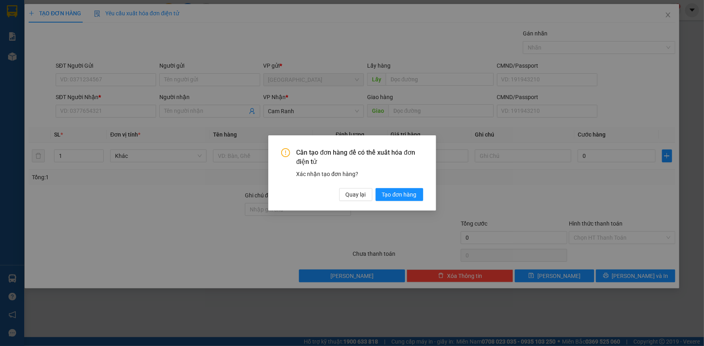
click at [434, 83] on div "Cần tạo đơn hàng để có thể xuất hóa đơn điện tử Xác nhận tạo đơn hàng? Quay lại…" at bounding box center [352, 173] width 704 height 346
drag, startPoint x: 351, startPoint y: 197, endPoint x: 292, endPoint y: 163, distance: 67.6
click at [351, 197] on span "Quay lại" at bounding box center [356, 194] width 20 height 9
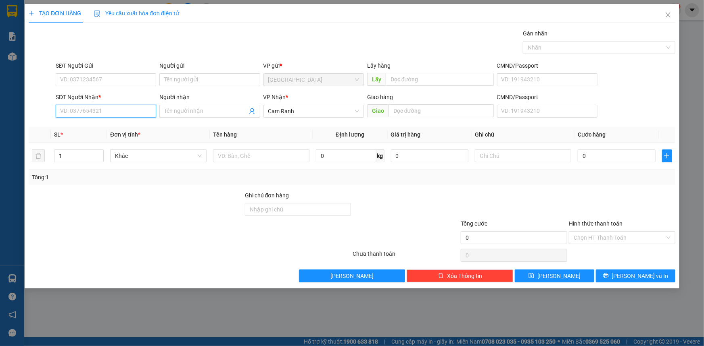
click at [113, 108] on input "SĐT Người Nhận *" at bounding box center [106, 111] width 100 height 13
click at [113, 140] on div "0918890345 - [GEOGRAPHIC_DATA]" at bounding box center [105, 140] width 91 height 9
type input "0918890345"
type input "THANH TÚ"
type input "0918890345"
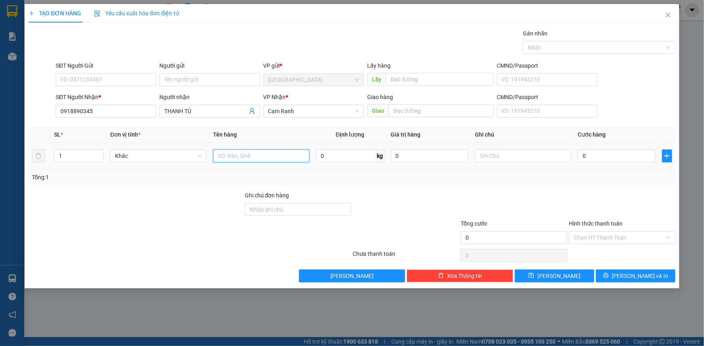
click at [244, 162] on input "text" at bounding box center [261, 156] width 96 height 13
type input "01 THÙNG"
click at [179, 196] on div at bounding box center [136, 205] width 216 height 28
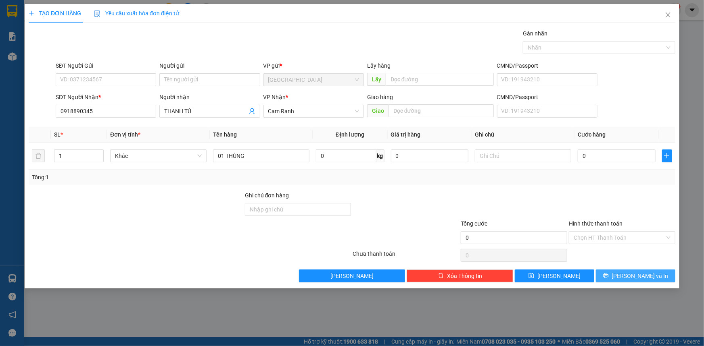
click at [643, 277] on span "[PERSON_NAME] và In" at bounding box center [640, 276] width 56 height 9
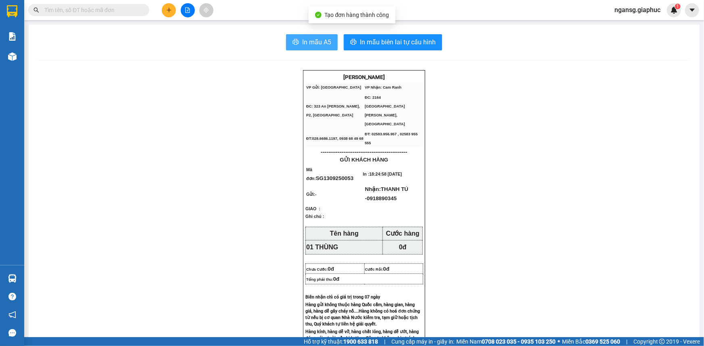
click at [307, 43] on span "In mẫu A5" at bounding box center [316, 42] width 29 height 10
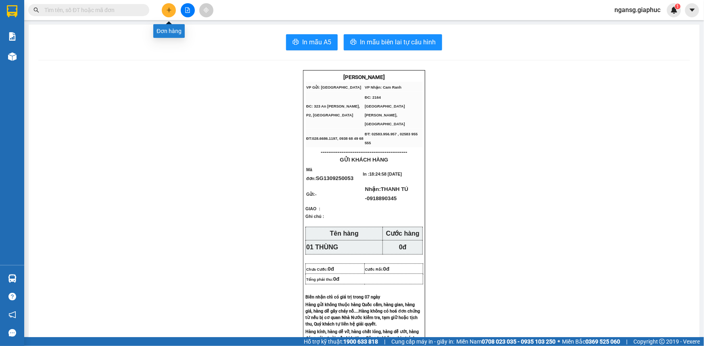
click at [168, 10] on icon "plus" at bounding box center [169, 10] width 4 height 0
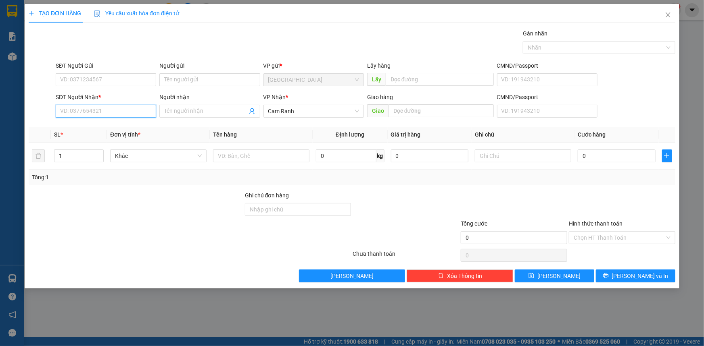
click at [115, 111] on input "SĐT Người Nhận *" at bounding box center [106, 111] width 100 height 13
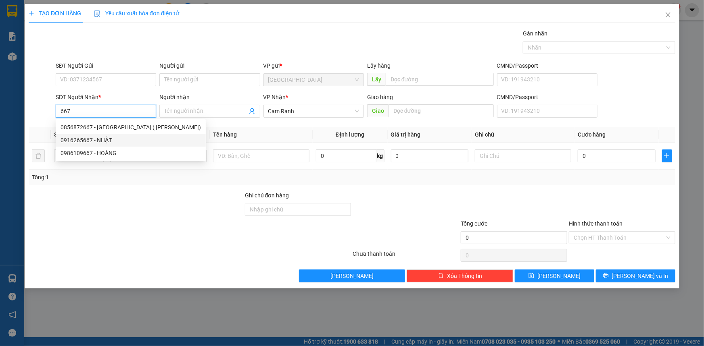
click at [112, 139] on div "0916265667 - NHẬT" at bounding box center [130, 140] width 140 height 9
type input "0916265667"
type input "NHẬT"
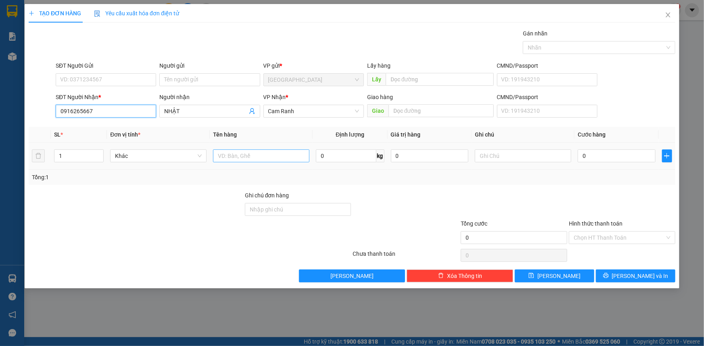
type input "0916265667"
click at [226, 159] on input "text" at bounding box center [261, 156] width 96 height 13
type input "01 GÓI"
click at [448, 210] on div at bounding box center [406, 205] width 108 height 28
click at [619, 270] on button "[PERSON_NAME] và In" at bounding box center [635, 276] width 79 height 13
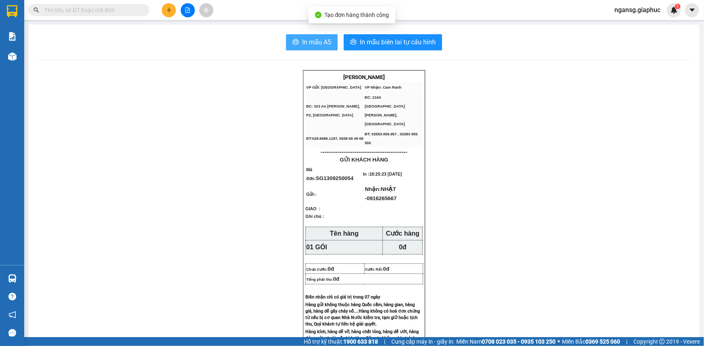
click at [302, 42] on span "In mẫu A5" at bounding box center [316, 42] width 29 height 10
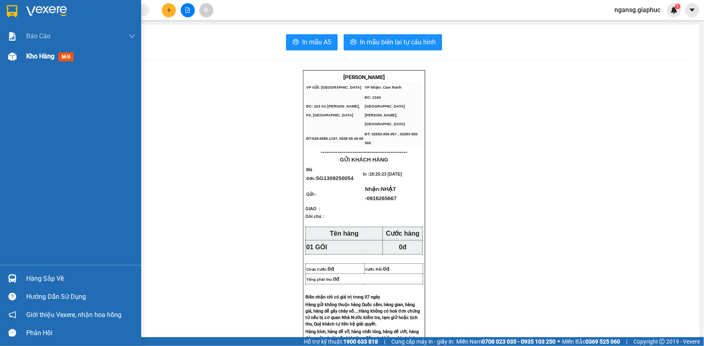
click at [28, 56] on span "Kho hàng" at bounding box center [40, 56] width 28 height 8
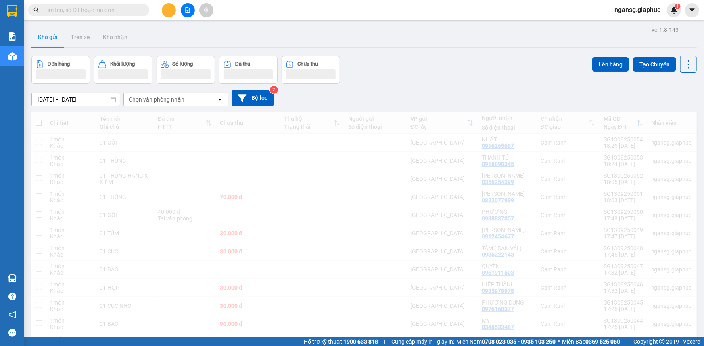
click at [472, 73] on div "Đơn hàng Khối lượng Số lượng Đã thu Chưa thu Lên hàng Tạo Chuyến" at bounding box center [363, 70] width 665 height 28
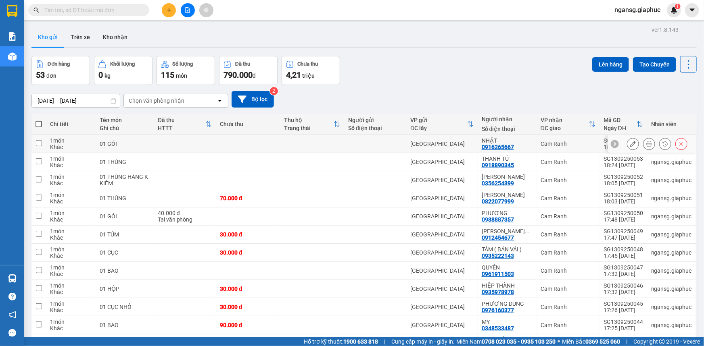
click at [630, 143] on icon at bounding box center [633, 144] width 6 height 6
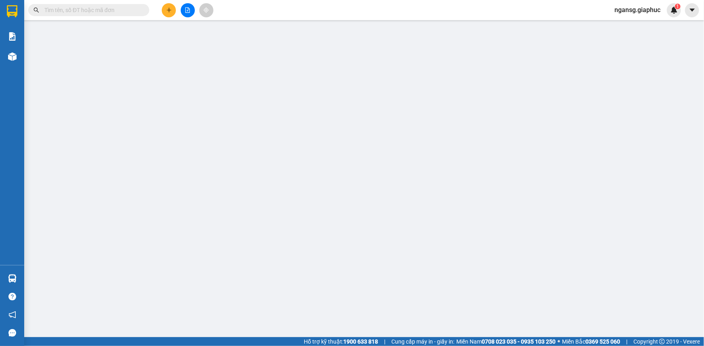
type input "0916265667"
type input "NHẬT"
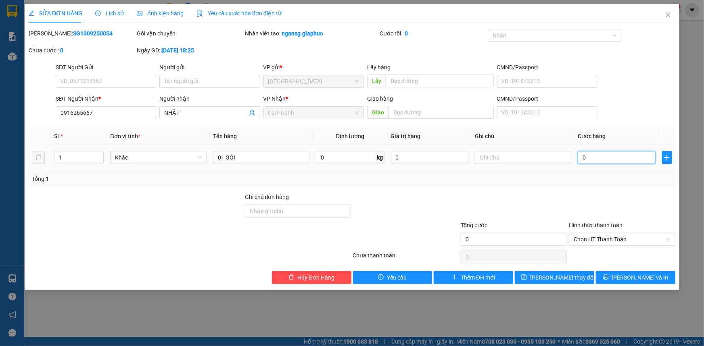
click at [621, 153] on input "0" at bounding box center [617, 157] width 78 height 13
type input "2"
type input "20"
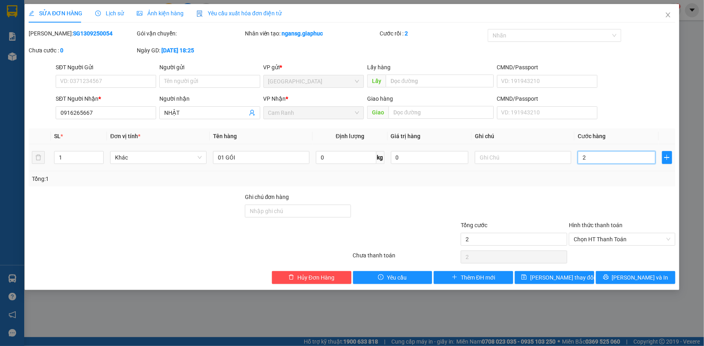
type input "20"
type input "20.000"
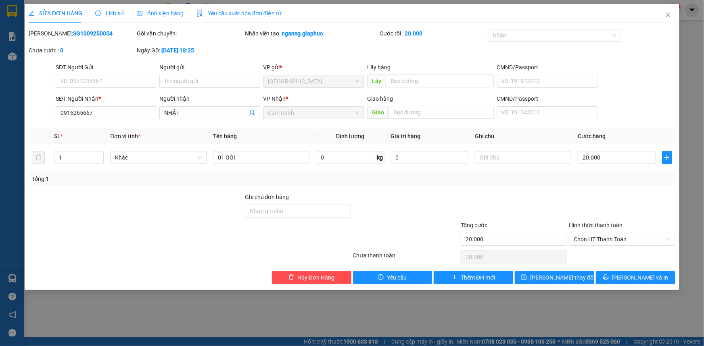
click at [605, 182] on div "Tổng: 1" at bounding box center [352, 179] width 640 height 9
click at [566, 276] on span "[PERSON_NAME] thay đổi" at bounding box center [562, 277] width 65 height 9
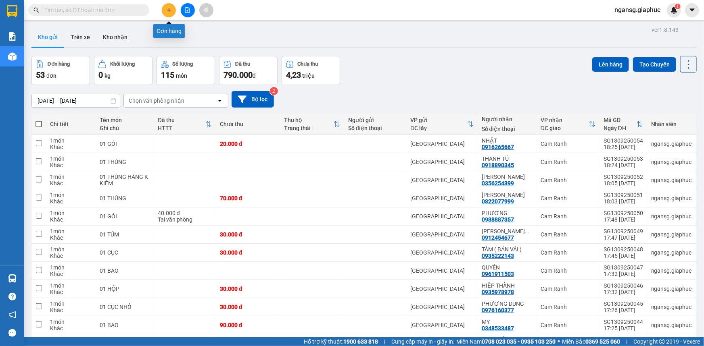
click at [162, 10] on button at bounding box center [169, 10] width 14 height 14
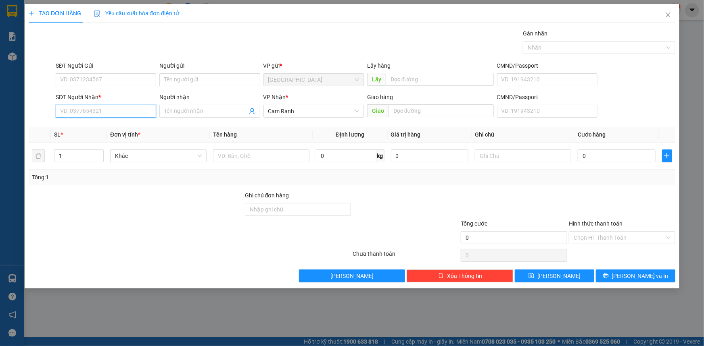
click at [129, 107] on input "SĐT Người Nhận *" at bounding box center [106, 111] width 100 height 13
click at [99, 130] on div "0948660006 - [PERSON_NAME]" at bounding box center [105, 127] width 91 height 9
type input "0948660006"
type input "[PERSON_NAME]"
type input "0948660006"
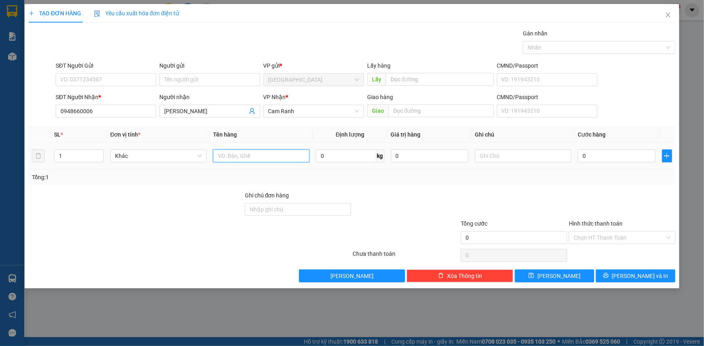
click at [229, 153] on input "text" at bounding box center [261, 156] width 96 height 13
type input "01 THÙNG XỐP"
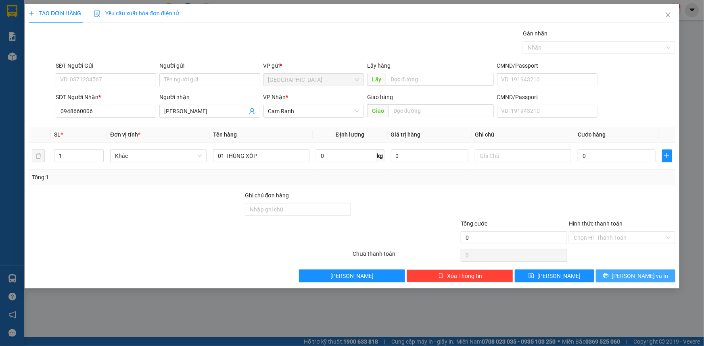
click at [631, 272] on span "[PERSON_NAME] và In" at bounding box center [640, 276] width 56 height 9
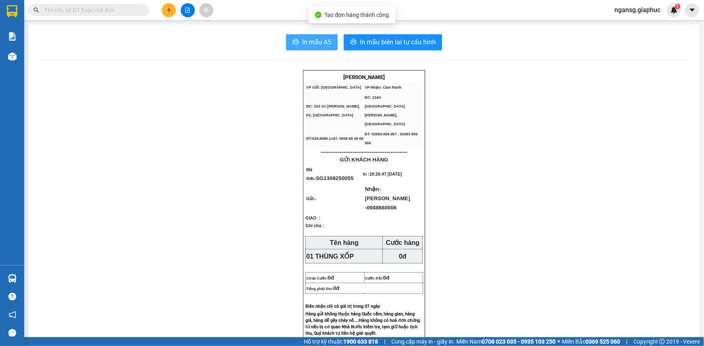
click at [323, 42] on span "In mẫu A5" at bounding box center [316, 42] width 29 height 10
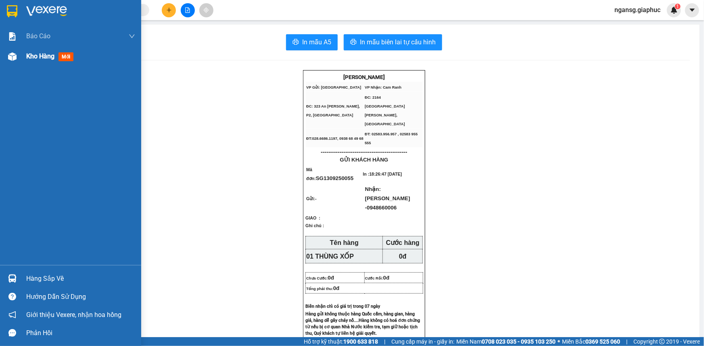
click at [40, 59] on span "Kho hàng" at bounding box center [40, 56] width 28 height 8
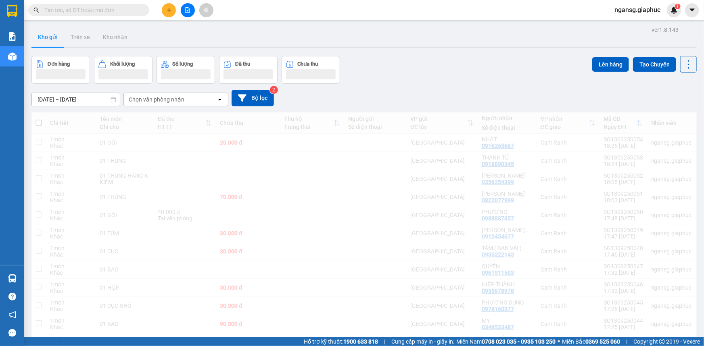
click at [427, 70] on div "Đơn hàng Khối lượng Số lượng Đã thu Chưa thu Lên hàng Tạo Chuyến" at bounding box center [363, 70] width 665 height 28
click at [160, 9] on div at bounding box center [187, 10] width 60 height 14
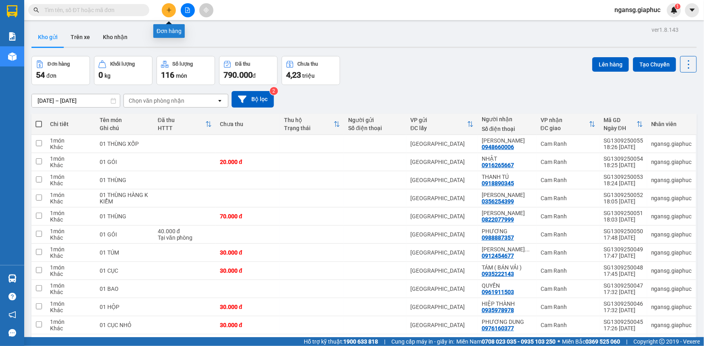
click at [163, 10] on button at bounding box center [169, 10] width 14 height 14
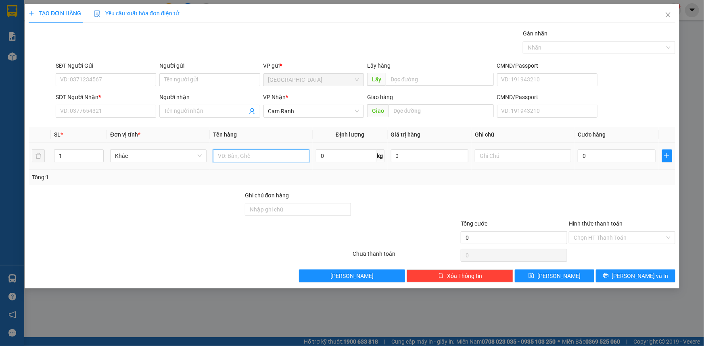
click at [234, 152] on input "text" at bounding box center [261, 156] width 96 height 13
type input "01 THÙNG XỐP"
click at [128, 109] on input "SĐT Người Nhận *" at bounding box center [106, 111] width 100 height 13
click at [125, 105] on input "SĐT Người Nhận *" at bounding box center [106, 111] width 100 height 13
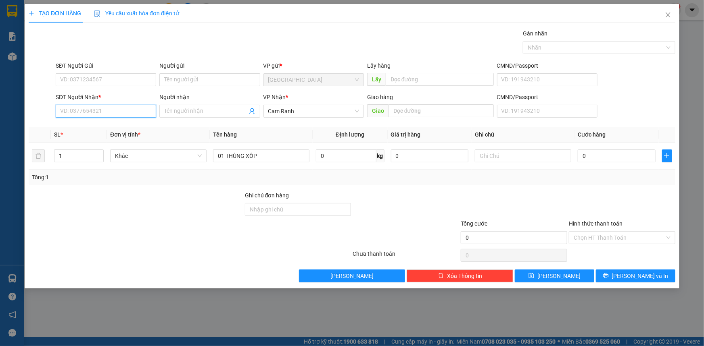
click at [125, 106] on input "SĐT Người Nhận *" at bounding box center [106, 111] width 100 height 13
type input "0767641899"
click at [111, 129] on div "0767641899 - [PERSON_NAME]" at bounding box center [105, 127] width 91 height 9
type input "NGỌC"
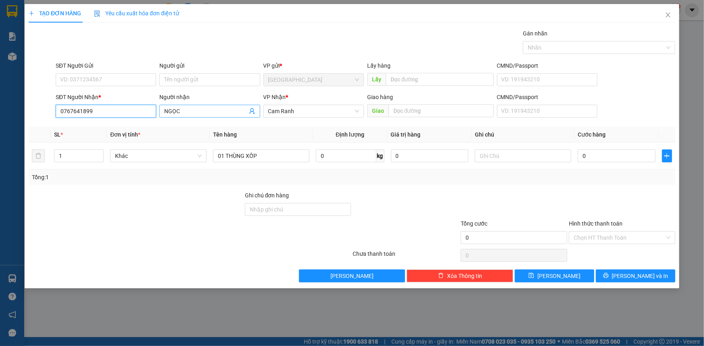
type input "0767641899"
click at [204, 113] on input "NGỌC" at bounding box center [205, 111] width 83 height 9
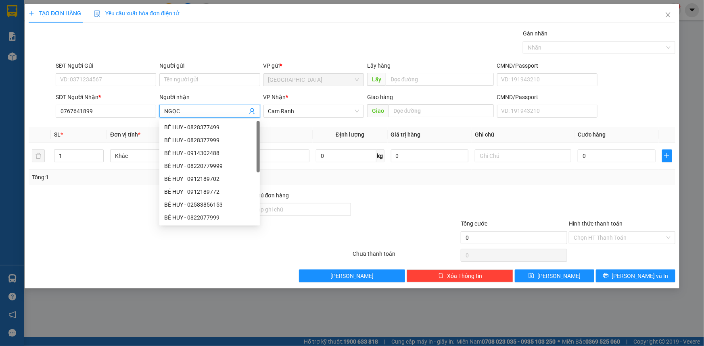
click at [204, 113] on input "NGỌC" at bounding box center [205, 111] width 83 height 9
type input "QUÝ"
click at [66, 218] on div at bounding box center [136, 205] width 216 height 28
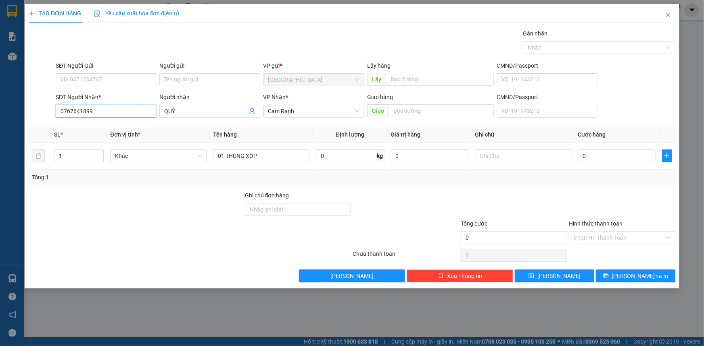
click at [69, 112] on input "0767641899" at bounding box center [106, 111] width 100 height 13
click at [73, 113] on input "0767641899" at bounding box center [106, 111] width 100 height 13
click at [77, 179] on div "Tổng: 1" at bounding box center [152, 177] width 240 height 9
click at [89, 83] on input "SĐT Người Gửi" at bounding box center [106, 79] width 100 height 13
type input "0968676831"
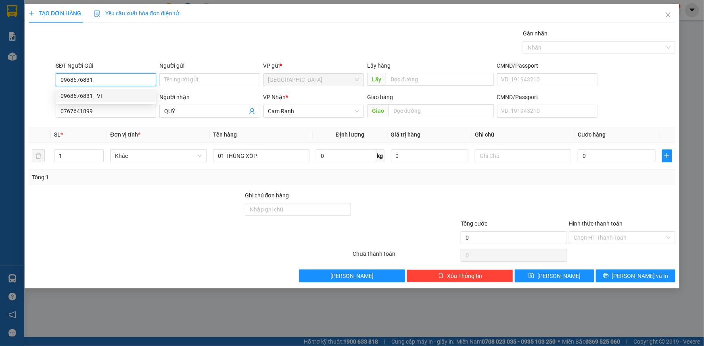
click at [94, 98] on div "0968676831 - VI" at bounding box center [105, 96] width 91 height 9
type input "VI"
type input "0968676831"
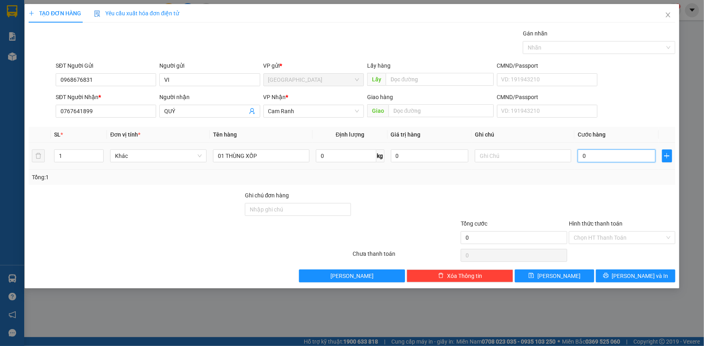
click at [600, 151] on input "0" at bounding box center [617, 156] width 78 height 13
type input "05"
type input "5"
type input "050"
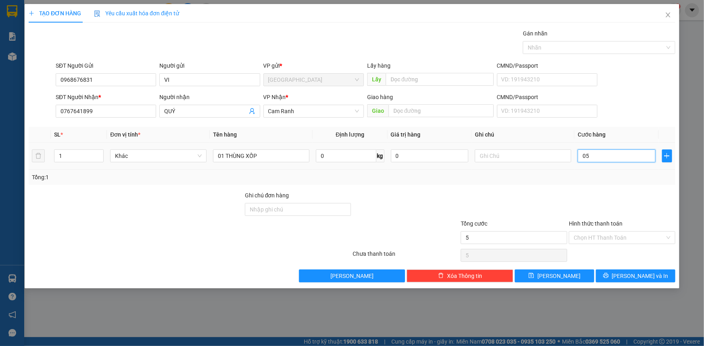
type input "50"
type input "50.000"
click at [581, 176] on div "Tổng: 1" at bounding box center [352, 177] width 640 height 9
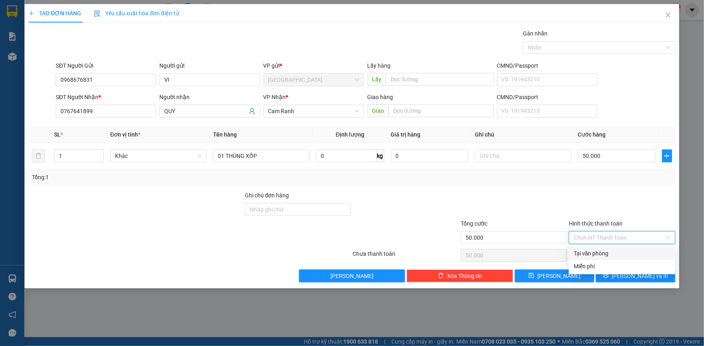
click at [597, 241] on input "Hình thức thanh toán" at bounding box center [618, 238] width 91 height 12
click at [592, 254] on div "Tại văn phòng" at bounding box center [621, 253] width 97 height 9
type input "0"
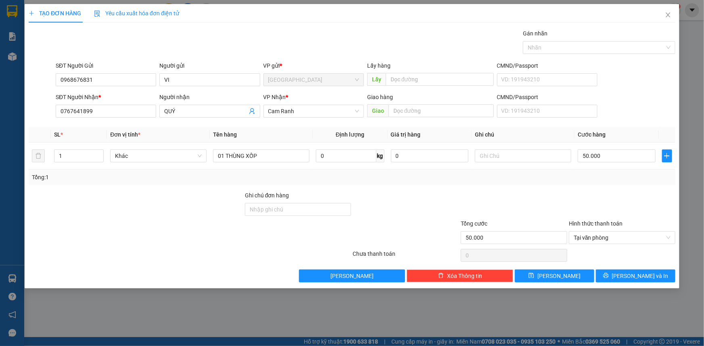
click at [557, 202] on div at bounding box center [514, 205] width 108 height 28
click at [547, 186] on div "Transit Pickup Surcharge Ids Transit Deliver Surcharge Ids Transit Deliver Surc…" at bounding box center [352, 156] width 646 height 254
click at [629, 276] on span "[PERSON_NAME] và In" at bounding box center [640, 276] width 56 height 9
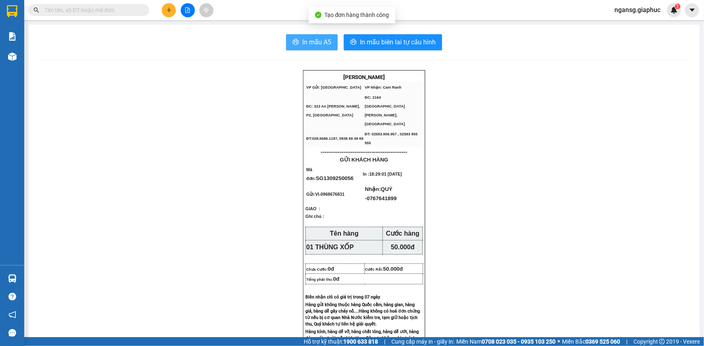
click at [302, 42] on span "In mẫu A5" at bounding box center [316, 42] width 29 height 10
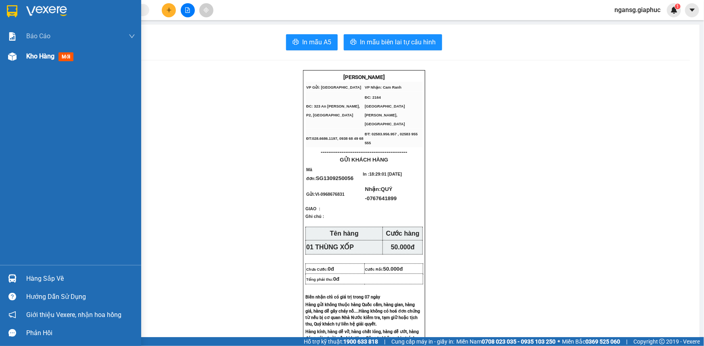
click at [35, 57] on span "Kho hàng" at bounding box center [40, 56] width 28 height 8
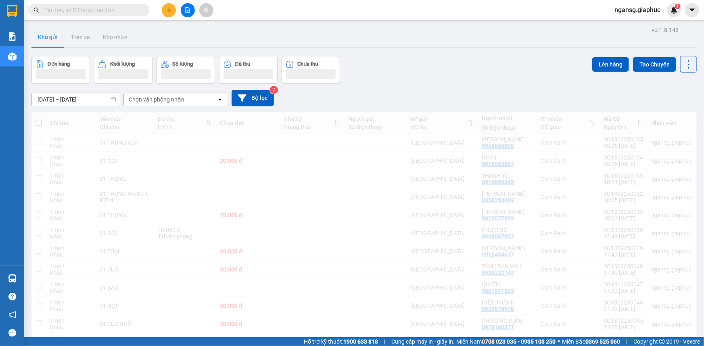
click at [465, 62] on div "Đơn hàng Khối lượng Số lượng Đã thu Chưa thu Lên hàng Tạo Chuyến" at bounding box center [363, 70] width 665 height 28
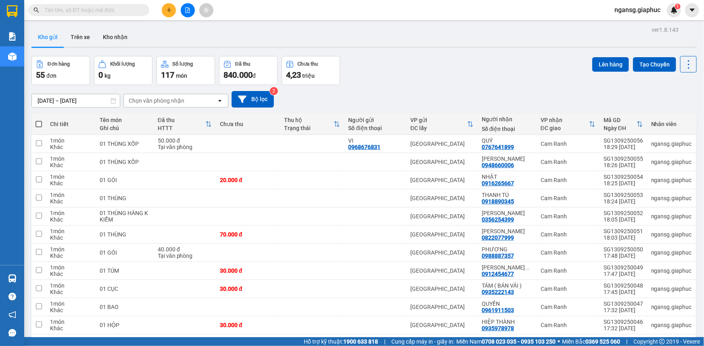
click at [424, 60] on div "Đơn hàng 55 đơn Khối lượng 0 kg Số lượng 117 món Đã thu 840.000 đ Chưa thu 4,23…" at bounding box center [363, 70] width 665 height 29
click at [165, 9] on button at bounding box center [169, 10] width 14 height 14
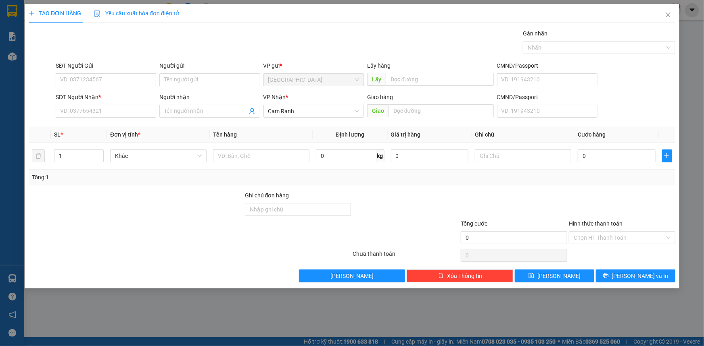
click at [446, 50] on div "Gán nhãn Nhãn" at bounding box center [365, 43] width 623 height 28
click at [337, 28] on div "TẠO ĐƠN HÀNG Yêu cầu xuất hóa đơn điện tử Transit Pickup Surcharge Ids Transit …" at bounding box center [352, 143] width 646 height 279
click at [123, 115] on input "SĐT Người Nhận *" at bounding box center [106, 111] width 100 height 13
drag, startPoint x: 100, startPoint y: 112, endPoint x: 81, endPoint y: 112, distance: 19.0
click at [81, 112] on input "0914153175" at bounding box center [106, 111] width 100 height 13
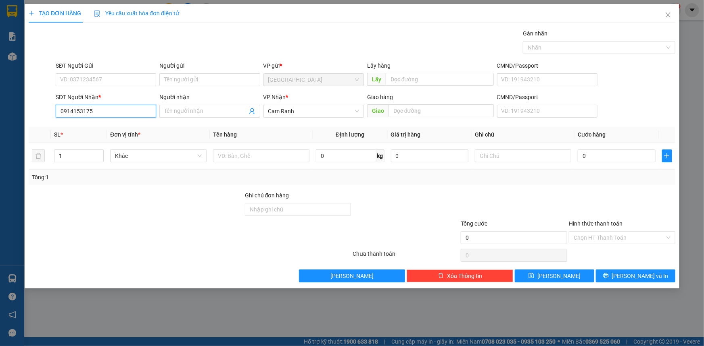
click at [79, 110] on input "0914153175" at bounding box center [106, 111] width 100 height 13
type input "0914103175"
click at [96, 128] on div "0914103175 - CHÚ CHO" at bounding box center [105, 127] width 91 height 9
type input "CHÚ CHO"
type input "0914103175"
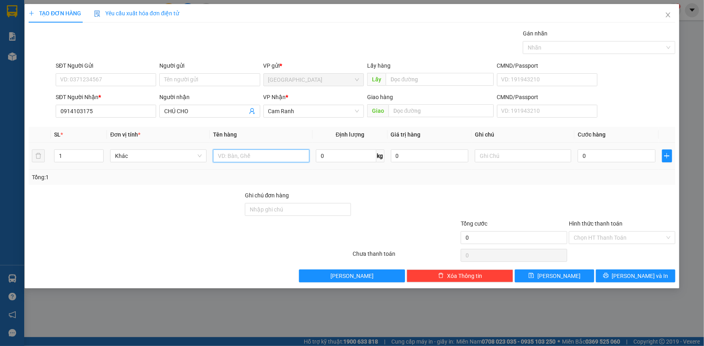
click at [255, 158] on input "text" at bounding box center [261, 156] width 96 height 13
click at [169, 213] on div at bounding box center [136, 205] width 216 height 28
click at [219, 157] on input "text" at bounding box center [261, 156] width 96 height 13
type input "01 XE MÁY 79K9_5310"
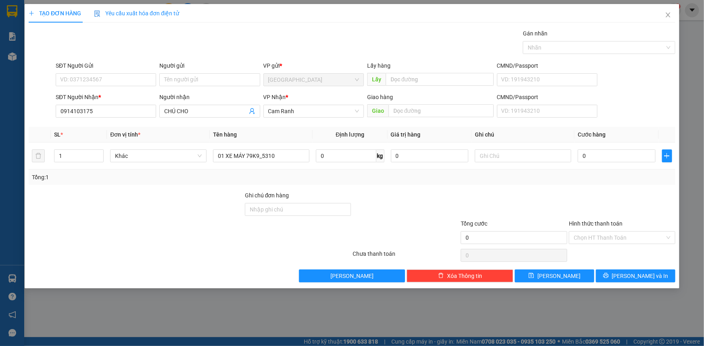
click at [422, 194] on div at bounding box center [406, 205] width 108 height 28
click at [621, 157] on input "0" at bounding box center [617, 156] width 78 height 13
type input "5"
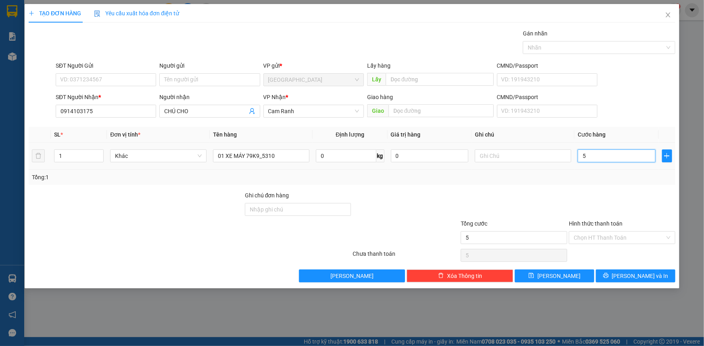
type input "50"
type input "500"
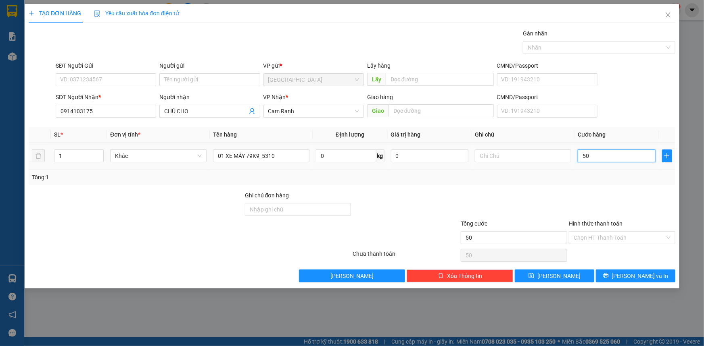
type input "500"
type input "5.000"
type input "500"
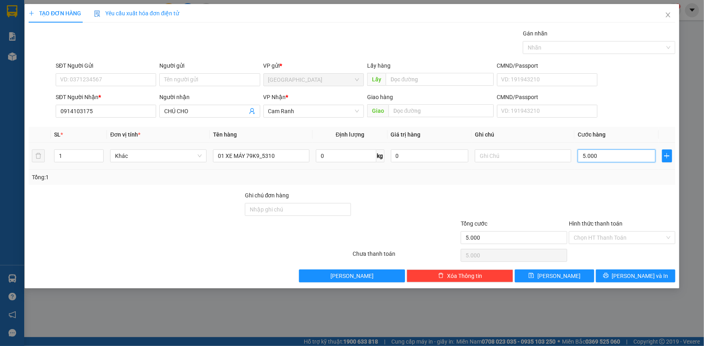
type input "500"
type input "50"
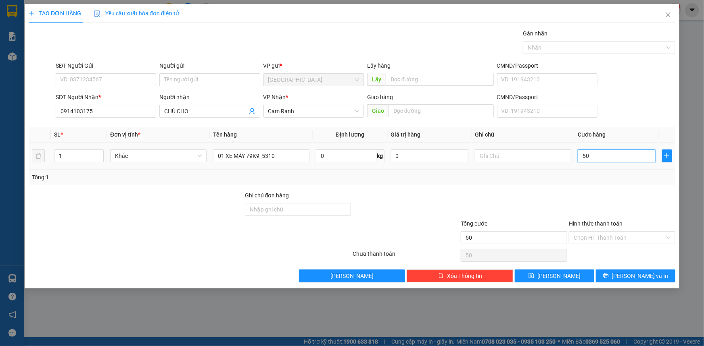
type input "5"
type input "0"
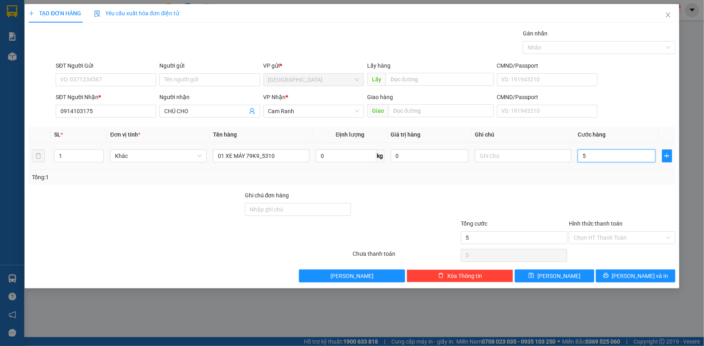
type input "0"
click at [636, 200] on div at bounding box center [622, 205] width 108 height 28
click at [609, 279] on span "printer" at bounding box center [606, 276] width 6 height 6
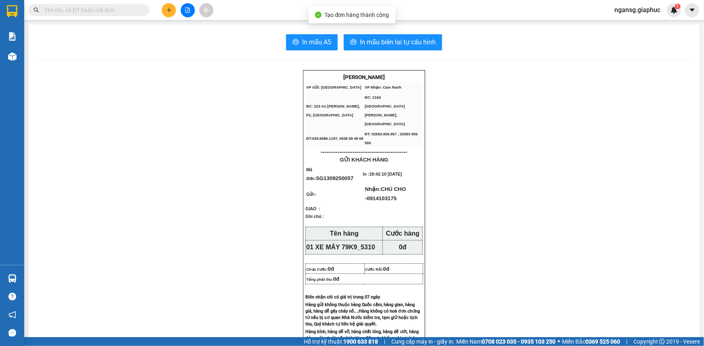
click at [338, 40] on div "In mẫu A5 In mẫu biên lai tự cấu hình" at bounding box center [363, 42] width 651 height 16
click at [330, 40] on button "In mẫu A5" at bounding box center [312, 42] width 52 height 16
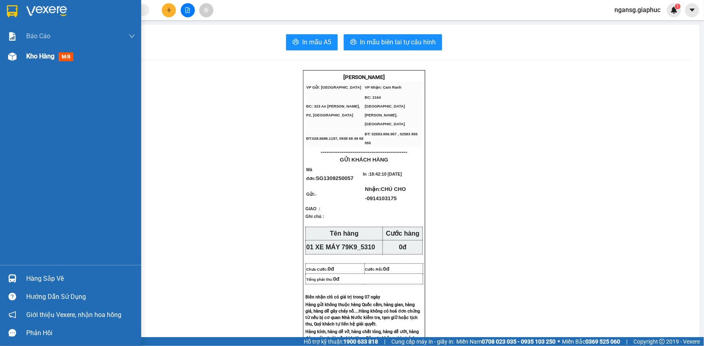
click at [31, 58] on span "Kho hàng" at bounding box center [40, 56] width 28 height 8
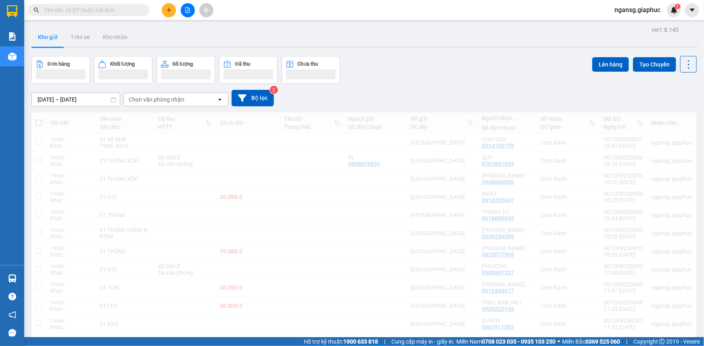
click at [411, 59] on div "Đơn hàng Khối lượng Số lượng Đã thu Chưa thu Lên hàng Tạo Chuyến" at bounding box center [363, 70] width 665 height 28
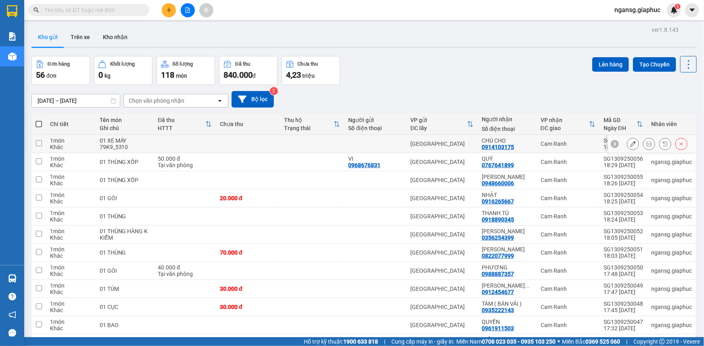
click at [630, 142] on icon at bounding box center [633, 144] width 6 height 6
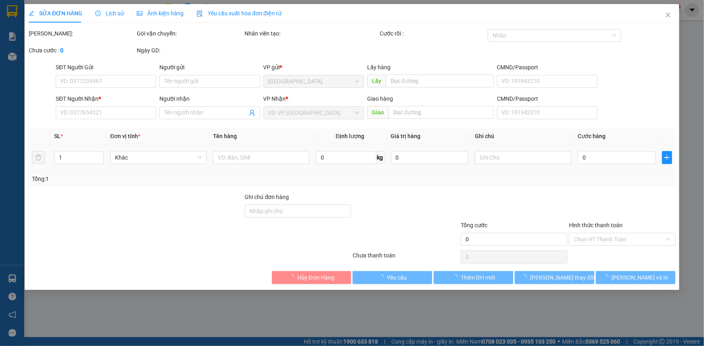
type input "0914103175"
type input "CHÚ CHO"
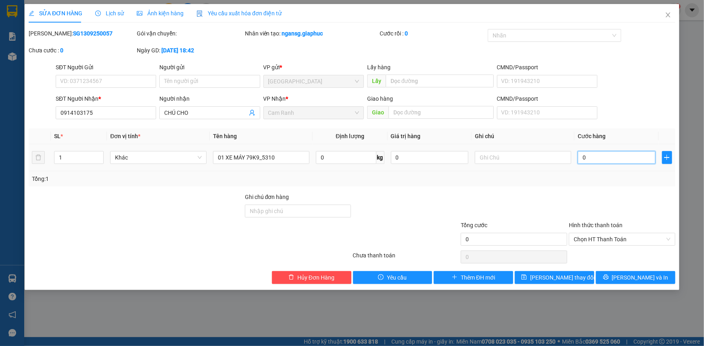
click at [617, 153] on input "0" at bounding box center [617, 157] width 78 height 13
type input "5"
type input "50"
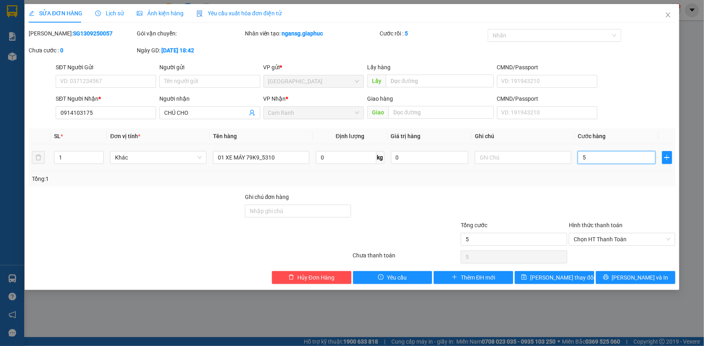
type input "50"
type input "500"
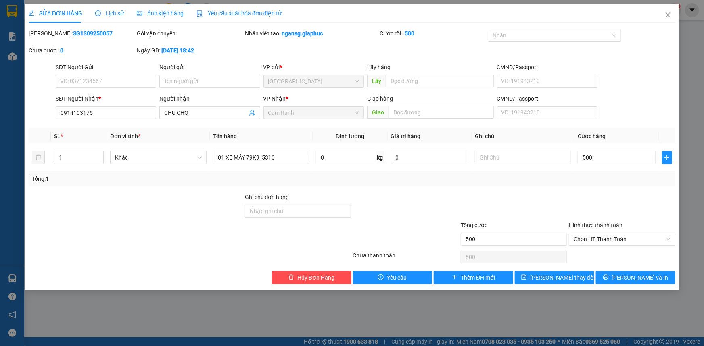
type input "500.000"
click at [549, 222] on div "Tổng cước" at bounding box center [514, 227] width 106 height 12
click at [571, 282] on button "[PERSON_NAME] thay đổi" at bounding box center [554, 277] width 79 height 13
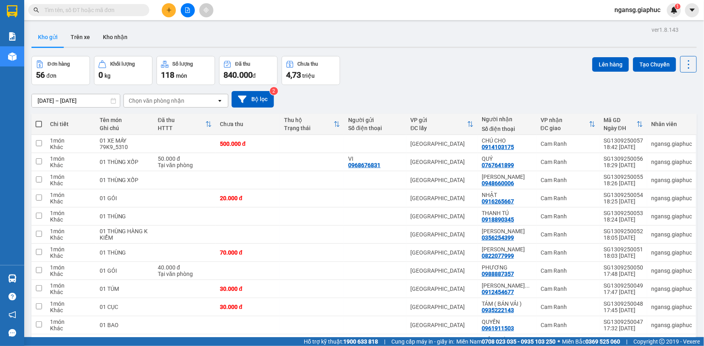
click at [468, 64] on div "Đơn hàng 56 đơn Khối lượng 0 kg Số lượng 118 món Đã thu 840.000 đ Chưa thu 4,73…" at bounding box center [363, 70] width 665 height 29
click at [442, 88] on div "[DATE] – [DATE] Press the down arrow key to interact with the calendar and sele…" at bounding box center [363, 99] width 665 height 29
click at [388, 79] on div "Đơn hàng 56 đơn Khối lượng 0 kg Số lượng 118 món Đã thu 840.000 đ Chưa thu 4,73…" at bounding box center [363, 70] width 665 height 29
click at [167, 10] on icon "plus" at bounding box center [169, 10] width 4 height 0
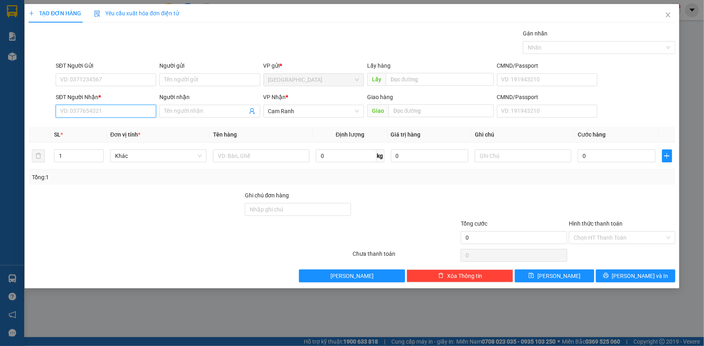
click at [128, 108] on input "SĐT Người Nhận *" at bounding box center [106, 111] width 100 height 13
click at [190, 119] on div "Người nhận Tên người nhận" at bounding box center [209, 107] width 100 height 28
click at [190, 111] on input "Người nhận" at bounding box center [205, 111] width 83 height 9
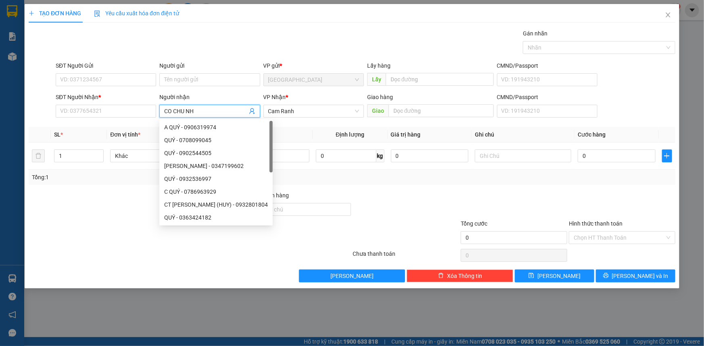
type input "CO CHU NHO"
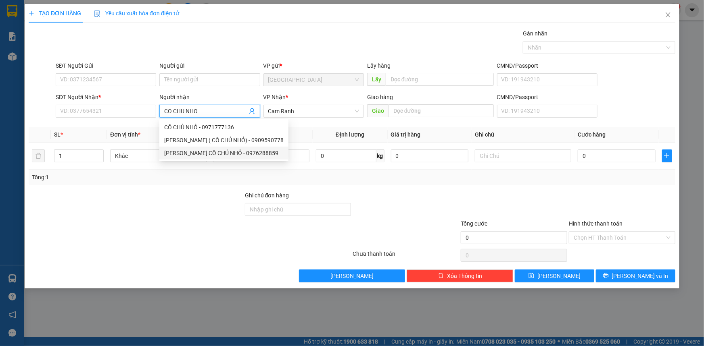
click at [210, 154] on div "[PERSON_NAME] CÔ CHỦ NHỎ - 0976288859" at bounding box center [223, 153] width 119 height 9
type input "0976288859"
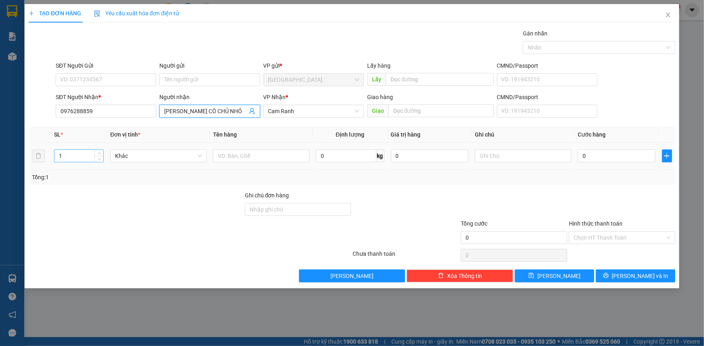
type input "[PERSON_NAME] CÔ CHỦ NHỎ"
click at [85, 152] on input "1" at bounding box center [78, 156] width 49 height 12
type input "2"
click at [257, 151] on input "text" at bounding box center [261, 156] width 96 height 13
type input "02 THÙNG"
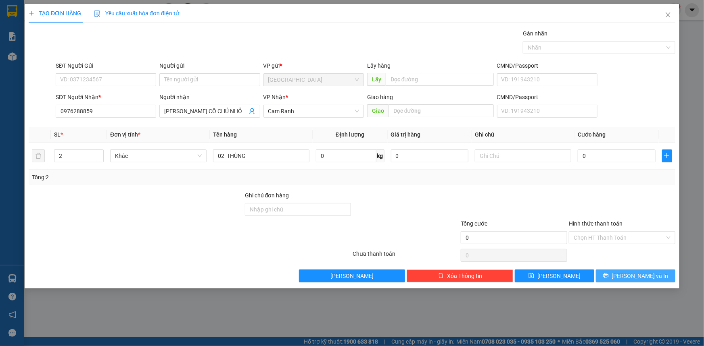
click at [628, 273] on button "[PERSON_NAME] và In" at bounding box center [635, 276] width 79 height 13
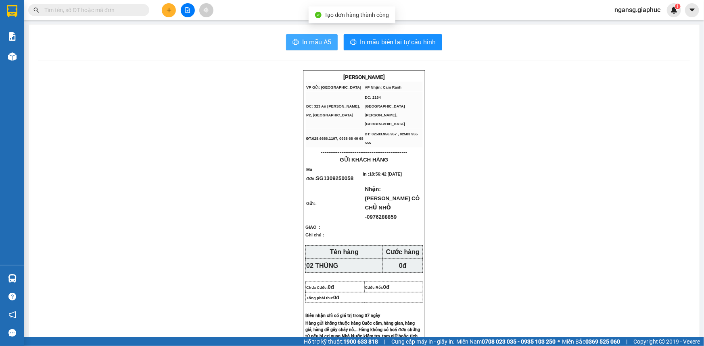
click at [316, 41] on span "In mẫu A5" at bounding box center [316, 42] width 29 height 10
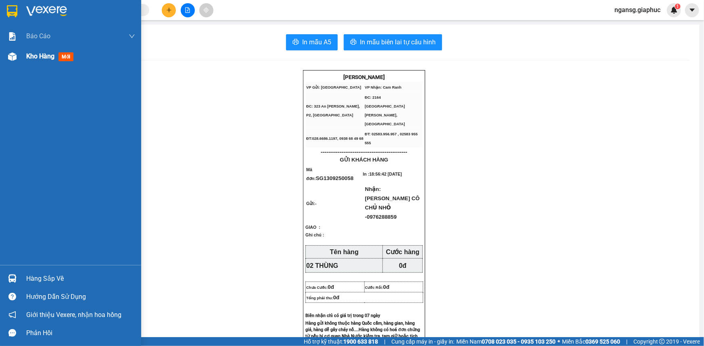
click at [35, 60] on span "Kho hàng" at bounding box center [40, 56] width 28 height 8
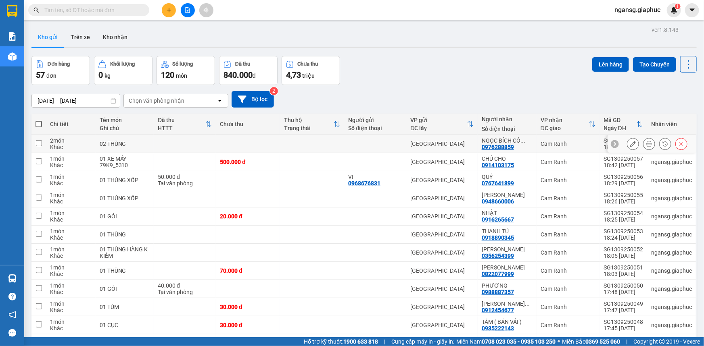
click at [621, 144] on div at bounding box center [651, 144] width 89 height 18
click at [630, 144] on icon at bounding box center [633, 144] width 6 height 6
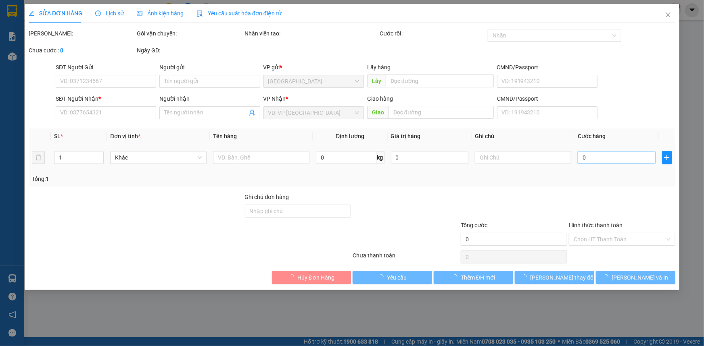
type input "0976288859"
type input "[PERSON_NAME] CÔ CHỦ NHỎ"
click at [611, 157] on input "0" at bounding box center [617, 157] width 78 height 13
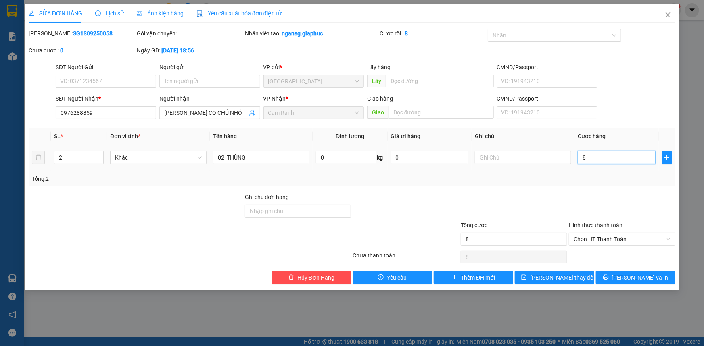
type input "8"
type input "80"
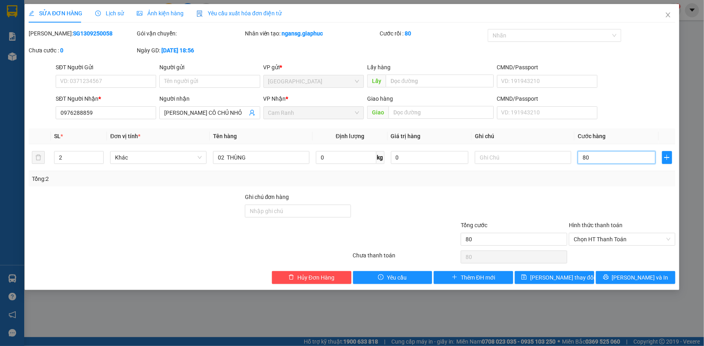
type input "80"
type input "80.000"
click at [601, 183] on div "Tổng: 2" at bounding box center [352, 179] width 640 height 9
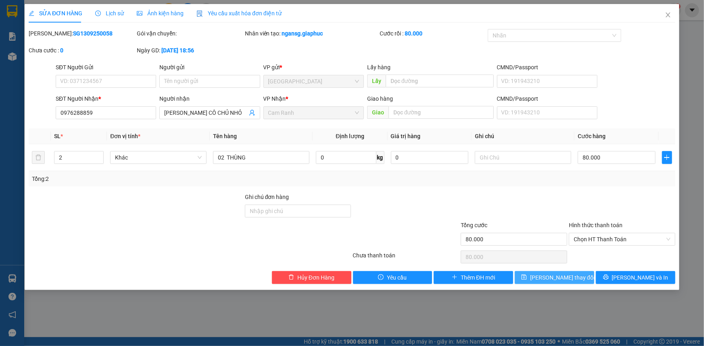
click at [556, 281] on span "[PERSON_NAME] thay đổi" at bounding box center [562, 277] width 65 height 9
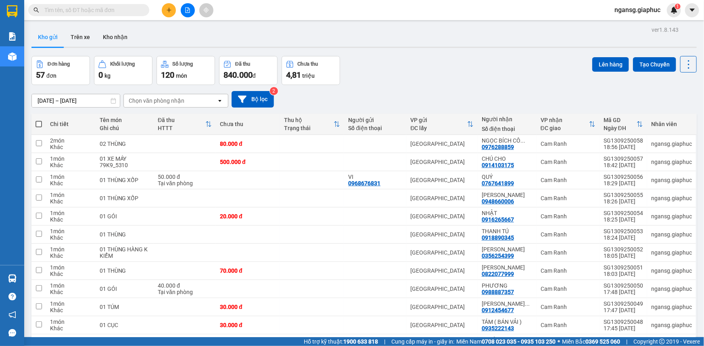
click at [478, 73] on div "Đơn hàng 57 đơn Khối lượng 0 kg Số lượng 120 món Đã thu 840.000 đ Chưa thu 4,81…" at bounding box center [363, 70] width 665 height 29
click at [467, 86] on div "[DATE] – [DATE] Press the down arrow key to interact with the calendar and sele…" at bounding box center [363, 99] width 665 height 29
click at [435, 58] on div "Đơn hàng 57 đơn Khối lượng 0 kg Số lượng 120 món Đã thu 840.000 đ Chưa thu 4,81…" at bounding box center [363, 70] width 665 height 29
drag, startPoint x: 516, startPoint y: 167, endPoint x: 486, endPoint y: 166, distance: 30.3
click at [486, 166] on div "CHÚ CHO 0914103175" at bounding box center [507, 162] width 51 height 13
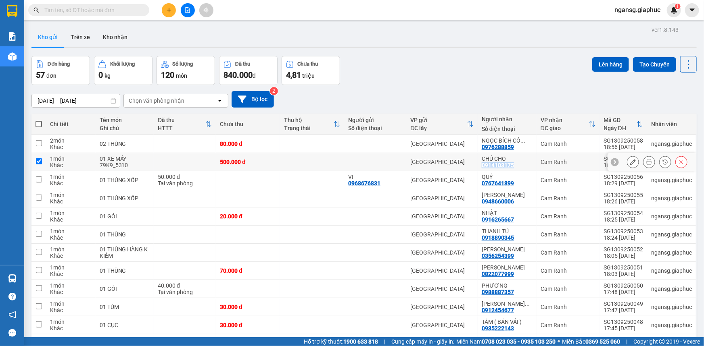
checkbox input "true"
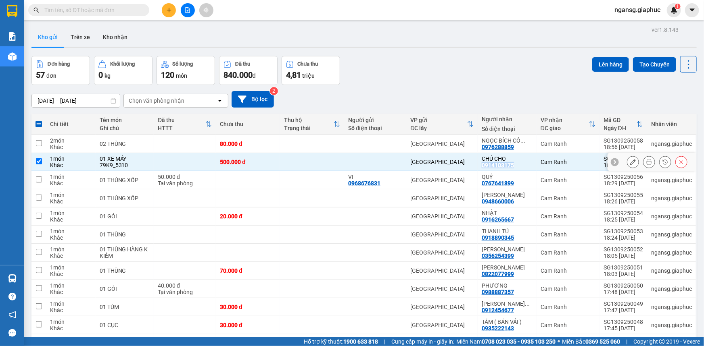
copy div "0914103175"
click at [118, 9] on input "text" at bounding box center [91, 10] width 95 height 9
paste input "0914103175"
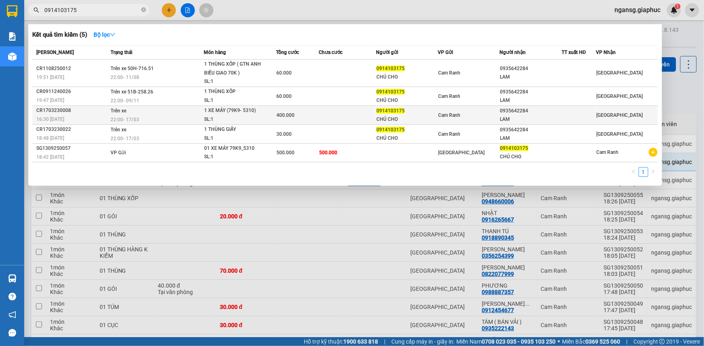
type input "0914103175"
drag, startPoint x: 530, startPoint y: 110, endPoint x: 499, endPoint y: 112, distance: 31.1
click at [499, 112] on tr "CR1703230008 16:30 [DATE] Trên xe 22:00 [DATE] 1 XE MÁY (79K9- 5310) SL: 1 400.…" at bounding box center [345, 115] width 626 height 19
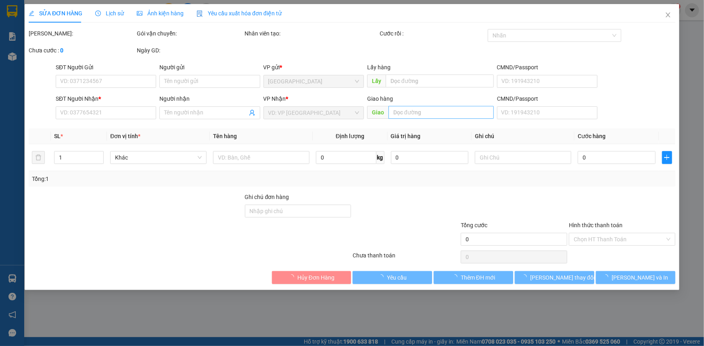
type input "0914103175"
type input "CHÚ CHO"
type input "0935642284"
type input "LAM"
type input "400.000"
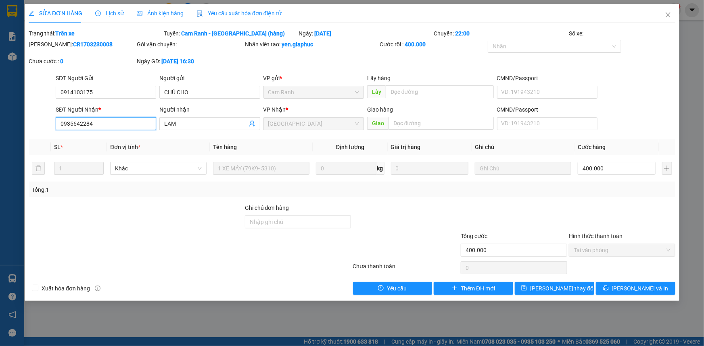
click at [104, 127] on input "0935642284" at bounding box center [106, 123] width 100 height 13
click at [665, 15] on icon "close" at bounding box center [668, 15] width 6 height 6
click at [665, 15] on div "ngansg.giaphuc 1" at bounding box center [644, 10] width 73 height 14
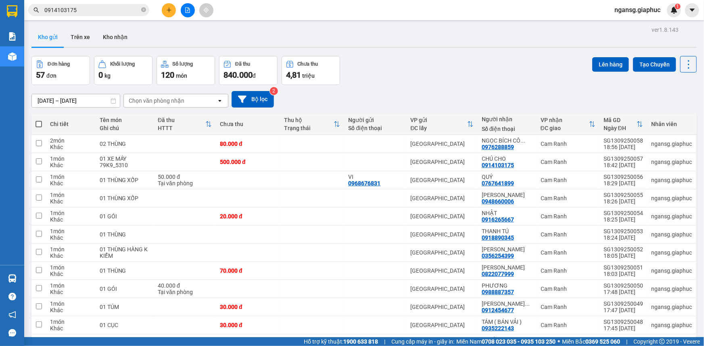
click at [378, 70] on div "Đơn hàng 57 đơn Khối lượng 0 kg Số lượng 120 món Đã thu 840.000 đ Chưa thu 4,81…" at bounding box center [363, 70] width 665 height 29
click at [100, 9] on input "0914103175" at bounding box center [91, 10] width 95 height 9
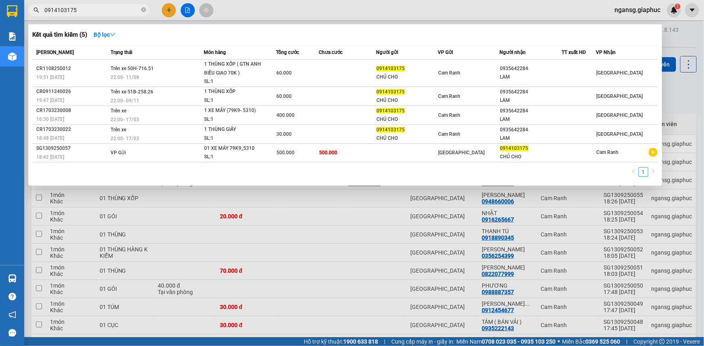
click at [664, 39] on div at bounding box center [352, 173] width 704 height 346
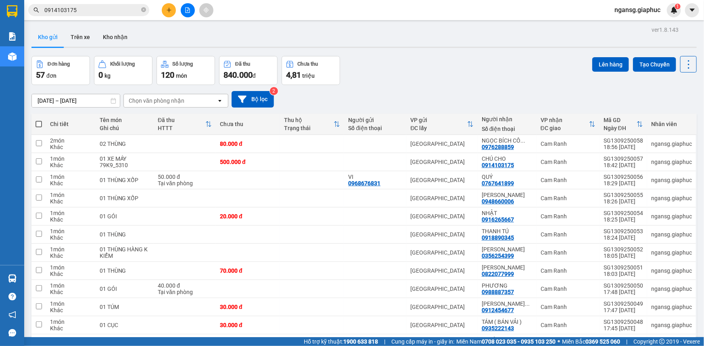
click at [385, 65] on div "Đơn hàng 57 đơn Khối lượng 0 kg Số lượng 120 món Đã thu 840.000 đ Chưa thu 4,81…" at bounding box center [363, 70] width 665 height 29
click at [367, 56] on div "Đơn hàng 57 đơn Khối lượng 0 kg Số lượng 120 món Đã thu 840.000 đ Chưa thu 4,81…" at bounding box center [363, 70] width 665 height 29
click at [391, 69] on div "Đơn hàng 57 đơn Khối lượng 0 kg Số lượng 120 món Đã thu 840.000 đ Chưa thu 4,81…" at bounding box center [363, 70] width 665 height 29
click at [442, 61] on div "Đơn hàng 57 đơn Khối lượng 0 kg Số lượng 120 món Đã thu 840.000 đ Chưa thu 4,81…" at bounding box center [363, 70] width 665 height 29
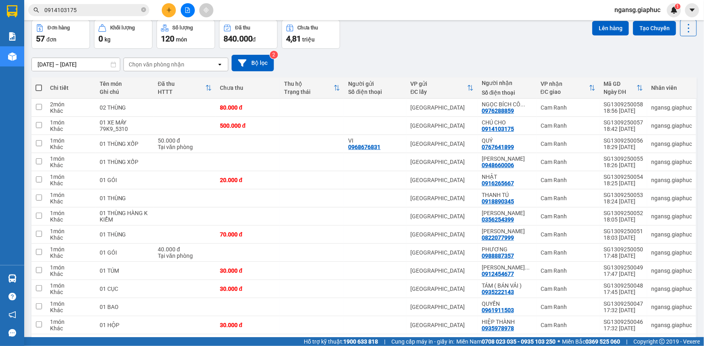
click at [401, 65] on div "[DATE] – [DATE] Press the down arrow key to interact with the calendar and sele…" at bounding box center [363, 63] width 665 height 17
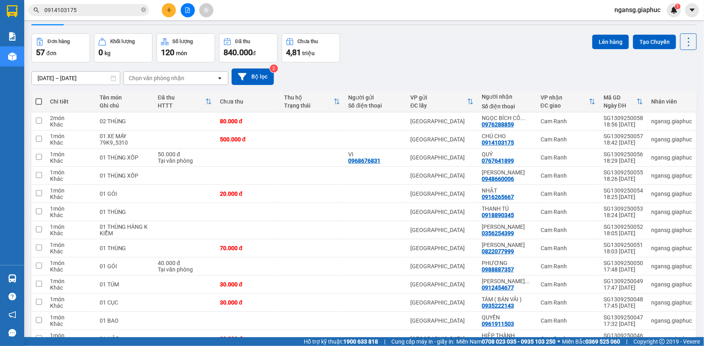
scroll to position [0, 0]
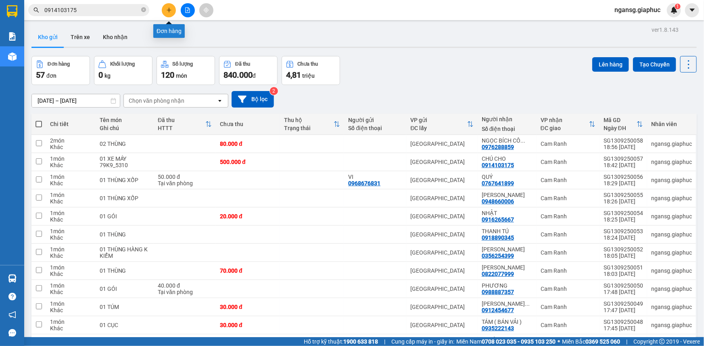
click at [171, 11] on icon "plus" at bounding box center [169, 10] width 6 height 6
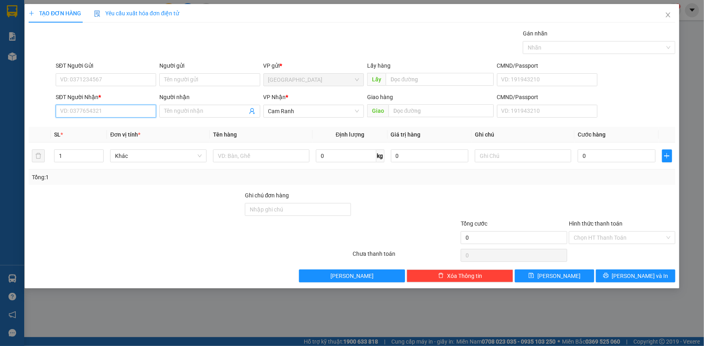
click at [116, 114] on input "SĐT Người Nhận *" at bounding box center [106, 111] width 100 height 13
type input "0945572424"
click at [94, 125] on div "0945572424 - HẰNG" at bounding box center [105, 127] width 91 height 9
type input "HẰNG"
type input "0945572424"
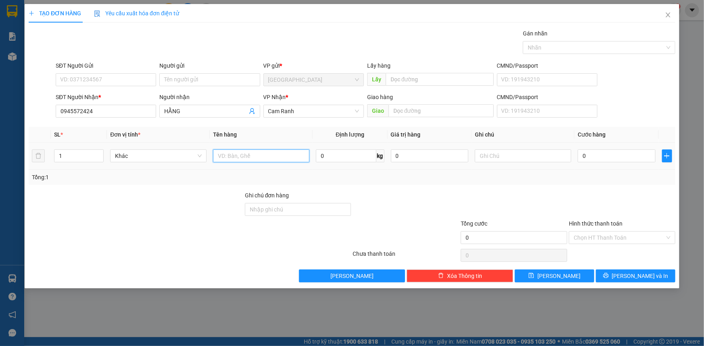
click at [238, 152] on input "text" at bounding box center [261, 156] width 96 height 13
type input "01 GÓI MÀU HỒNG"
click at [484, 201] on div at bounding box center [514, 205] width 108 height 28
click at [599, 158] on input "0" at bounding box center [617, 156] width 78 height 13
type input "3"
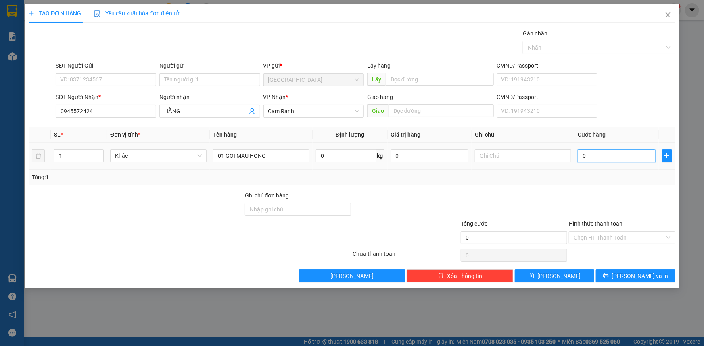
type input "3"
type input "30"
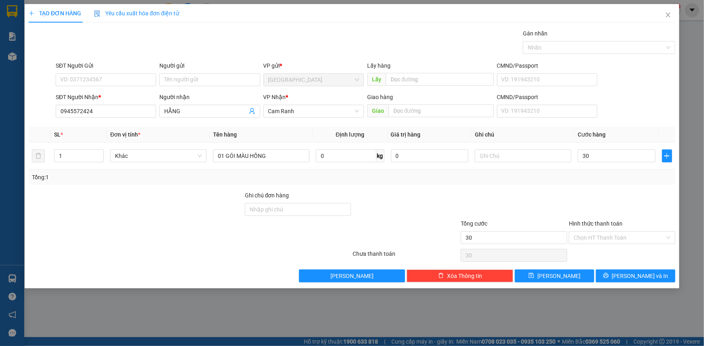
type input "30.000"
click at [598, 184] on div "Tổng: 1" at bounding box center [352, 177] width 646 height 15
click at [602, 238] on input "Hình thức thanh toán" at bounding box center [618, 238] width 91 height 12
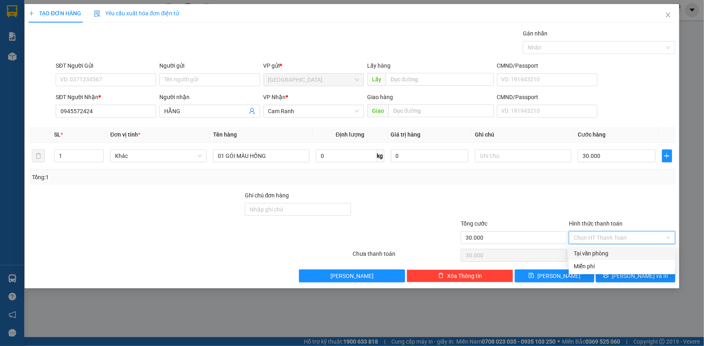
click at [594, 252] on div "Tại văn phòng" at bounding box center [621, 253] width 97 height 9
type input "0"
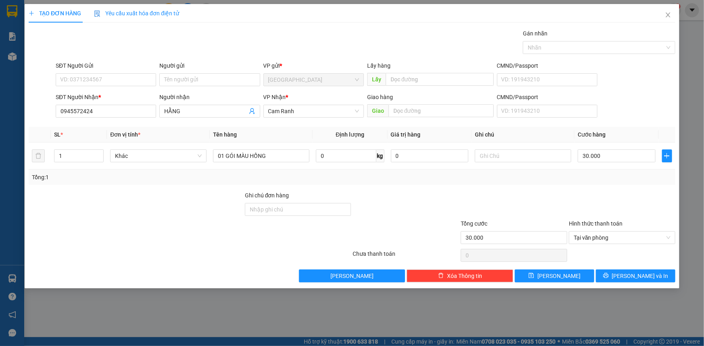
click at [576, 201] on div at bounding box center [622, 205] width 108 height 28
click at [633, 276] on span "Lưu và In" at bounding box center [640, 276] width 56 height 9
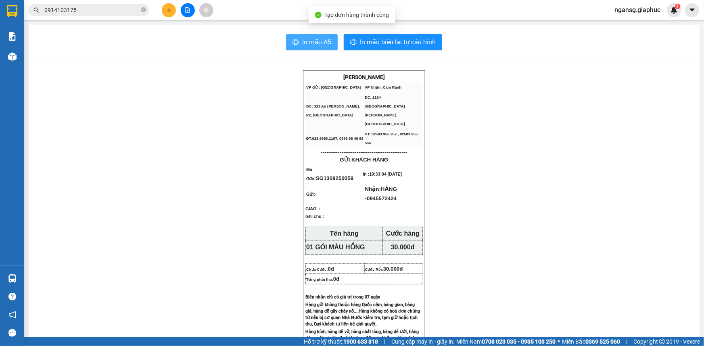
click at [322, 38] on span "In mẫu A5" at bounding box center [316, 42] width 29 height 10
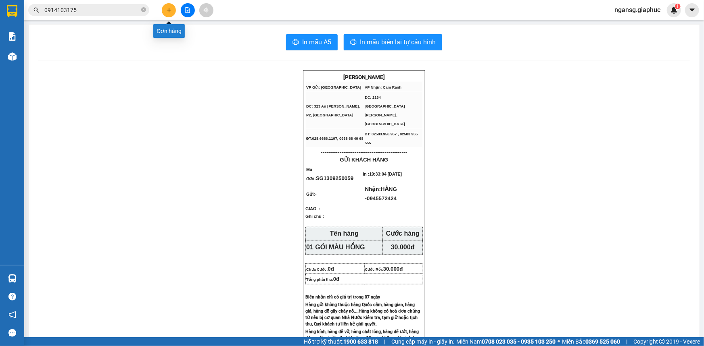
click at [163, 14] on button at bounding box center [169, 10] width 14 height 14
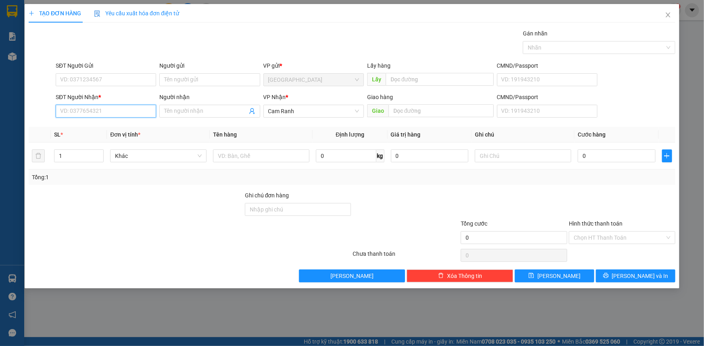
click at [126, 106] on input "SĐT Người Nhận *" at bounding box center [106, 111] width 100 height 13
click at [112, 125] on div "0986870600 - KHOA" at bounding box center [105, 127] width 91 height 9
type input "0986870600"
type input "KHOA"
type input "0986870600"
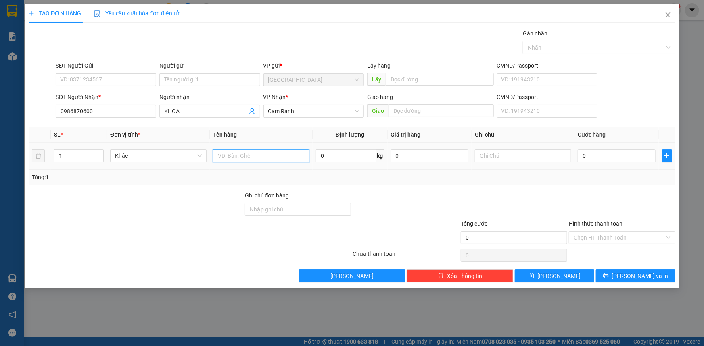
click at [279, 154] on input "text" at bounding box center [261, 156] width 96 height 13
drag, startPoint x: 476, startPoint y: 203, endPoint x: 232, endPoint y: 153, distance: 249.1
click at [474, 202] on div at bounding box center [514, 205] width 108 height 28
click at [246, 158] on input "01 THÙNG" at bounding box center [261, 156] width 96 height 13
type input "01 THÙNG HÀNG K KIỂM"
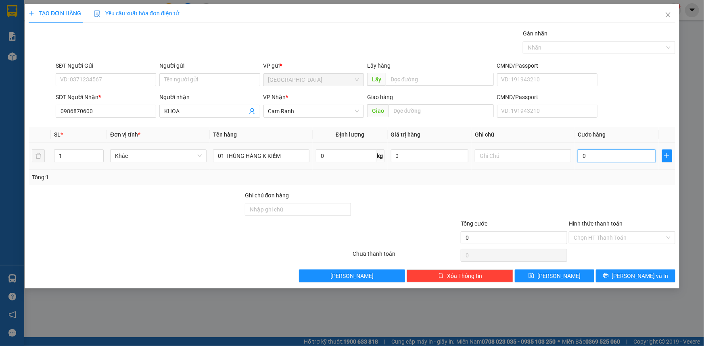
click at [603, 161] on input "0" at bounding box center [617, 156] width 78 height 13
type input "4"
click at [584, 189] on div "Transit Pickup Surcharge Ids Transit Deliver Surcharge Ids Transit Deliver Surc…" at bounding box center [352, 156] width 646 height 254
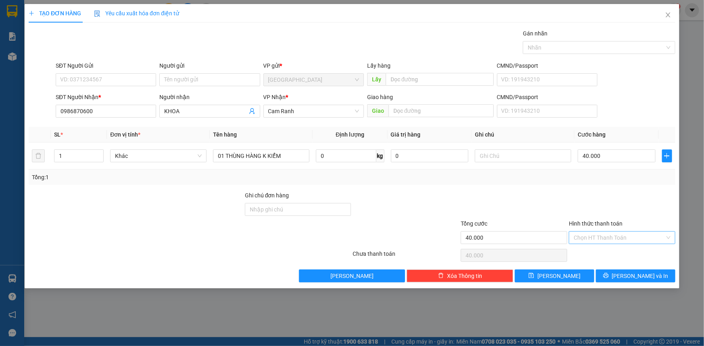
drag, startPoint x: 601, startPoint y: 232, endPoint x: 601, endPoint y: 243, distance: 11.3
click at [601, 233] on div "Hình thức thanh toán Chọn HT Thanh Toán" at bounding box center [622, 233] width 106 height 28
click at [599, 236] on input "Hình thức thanh toán" at bounding box center [618, 238] width 91 height 12
click at [580, 191] on div at bounding box center [622, 205] width 108 height 28
click at [608, 275] on icon "printer" at bounding box center [605, 275] width 5 height 5
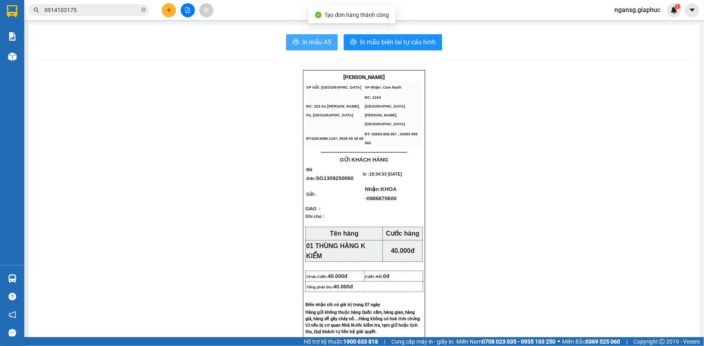
click at [319, 46] on span "In mẫu A5" at bounding box center [316, 42] width 29 height 10
drag, startPoint x: 307, startPoint y: 48, endPoint x: 307, endPoint y: 44, distance: 4.4
click at [307, 48] on button "In mẫu A5" at bounding box center [312, 42] width 52 height 16
click at [307, 44] on span "In mẫu A5" at bounding box center [316, 42] width 29 height 10
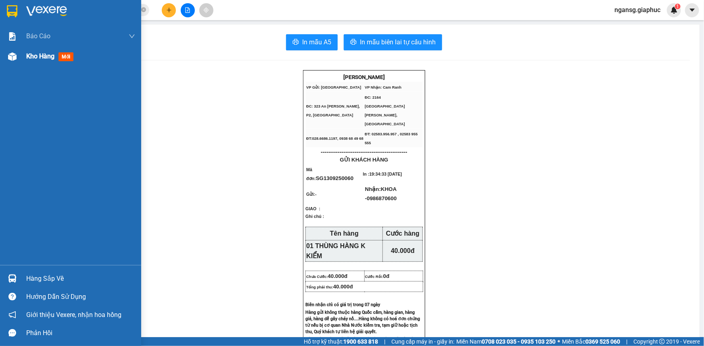
click at [26, 53] on span "Kho hàng" at bounding box center [40, 56] width 28 height 8
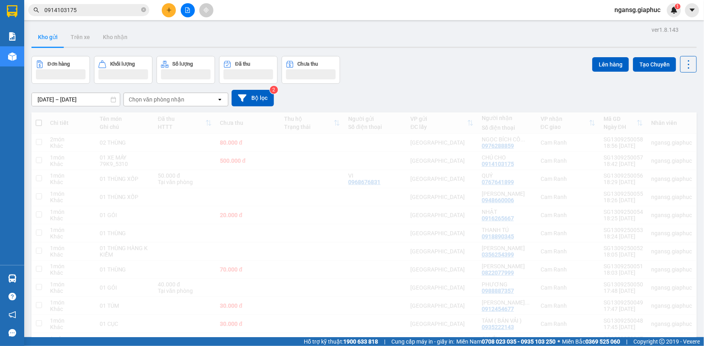
click at [411, 72] on div "Đơn hàng Khối lượng Số lượng Đã thu Chưa thu Lên hàng Tạo Chuyến" at bounding box center [363, 70] width 665 height 28
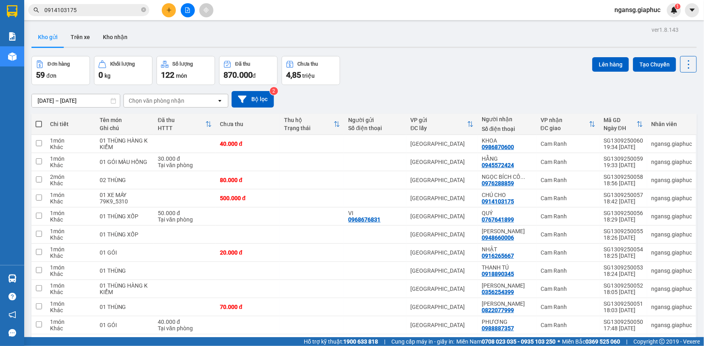
click at [411, 83] on div "Đơn hàng 59 đơn Khối lượng 0 kg Số lượng 122 món Đã thu 870.000 đ Chưa thu 4,85…" at bounding box center [363, 70] width 665 height 29
click at [415, 86] on div "[DATE] – [DATE] Press the down arrow key to interact with the calendar and sele…" at bounding box center [363, 99] width 665 height 29
click at [413, 98] on div "[DATE] – [DATE] Press the down arrow key to interact with the calendar and sele…" at bounding box center [363, 99] width 665 height 17
click at [171, 11] on icon "plus" at bounding box center [169, 10] width 6 height 6
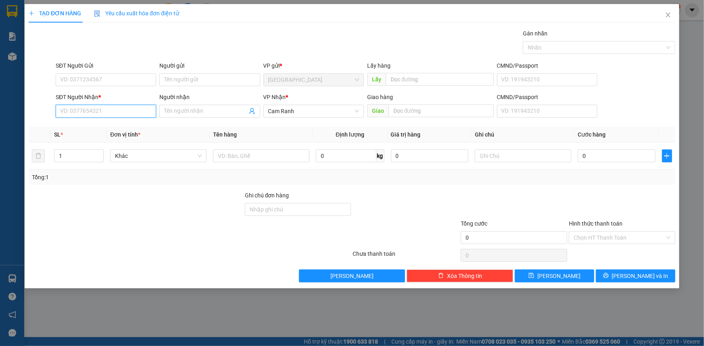
click at [137, 113] on input "SĐT Người Nhận *" at bounding box center [106, 111] width 100 height 13
click at [180, 111] on input "Người nhận" at bounding box center [205, 111] width 83 height 9
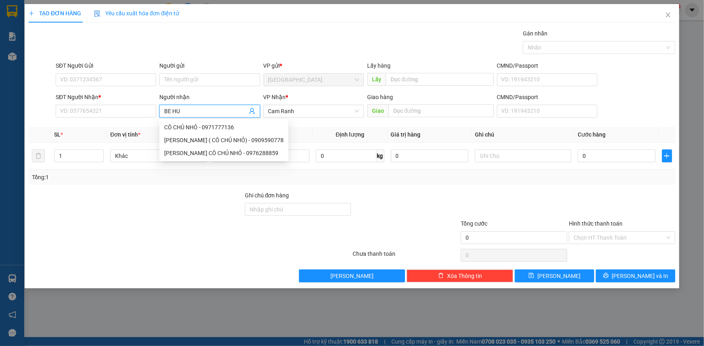
type input "BE HUY"
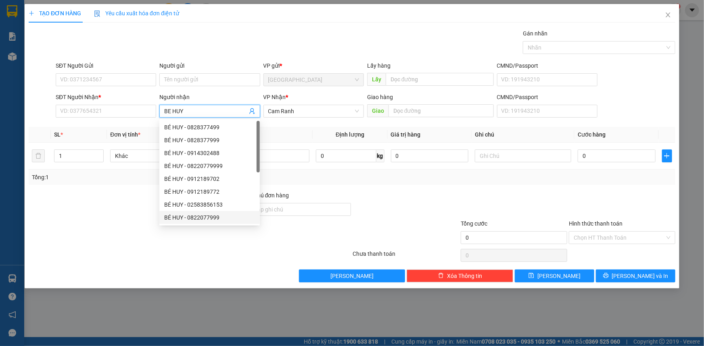
click at [204, 216] on div "BÉ HUY - 0822077999" at bounding box center [209, 217] width 91 height 9
type input "0822077999"
type input "[PERSON_NAME]"
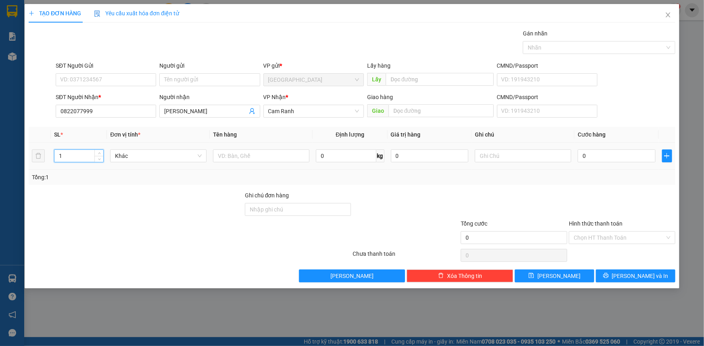
click at [75, 156] on input "1" at bounding box center [78, 156] width 49 height 12
type input "2"
click at [253, 161] on input "text" at bounding box center [261, 156] width 96 height 13
click at [625, 270] on button "Lưu và In" at bounding box center [635, 276] width 79 height 13
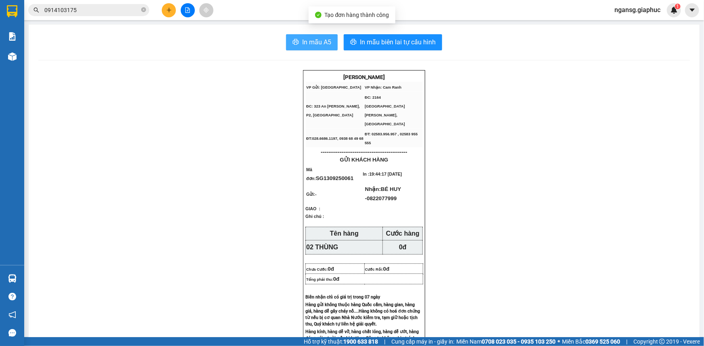
click at [317, 46] on span "In mẫu A5" at bounding box center [316, 42] width 29 height 10
click at [166, 11] on icon "plus" at bounding box center [169, 10] width 6 height 6
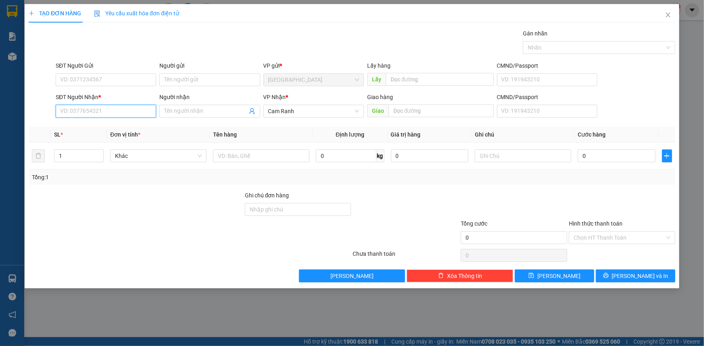
click at [122, 105] on input "SĐT Người Nhận *" at bounding box center [106, 111] width 100 height 13
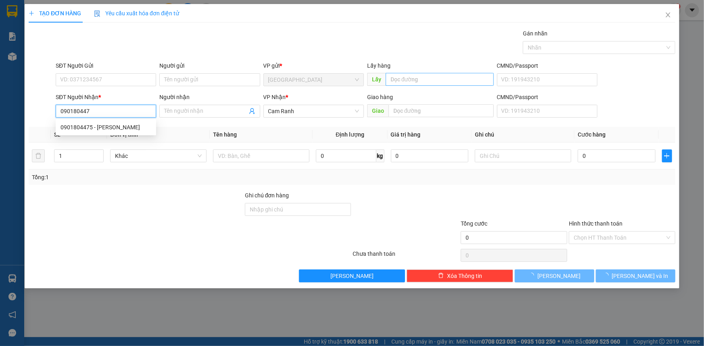
type input "0901804475"
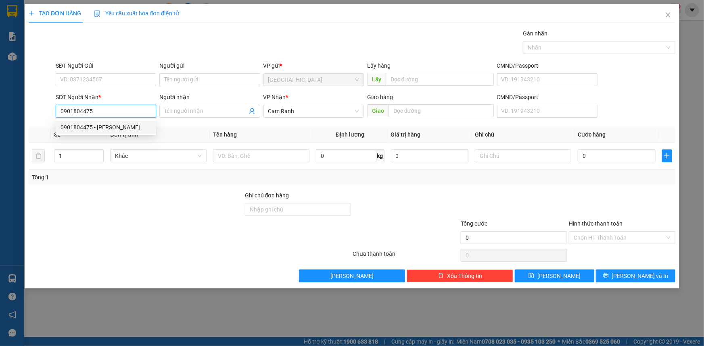
click at [128, 127] on div "0901804475 - HỒNG QUÝ" at bounding box center [105, 127] width 91 height 9
type input "HỒNG QUÝ"
type input "0901804475"
click at [229, 115] on input "HỒNG QUÝ" at bounding box center [205, 111] width 83 height 9
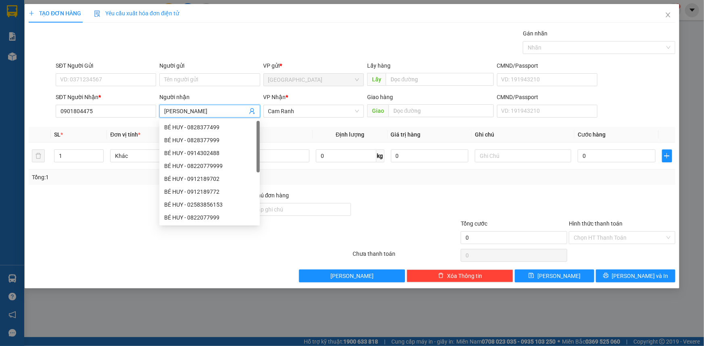
click at [229, 115] on input "HỒNG QUÝ" at bounding box center [205, 111] width 83 height 9
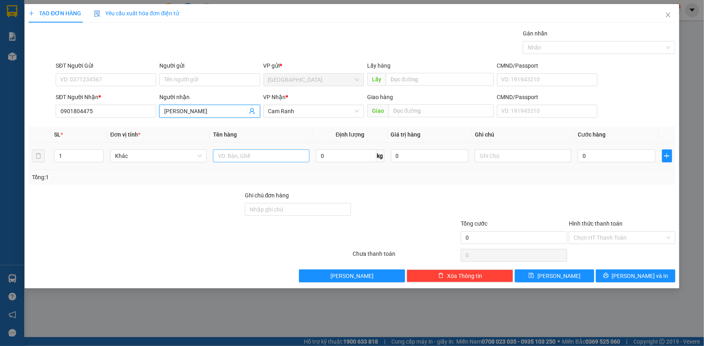
type input "[PERSON_NAME]"
click at [240, 150] on input "text" at bounding box center [261, 156] width 96 height 13
type input "01 BA"
click at [640, 277] on span "Lưu và In" at bounding box center [640, 276] width 56 height 9
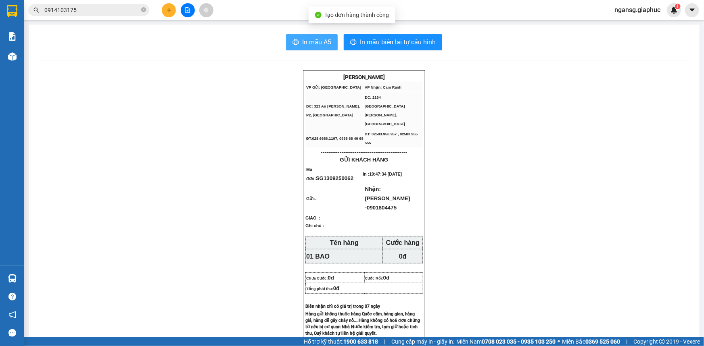
click at [296, 44] on icon "printer" at bounding box center [295, 42] width 6 height 6
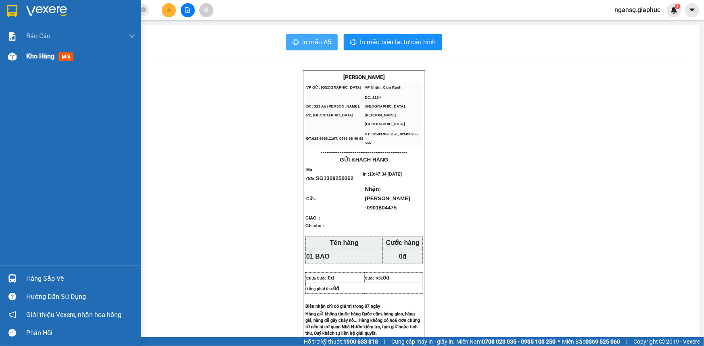
click at [46, 56] on span "Kho hàng" at bounding box center [40, 56] width 28 height 8
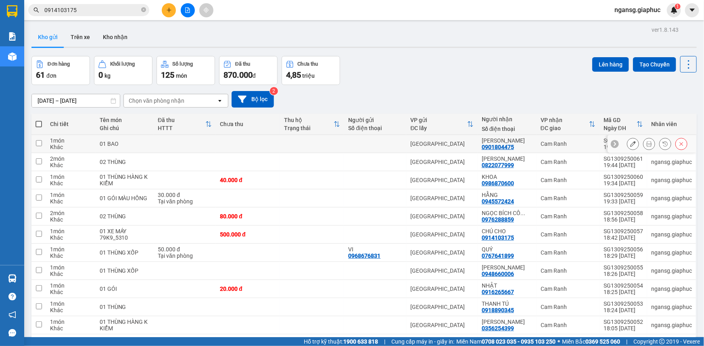
click at [621, 142] on div at bounding box center [651, 144] width 89 height 18
click at [627, 144] on button at bounding box center [632, 144] width 11 height 14
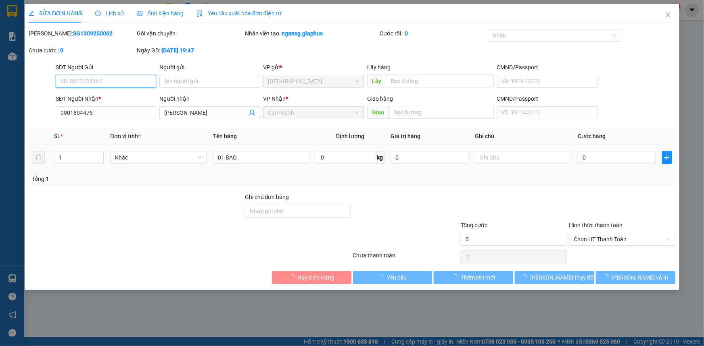
click at [613, 158] on input "0" at bounding box center [617, 157] width 78 height 13
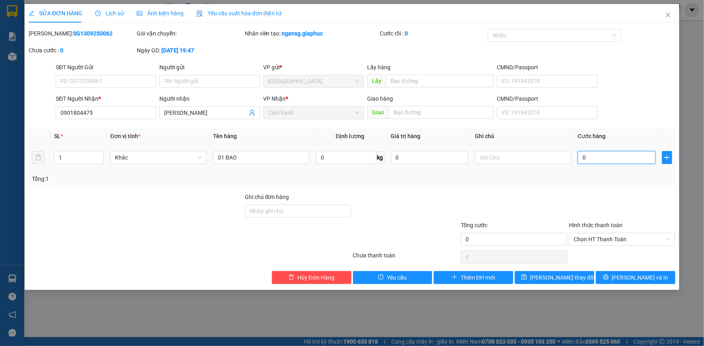
click at [613, 158] on input "0" at bounding box center [617, 157] width 78 height 13
click at [613, 175] on div "Tổng: 1" at bounding box center [352, 179] width 640 height 9
click at [582, 274] on button "Lưu thay đổi" at bounding box center [554, 277] width 79 height 13
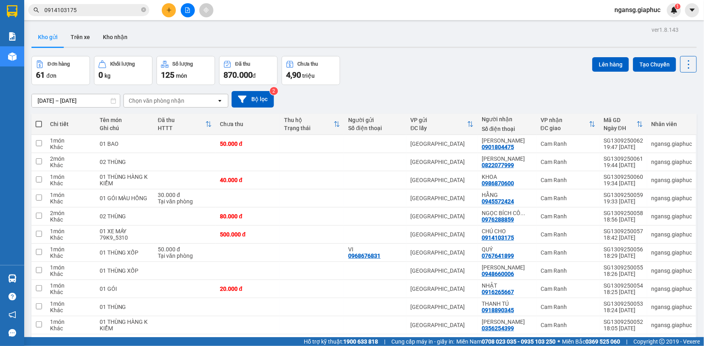
click at [484, 104] on div "[DATE] – [DATE] Press the down arrow key to interact with the calendar and sele…" at bounding box center [363, 99] width 665 height 17
click at [404, 82] on div "Đơn hàng 61 đơn Khối lượng 0 kg Số lượng 125 món Đã thu 870.000 đ Chưa thu 4,90…" at bounding box center [363, 70] width 665 height 29
click at [396, 82] on div "Đơn hàng 61 đơn Khối lượng 0 kg Số lượng 125 món Đã thu 870.000 đ Chưa thu 4,90…" at bounding box center [363, 70] width 665 height 29
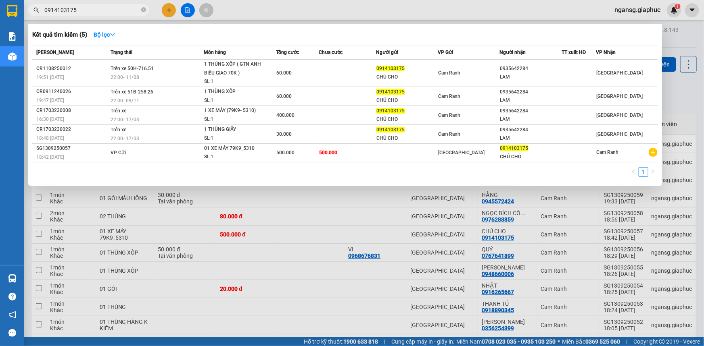
click at [121, 10] on input "0914103175" at bounding box center [91, 10] width 95 height 9
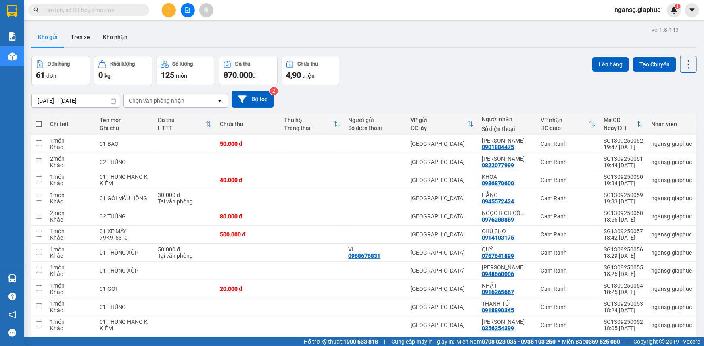
click at [399, 69] on div "Đơn hàng 61 đơn Khối lượng 0 kg Số lượng 125 món Đã thu 870.000 đ Chưa thu 4,90…" at bounding box center [363, 70] width 665 height 29
click at [416, 42] on div "Kho gửi Trên xe Kho nhận" at bounding box center [363, 37] width 665 height 21
click at [365, 56] on div "Đơn hàng 61 đơn Khối lượng 0 kg Số lượng 125 món Đã thu 870.000 đ Chưa thu 4,90…" at bounding box center [363, 70] width 665 height 29
click at [386, 67] on div "Đơn hàng 61 đơn Khối lượng 0 kg Số lượng 125 món Đã thu 870.000 đ Chưa thu 4,90…" at bounding box center [363, 70] width 665 height 29
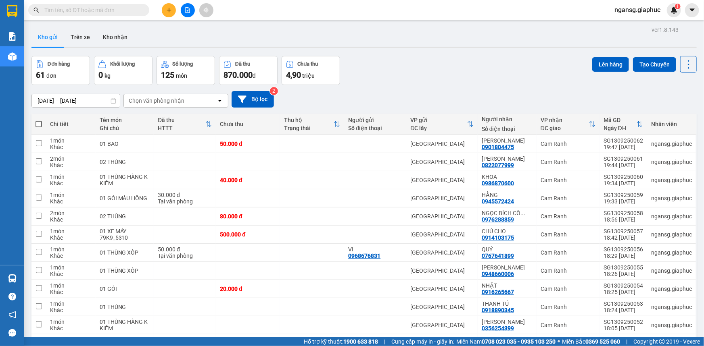
click at [407, 71] on div "Đơn hàng 61 đơn Khối lượng 0 kg Số lượng 125 món Đã thu 870.000 đ Chưa thu 4,90…" at bounding box center [363, 70] width 665 height 29
click at [415, 63] on div "Đơn hàng 61 đơn Khối lượng 0 kg Số lượng 125 món Đã thu 870.000 đ Chưa thu 4,90…" at bounding box center [363, 70] width 665 height 29
click at [435, 73] on div "Đơn hàng 61 đơn Khối lượng 0 kg Số lượng 125 món Đã thu 870.000 đ Chưa thu 4,90…" at bounding box center [363, 70] width 665 height 29
click at [417, 47] on div at bounding box center [363, 47] width 665 height 1
